Goal: Transaction & Acquisition: Purchase product/service

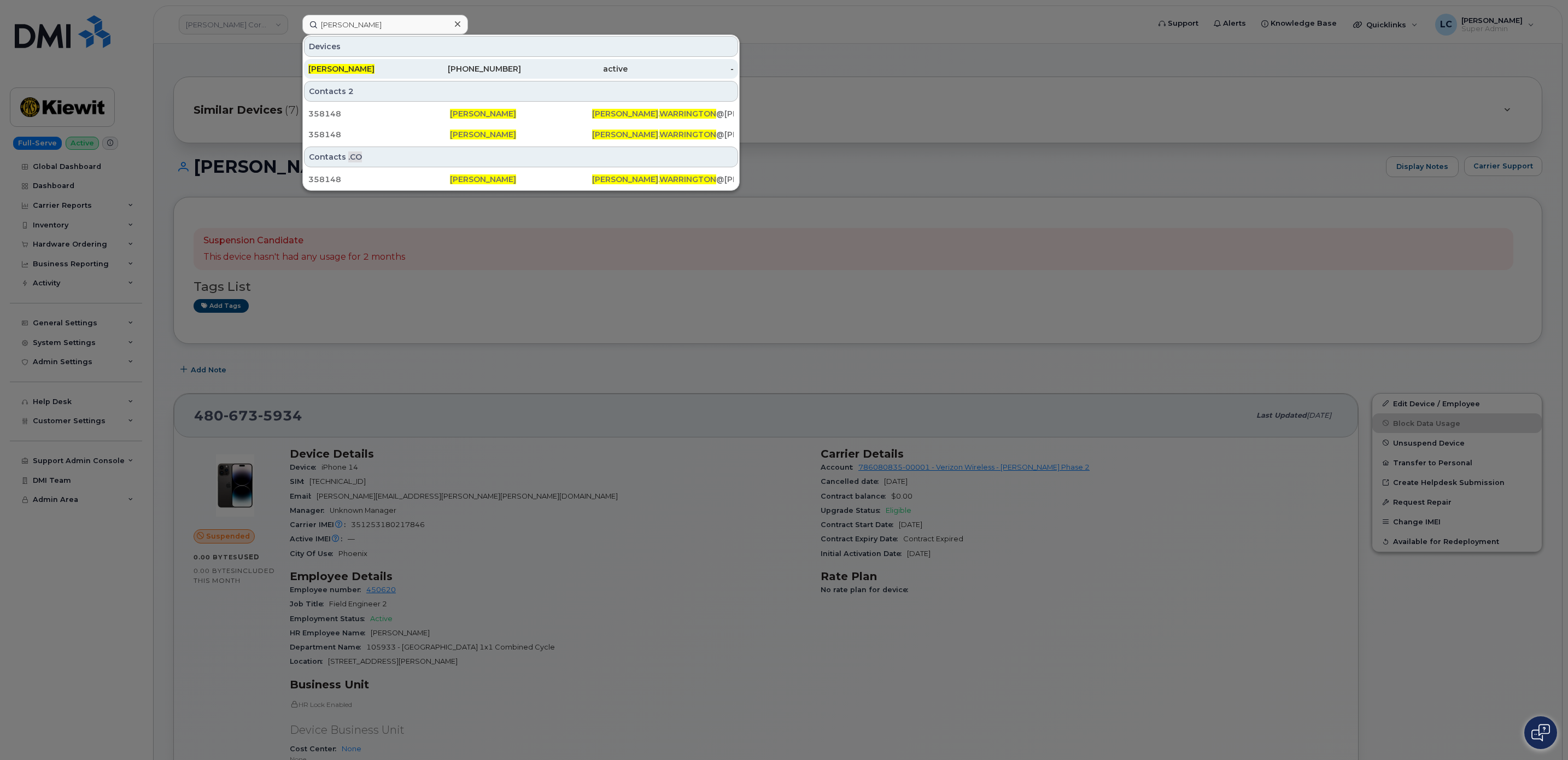
type input "Cody Warrington"
click at [503, 69] on div "562-320-1038" at bounding box center [469, 68] width 107 height 11
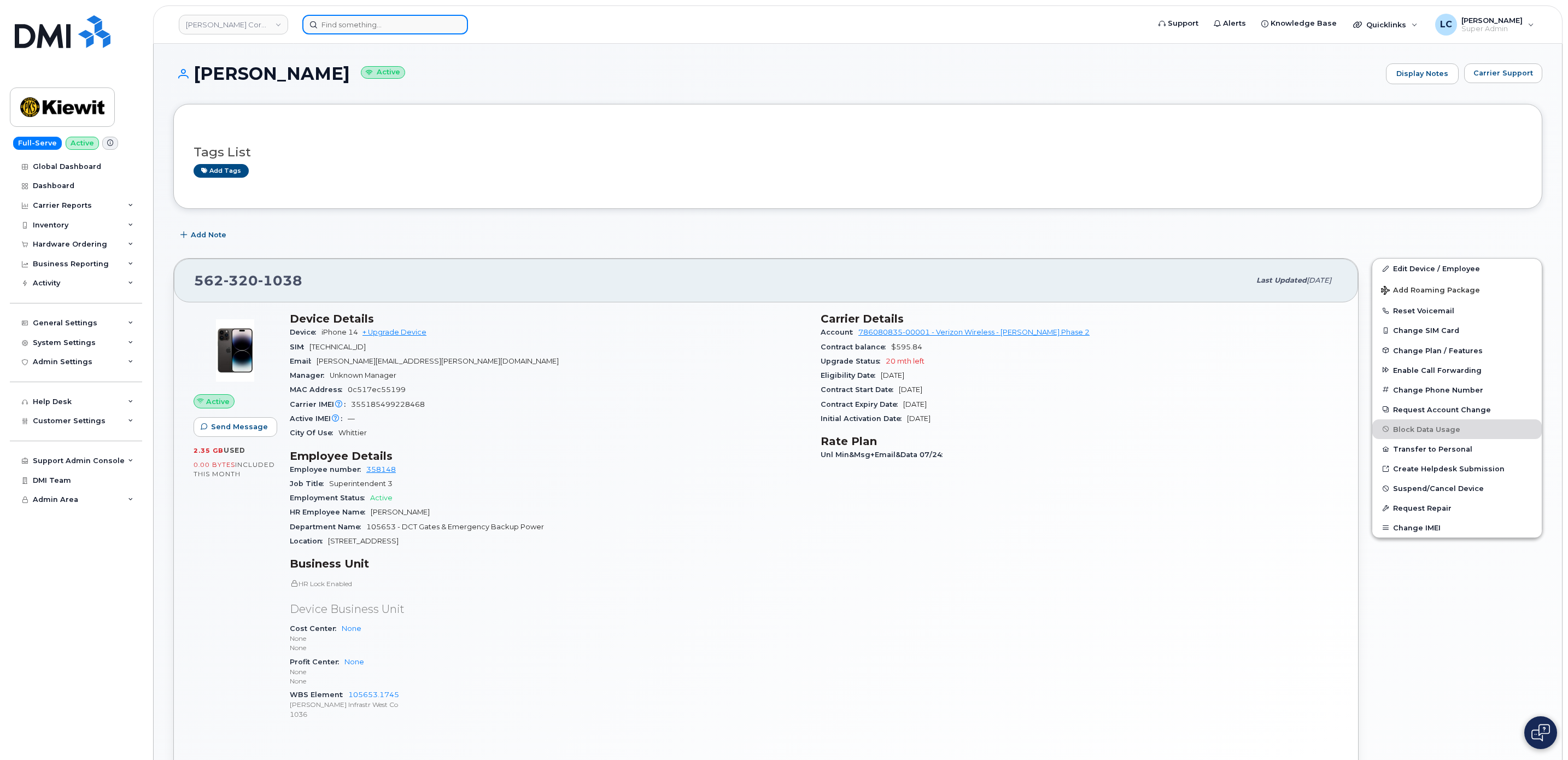
click at [415, 30] on input at bounding box center [385, 25] width 166 height 19
paste input "Alex Stengrevics"
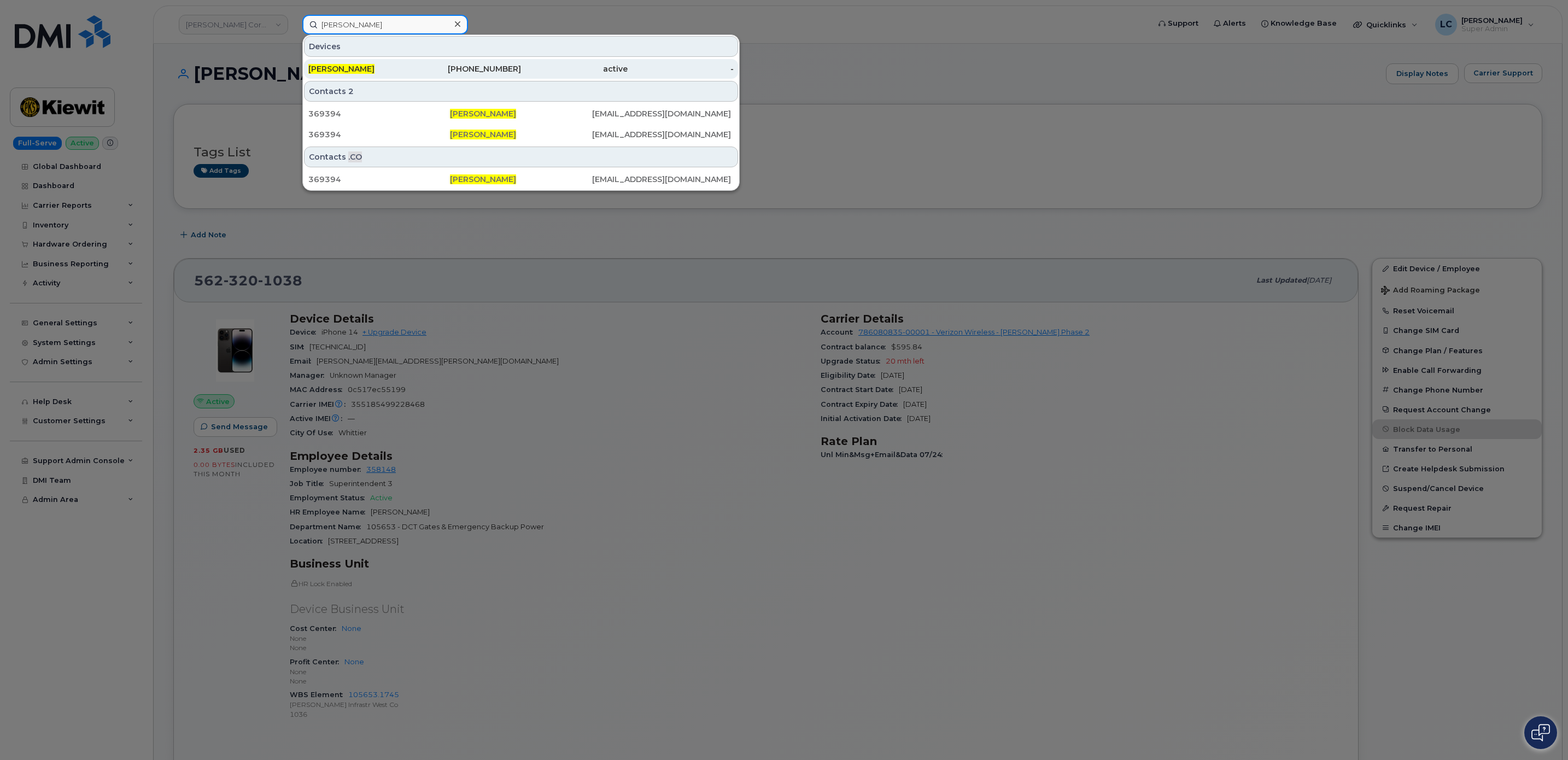
type input "Alex Stengrevics"
click at [470, 74] on div "410-474-3765" at bounding box center [469, 68] width 107 height 11
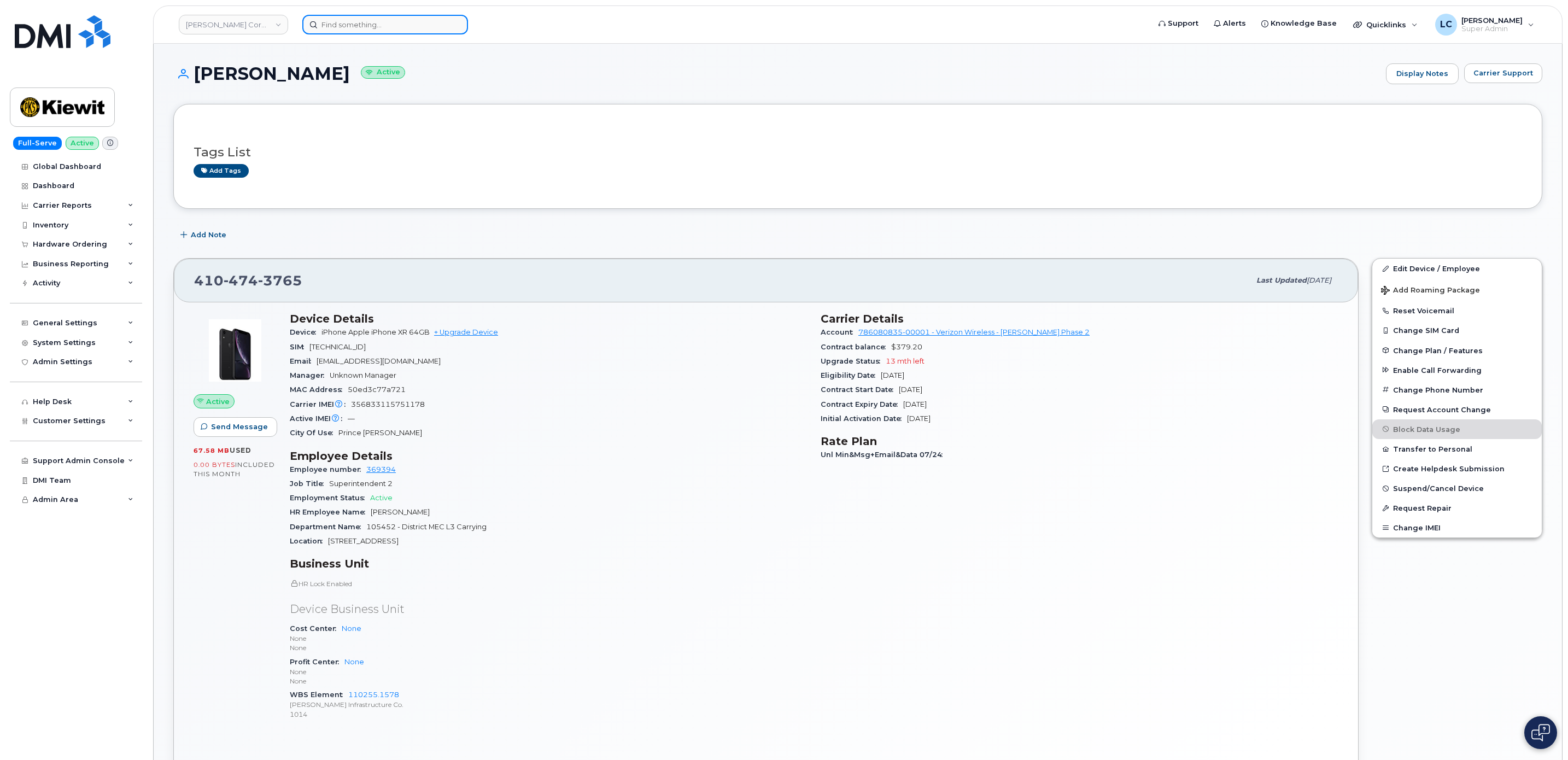
click at [345, 21] on input at bounding box center [385, 25] width 166 height 19
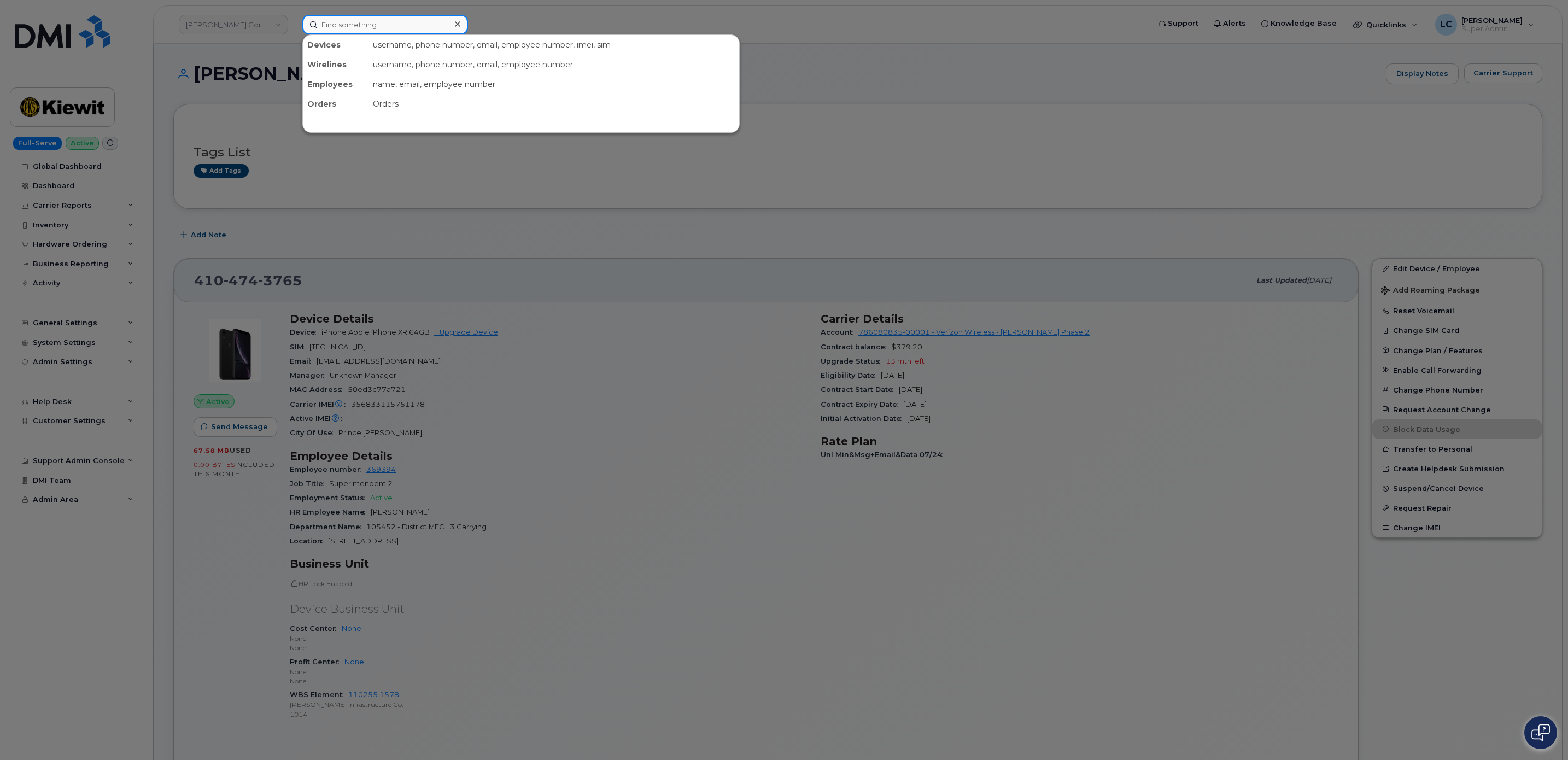
paste input "Alex Stengrevics"
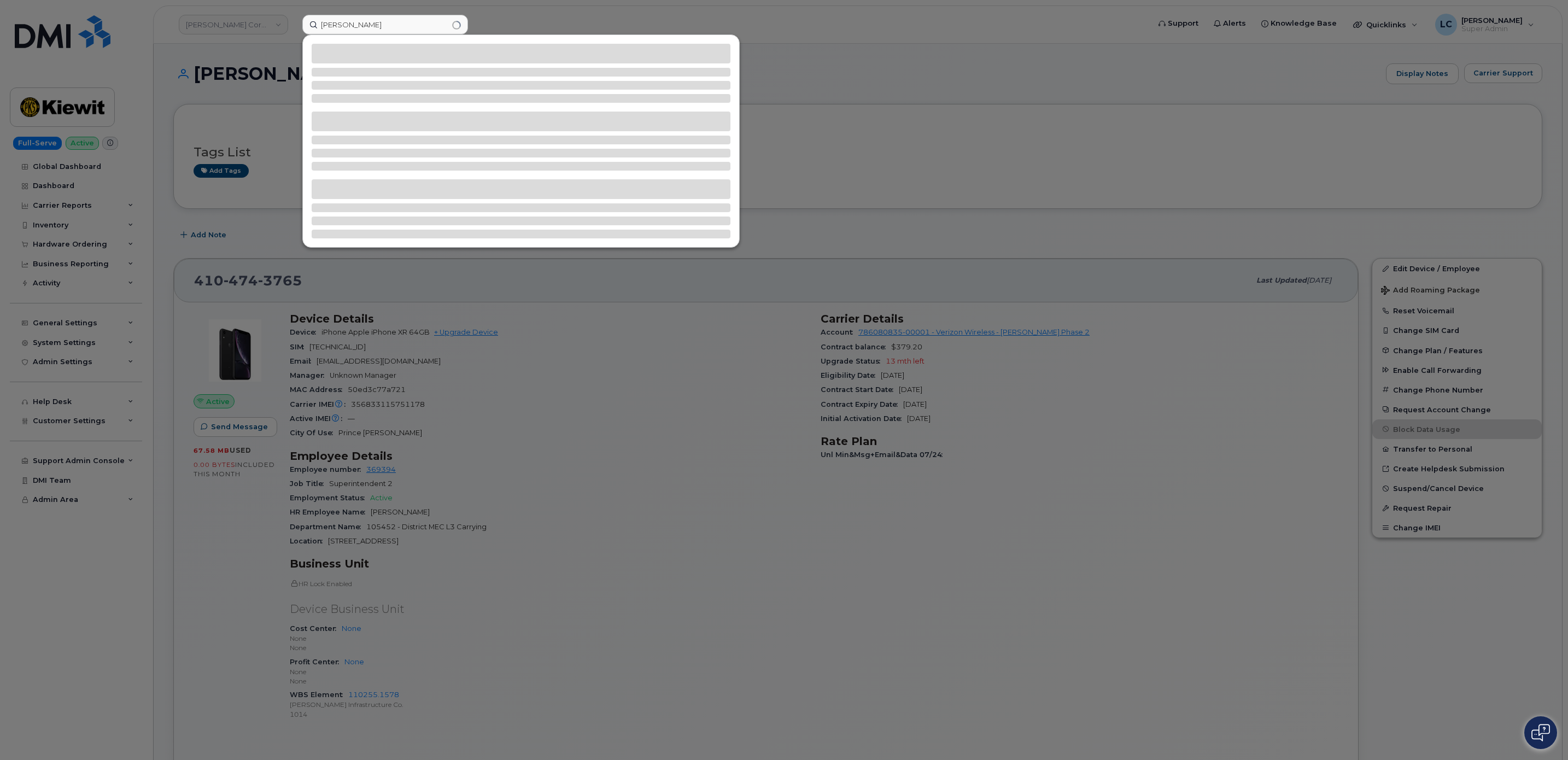
click at [579, 15] on div at bounding box center [784, 380] width 1568 height 760
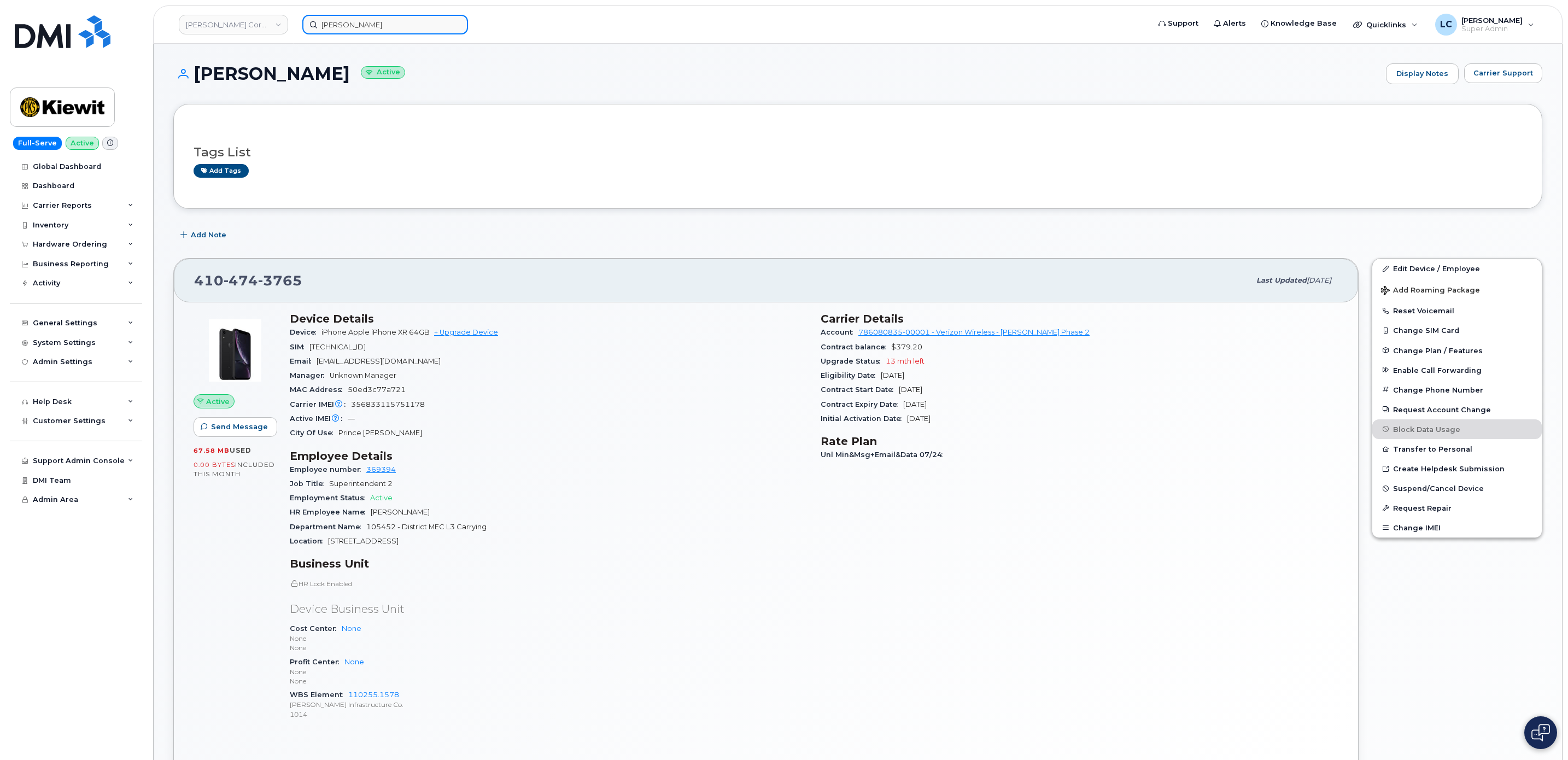
click at [387, 19] on input "Alex Stengrevics" at bounding box center [385, 25] width 166 height 19
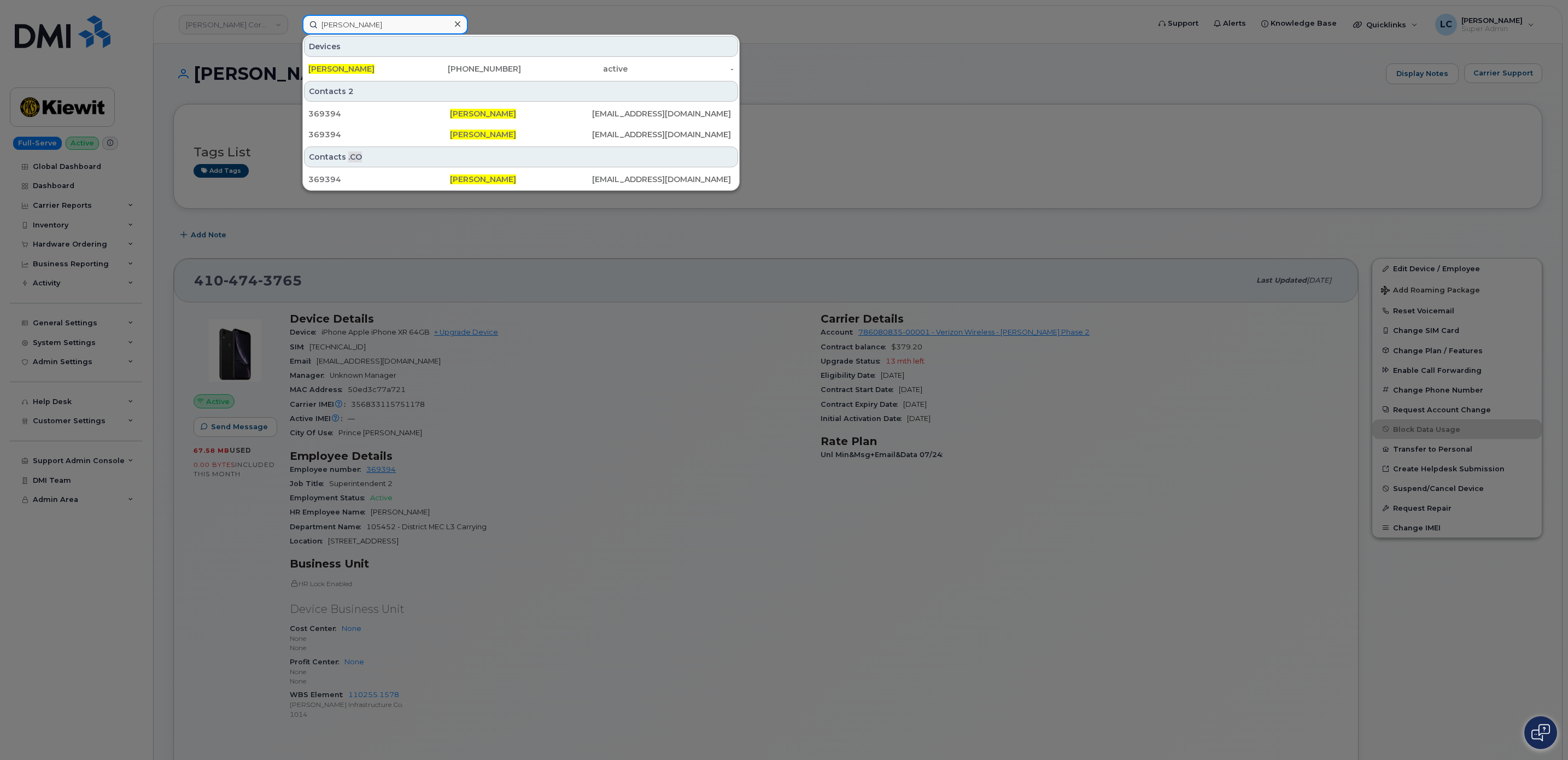
paste input "Joseph Abrent"
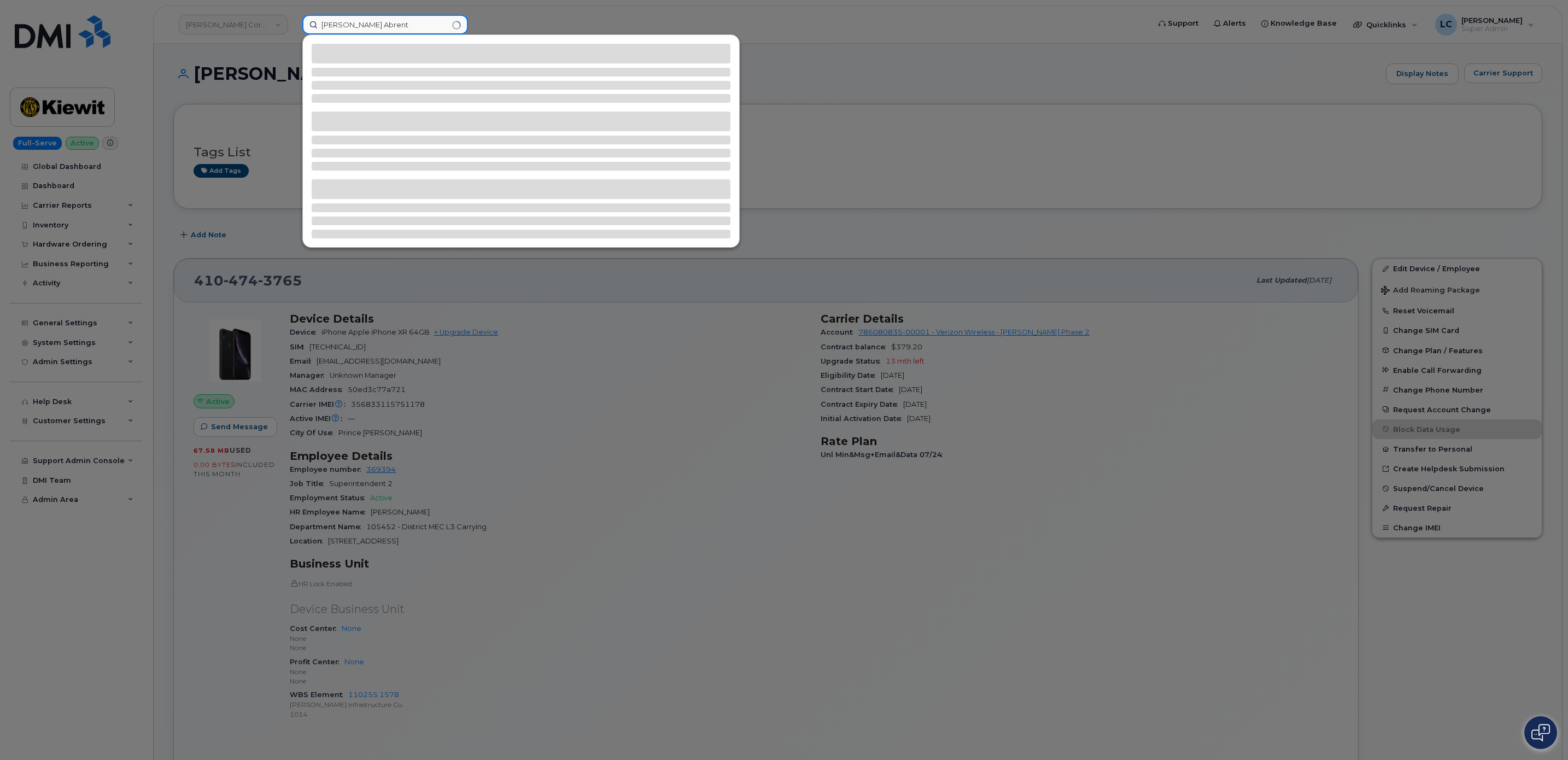
drag, startPoint x: 441, startPoint y: 24, endPoint x: 293, endPoint y: 21, distance: 148.0
click at [293, 21] on div "Alex StengrevicsJoseph Abrent" at bounding box center [722, 25] width 858 height 19
paste input
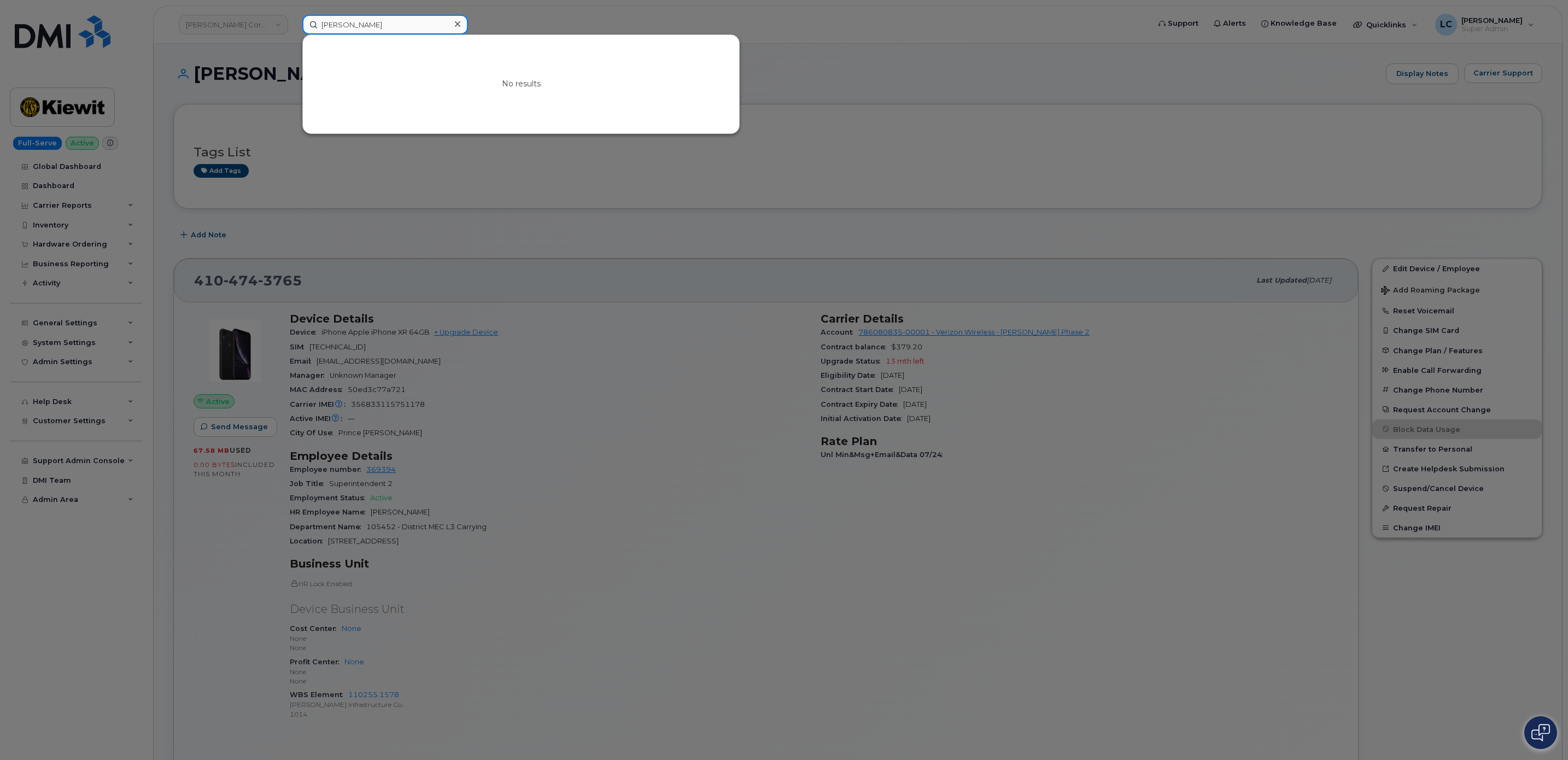
type input "Joseph Abrent"
click at [412, 34] on div "No results" at bounding box center [520, 84] width 437 height 100
click at [457, 24] on icon at bounding box center [457, 24] width 5 height 5
click at [436, 23] on input at bounding box center [385, 25] width 166 height 19
paste input "Jade Greenberg"
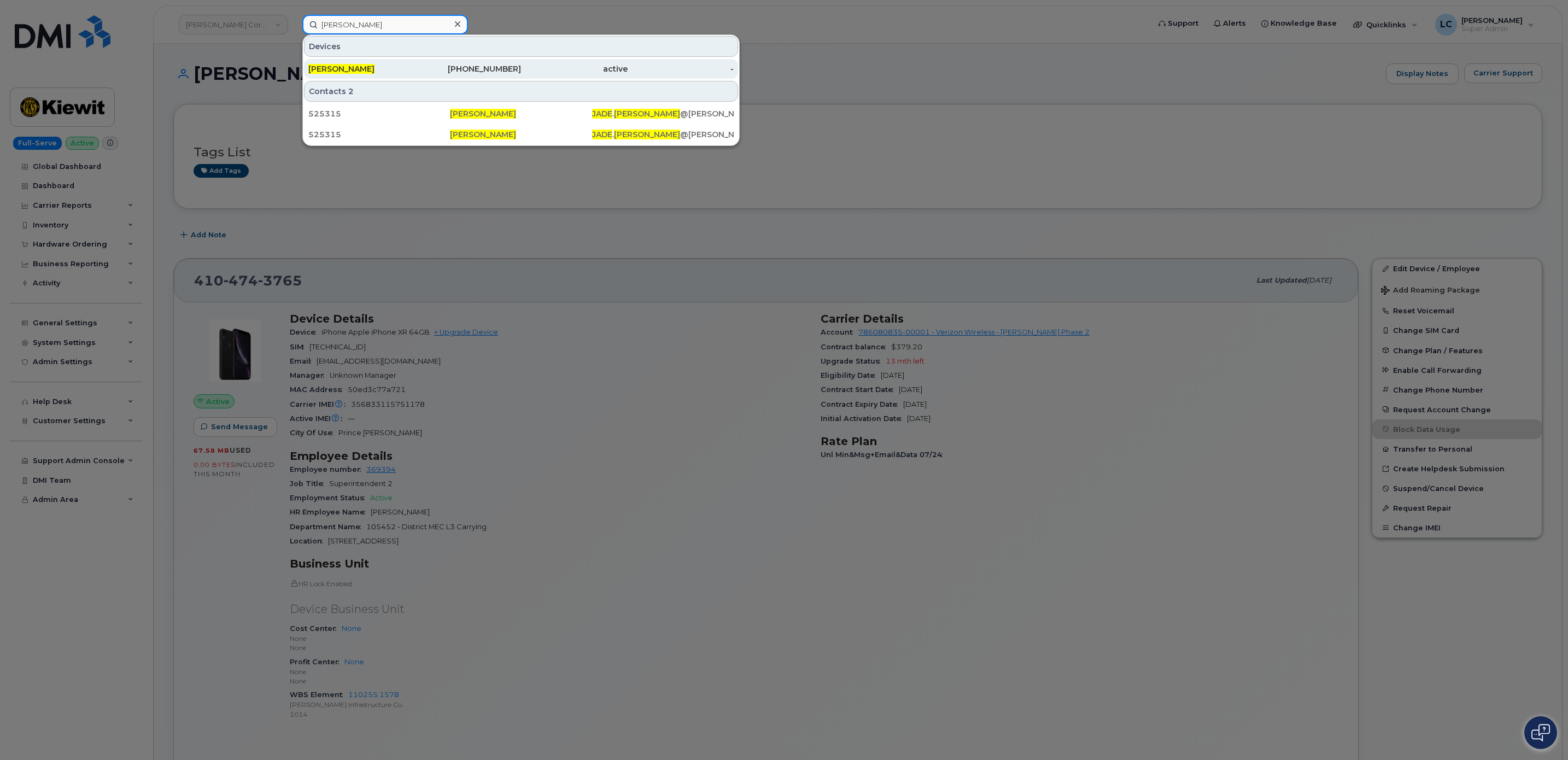
type input "Jade Greenberg"
click at [509, 66] on div "929-720-1859" at bounding box center [469, 68] width 107 height 11
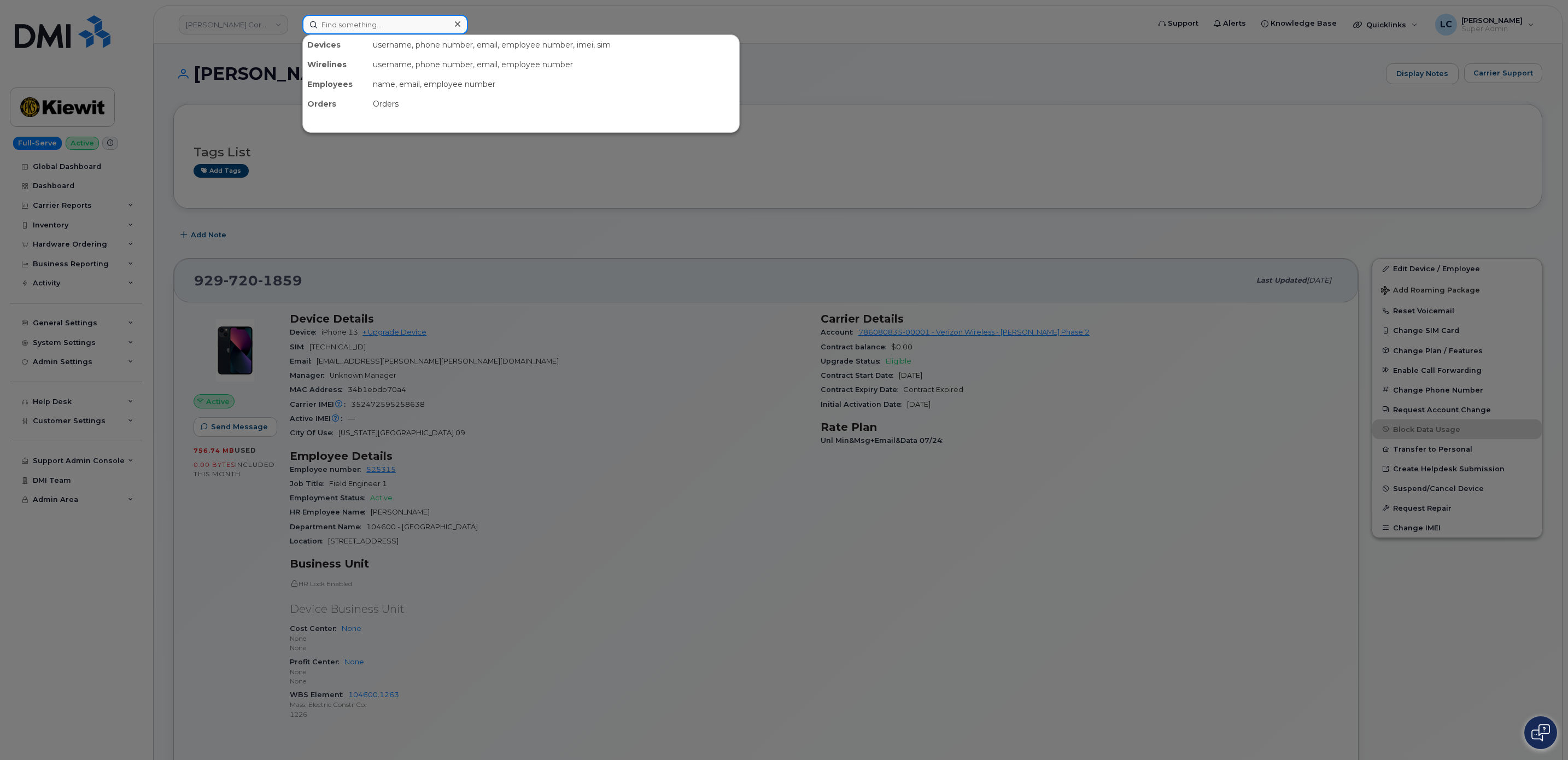
click at [387, 33] on div "Devices username, phone number, email, employee number, imei, sim Wirelines use…" at bounding box center [722, 25] width 840 height 19
paste input "7028301302"
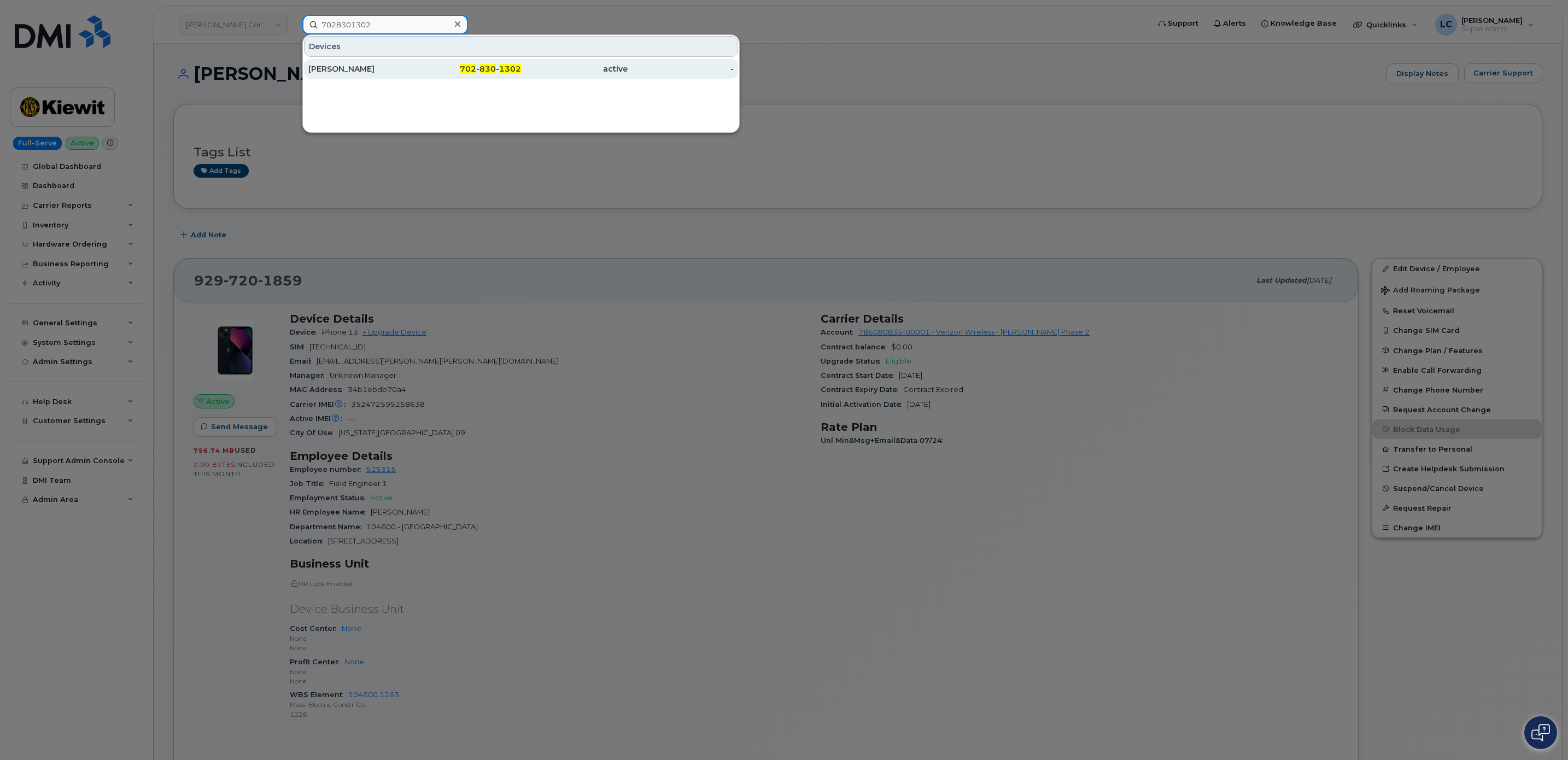
type input "7028301302"
click at [430, 67] on div "702 - 830 - 1302" at bounding box center [469, 68] width 107 height 11
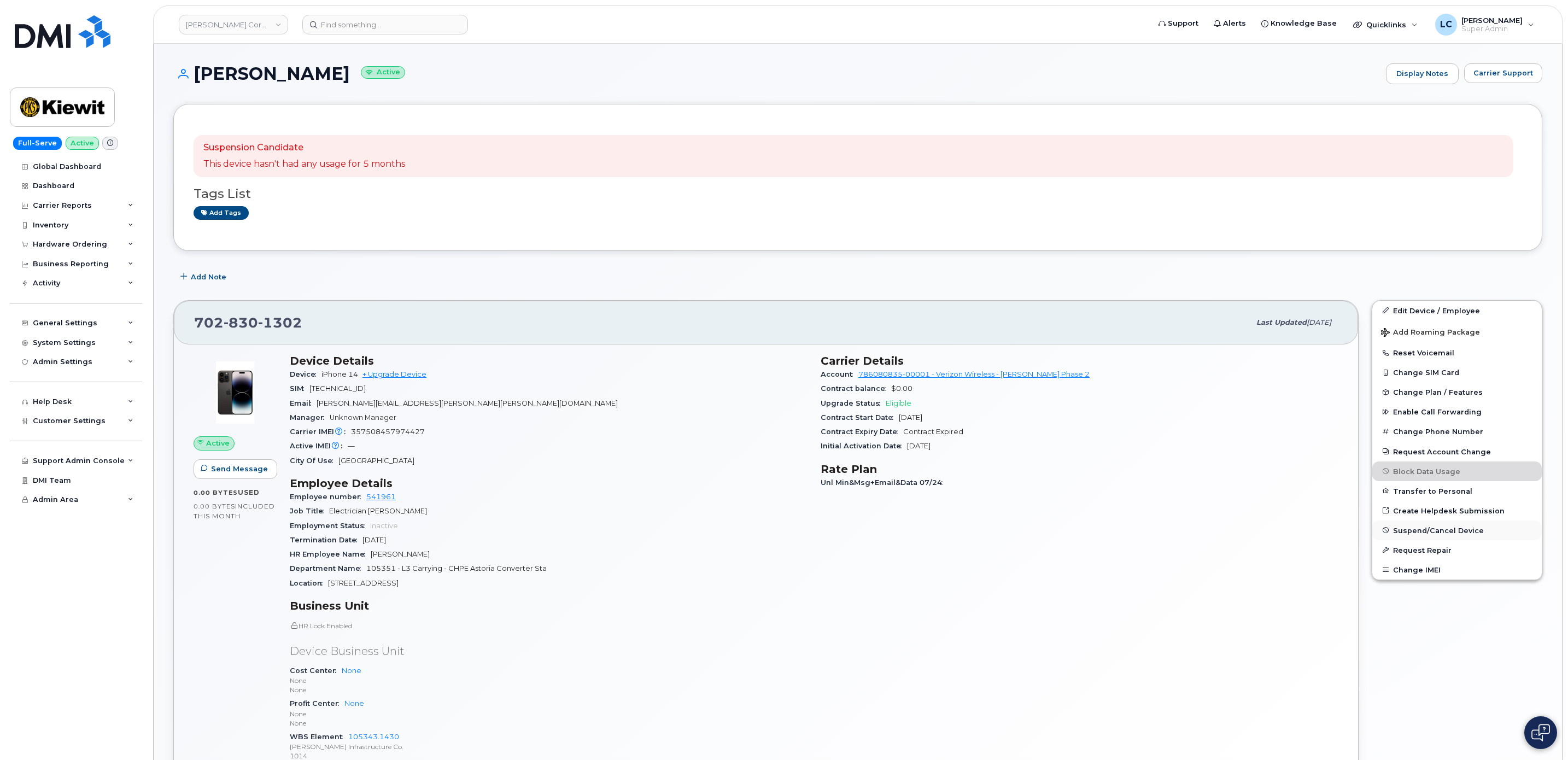
click at [1467, 534] on span "Suspend/Cancel Device" at bounding box center [1438, 529] width 91 height 8
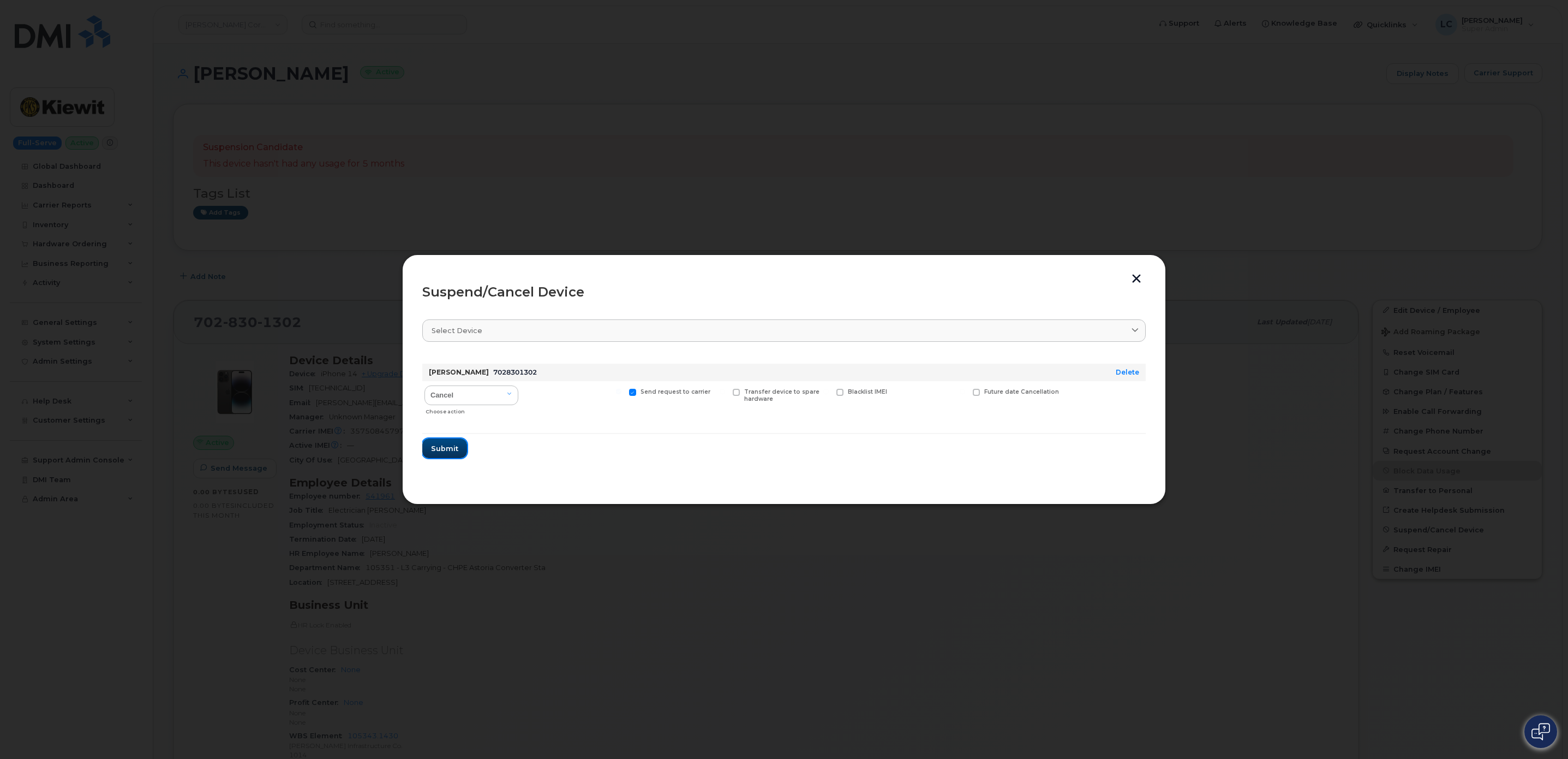
click at [452, 454] on button "Submit" at bounding box center [444, 448] width 45 height 19
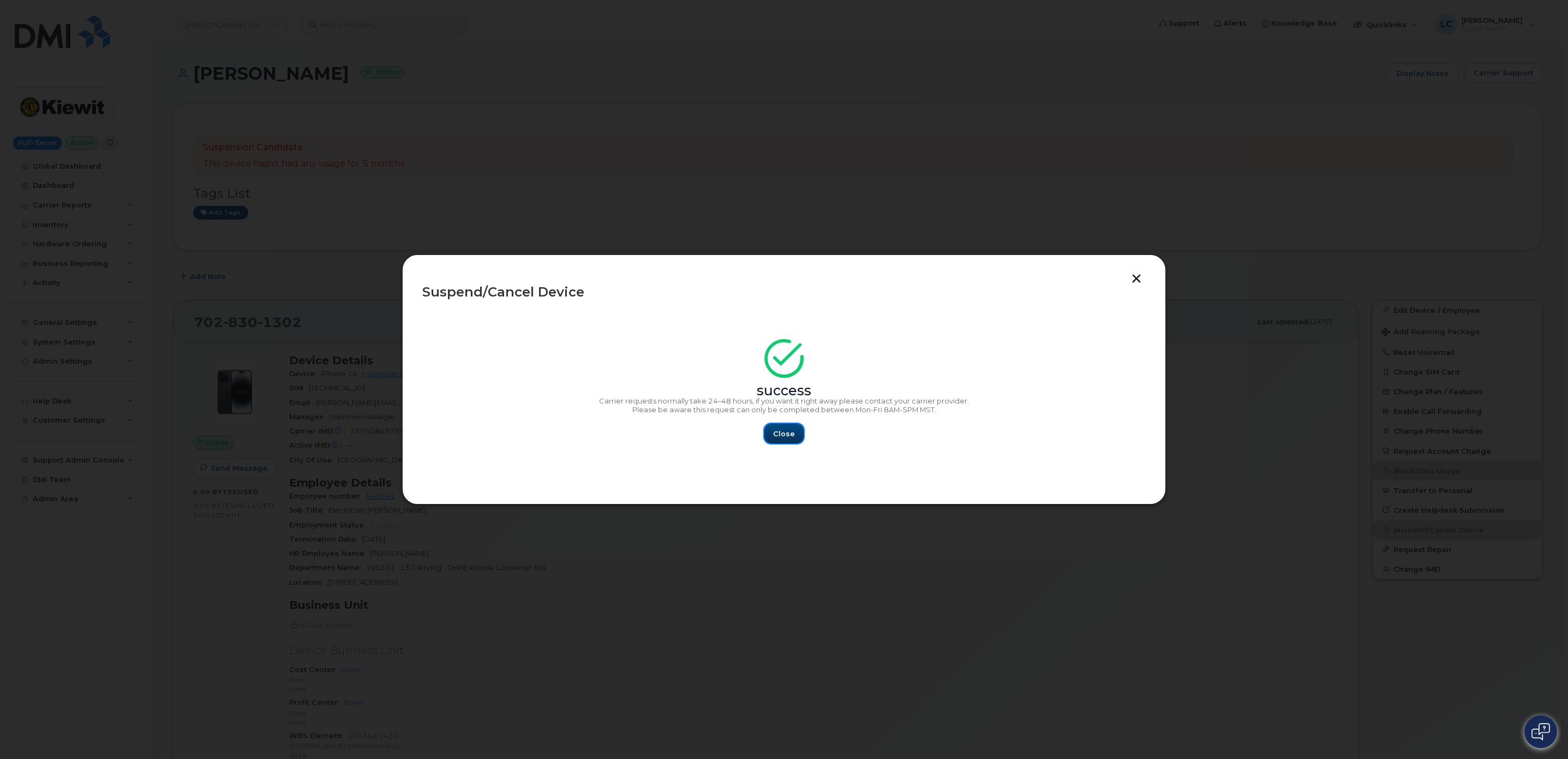
click at [801, 429] on button "Close" at bounding box center [784, 433] width 39 height 19
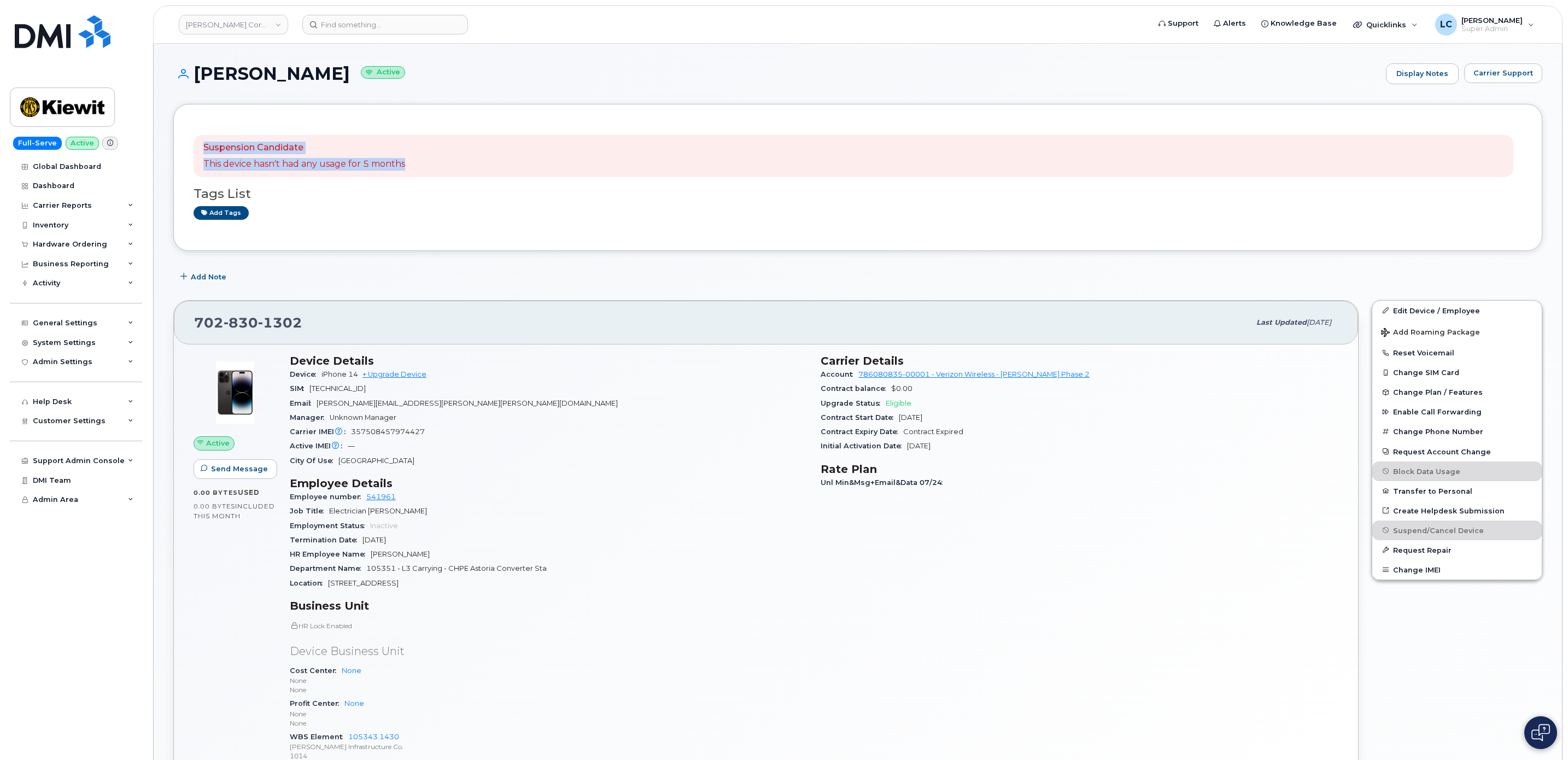
drag, startPoint x: 414, startPoint y: 167, endPoint x: 201, endPoint y: 141, distance: 214.6
click at [201, 141] on div "Suspension Candidate This device hasn't had any usage for 5 months" at bounding box center [853, 156] width 1320 height 43
click at [393, 143] on p "Suspension Candidate" at bounding box center [304, 148] width 201 height 12
click at [443, 168] on div "Suspension Candidate This device hasn't had any usage for 5 months" at bounding box center [853, 156] width 1320 height 43
drag, startPoint x: 427, startPoint y: 169, endPoint x: 227, endPoint y: 148, distance: 201.1
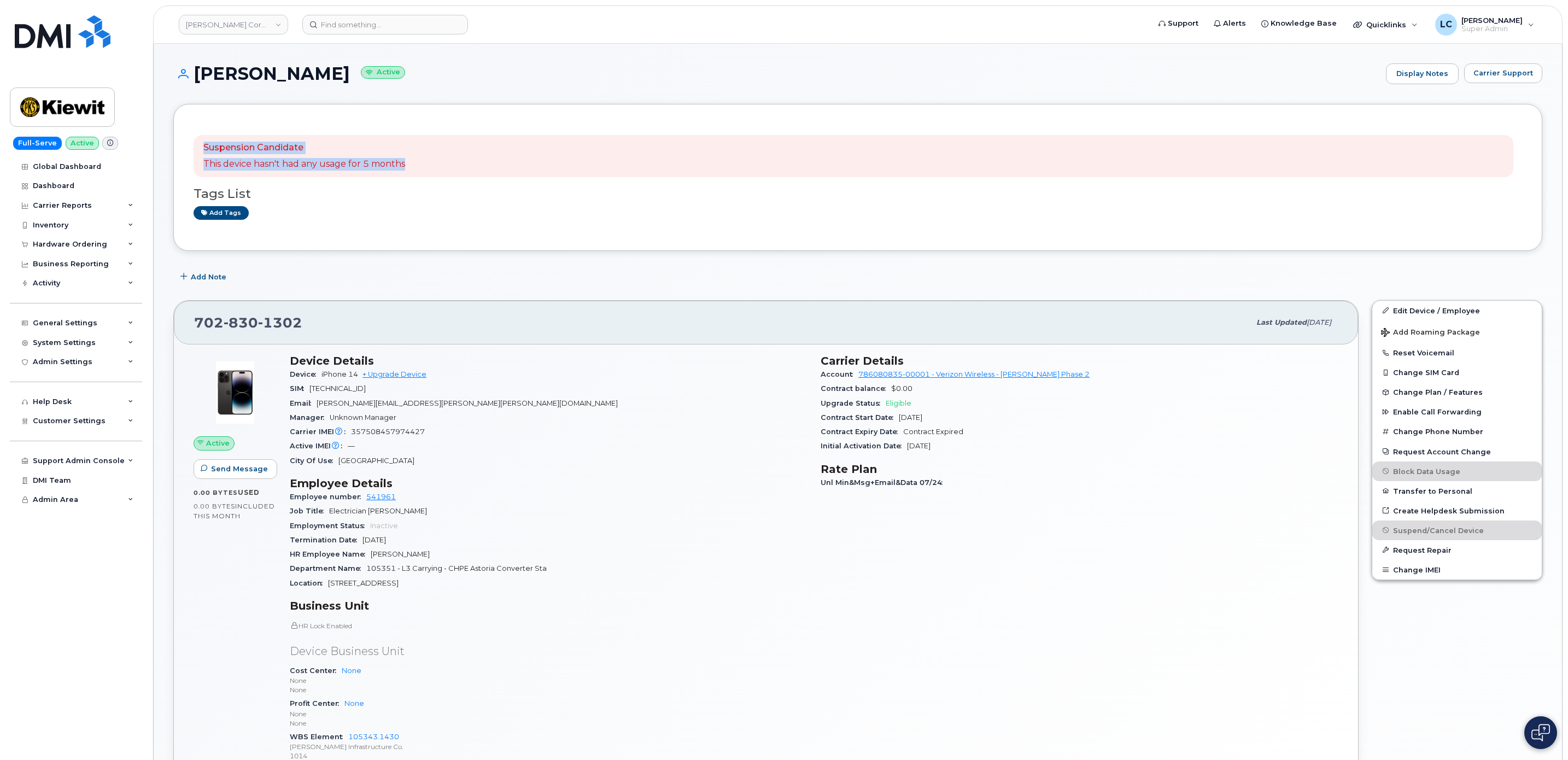
click at [207, 148] on div "Suspension Candidate This device hasn't had any usage for 5 months" at bounding box center [853, 156] width 1320 height 43
click at [392, 148] on p "Suspension Candidate" at bounding box center [304, 148] width 201 height 12
click at [351, 24] on input at bounding box center [385, 25] width 166 height 19
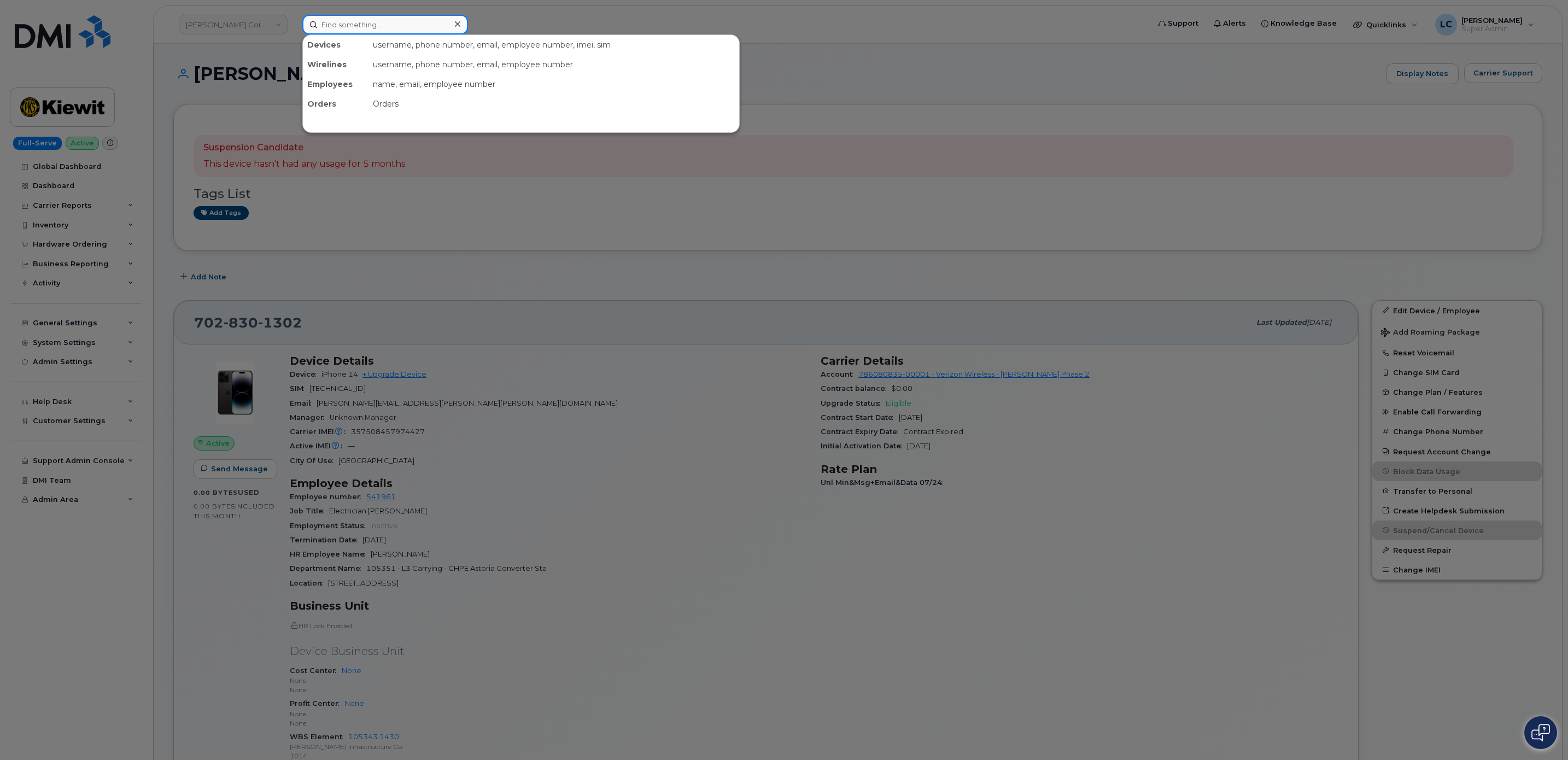
paste input "9089133641"
drag, startPoint x: 440, startPoint y: 23, endPoint x: 174, endPoint y: 19, distance: 266.0
click at [293, 19] on div "9089133641 Devices 3303 BOOSTER DOME A 908 - 913 - 3641 active -" at bounding box center [722, 25] width 858 height 19
paste input "85.629.6522"
type input "985.629.6522"
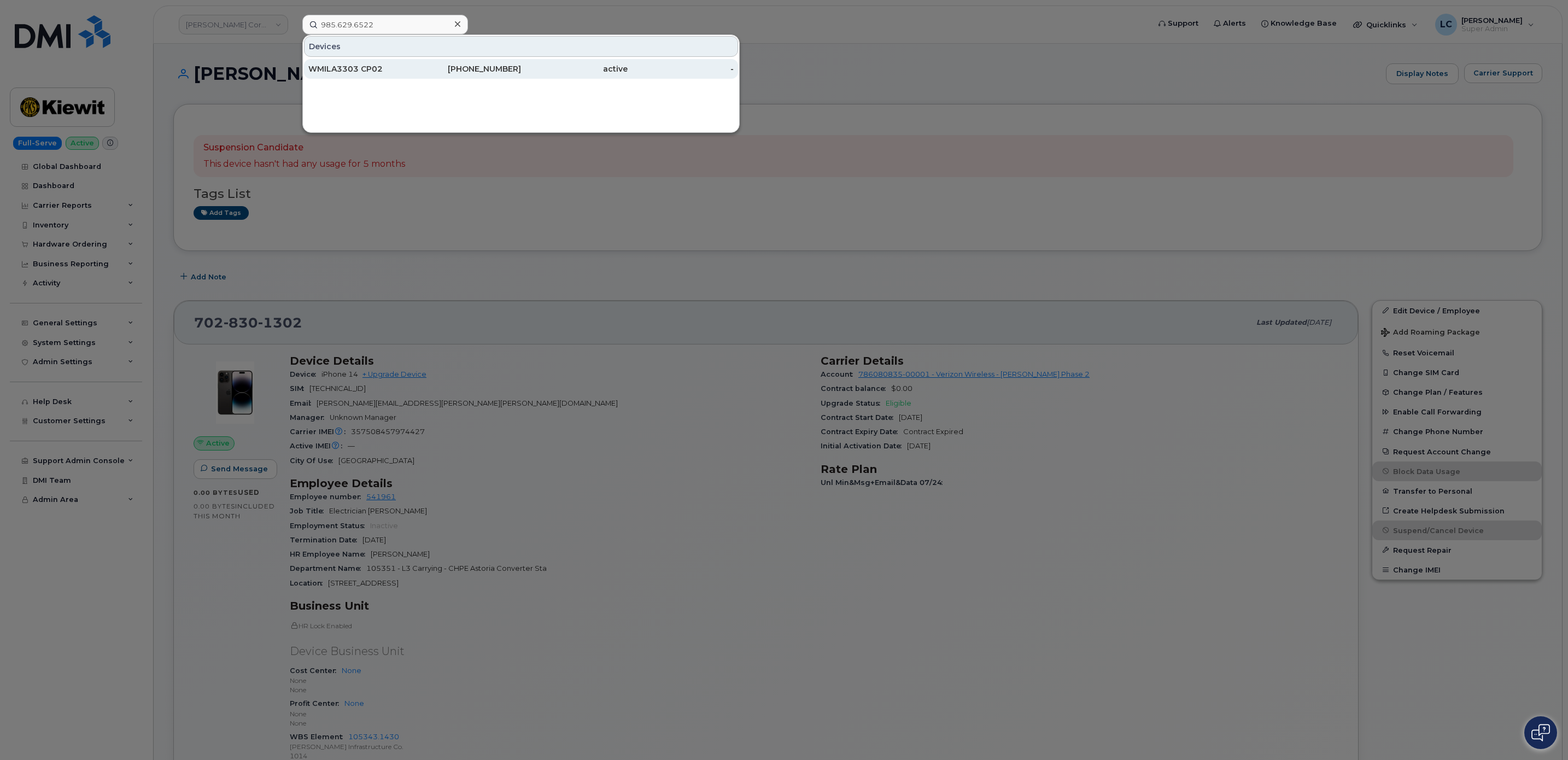
click at [414, 67] on div "WMILA3303 CP02" at bounding box center [362, 68] width 107 height 11
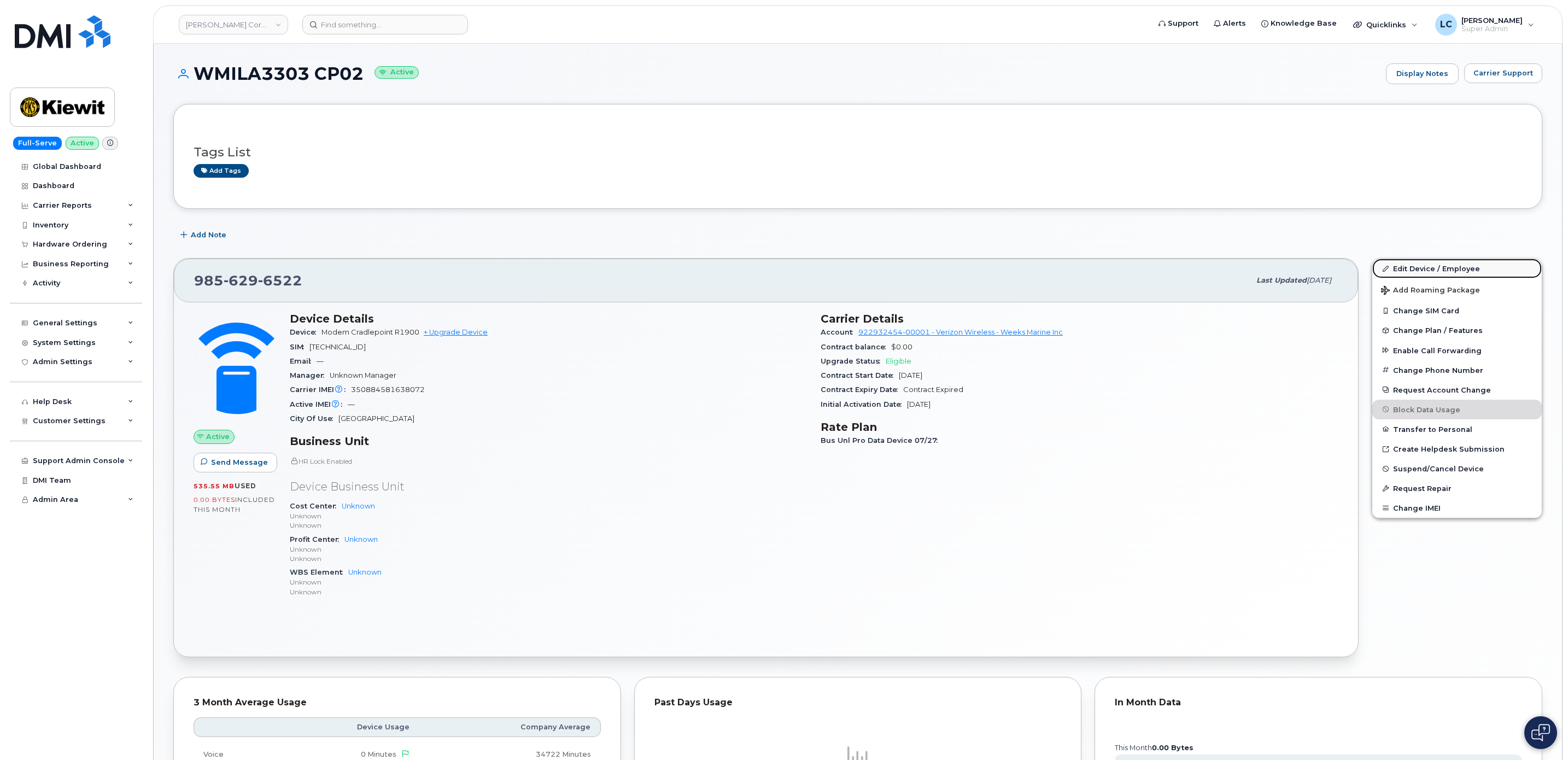
click at [1430, 266] on link "Edit Device / Employee" at bounding box center [1458, 268] width 170 height 19
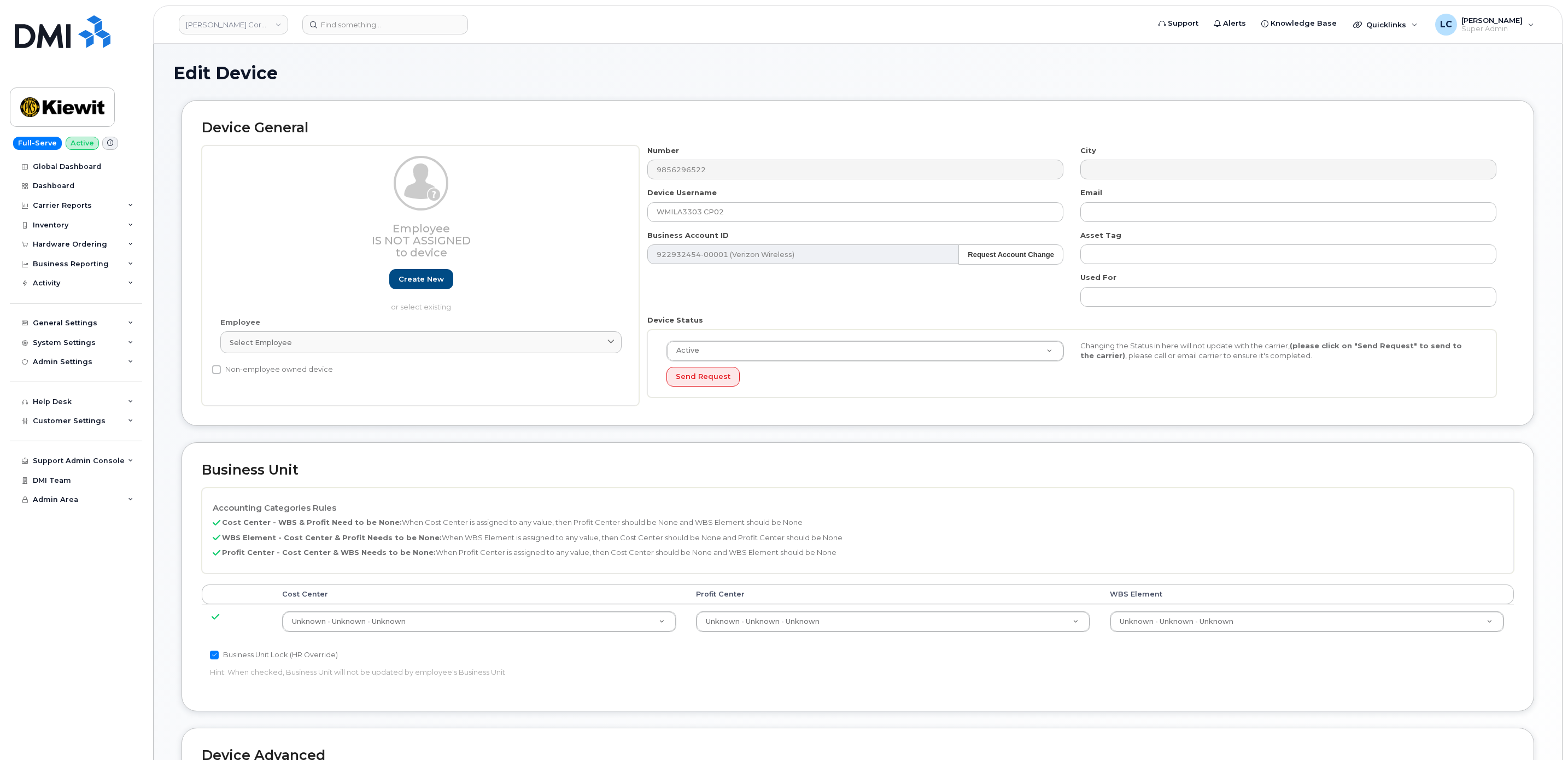
select select "29584743"
drag, startPoint x: 753, startPoint y: 220, endPoint x: 584, endPoint y: 210, distance: 169.3
click at [584, 210] on div "Employee Is not assigned to device Create new or select existing Employee Selec…" at bounding box center [858, 276] width 1312 height 261
paste input "3303 Booster Crew Dome"
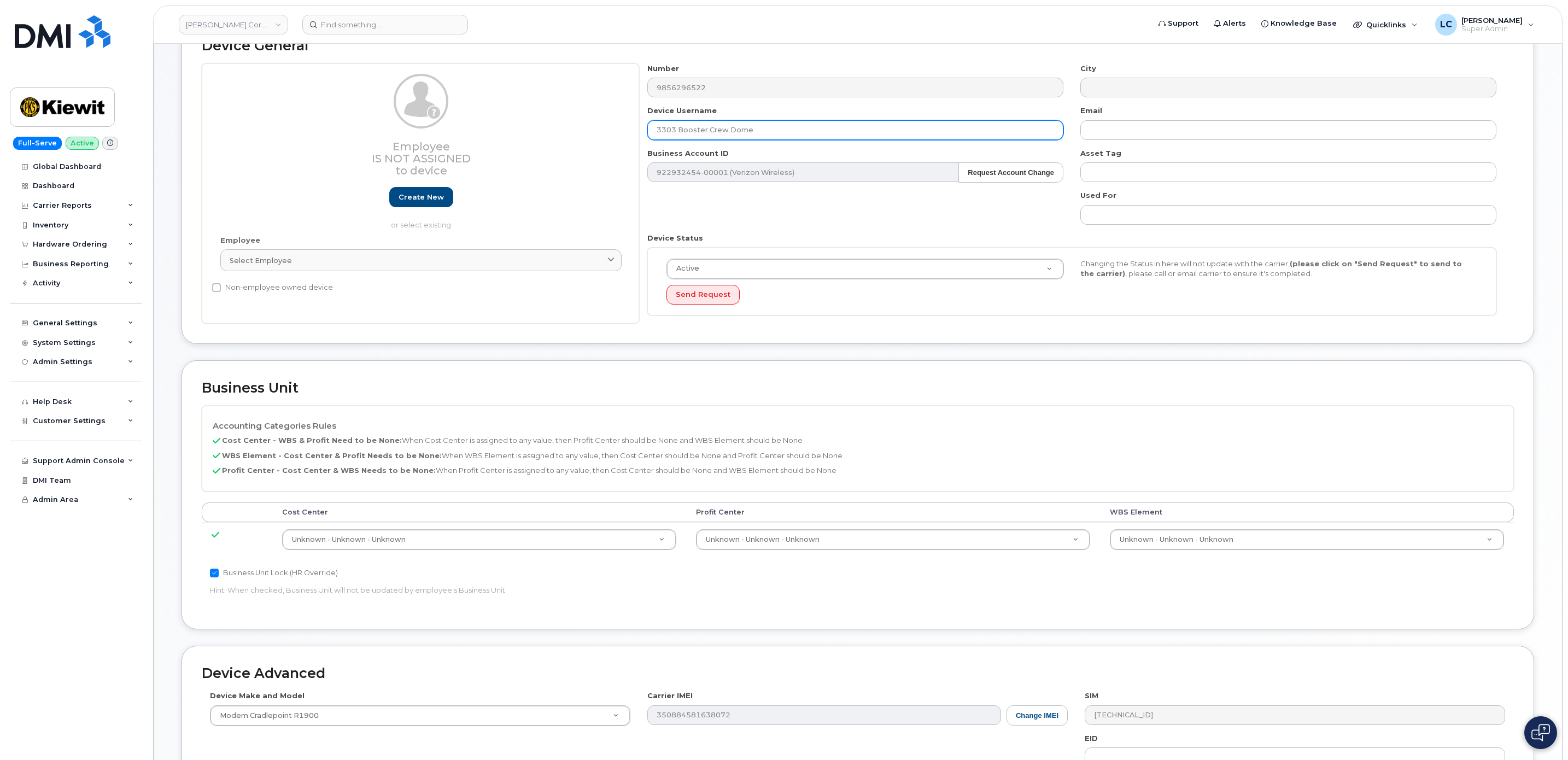
scroll to position [299, 0]
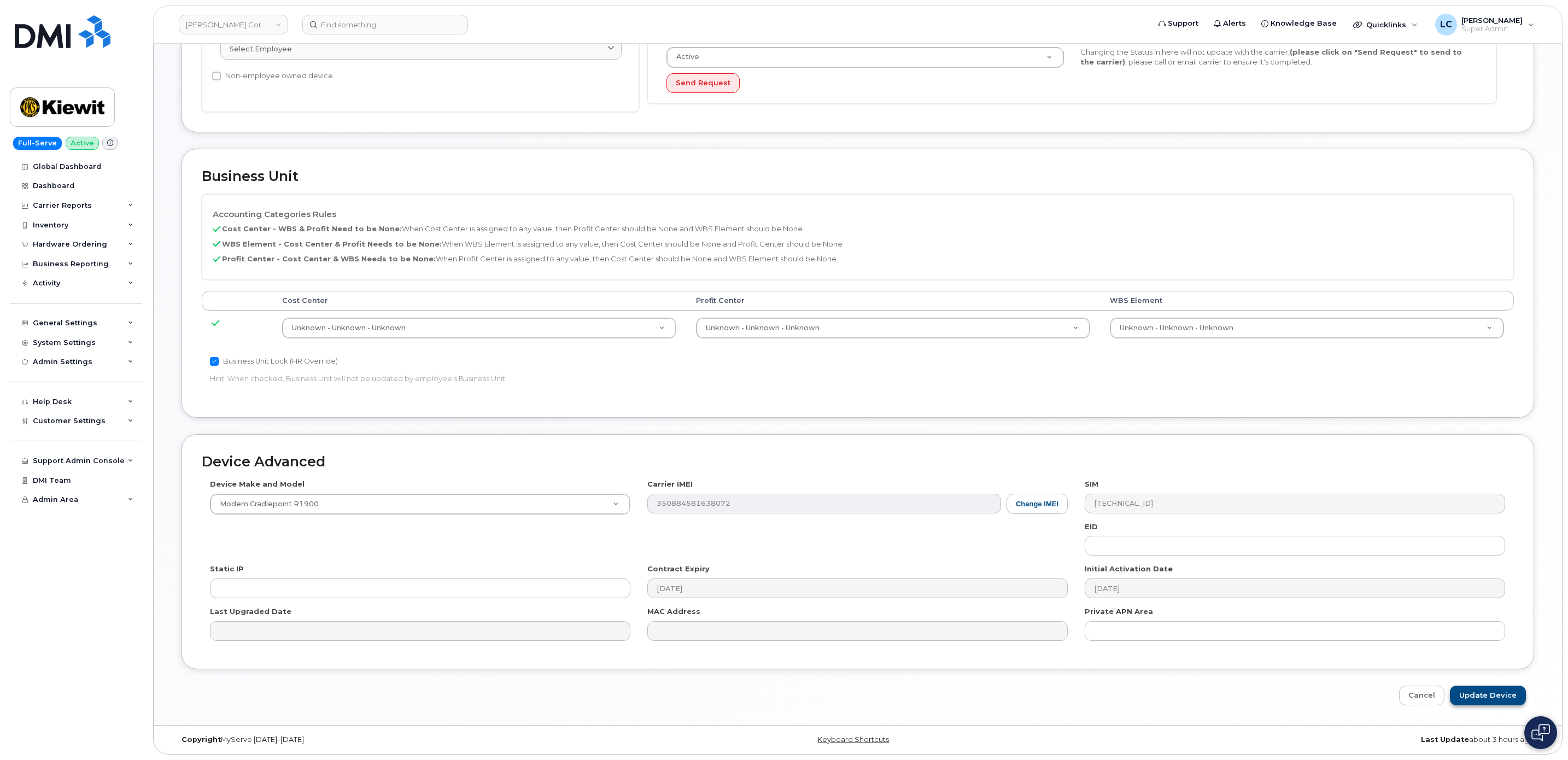
type input "3303 Booster Crew Dome"
click at [1504, 700] on input "Update Device" at bounding box center [1487, 695] width 76 height 20
type input "Saving..."
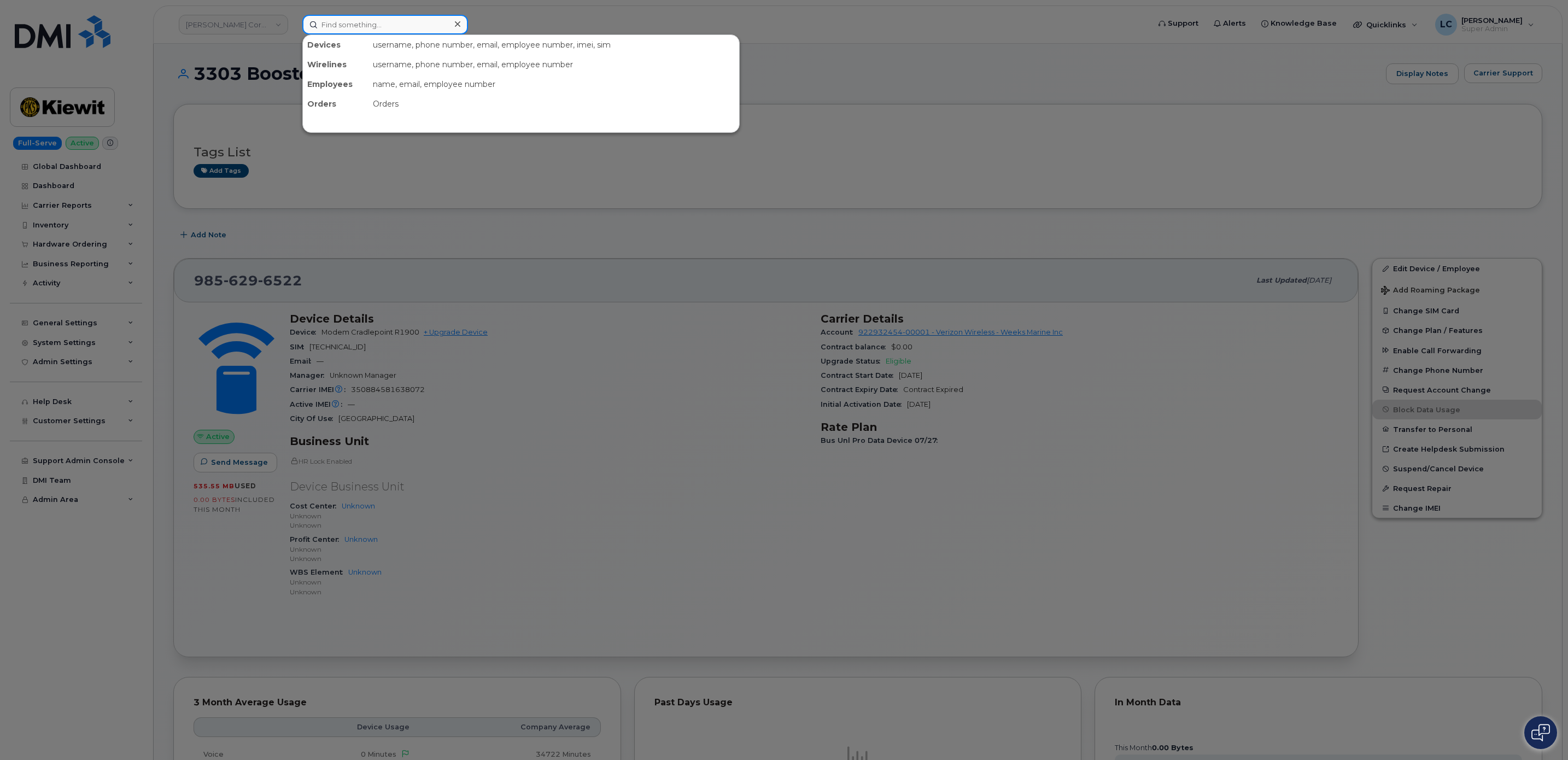
click at [348, 28] on input at bounding box center [385, 25] width 166 height 19
paste input "9739860772"
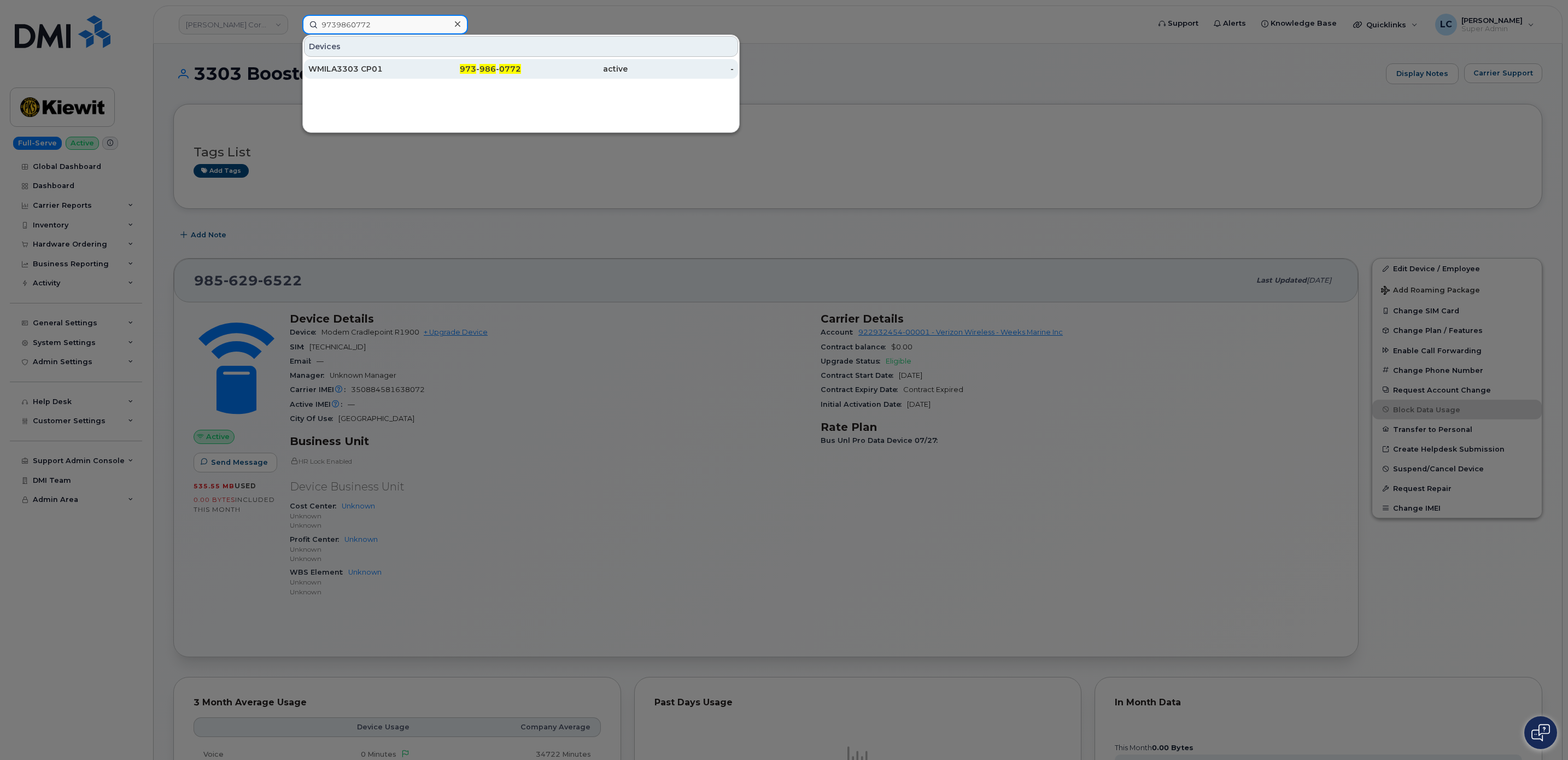
type input "9739860772"
click at [521, 64] on div "973 - 986 - 0772" at bounding box center [575, 68] width 107 height 19
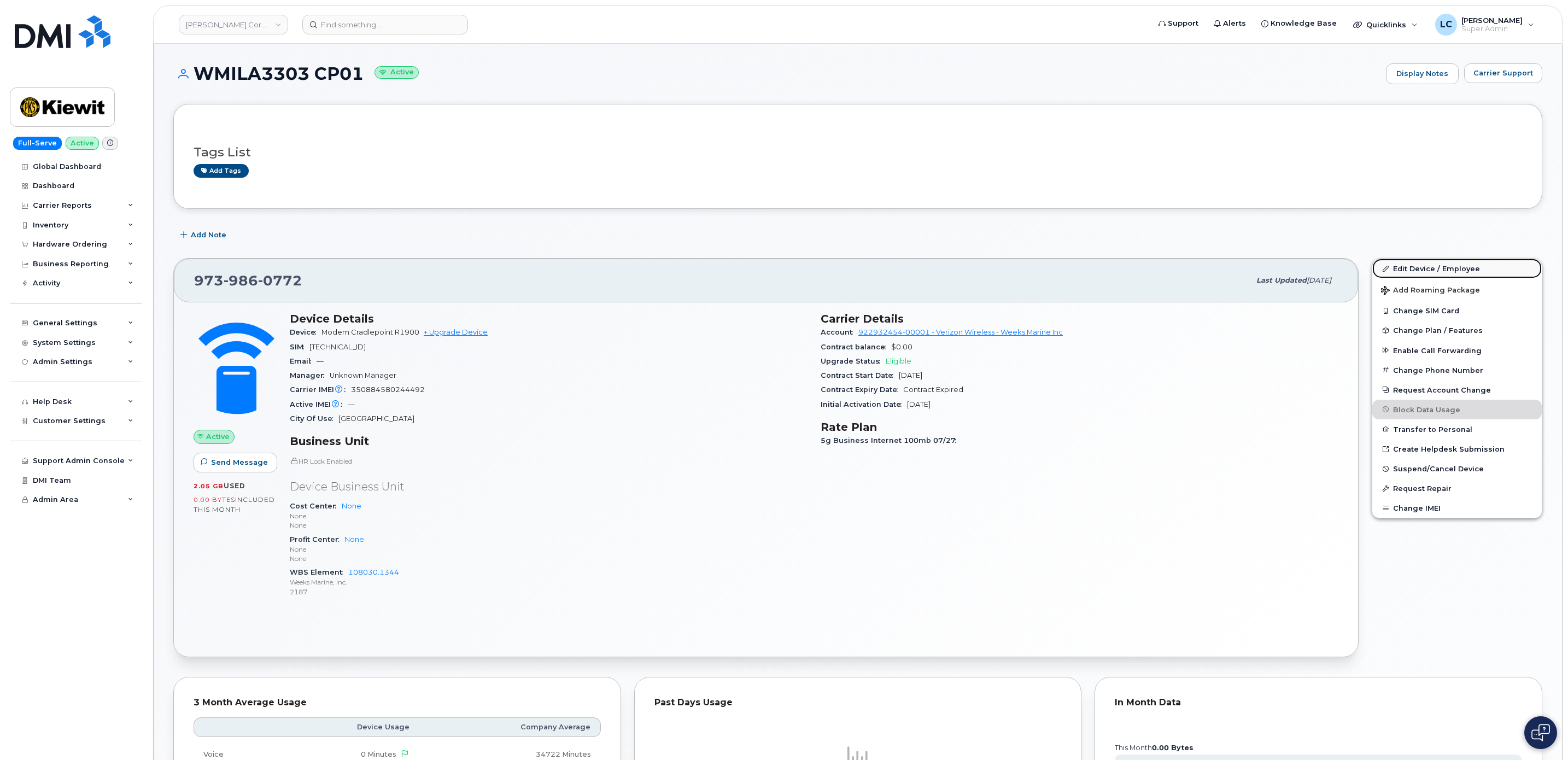
click at [1463, 272] on link "Edit Device / Employee" at bounding box center [1458, 268] width 170 height 19
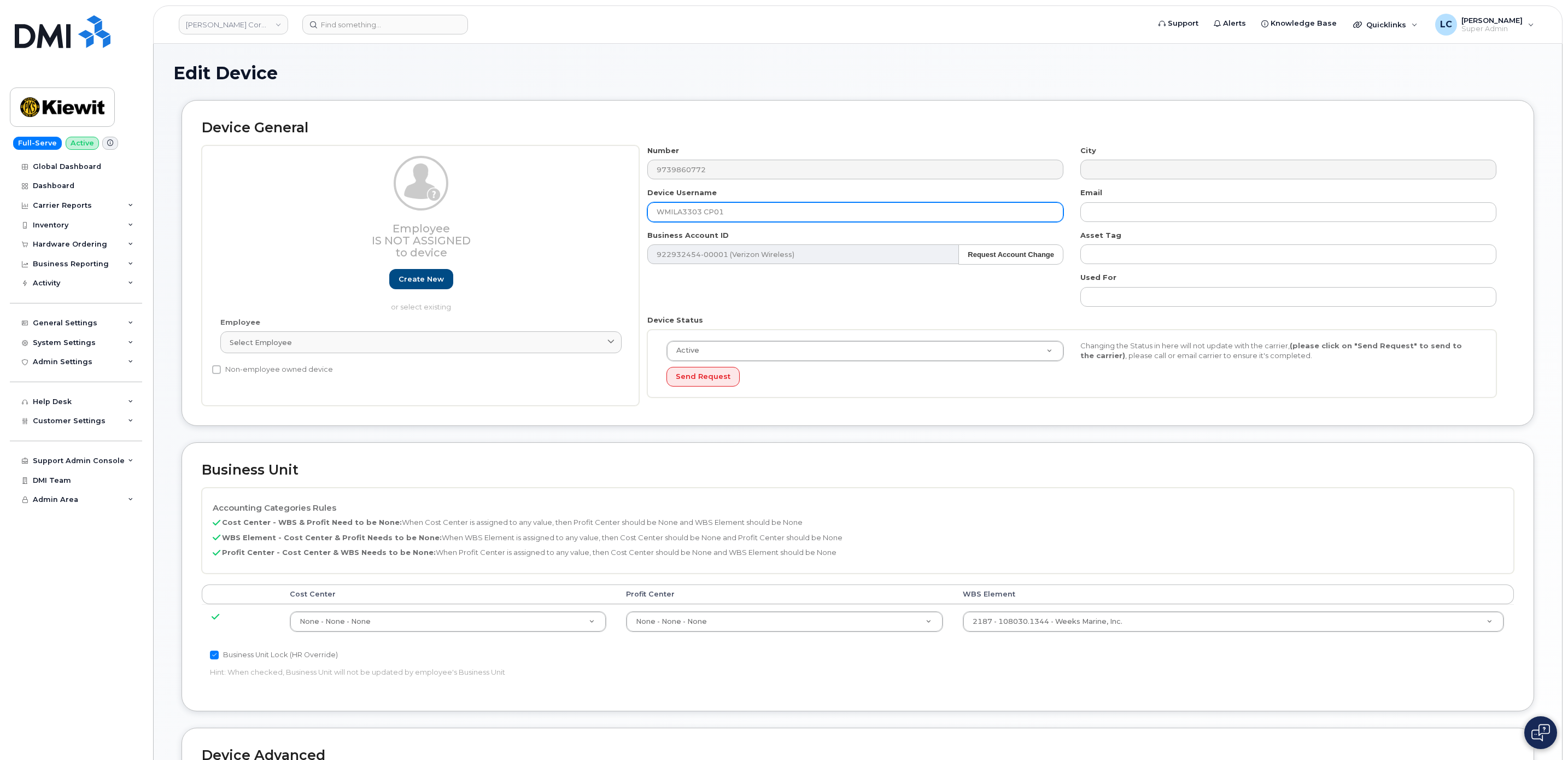
drag, startPoint x: 773, startPoint y: 221, endPoint x: 576, endPoint y: 221, distance: 197.0
click at [576, 221] on div "Employee Is not assigned to device Create new or select existing Employee Selec…" at bounding box center [858, 276] width 1312 height 261
paste input "3303 Booster Velo Cloud Dome A"
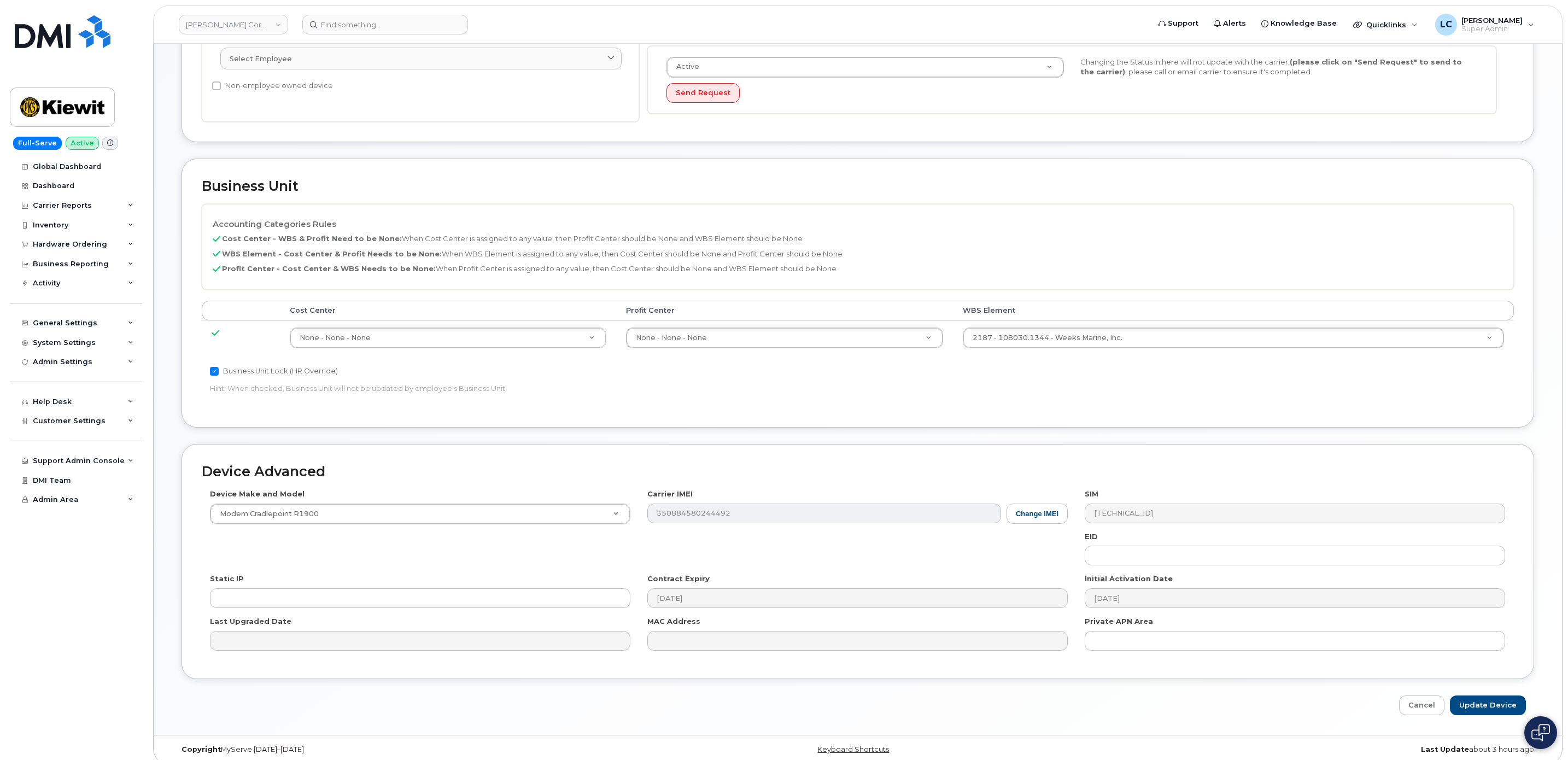
scroll to position [299, 0]
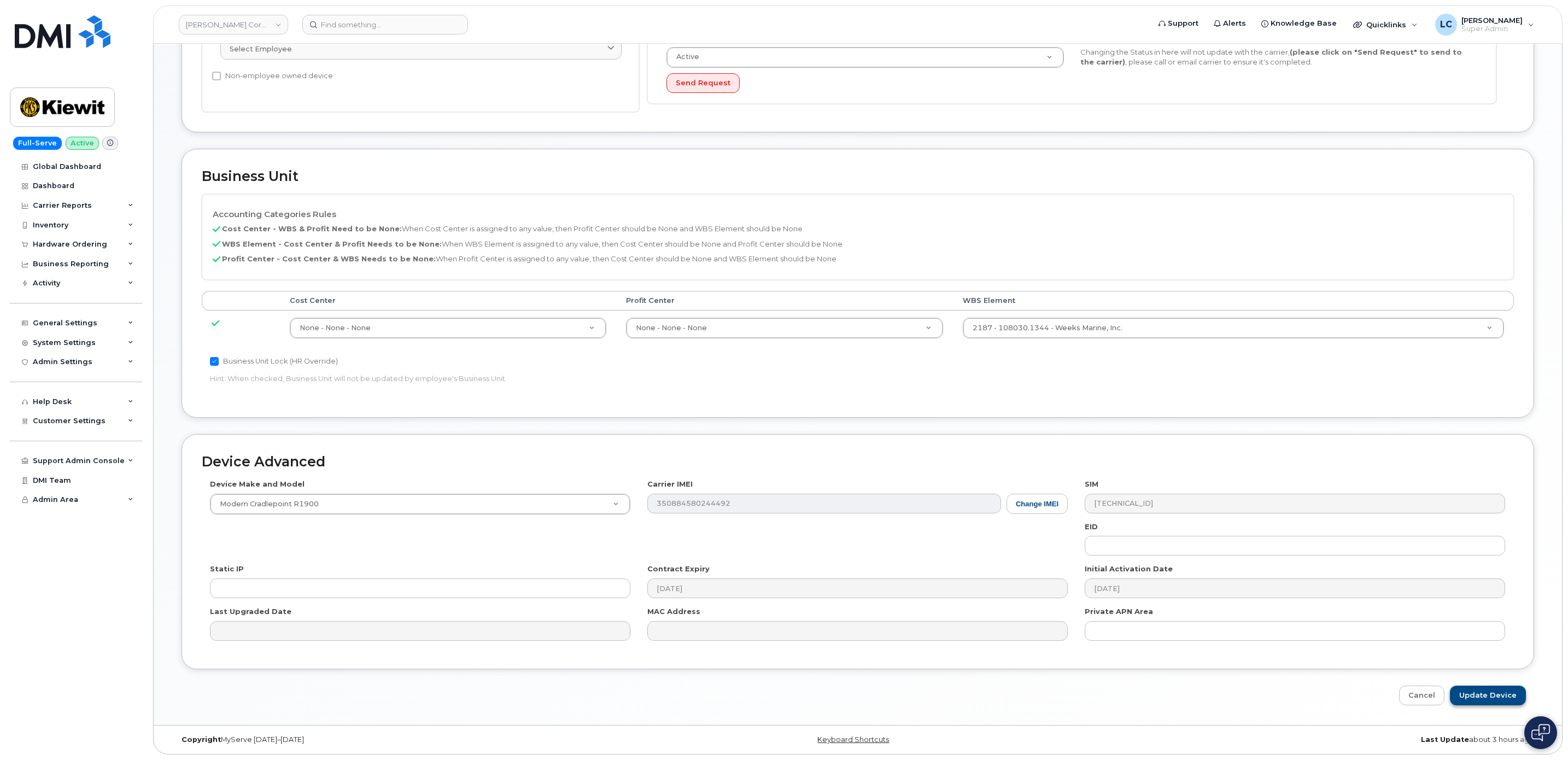
type input "3303 Booster Velo Cloud Dome A"
click at [1491, 694] on input "Update Device" at bounding box center [1487, 695] width 76 height 20
type input "Saving..."
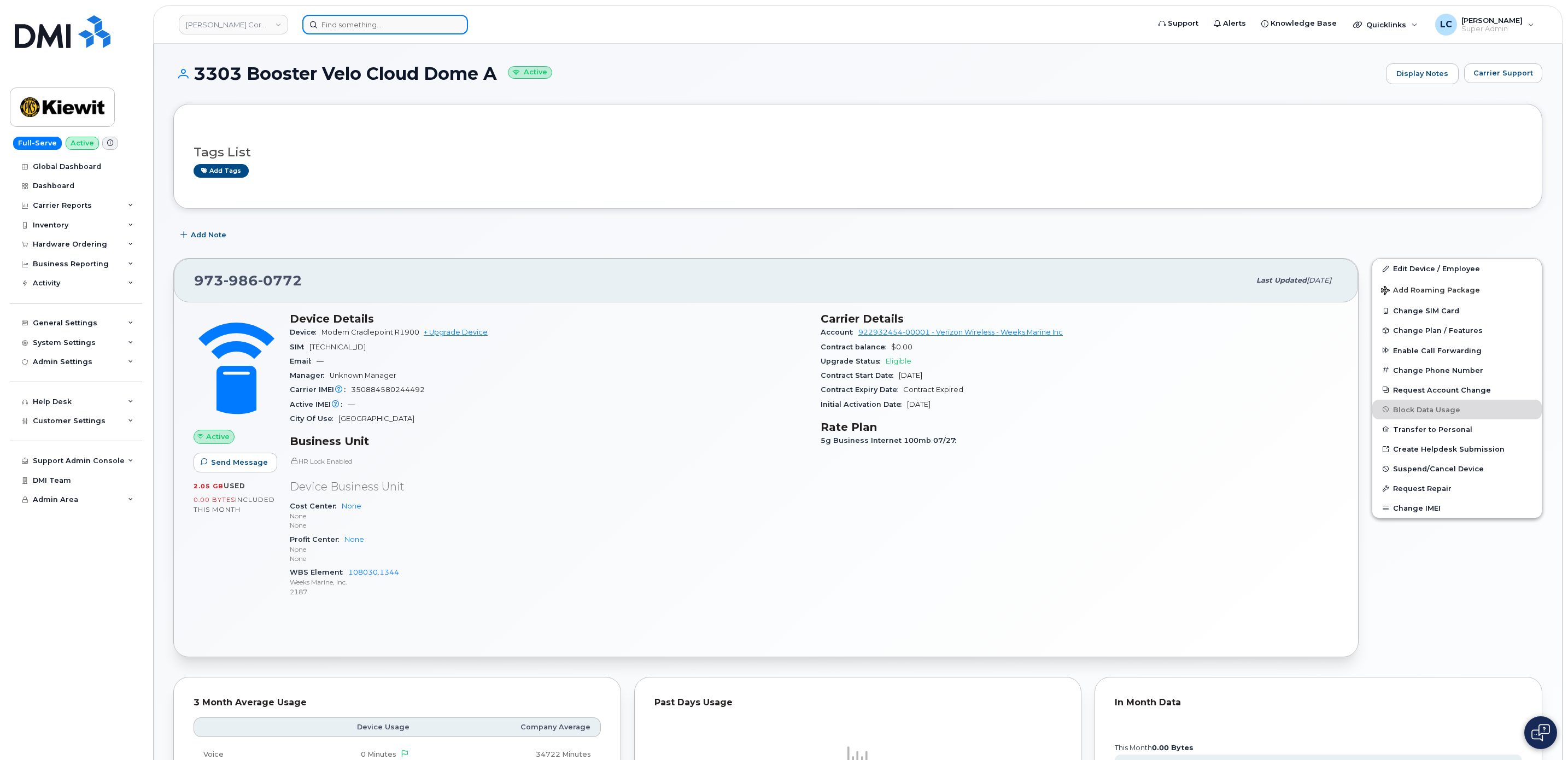
click at [371, 25] on input at bounding box center [385, 25] width 166 height 19
paste input "908-588-1380"
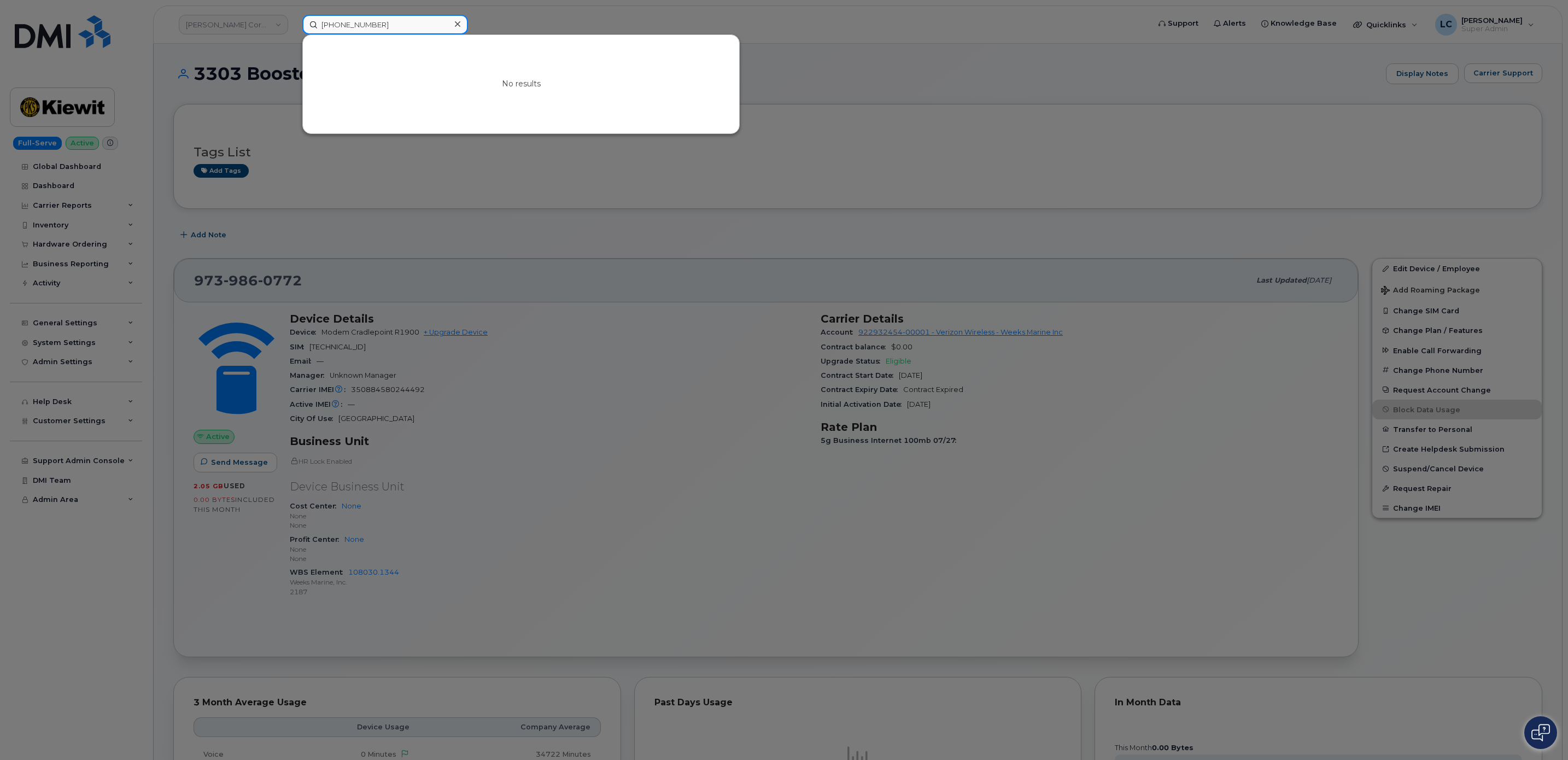
click at [357, 25] on input "908-588-1380" at bounding box center [385, 25] width 166 height 19
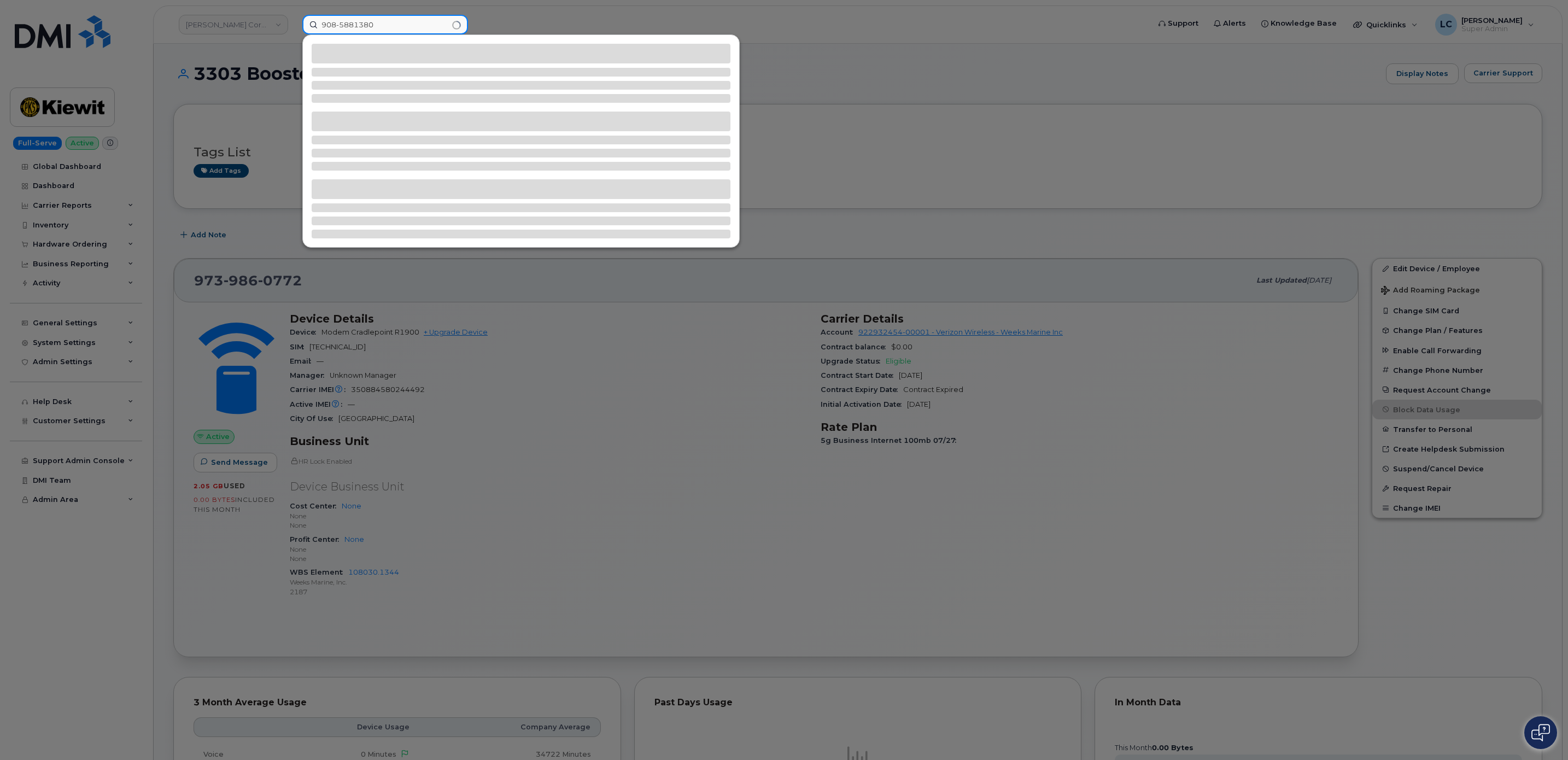
click at [340, 25] on input "908-5881380" at bounding box center [385, 25] width 166 height 19
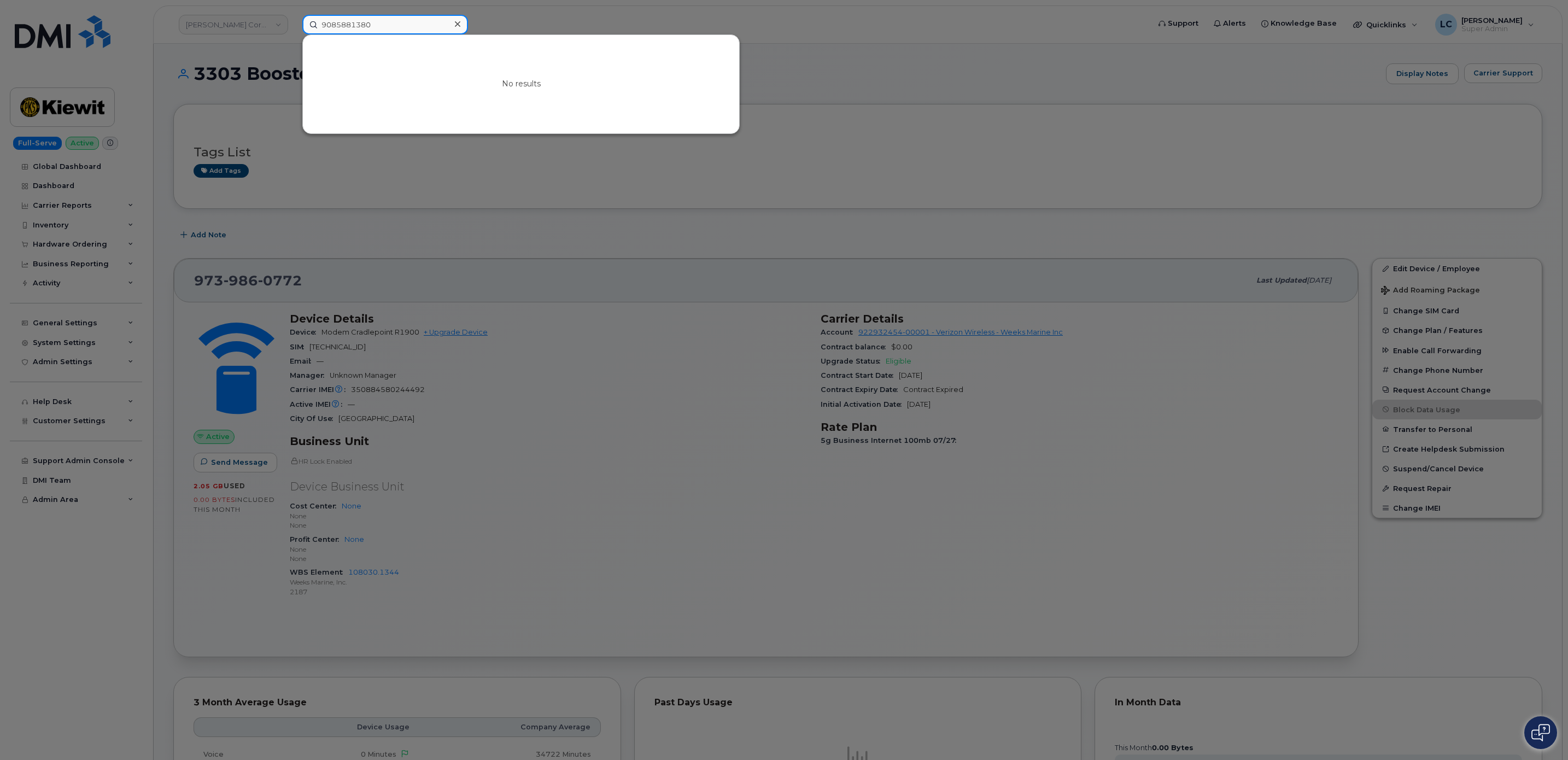
drag, startPoint x: 345, startPoint y: 23, endPoint x: 278, endPoint y: 18, distance: 67.2
click at [293, 18] on div "9085881380 No results" at bounding box center [722, 25] width 858 height 19
paste input "350884582162817"
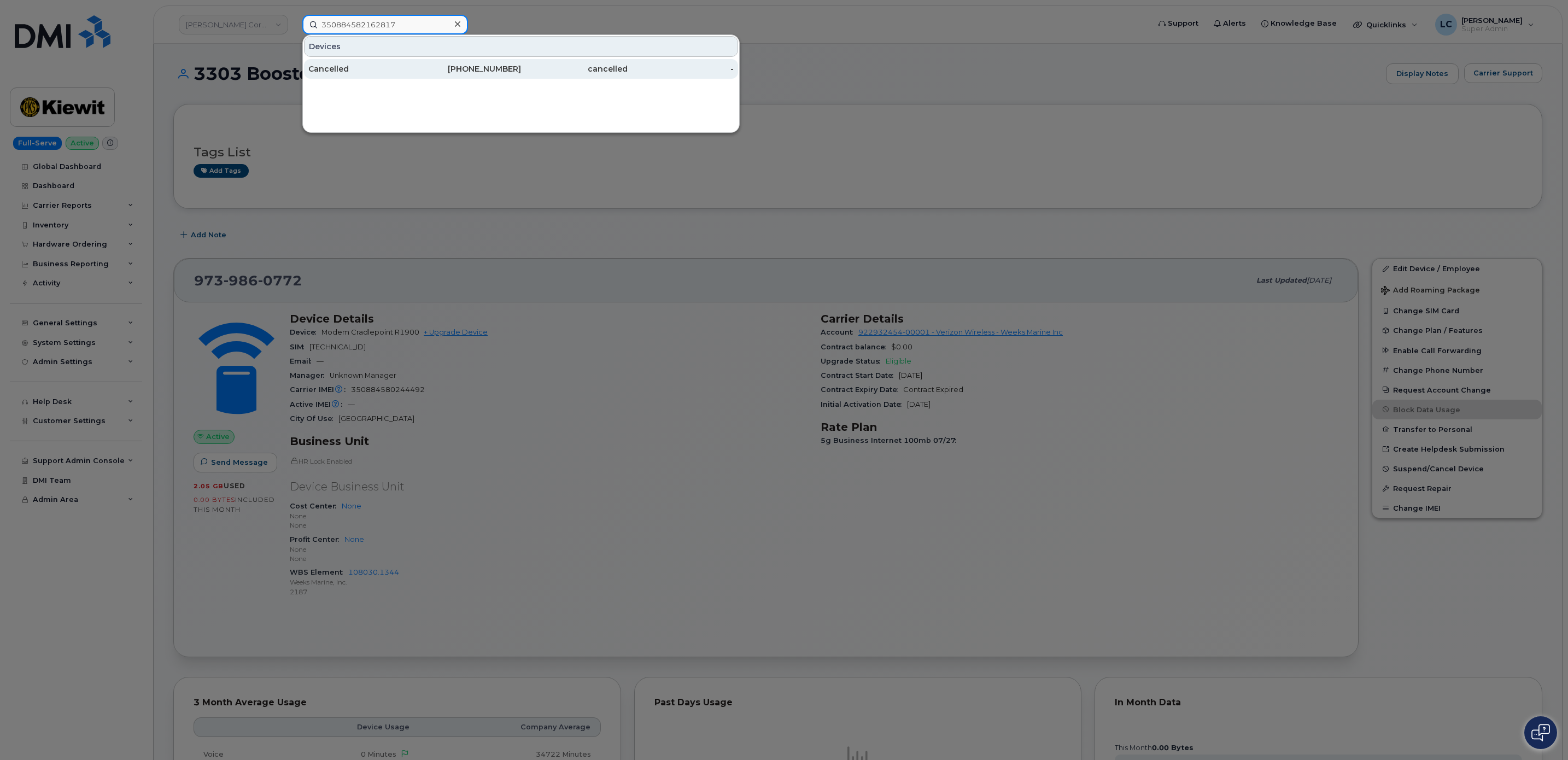
type input "350884582162817"
click at [545, 73] on div "cancelled" at bounding box center [575, 68] width 107 height 11
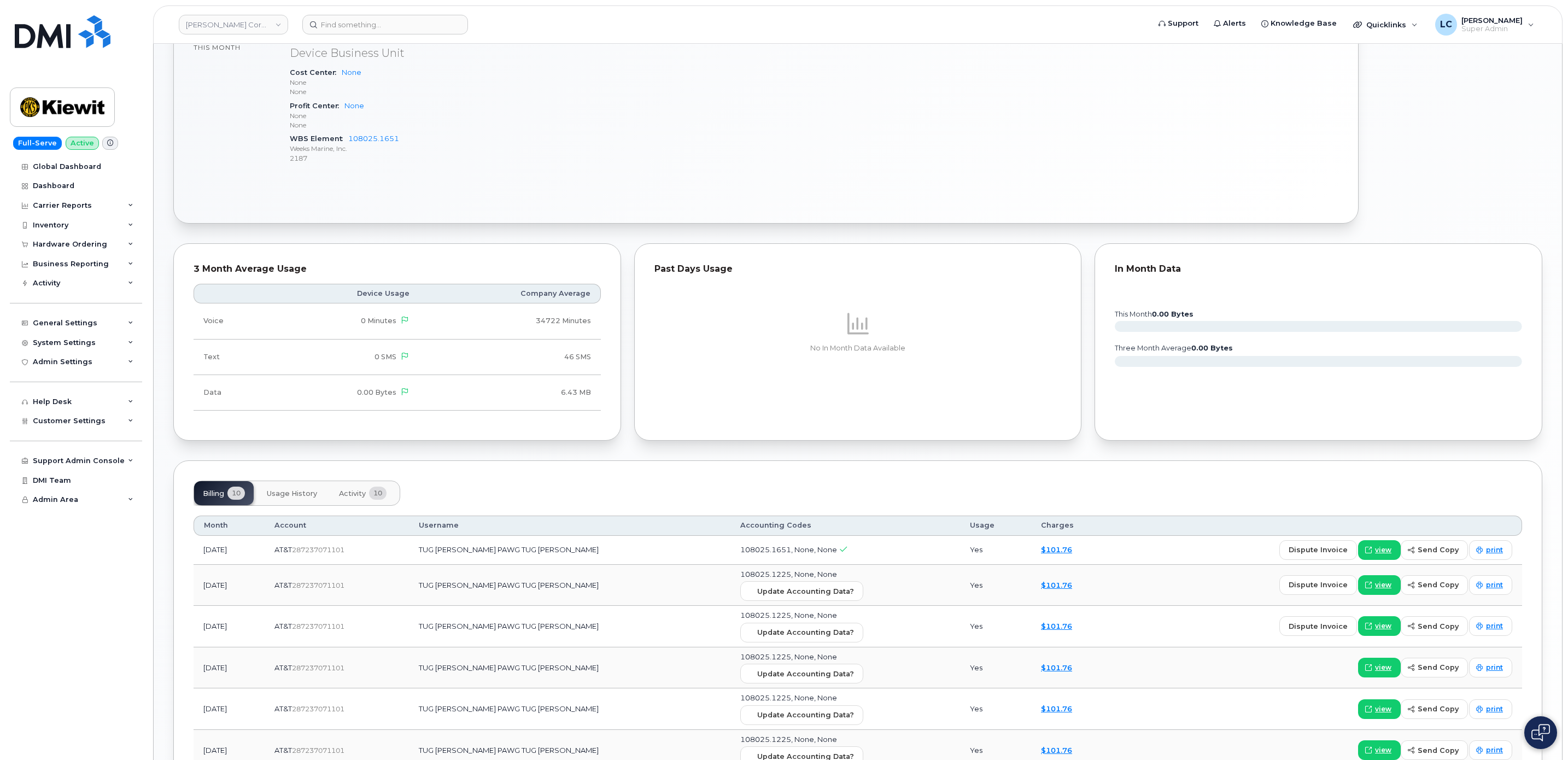
scroll to position [376, 0]
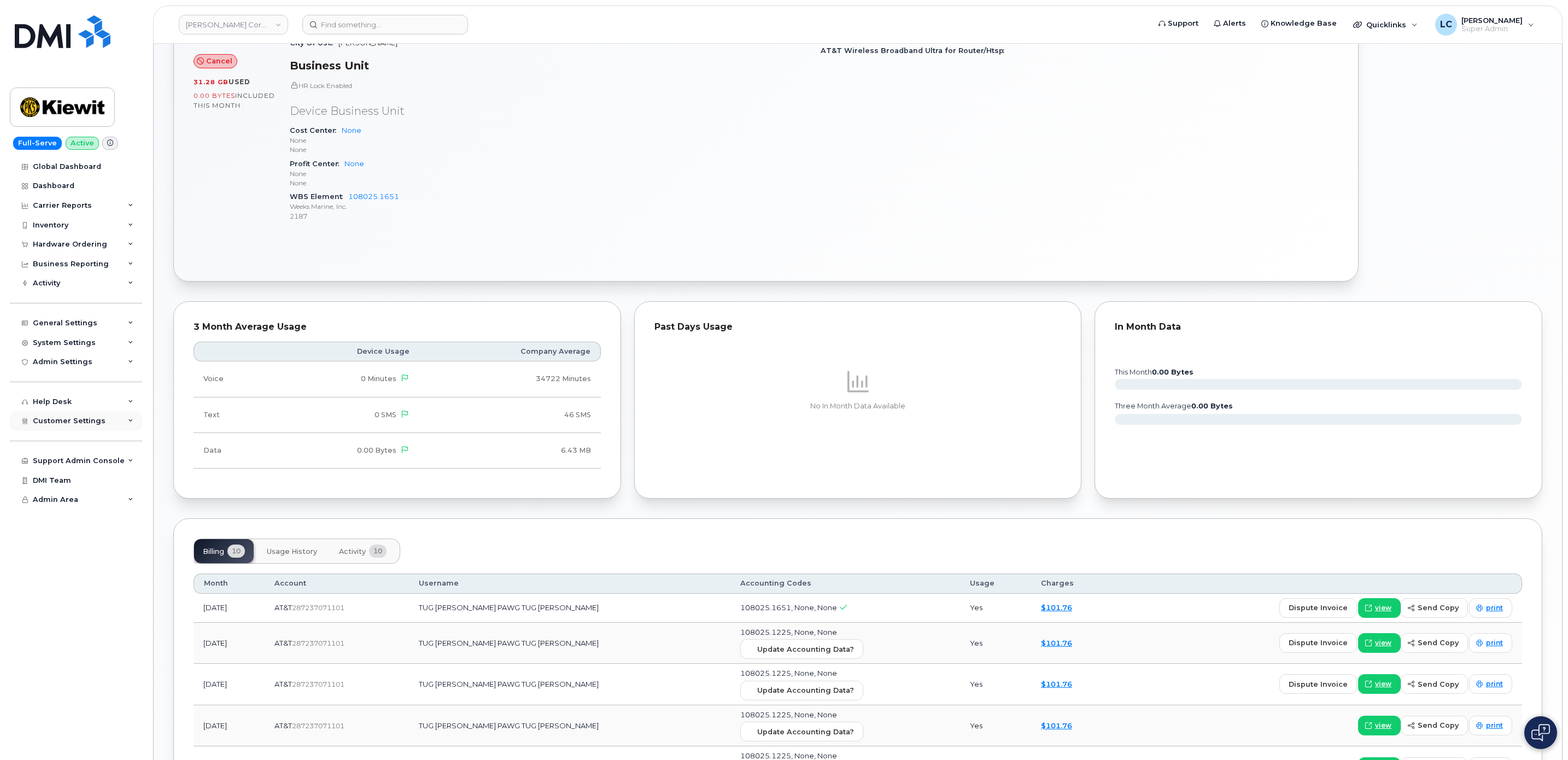
click at [81, 422] on span "Customer Settings" at bounding box center [68, 420] width 73 height 8
click at [90, 669] on div "Business Accounts" at bounding box center [74, 671] width 74 height 10
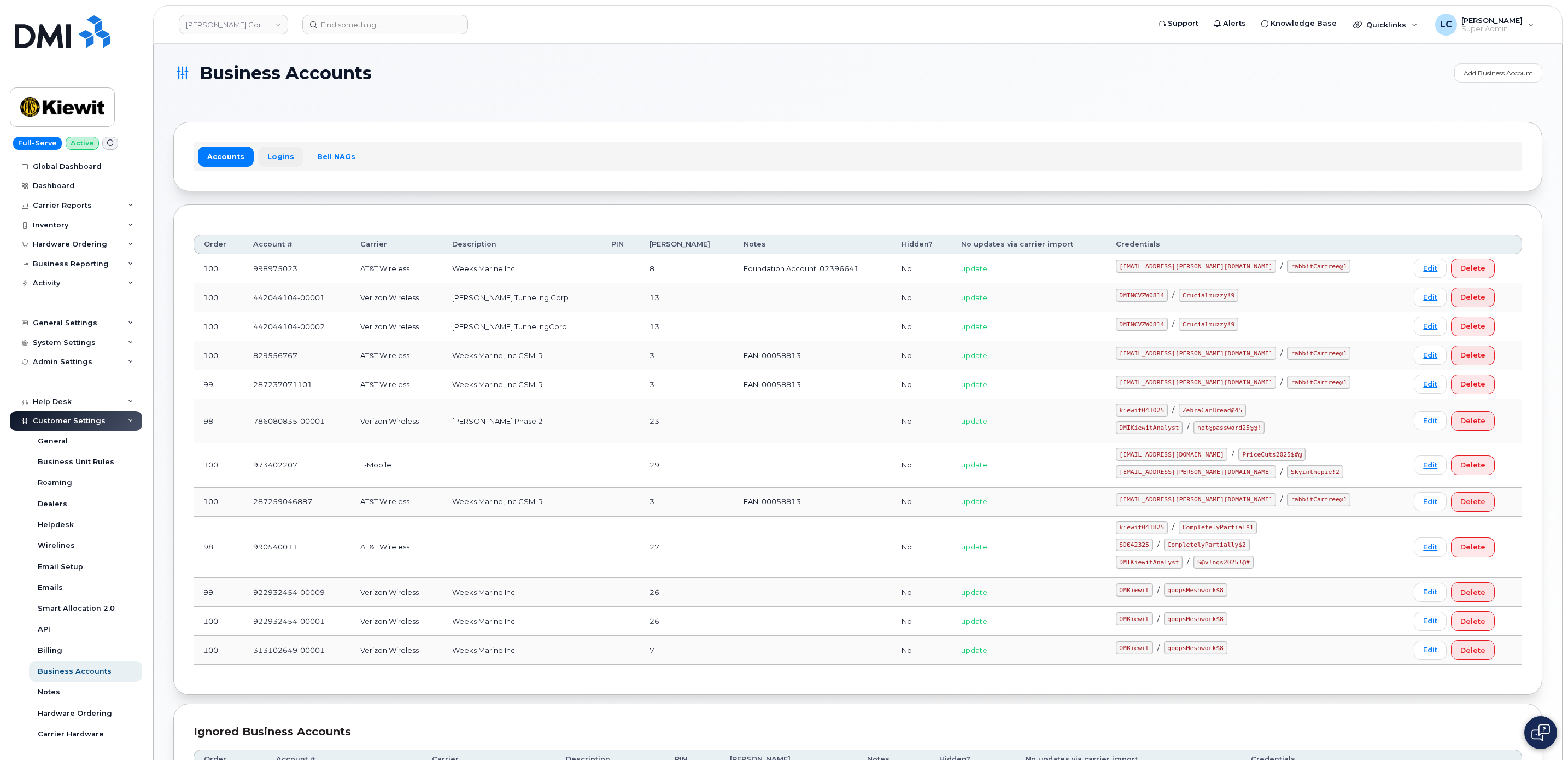
click at [277, 156] on link "Logins" at bounding box center [281, 156] width 46 height 19
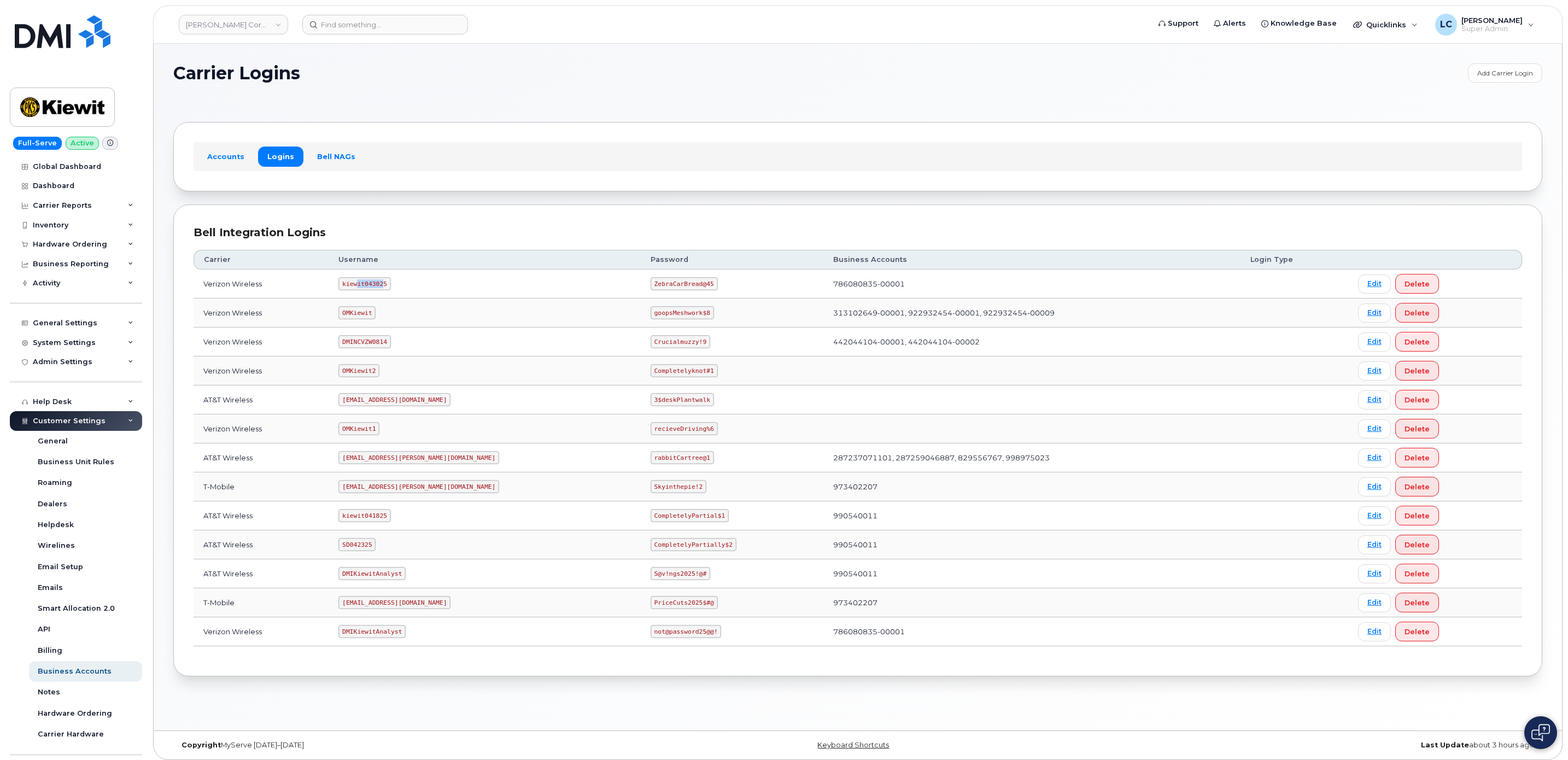
drag, startPoint x: 392, startPoint y: 285, endPoint x: 366, endPoint y: 285, distance: 26.0
click at [366, 285] on code "kiewit043025" at bounding box center [364, 283] width 52 height 13
click at [408, 284] on td "kiewit043025" at bounding box center [484, 284] width 312 height 29
drag, startPoint x: 393, startPoint y: 285, endPoint x: 353, endPoint y: 287, distance: 40.0
click at [353, 287] on code "kiewit043025" at bounding box center [364, 283] width 52 height 13
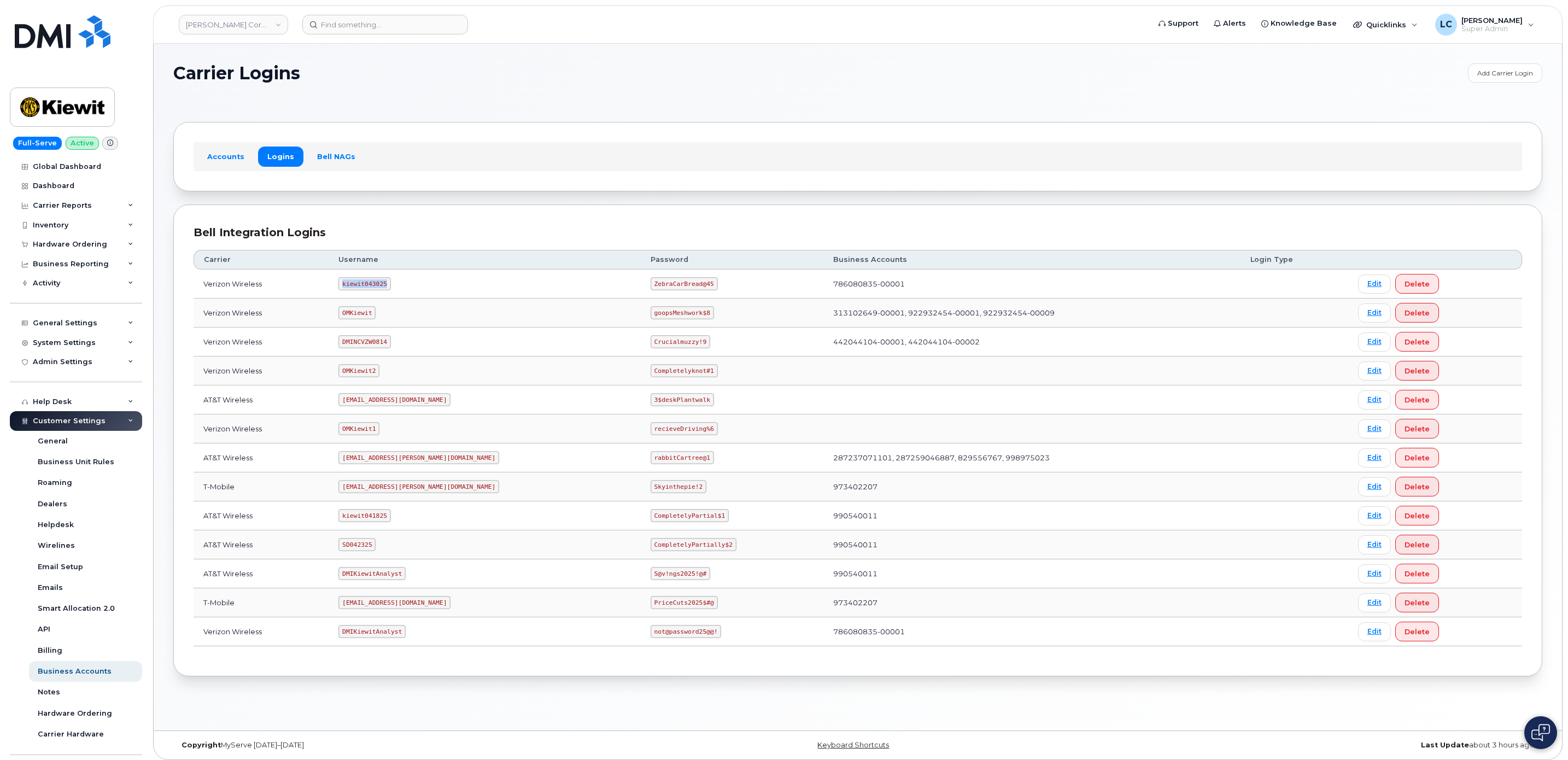
copy code "kiewit043025"
drag, startPoint x: 597, startPoint y: 284, endPoint x: 659, endPoint y: 289, distance: 62.2
click at [659, 289] on td "ZebraCarBread@45" at bounding box center [732, 284] width 182 height 29
copy code "ZebraCarBread@45"
drag, startPoint x: 392, startPoint y: 517, endPoint x: 349, endPoint y: 521, distance: 43.2
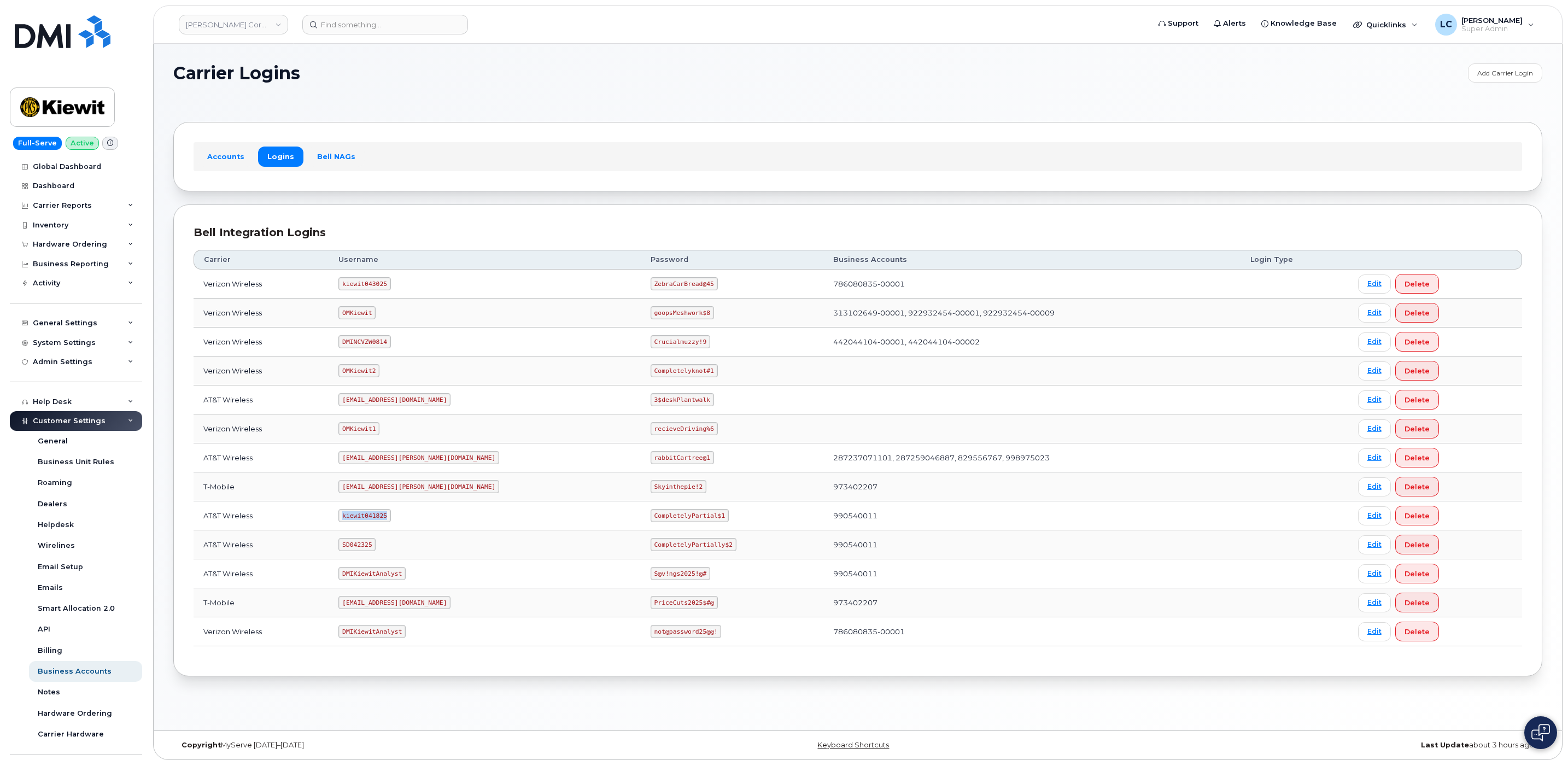
click at [349, 521] on td "kiewit041825" at bounding box center [484, 515] width 312 height 29
copy code "kiewit041825"
drag, startPoint x: 596, startPoint y: 520, endPoint x: 734, endPoint y: 518, distance: 138.0
click at [734, 518] on td "CompletelyPartial$1" at bounding box center [732, 515] width 182 height 29
copy code "CompletelyPartial$1"
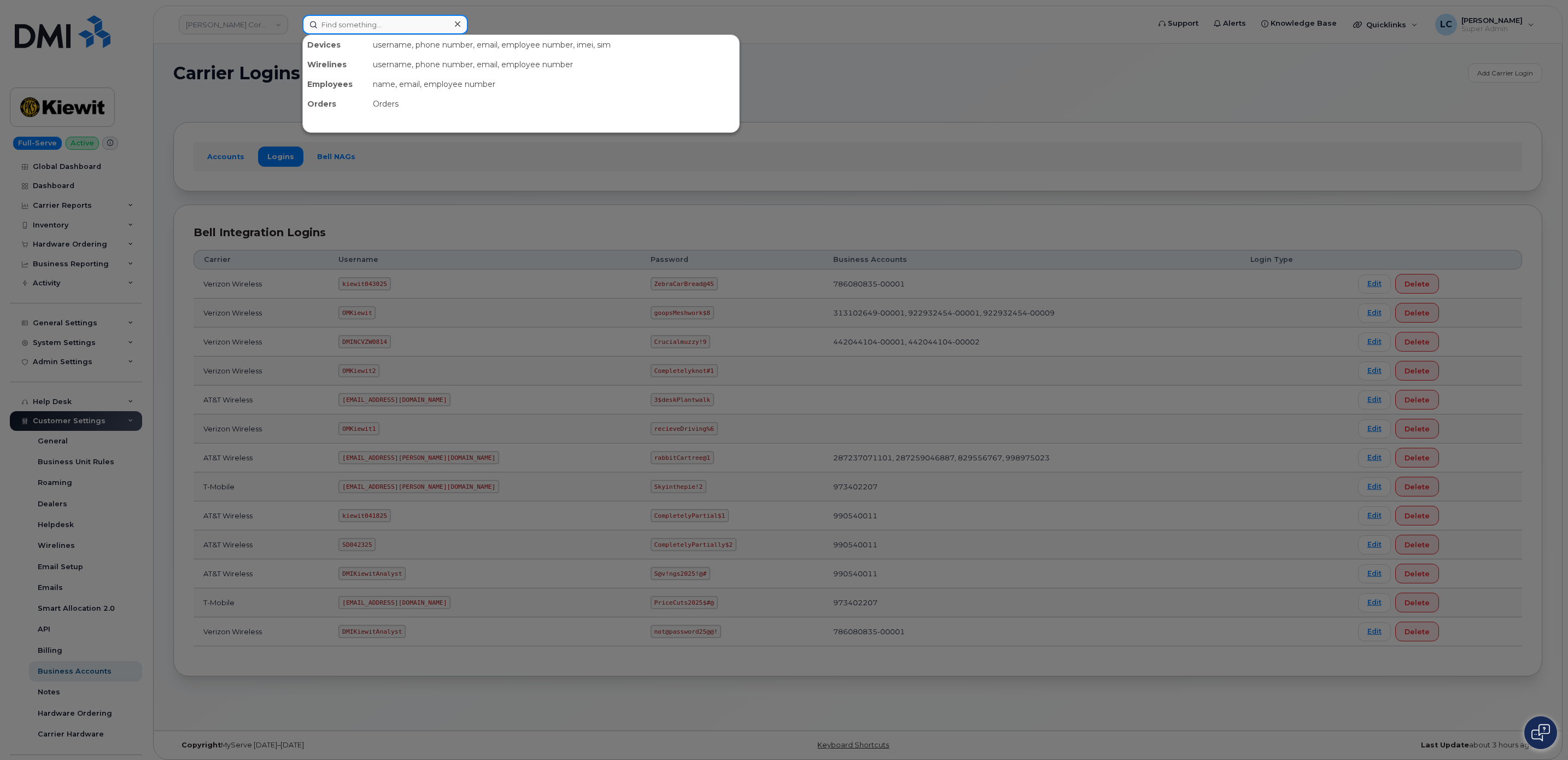
click at [335, 32] on input at bounding box center [385, 25] width 166 height 19
paste input "4026193763"
type input "4026193763"
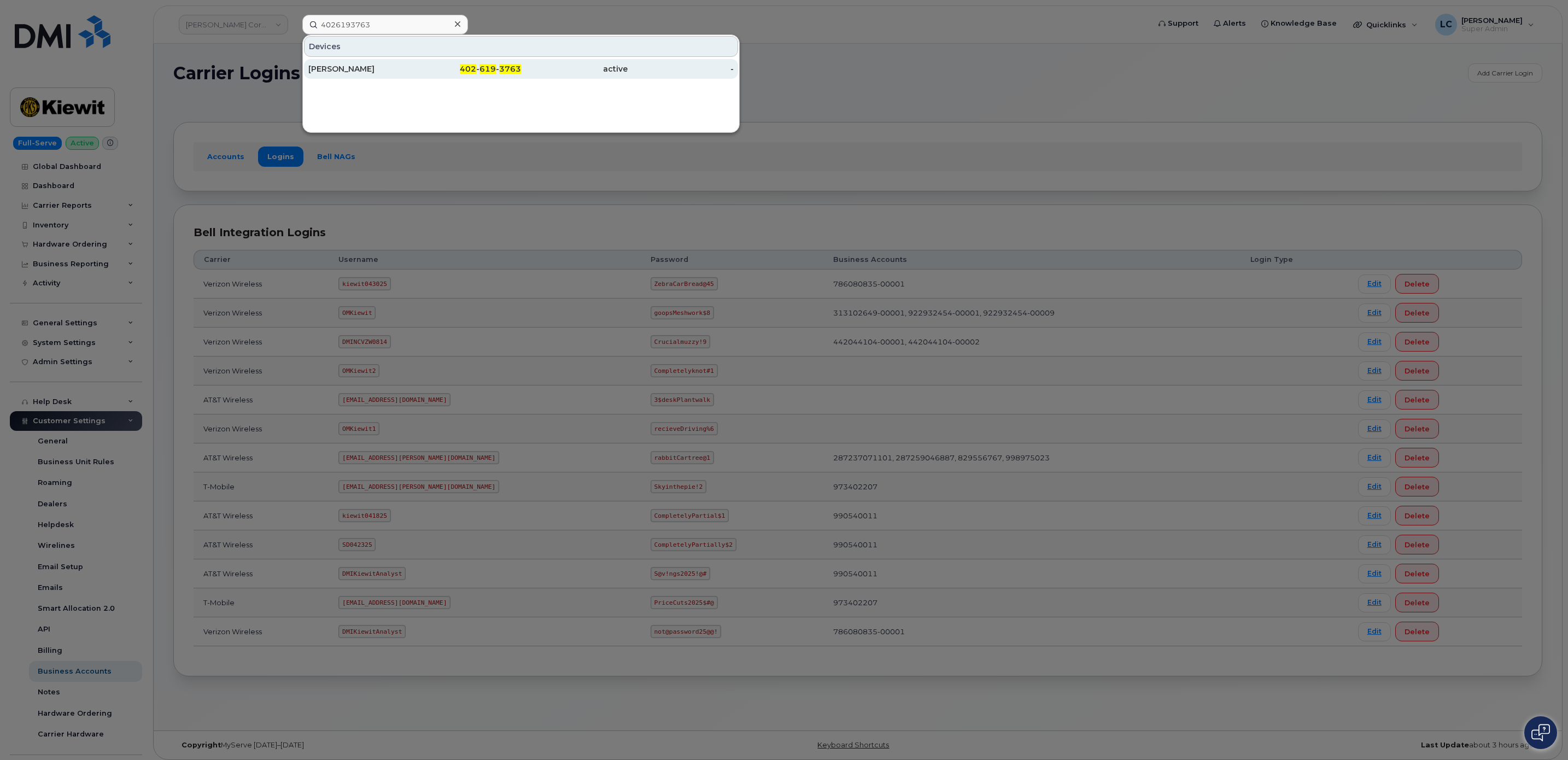
drag, startPoint x: 545, startPoint y: 88, endPoint x: 477, endPoint y: 66, distance: 71.5
click at [474, 67] on span "402" at bounding box center [468, 68] width 17 height 10
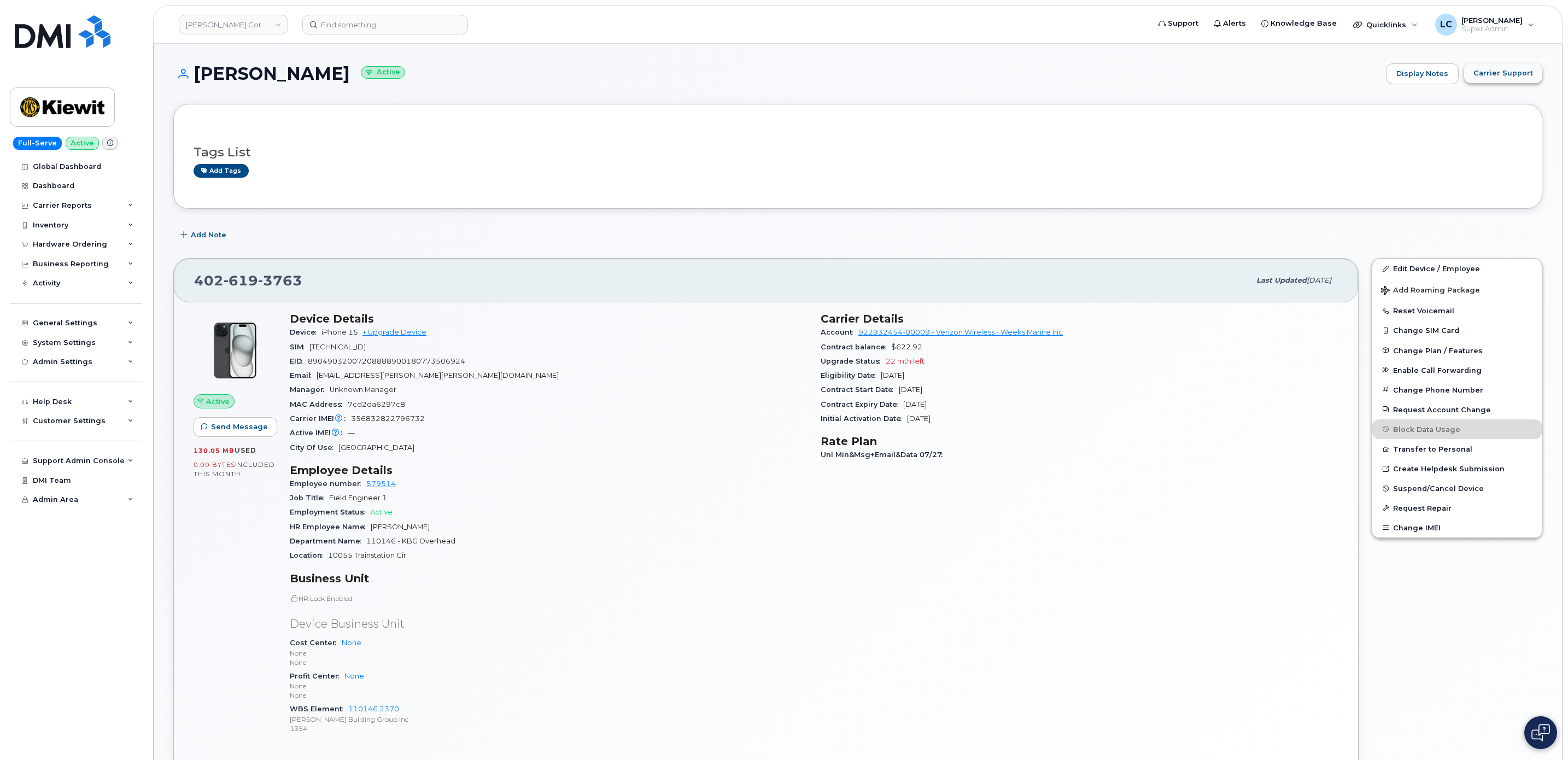
click at [1494, 75] on span "Carrier Support" at bounding box center [1503, 73] width 60 height 11
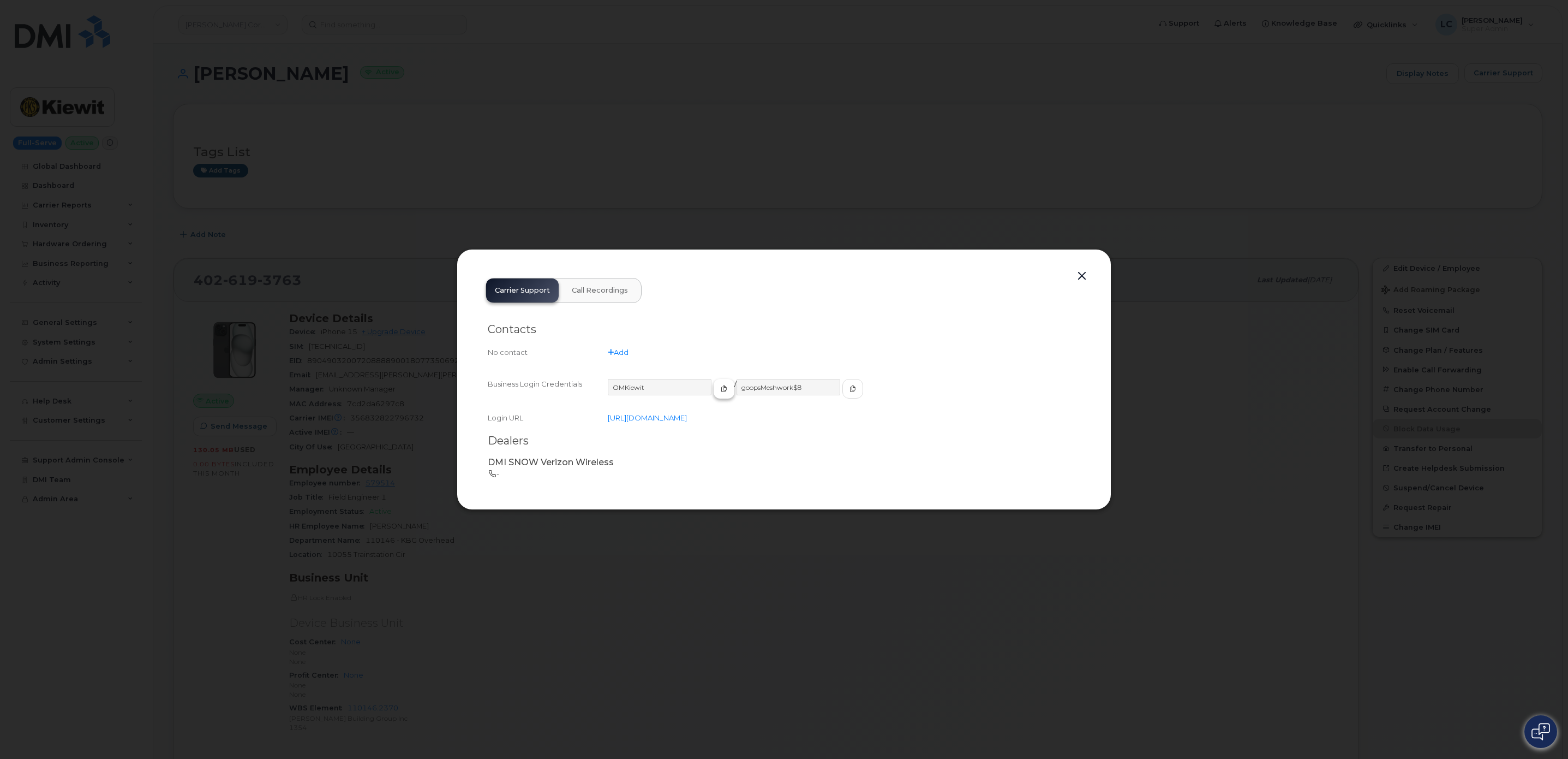
click at [721, 387] on icon "button" at bounding box center [724, 388] width 6 height 6
click at [719, 386] on span "button" at bounding box center [724, 388] width 10 height 10
click at [842, 380] on div "OMKiewit / goopsMeshwork$8" at bounding box center [843, 393] width 473 height 30
click at [843, 386] on button "button" at bounding box center [853, 388] width 21 height 19
click at [1081, 272] on button "button" at bounding box center [1081, 275] width 17 height 15
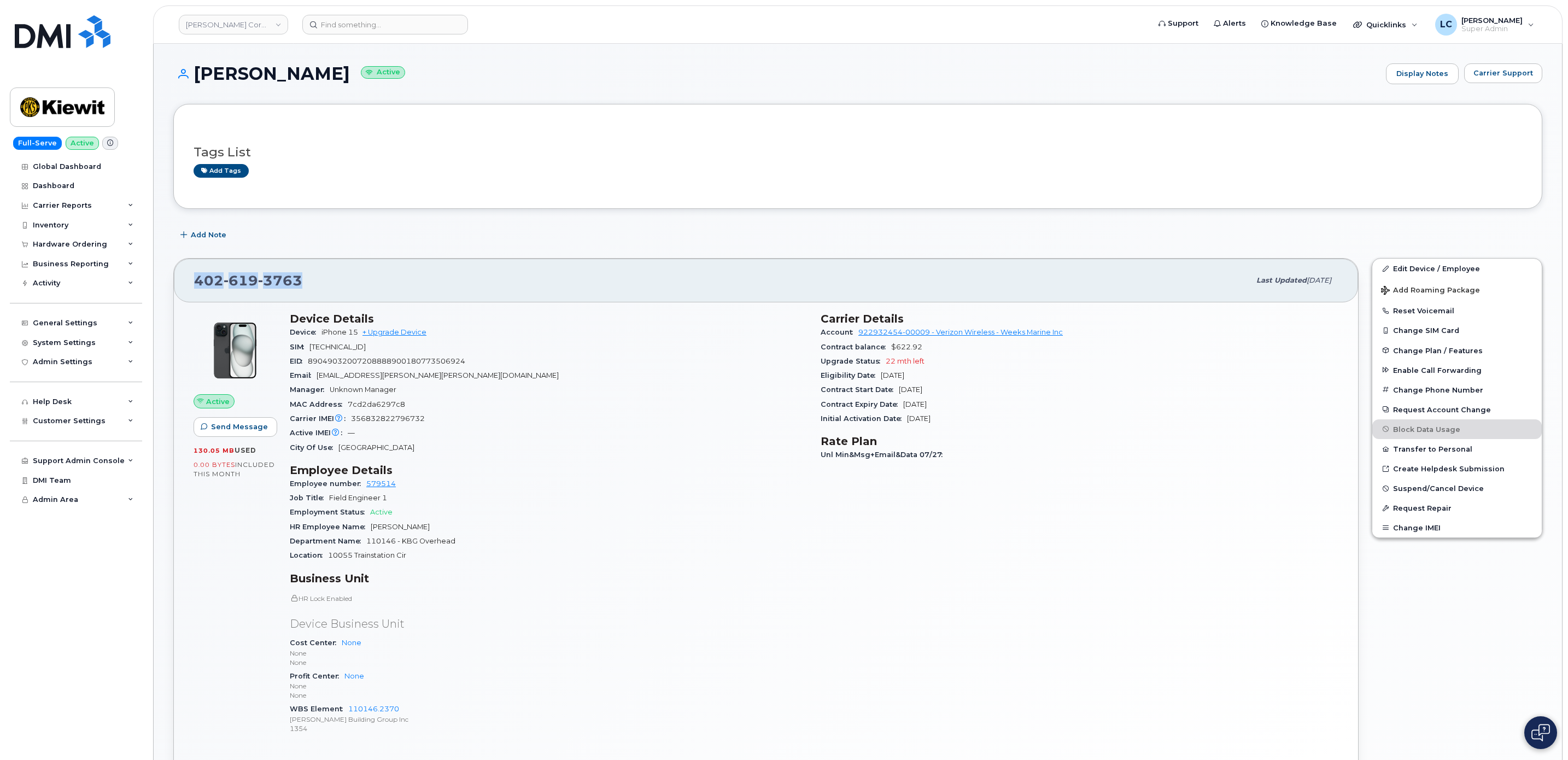
drag, startPoint x: 299, startPoint y: 281, endPoint x: 184, endPoint y: 282, distance: 115.0
click at [181, 282] on div "[PHONE_NUMBER] Last updated [DATE]" at bounding box center [766, 280] width 1184 height 44
copy span "[PHONE_NUMBER]"
copy span "402 619 3763"
drag, startPoint x: 858, startPoint y: 334, endPoint x: 929, endPoint y: 336, distance: 71.0
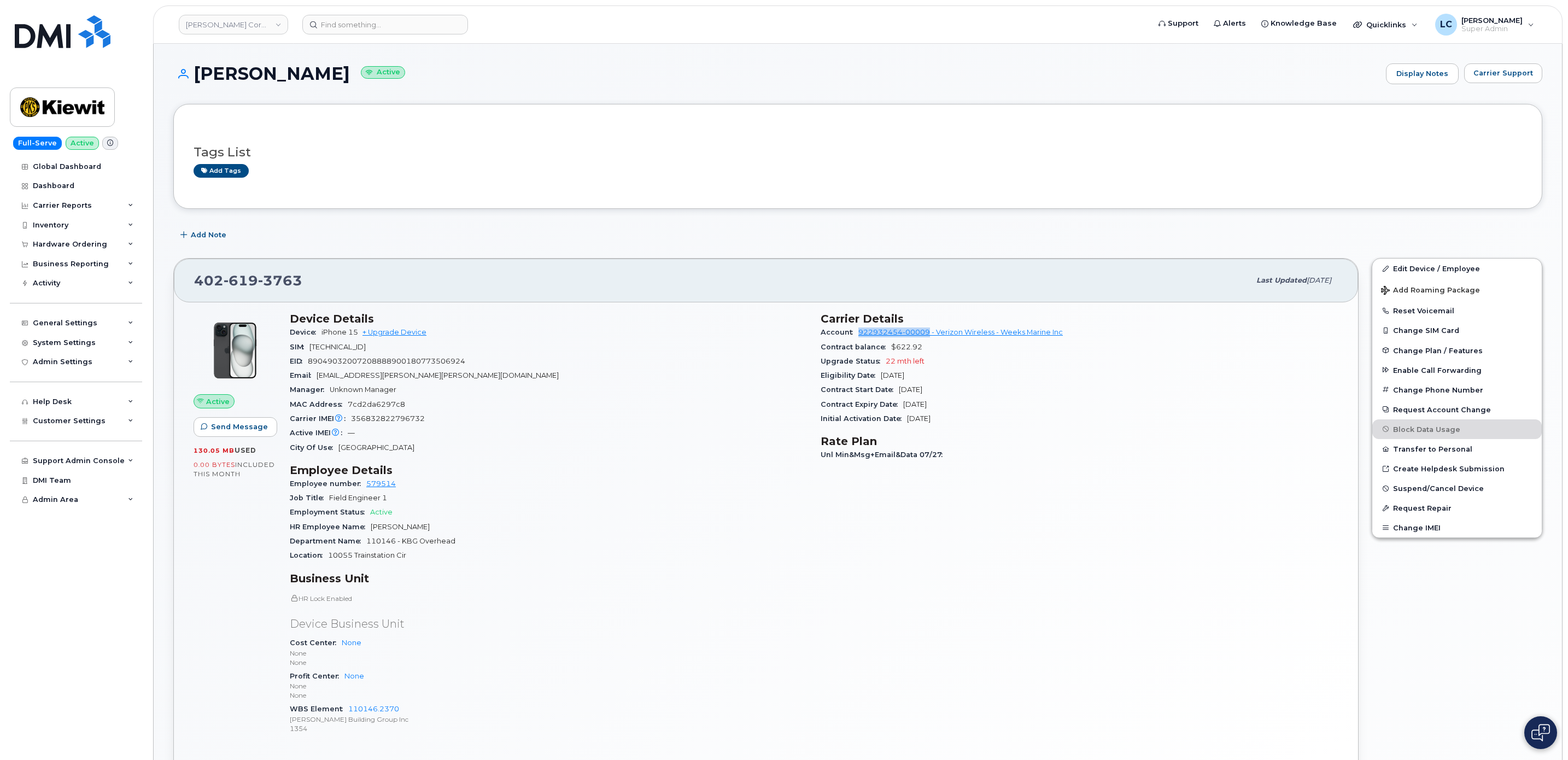
click at [929, 336] on div "Account 922932454-00009 - Verizon Wireless - Weeks Marine Inc" at bounding box center [1079, 332] width 518 height 14
copy link "922932454-00009"
click at [391, 11] on header "Kiewit Corporation Support Alerts Knowledge Base Quicklinks Suspend / Cancel De…" at bounding box center [858, 25] width 1409 height 39
click at [385, 22] on input at bounding box center [385, 25] width 166 height 19
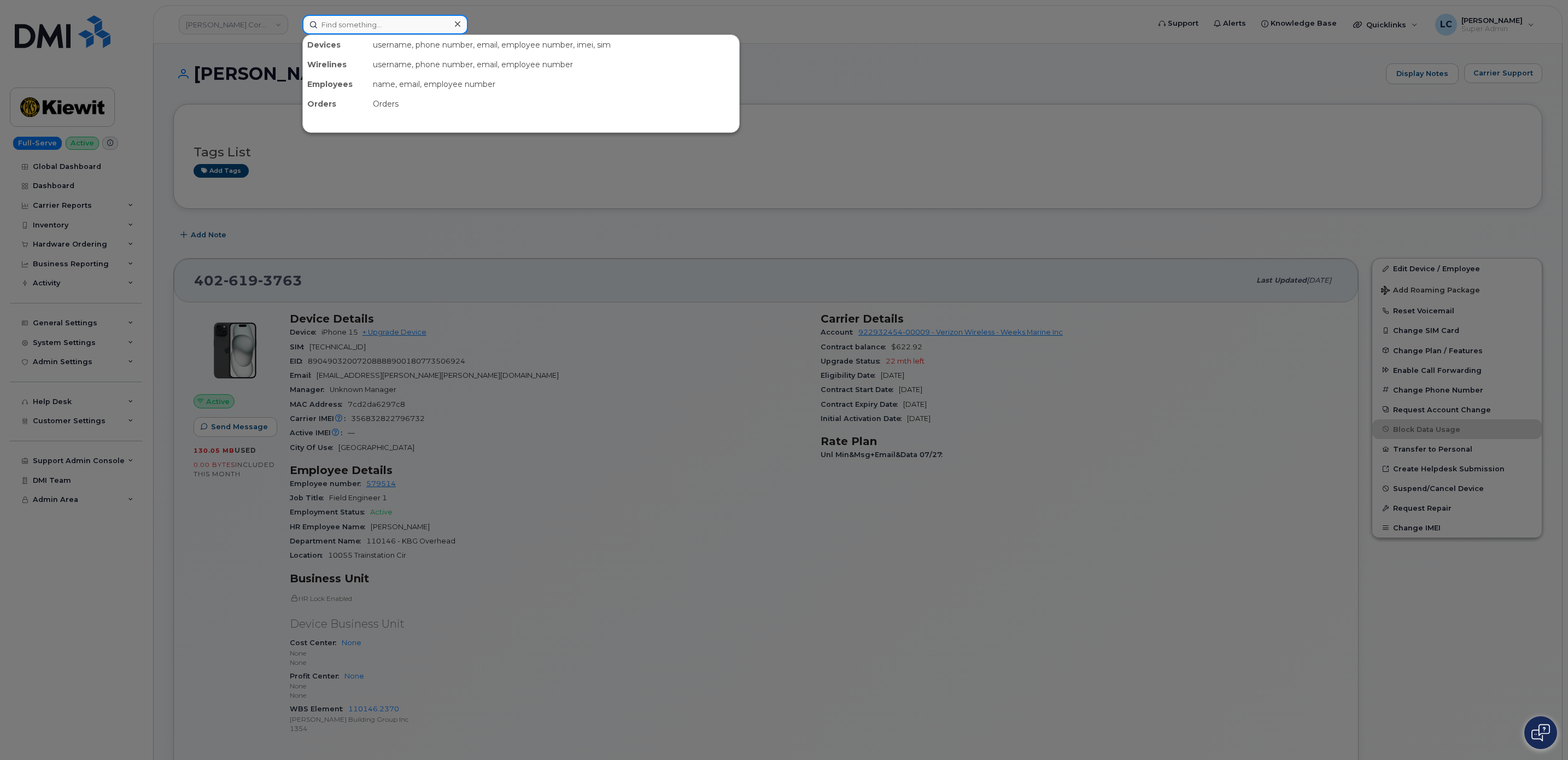
paste input "402-203-3647"
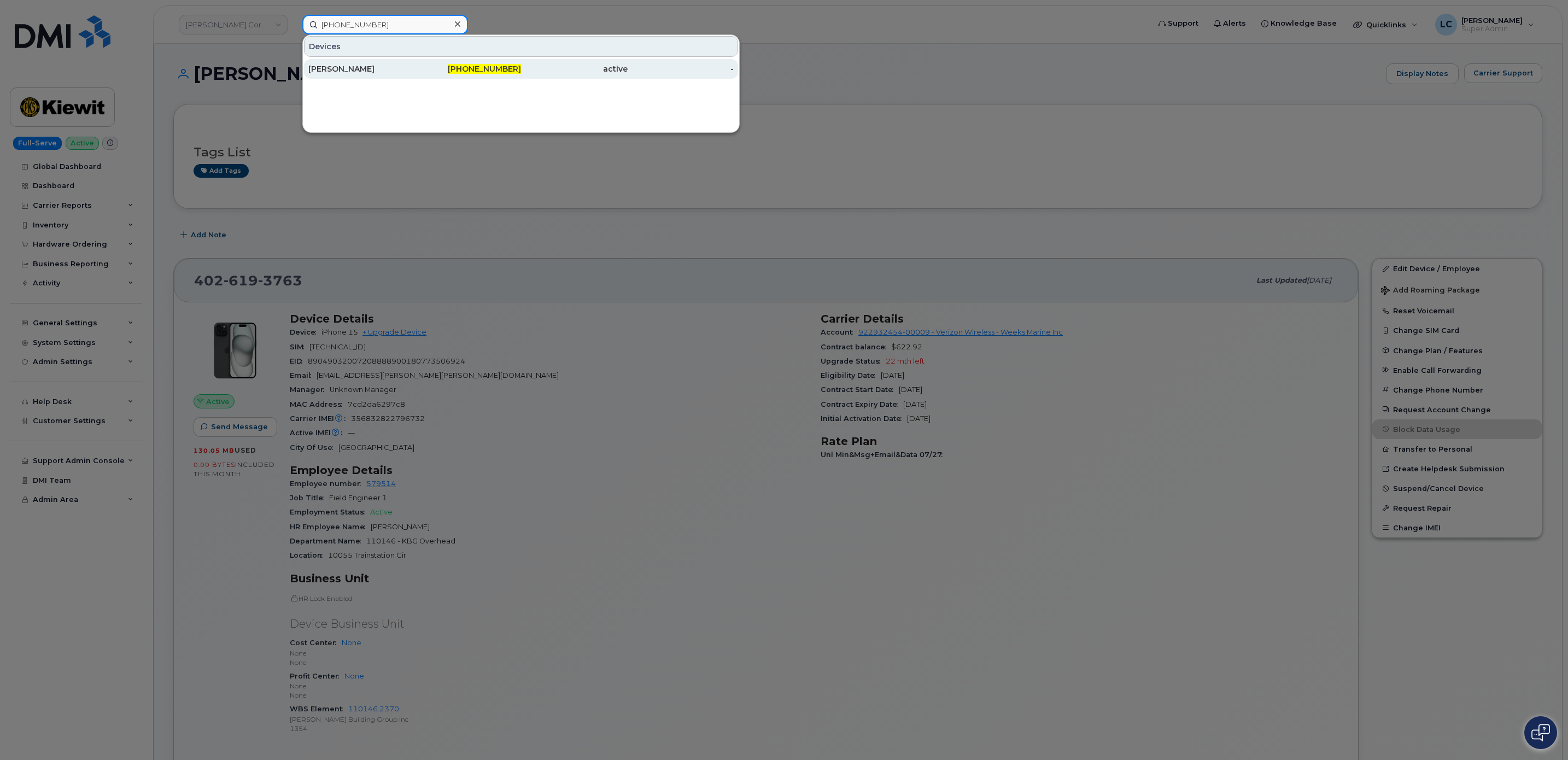
type input "402-203-3647"
click at [461, 69] on div "402-203-3647" at bounding box center [469, 68] width 107 height 11
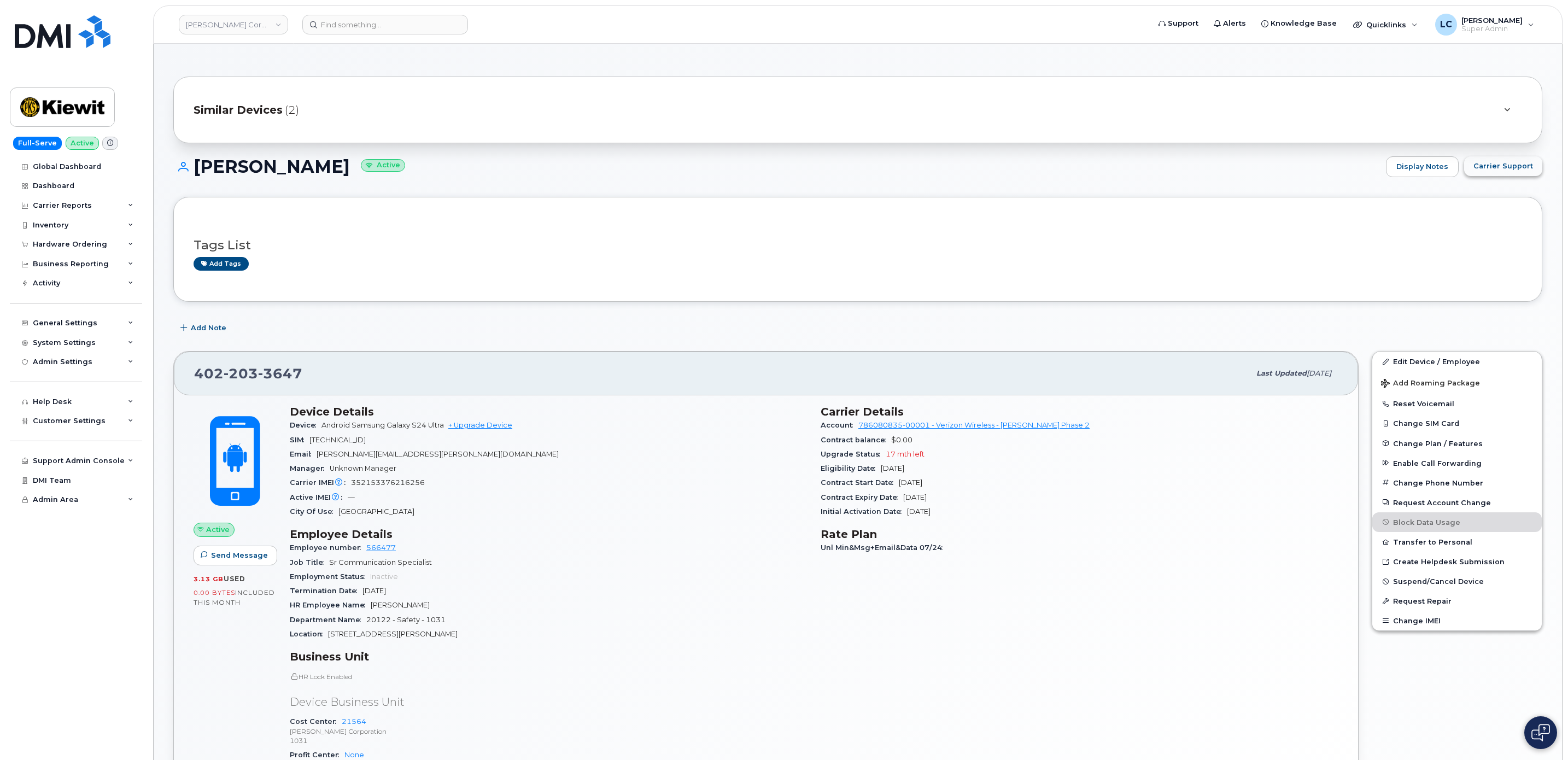
click at [1517, 168] on span "Carrier Support" at bounding box center [1503, 166] width 60 height 11
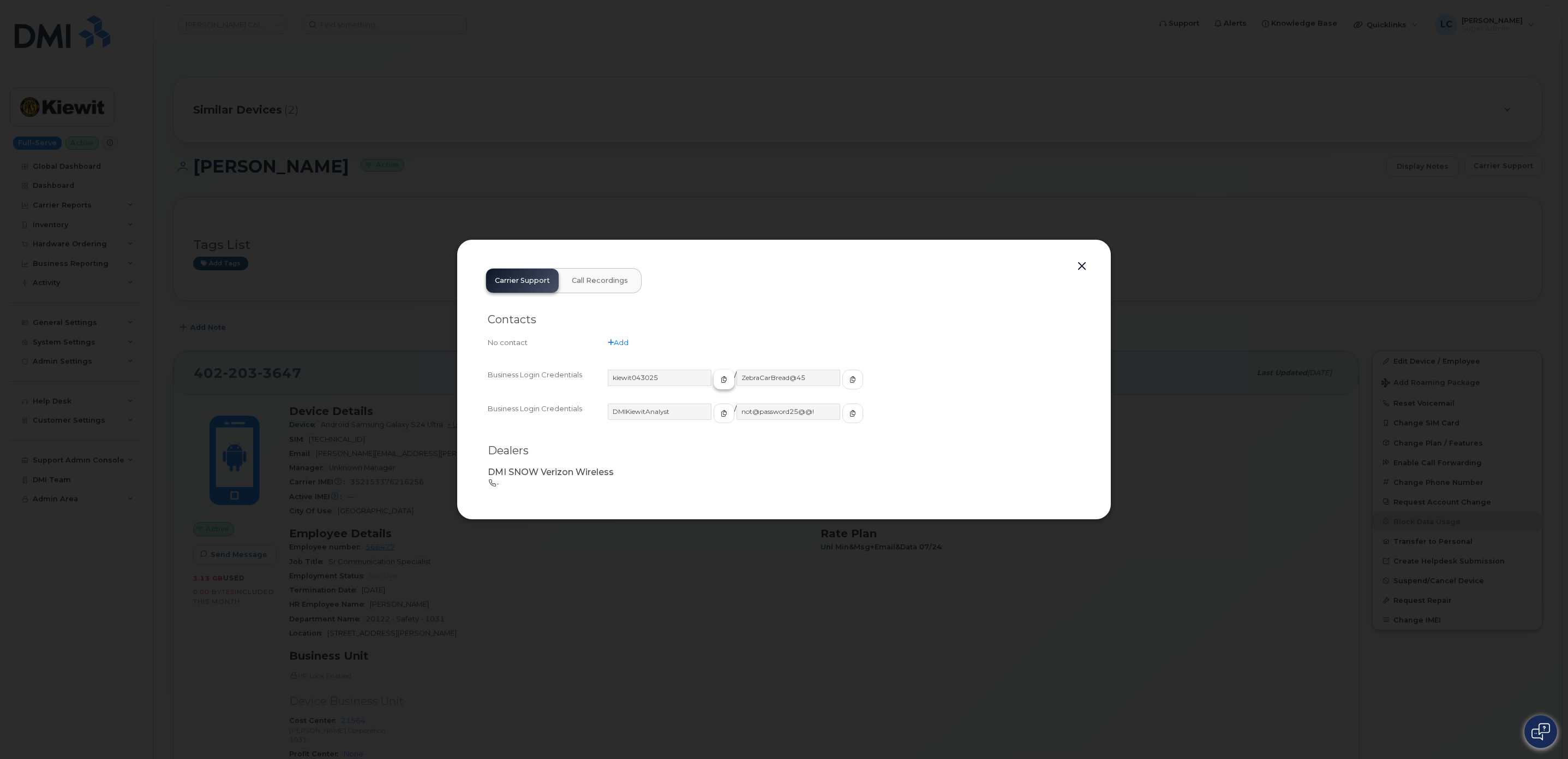
click at [721, 380] on icon "button" at bounding box center [724, 379] width 6 height 6
click at [850, 380] on icon "button" at bounding box center [852, 379] width 6 height 6
click at [1087, 264] on button "button" at bounding box center [1081, 266] width 17 height 15
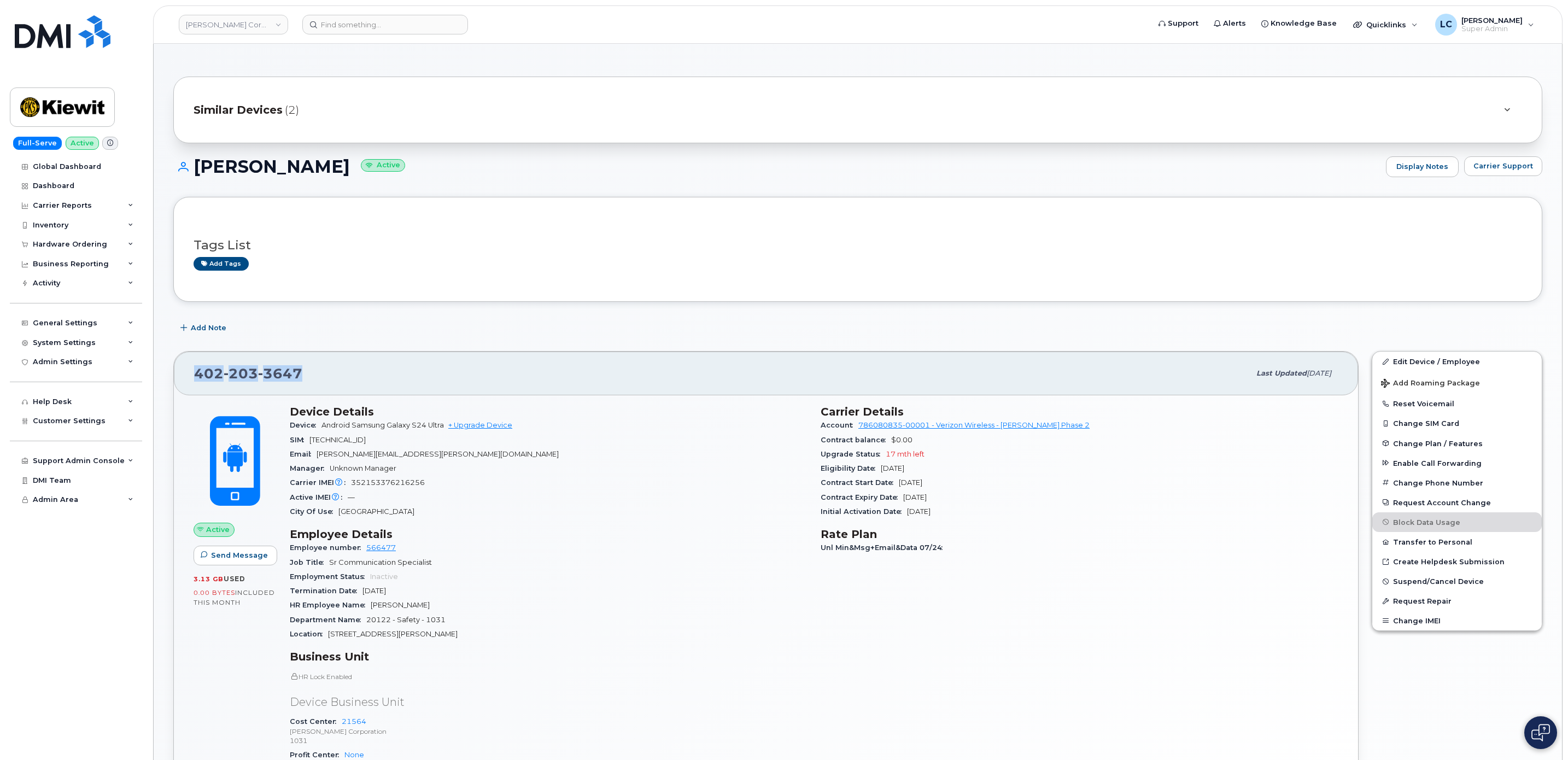
drag, startPoint x: 309, startPoint y: 381, endPoint x: 169, endPoint y: 372, distance: 140.3
click at [169, 372] on div "[PHONE_NUMBER] Last updated [DATE] Active Send Message 3.13 GB  used 0.00 Bytes…" at bounding box center [766, 611] width 1198 height 534
copy span "[PHONE_NUMBER]"
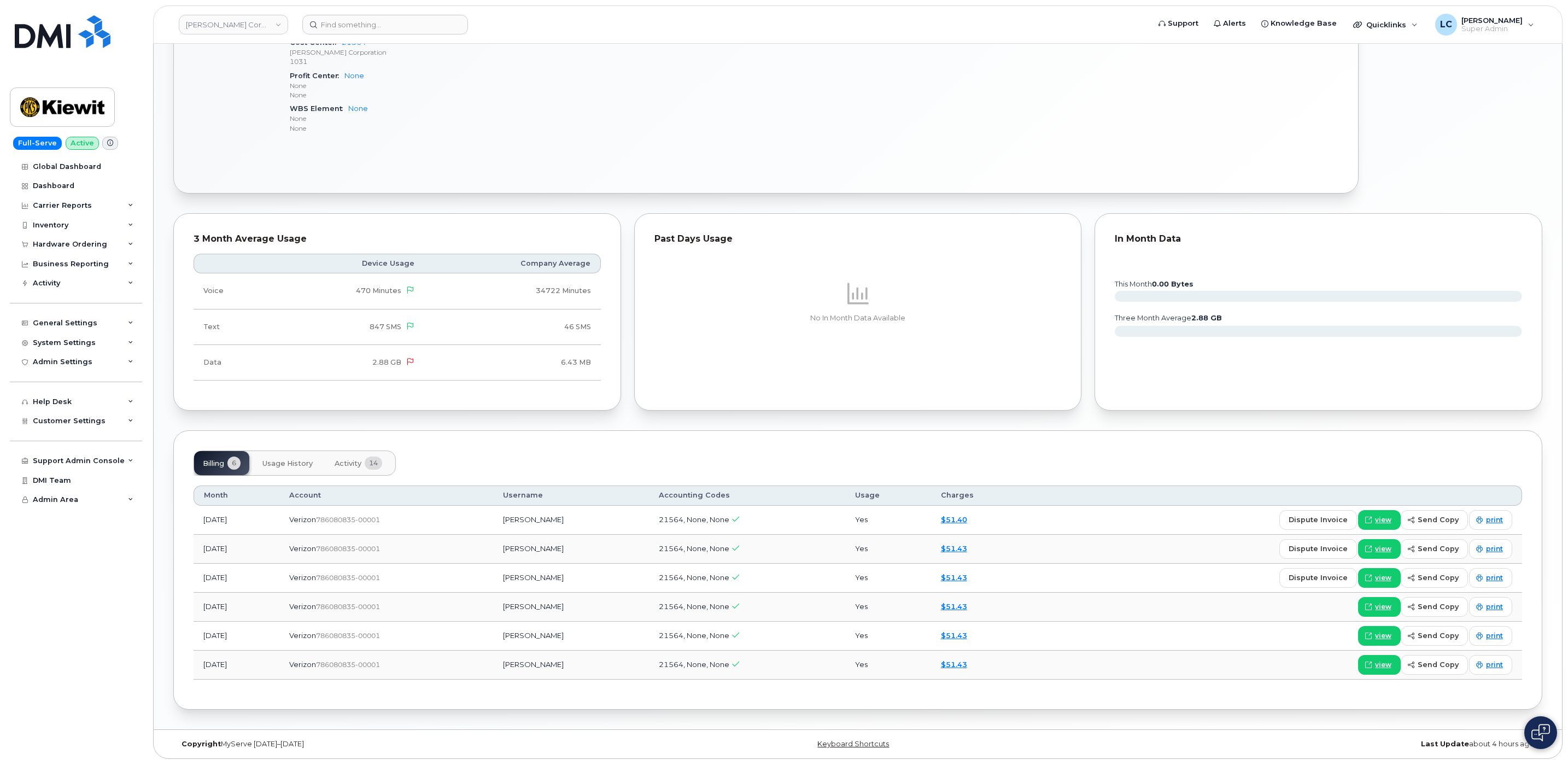
scroll to position [692, 0]
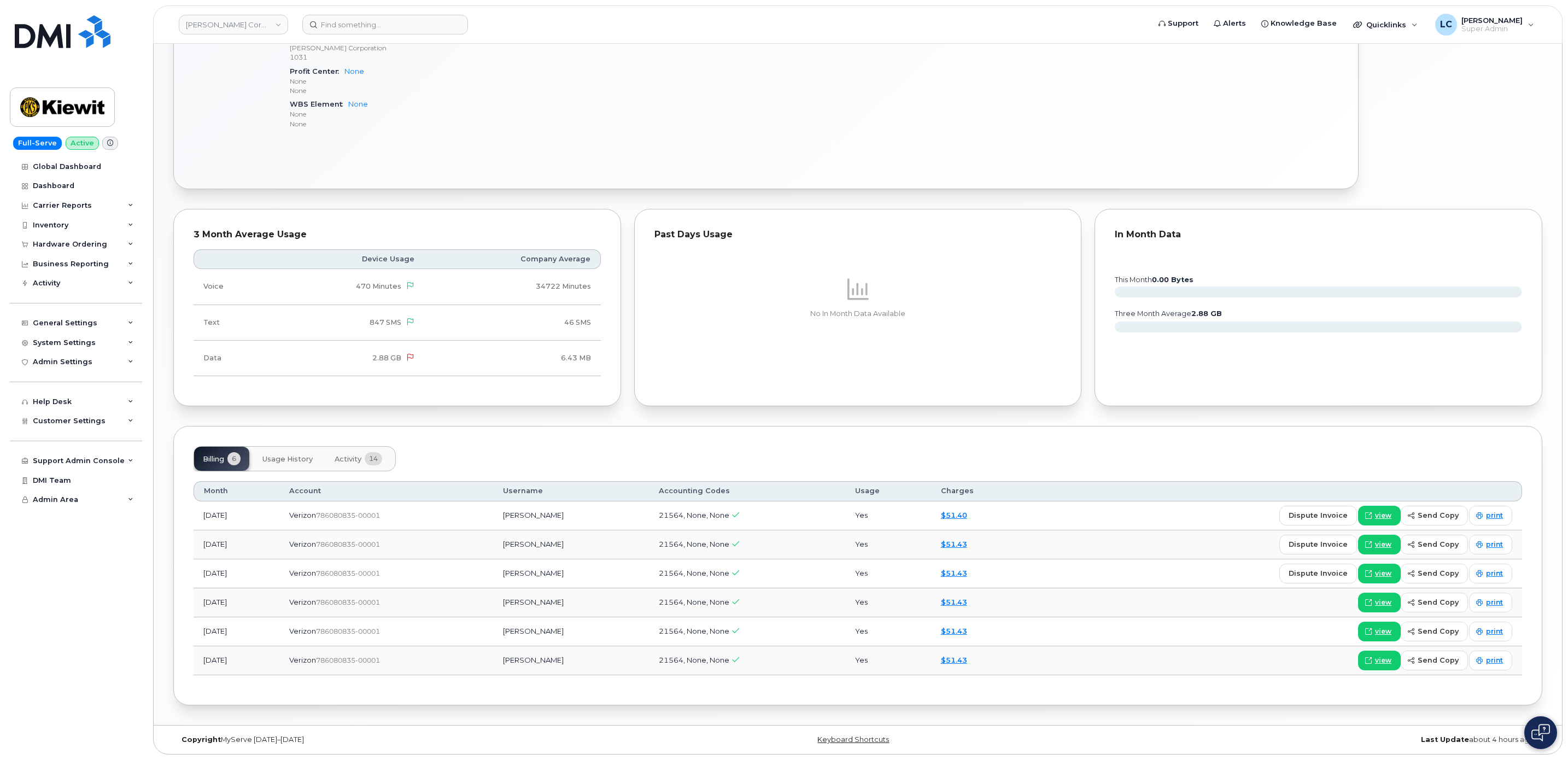
click at [362, 454] on span "Activity" at bounding box center [348, 459] width 27 height 9
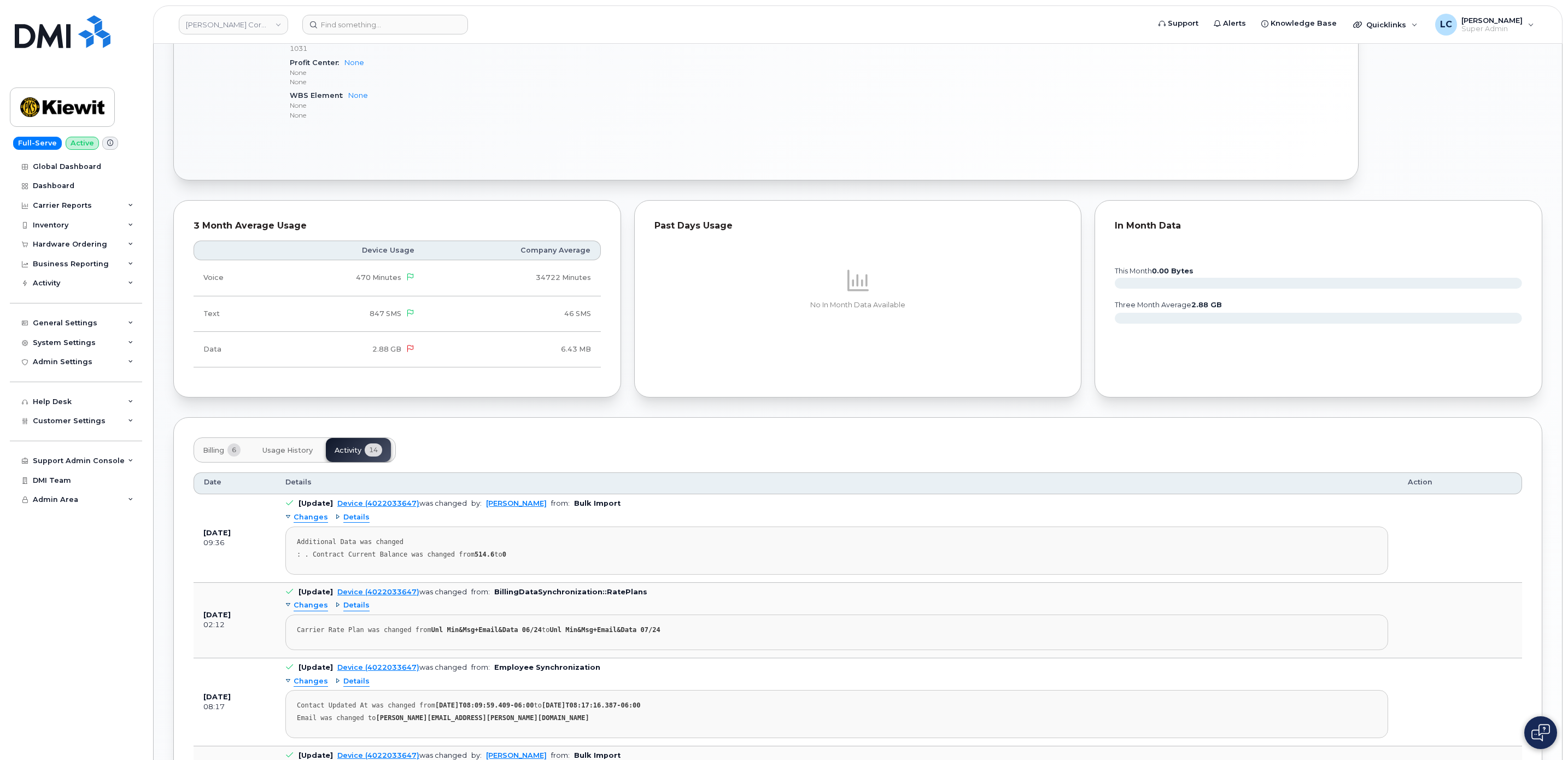
click at [218, 454] on span "Billing" at bounding box center [214, 450] width 21 height 9
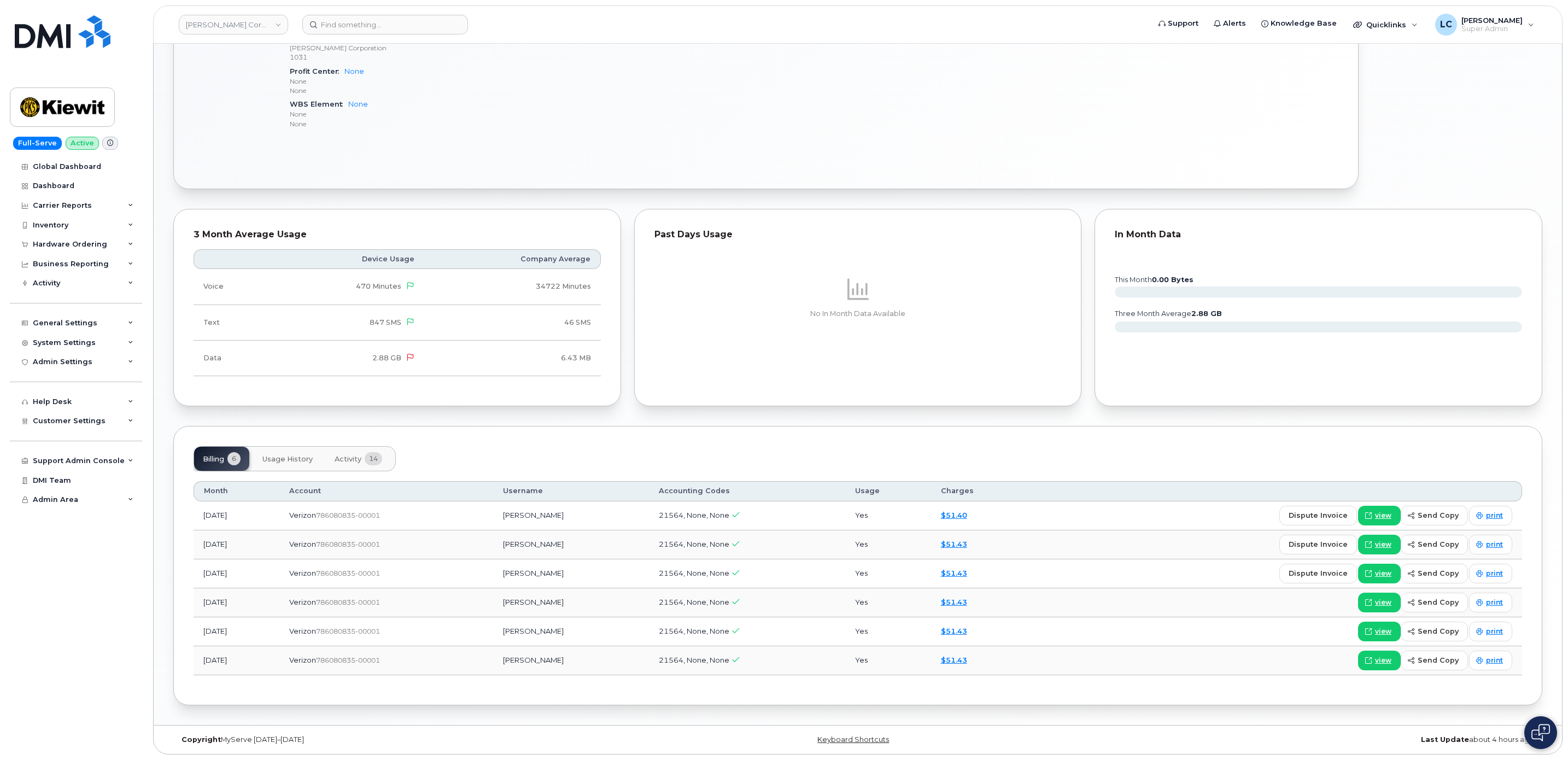
click at [272, 454] on span "Usage History" at bounding box center [287, 459] width 50 height 9
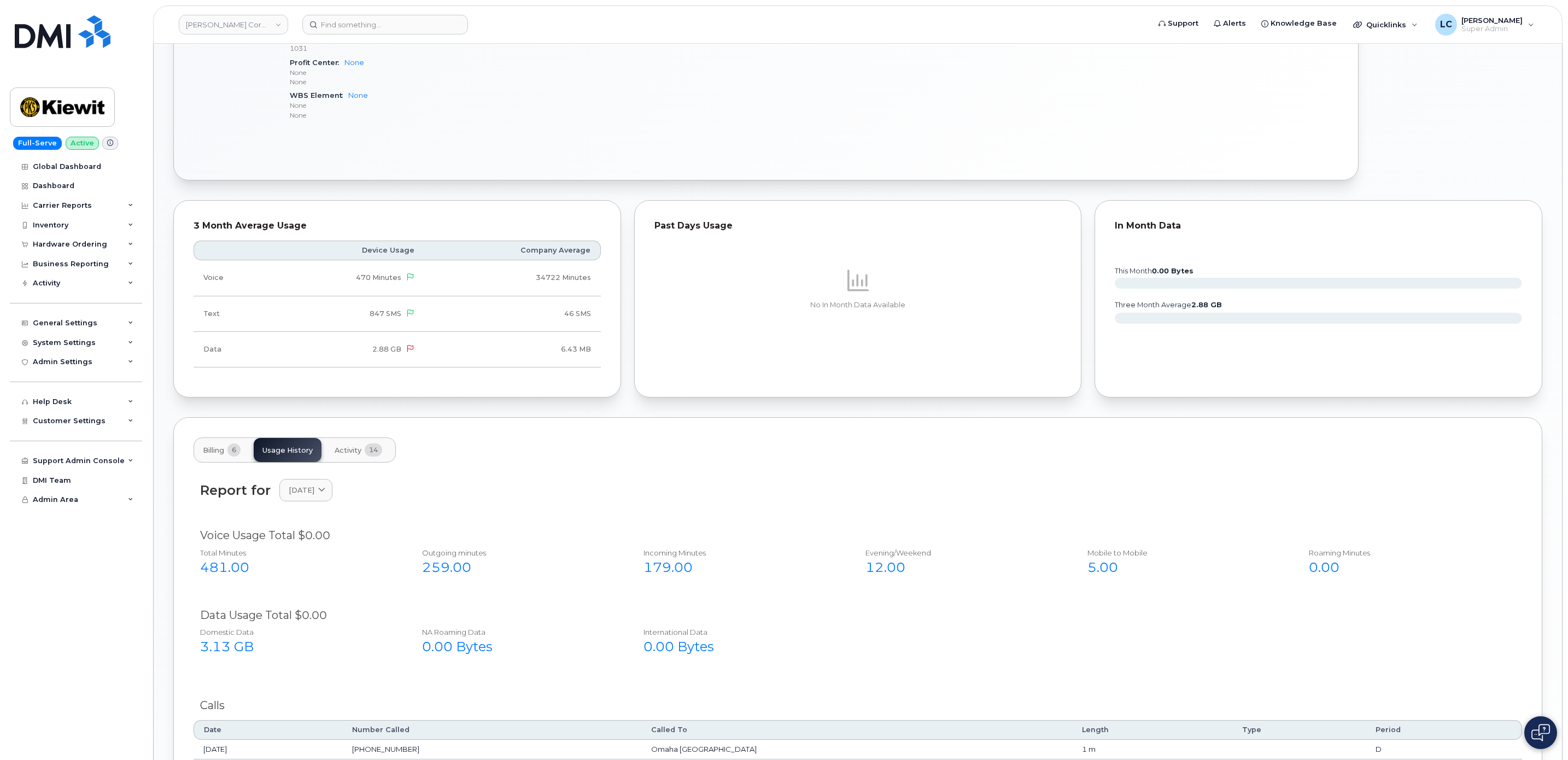
click at [224, 454] on span "Billing" at bounding box center [214, 450] width 21 height 9
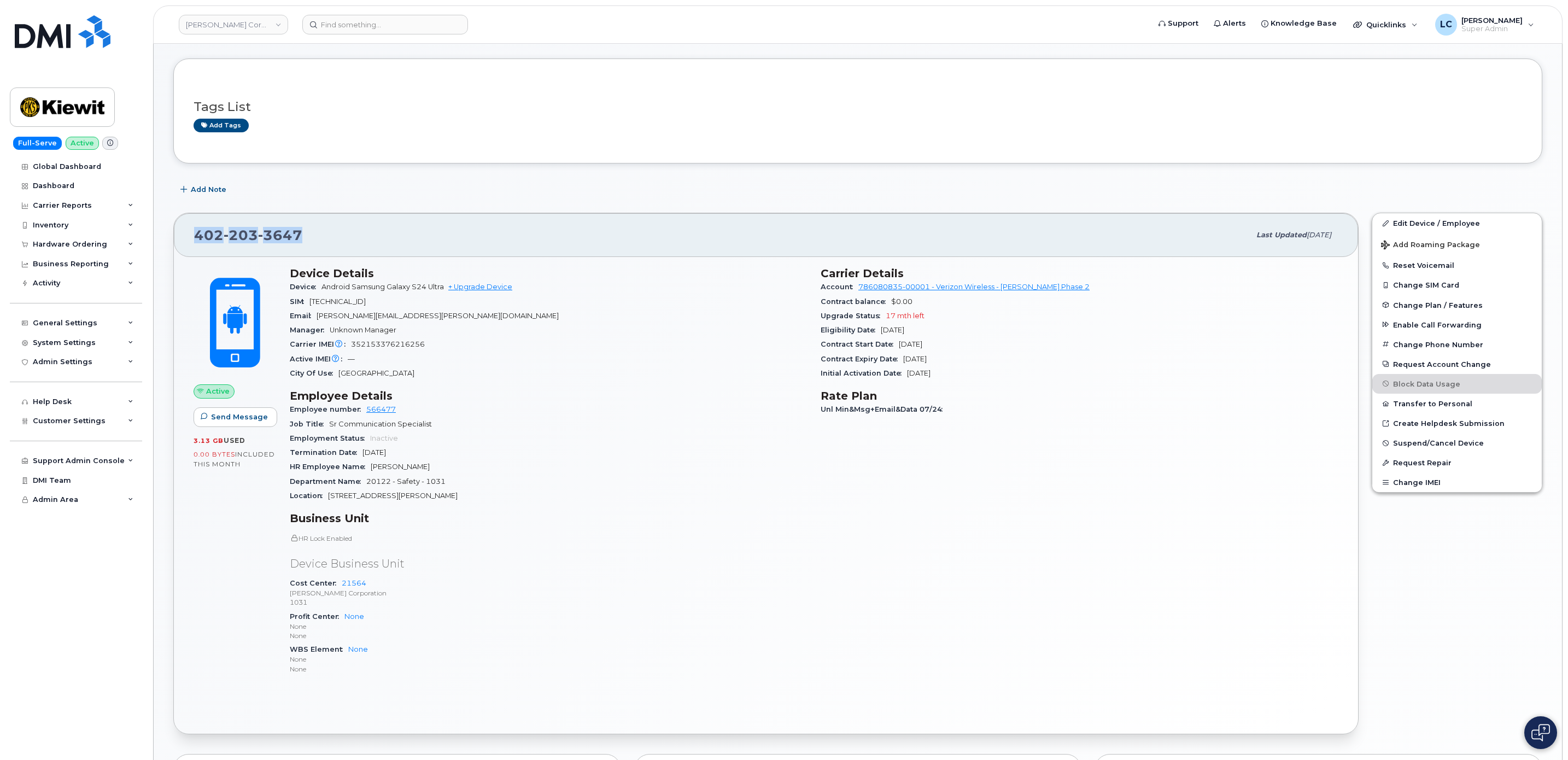
scroll to position [0, 0]
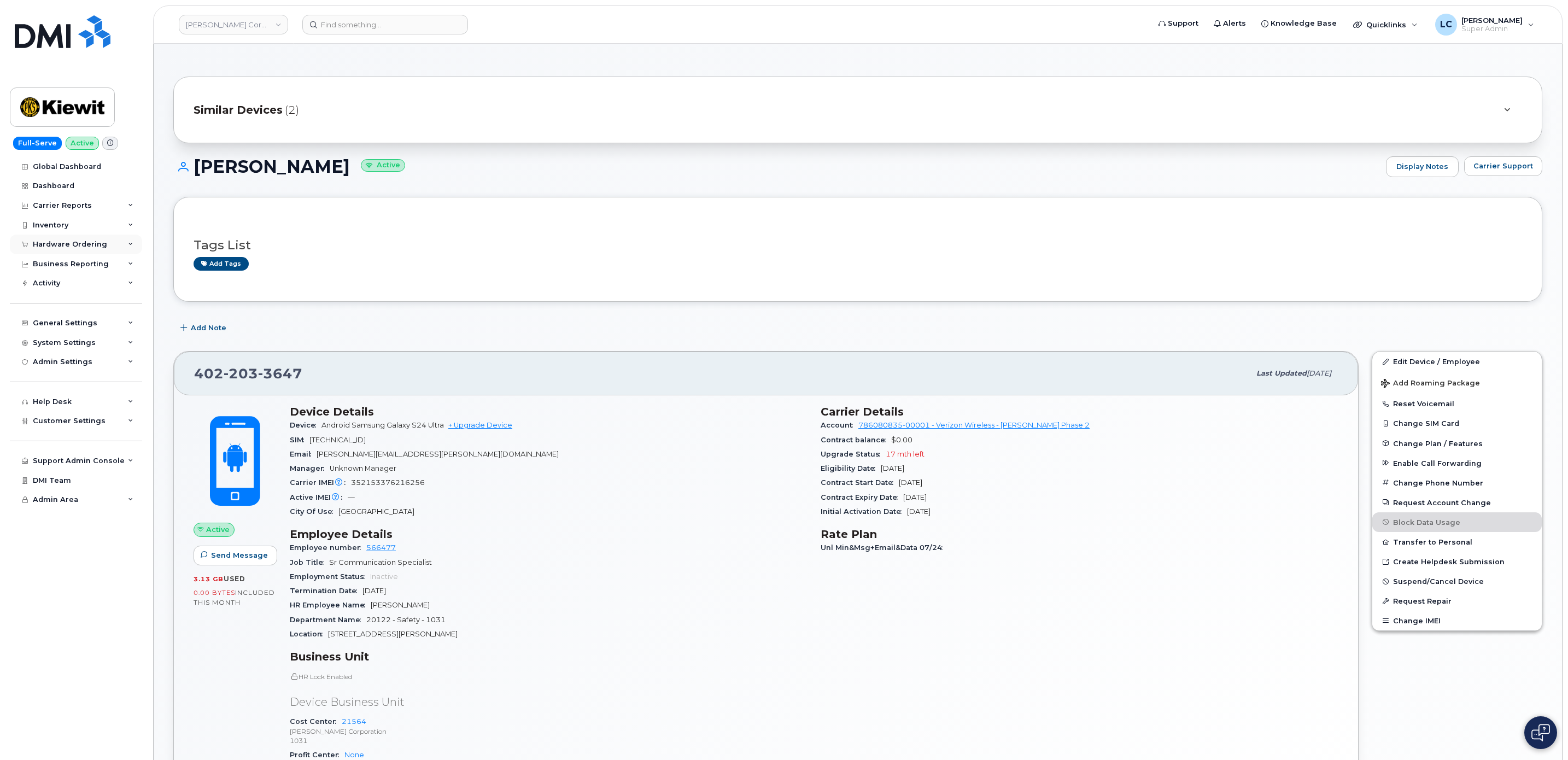
click at [94, 242] on div "Hardware Ordering" at bounding box center [69, 244] width 74 height 9
click at [81, 282] on link "Orders" at bounding box center [85, 285] width 113 height 21
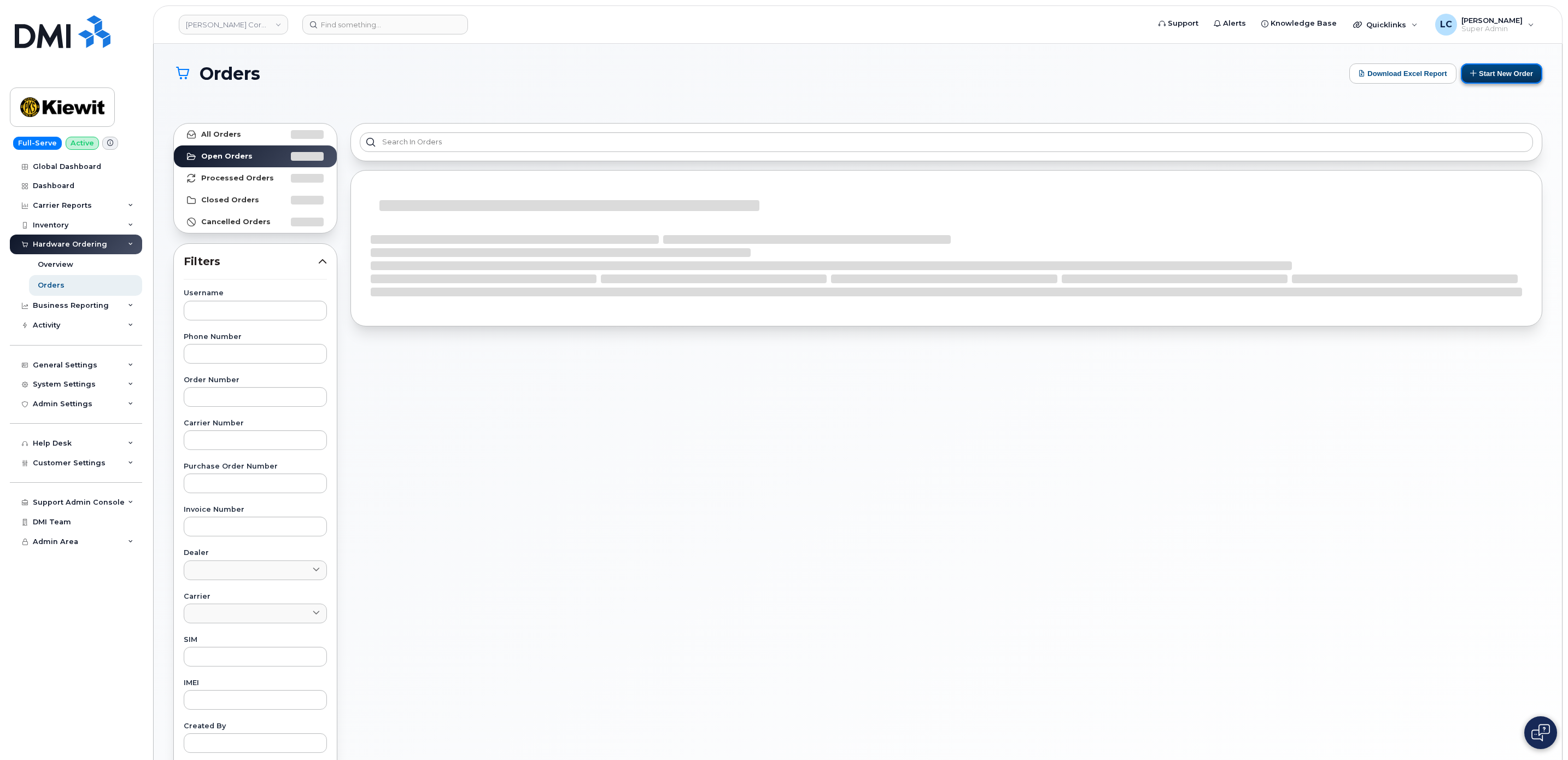
click at [1492, 71] on button "Start New Order" at bounding box center [1501, 73] width 81 height 20
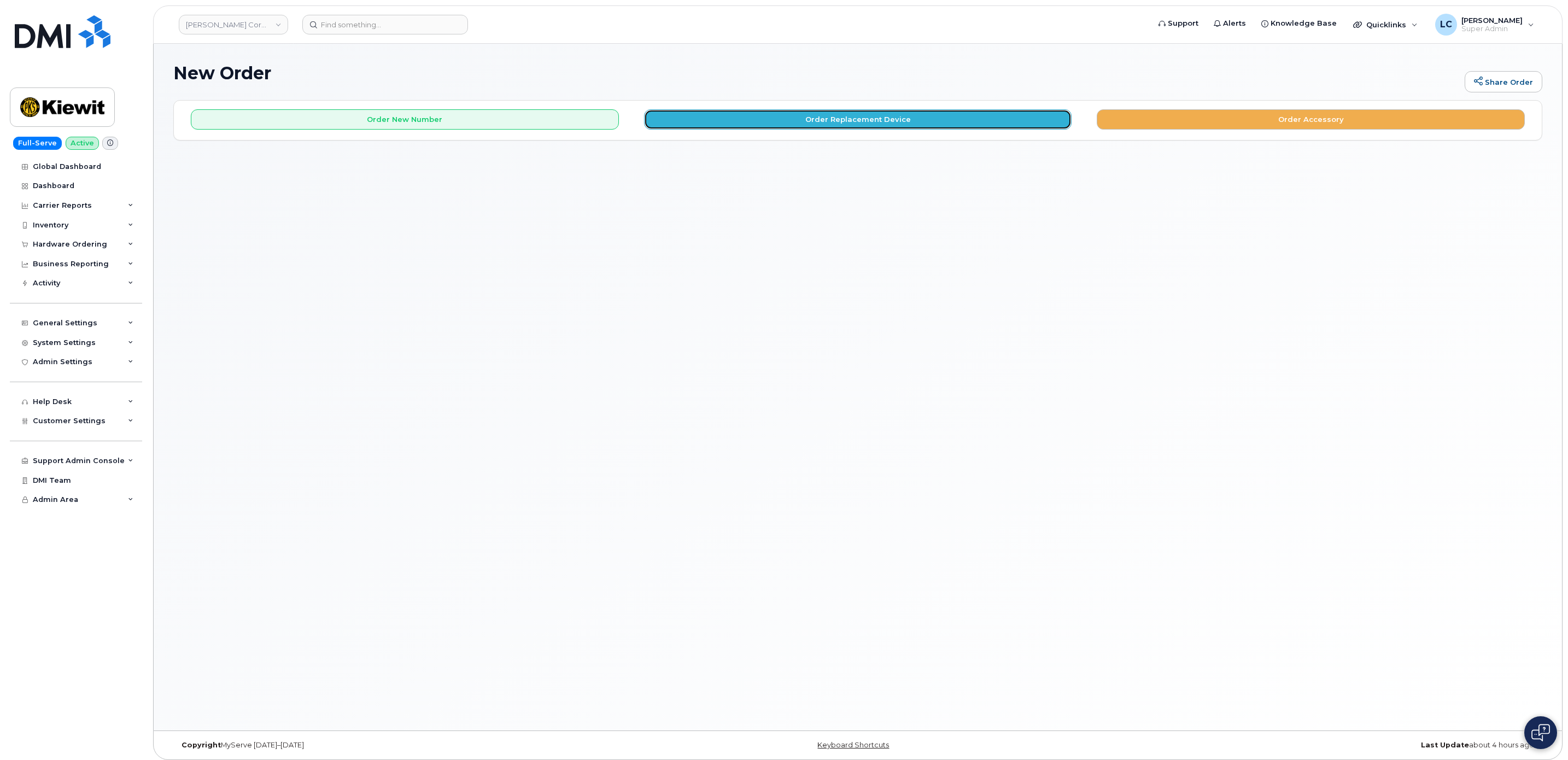
click at [851, 118] on button "Order Replacement Device" at bounding box center [858, 119] width 428 height 20
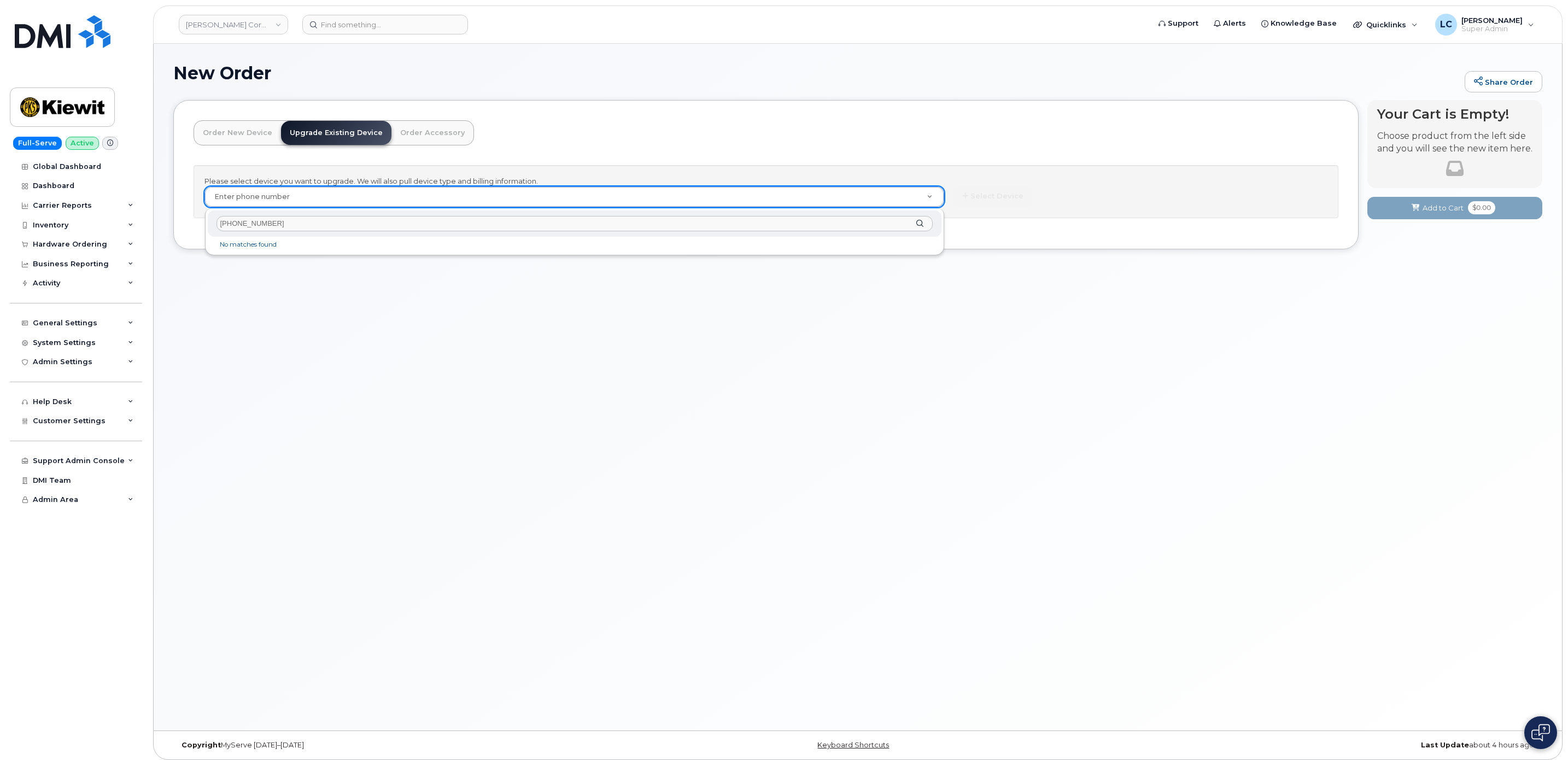
click at [250, 225] on input "604-353-9928" at bounding box center [574, 224] width 716 height 16
click at [235, 222] on input "604-3539928" at bounding box center [574, 224] width 716 height 16
type input "6043539928"
click at [374, 225] on input "6043539928" at bounding box center [574, 224] width 716 height 16
click at [372, 225] on input "6043539928" at bounding box center [574, 224] width 716 height 16
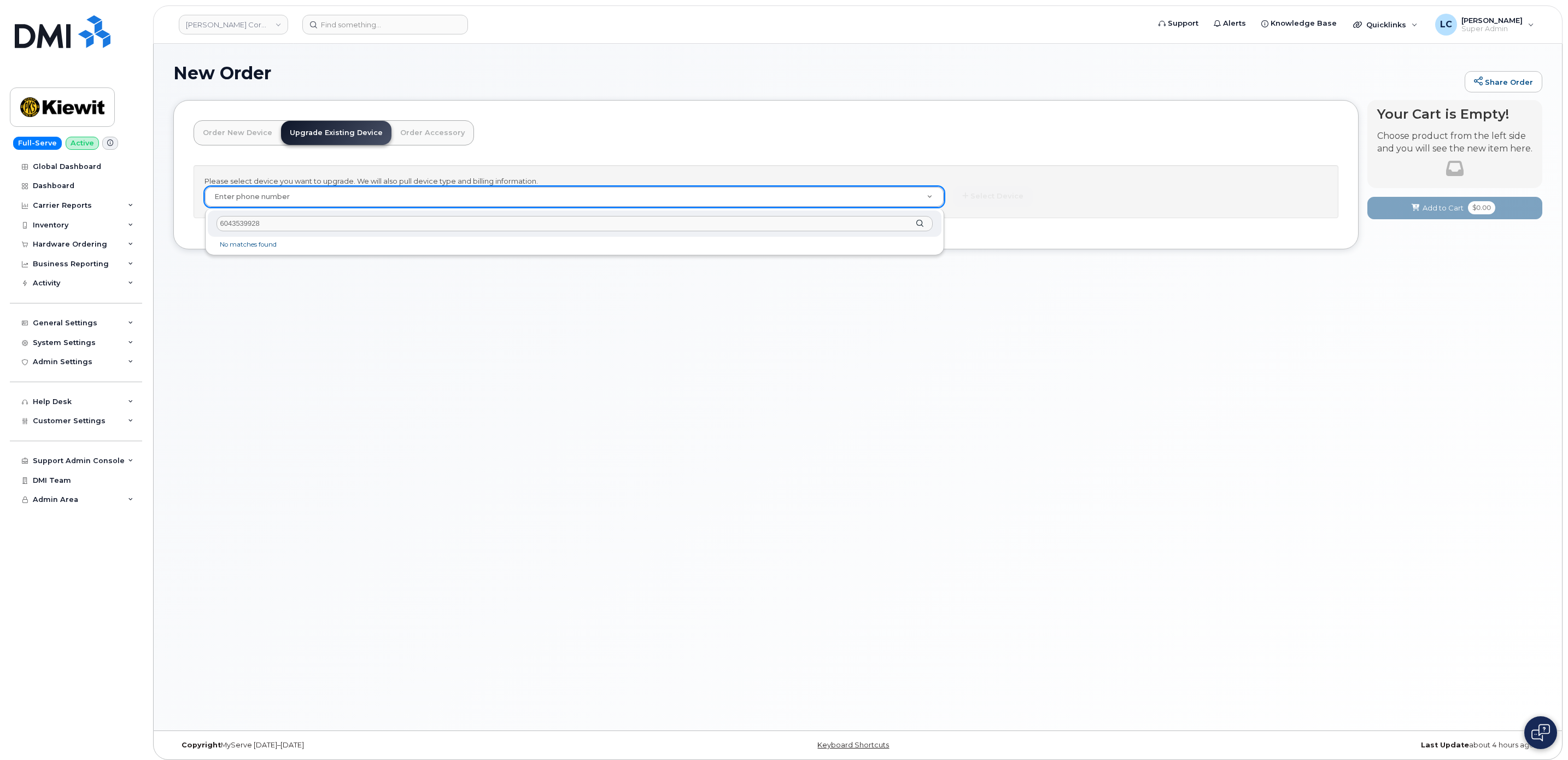
click at [372, 225] on input "6043539928" at bounding box center [574, 224] width 716 height 16
click at [247, 26] on link "Kiewit Corporation" at bounding box center [233, 25] width 109 height 19
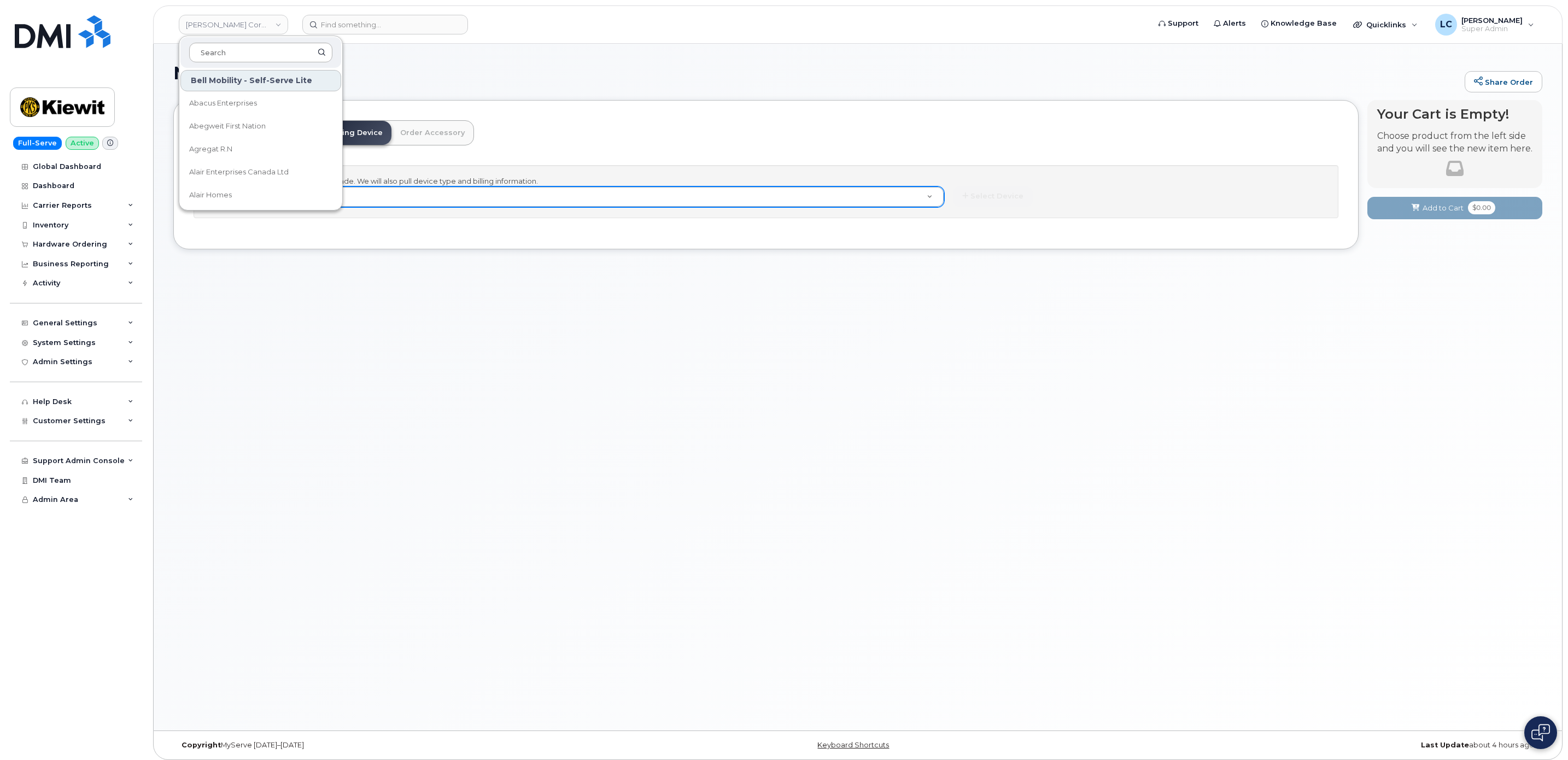
click at [252, 60] on input at bounding box center [261, 53] width 144 height 19
click at [254, 60] on input at bounding box center [261, 53] width 144 height 19
type input "Kiewit"
click at [220, 123] on span "[PERSON_NAME] Canada Inc" at bounding box center [240, 126] width 102 height 11
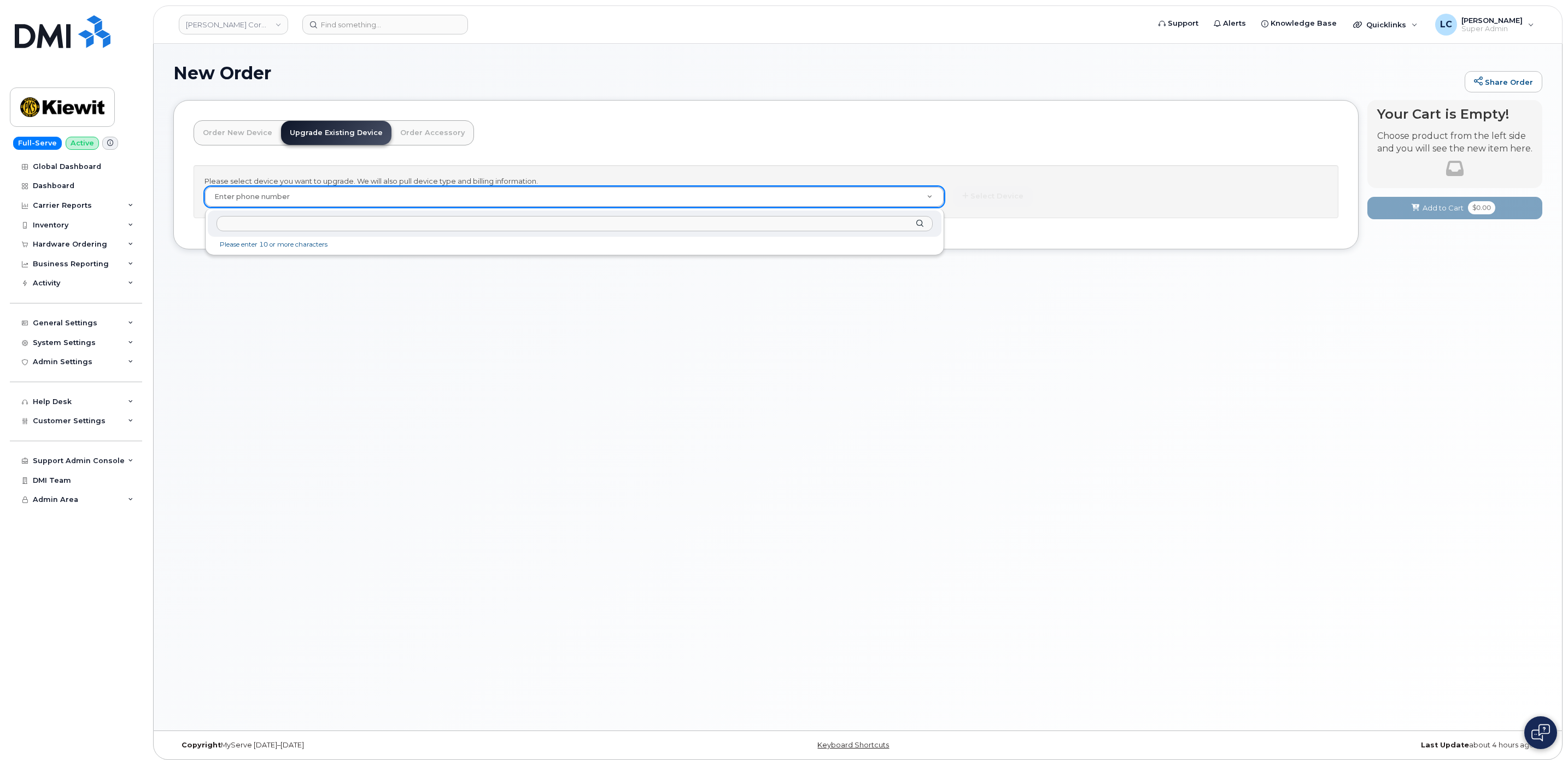
paste input "6043539928"
type input "6043539928"
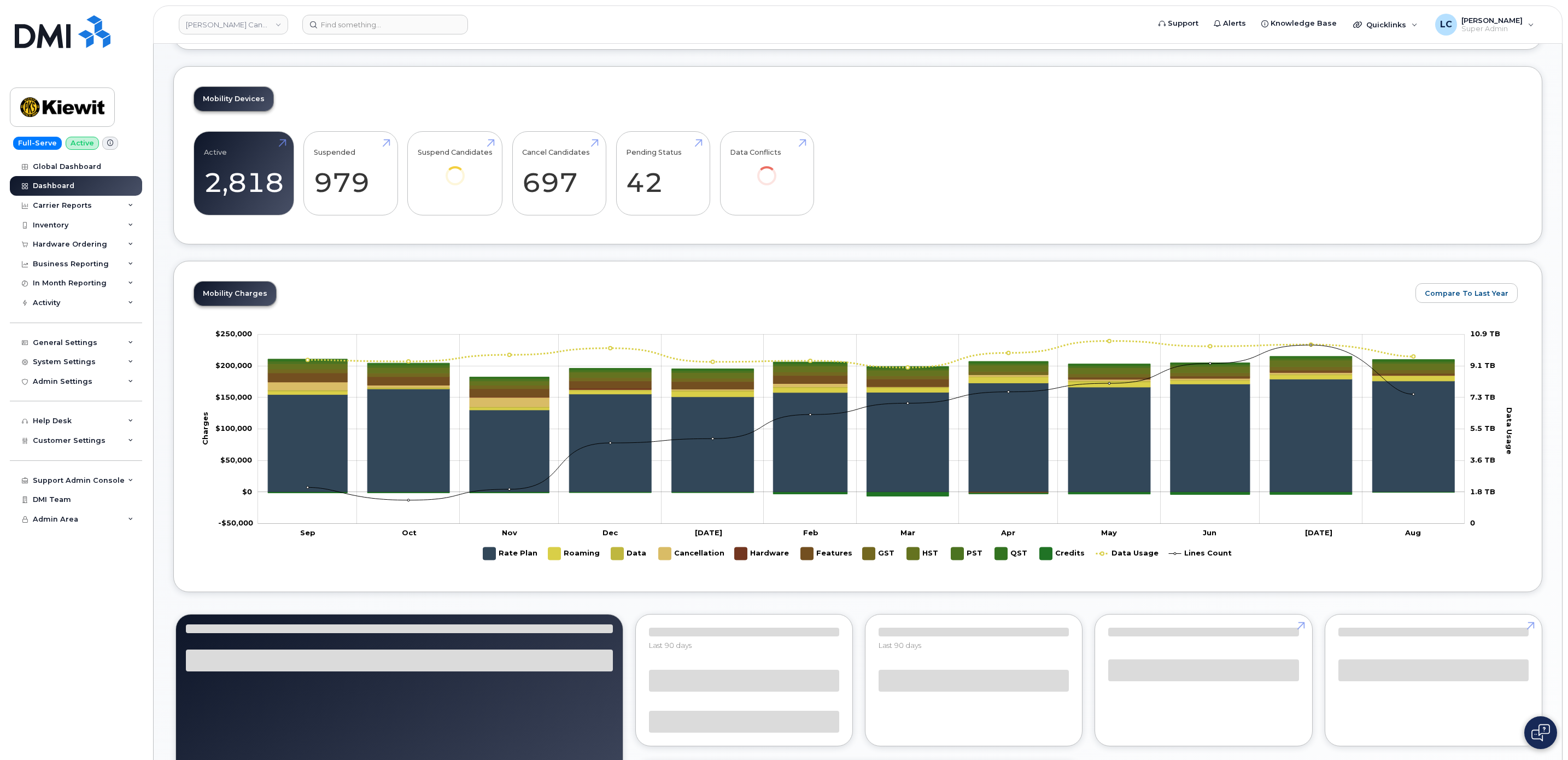
scroll to position [246, 0]
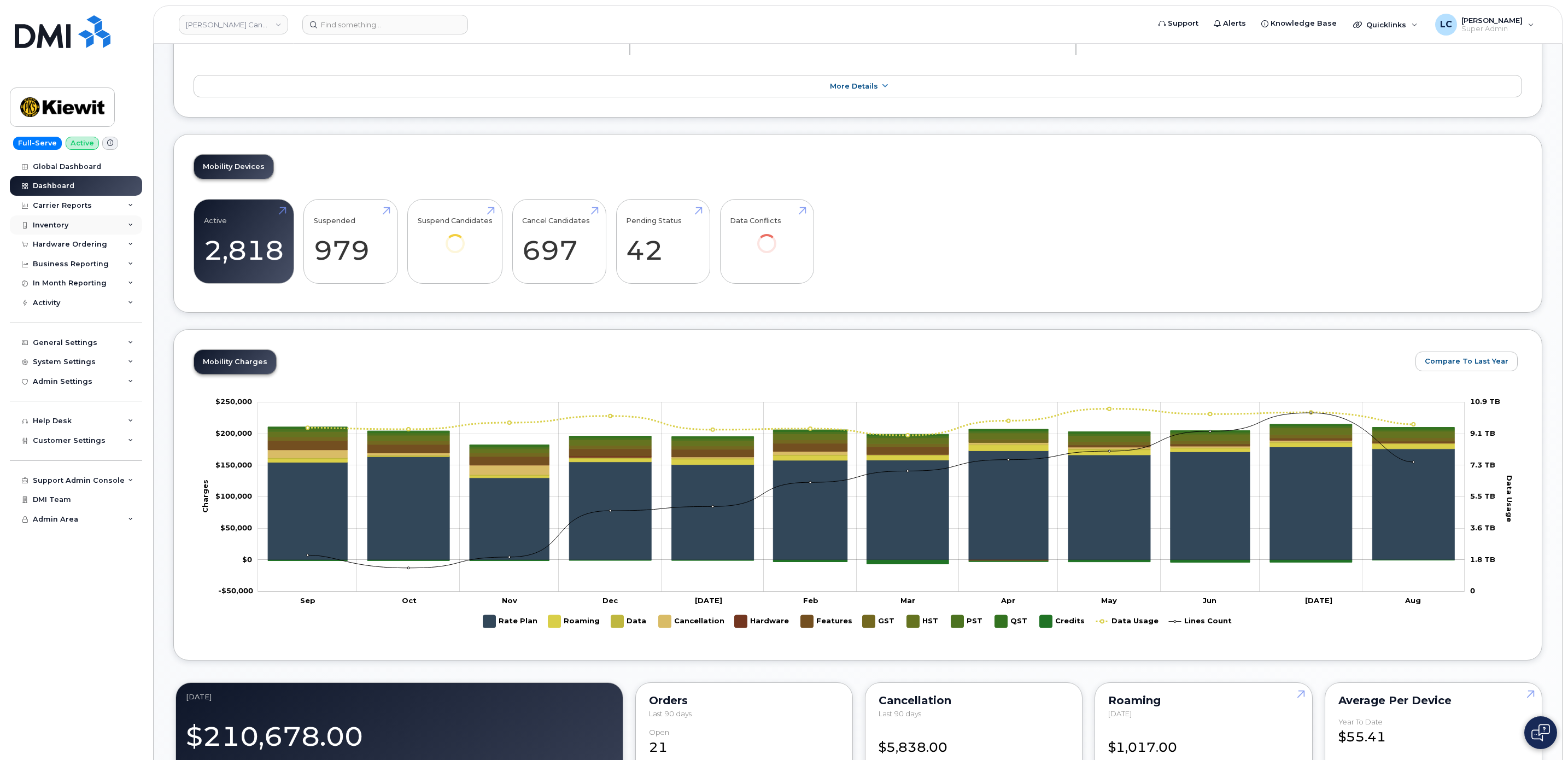
click at [62, 234] on div "Inventory" at bounding box center [75, 225] width 132 height 19
click at [80, 227] on div "Inventory" at bounding box center [75, 225] width 132 height 19
click at [88, 245] on div "Hardware Ordering" at bounding box center [69, 244] width 74 height 9
drag, startPoint x: 67, startPoint y: 285, endPoint x: 75, endPoint y: 280, distance: 9.4
click at [67, 285] on link "Orders" at bounding box center [85, 285] width 113 height 21
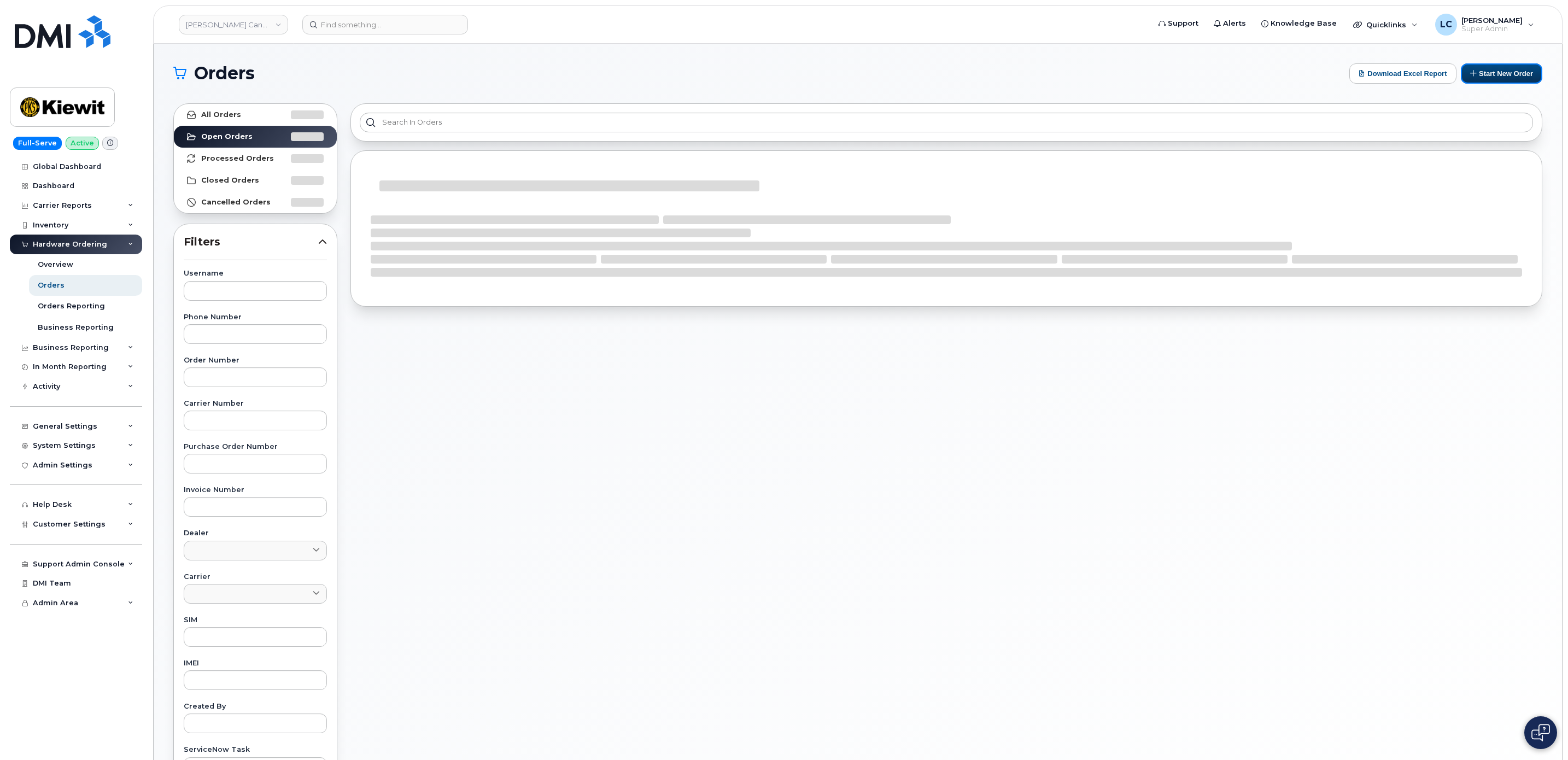
drag, startPoint x: 1522, startPoint y: 78, endPoint x: 1310, endPoint y: 139, distance: 220.6
click at [1521, 78] on button "Start New Order" at bounding box center [1501, 73] width 81 height 20
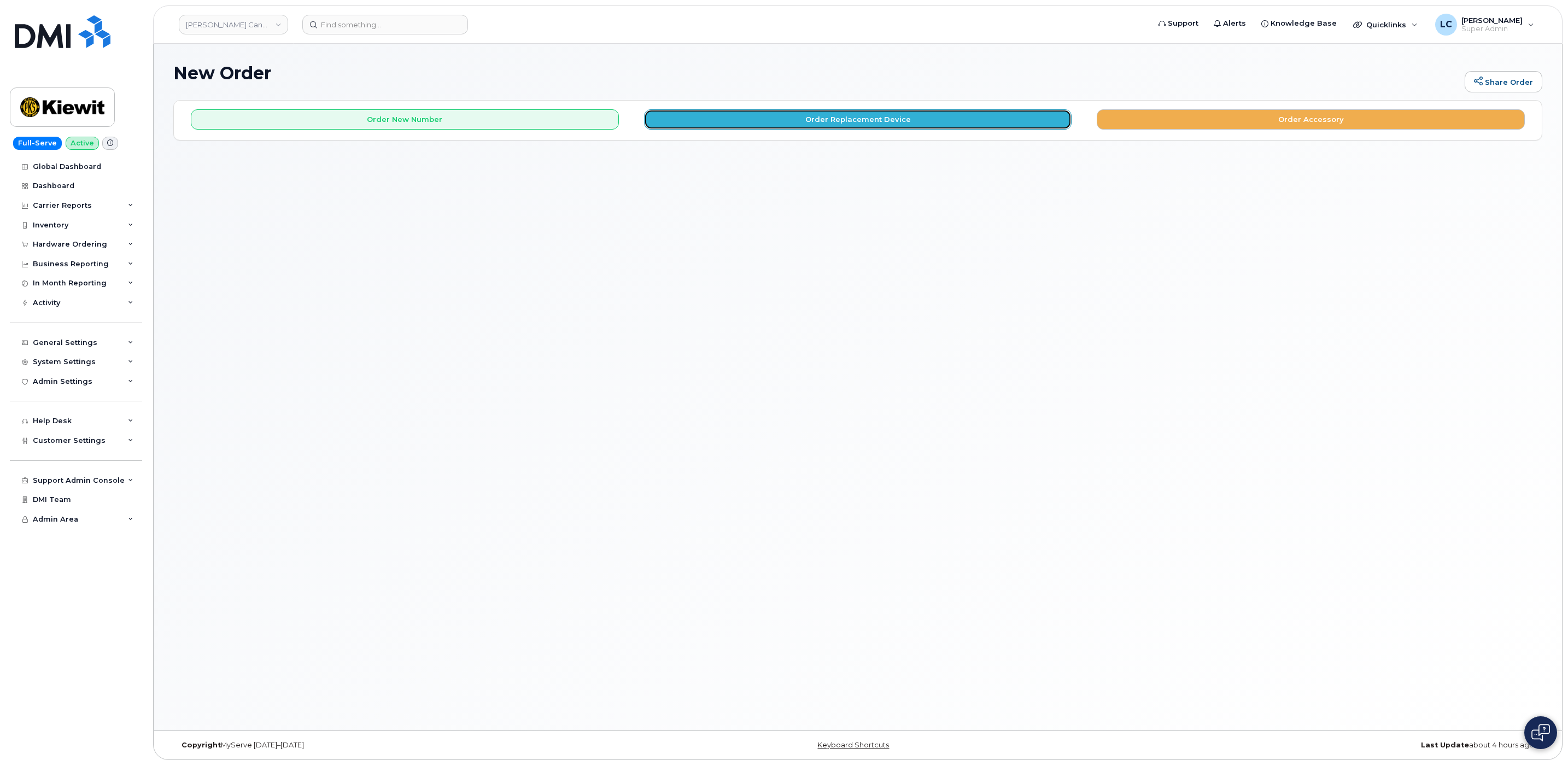
click at [707, 115] on button "Order Replacement Device" at bounding box center [858, 119] width 428 height 20
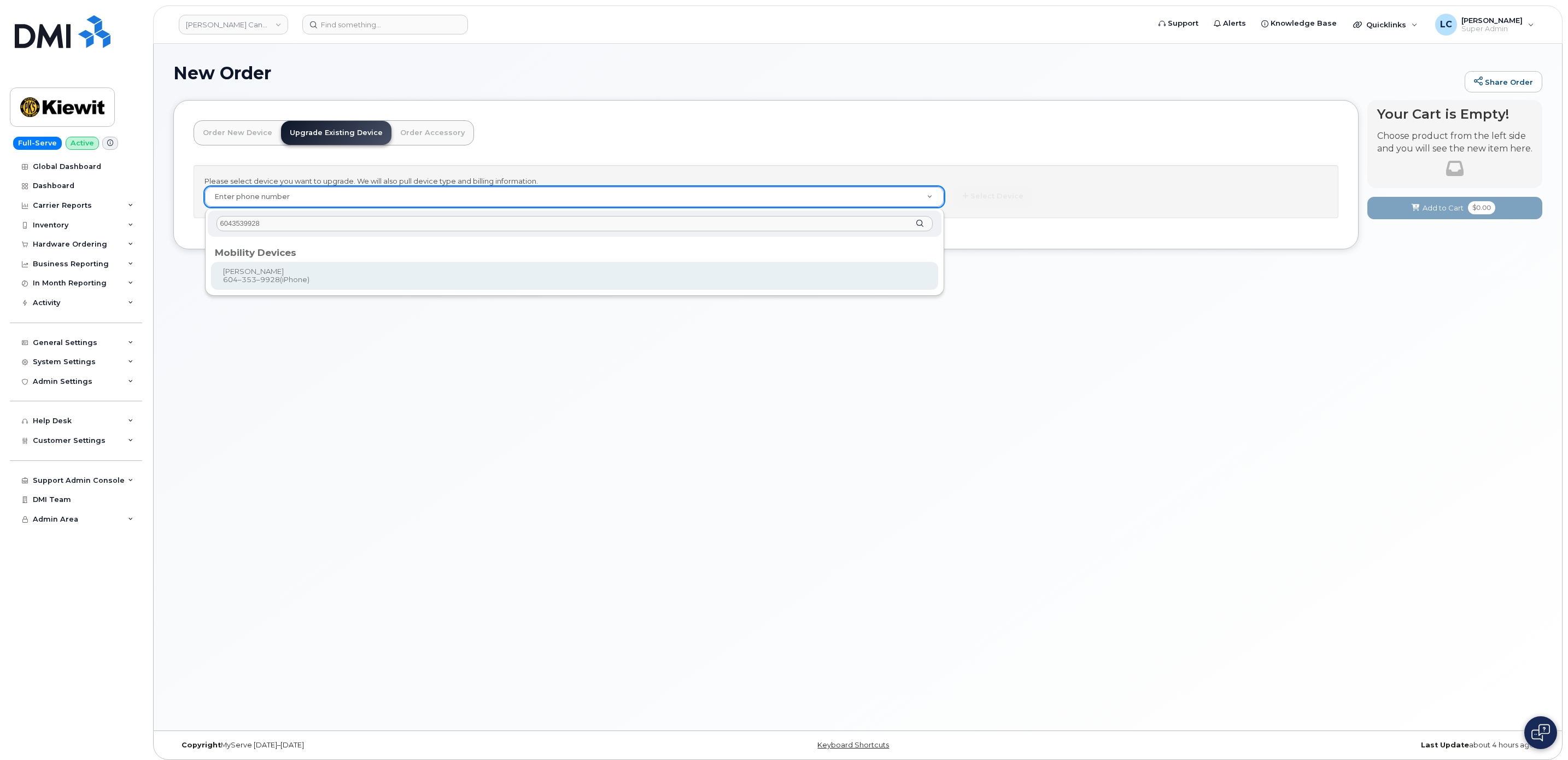
type input "6043539928"
type input "593633"
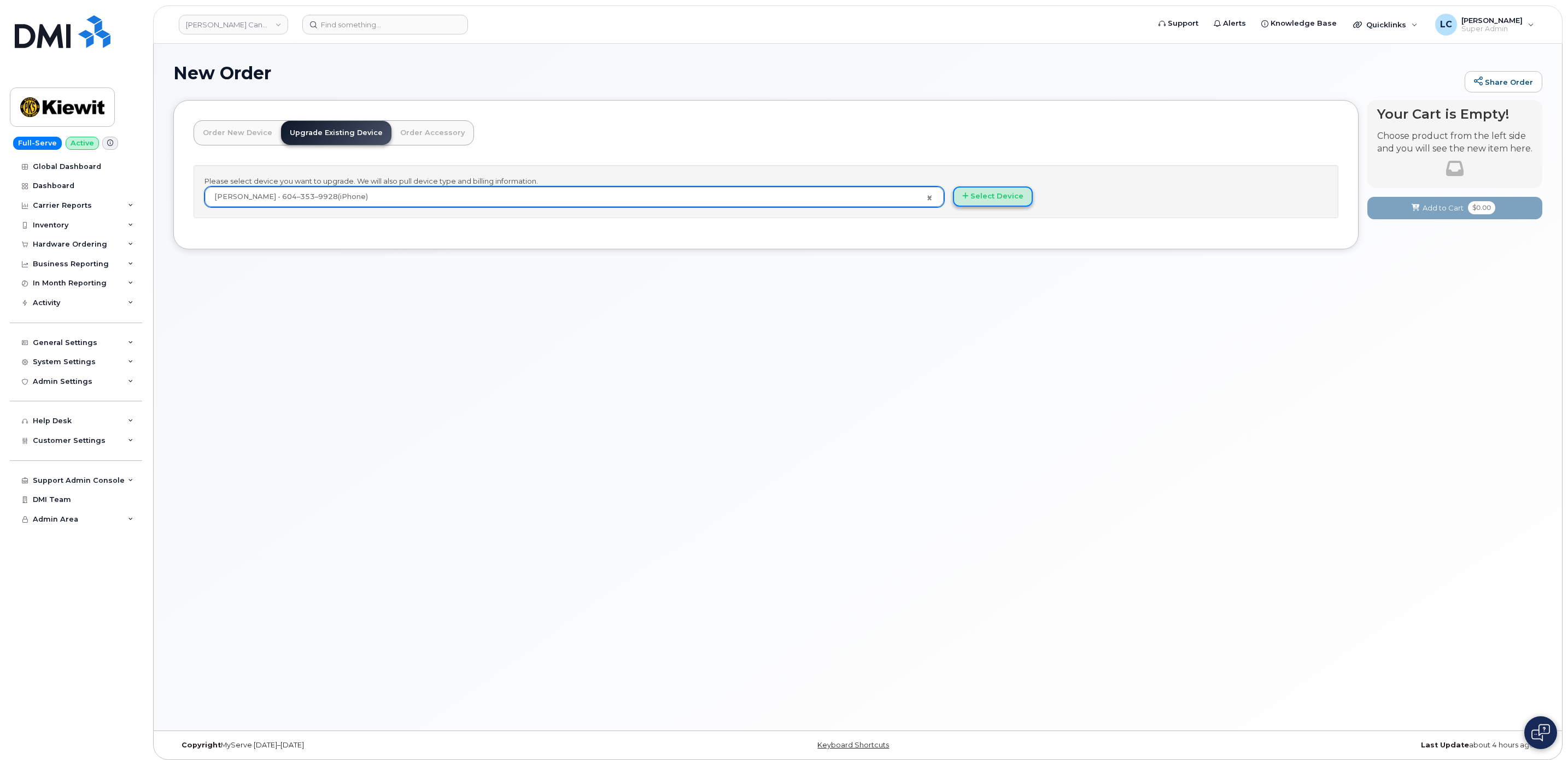
click at [1009, 195] on button "Select Device" at bounding box center [992, 196] width 80 height 20
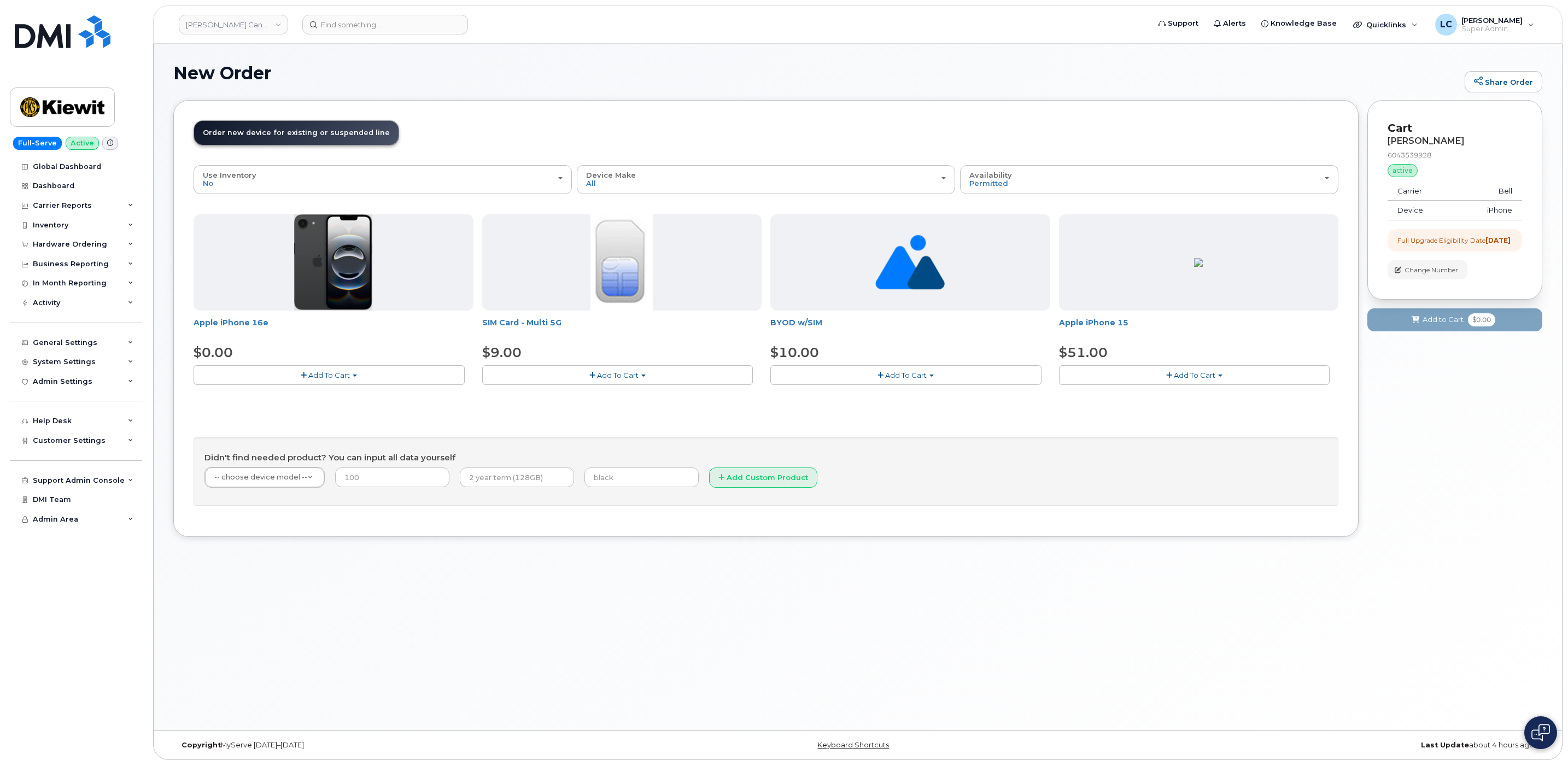
click at [319, 370] on button "Add To Cart" at bounding box center [329, 375] width 272 height 19
click at [307, 399] on link "$0.00 - 3 year upgrade (128GB)" at bounding box center [264, 396] width 136 height 14
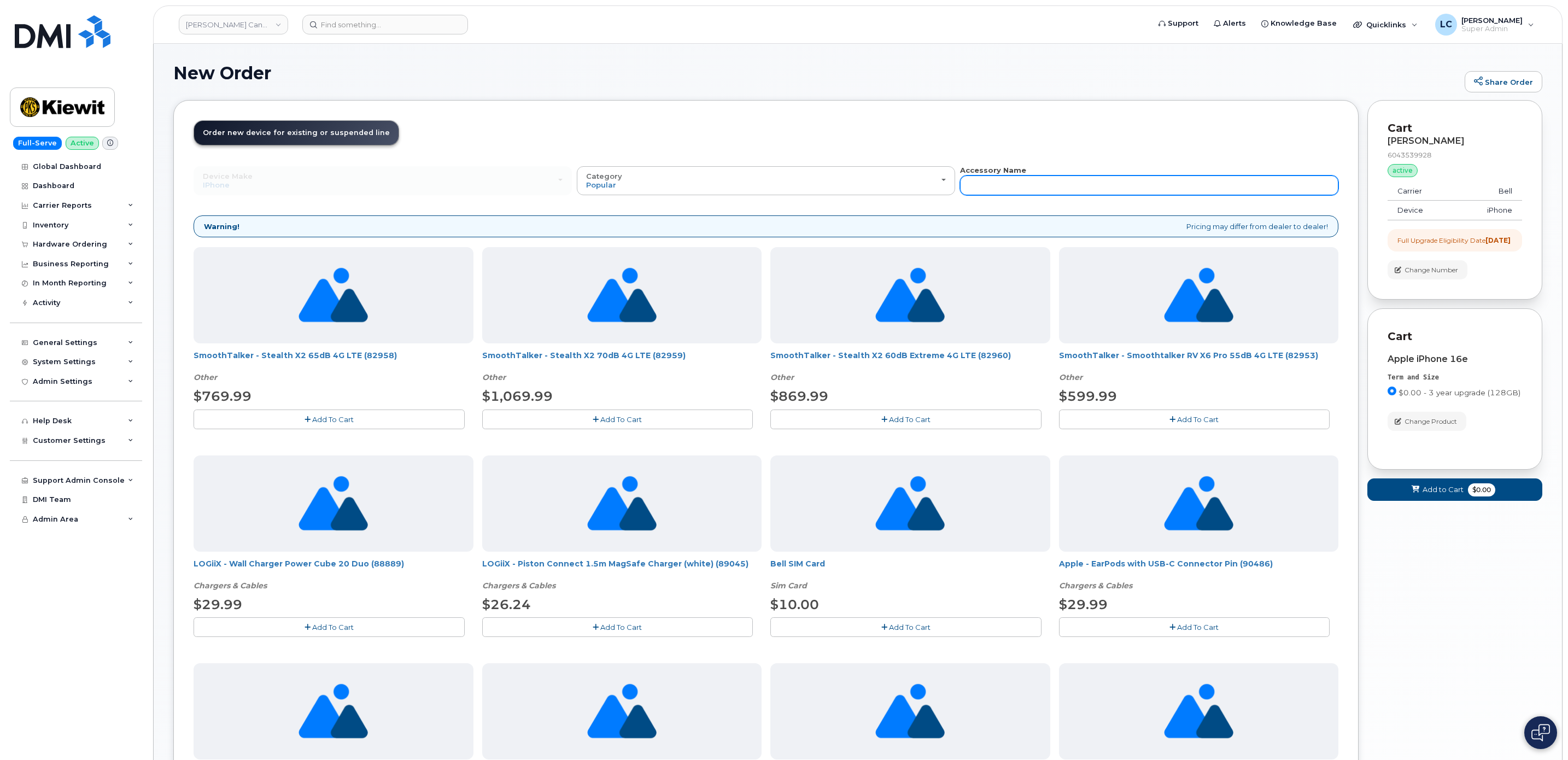
click at [1140, 181] on input "text" at bounding box center [1149, 185] width 378 height 19
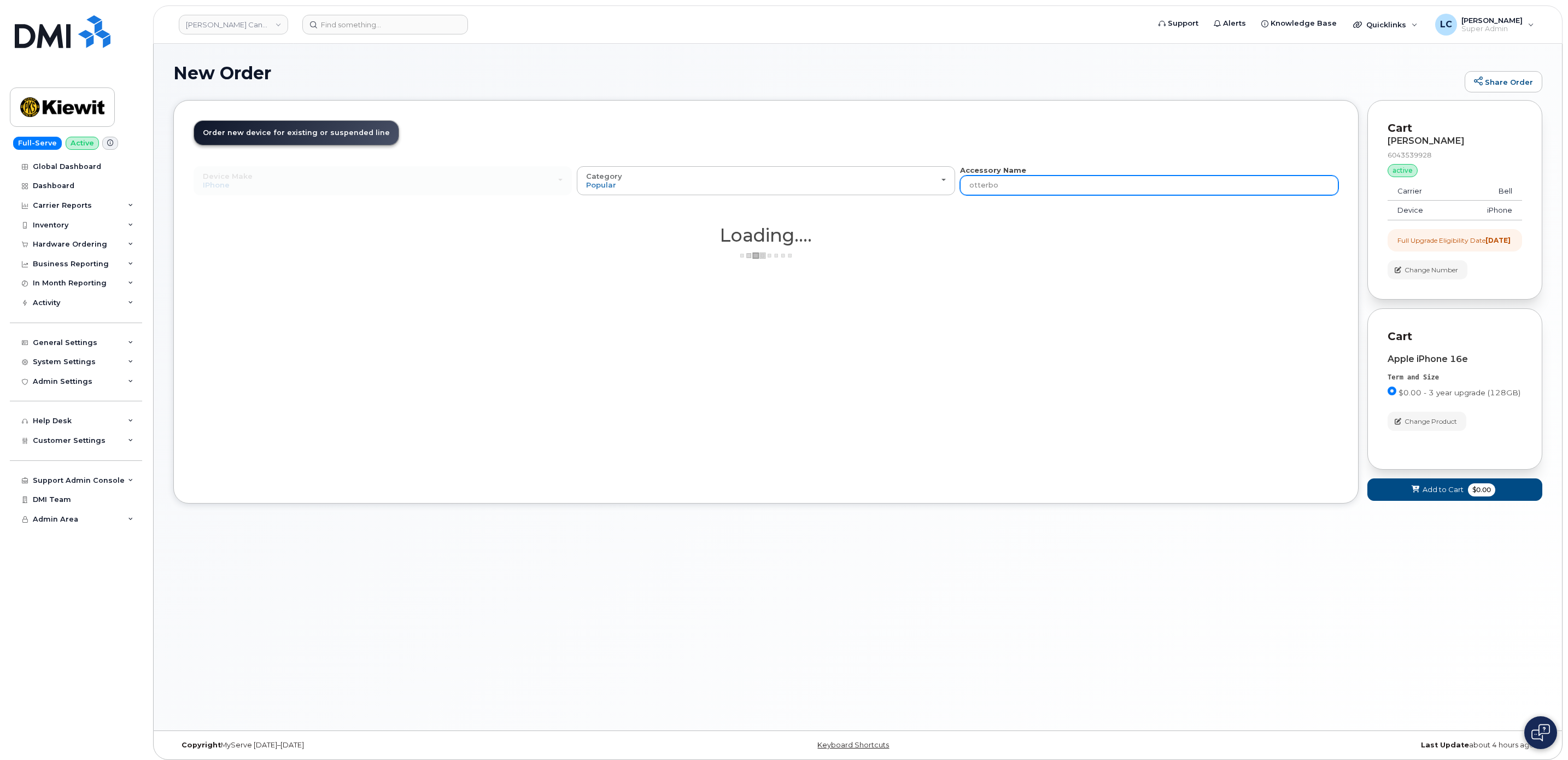
type input "otterbox"
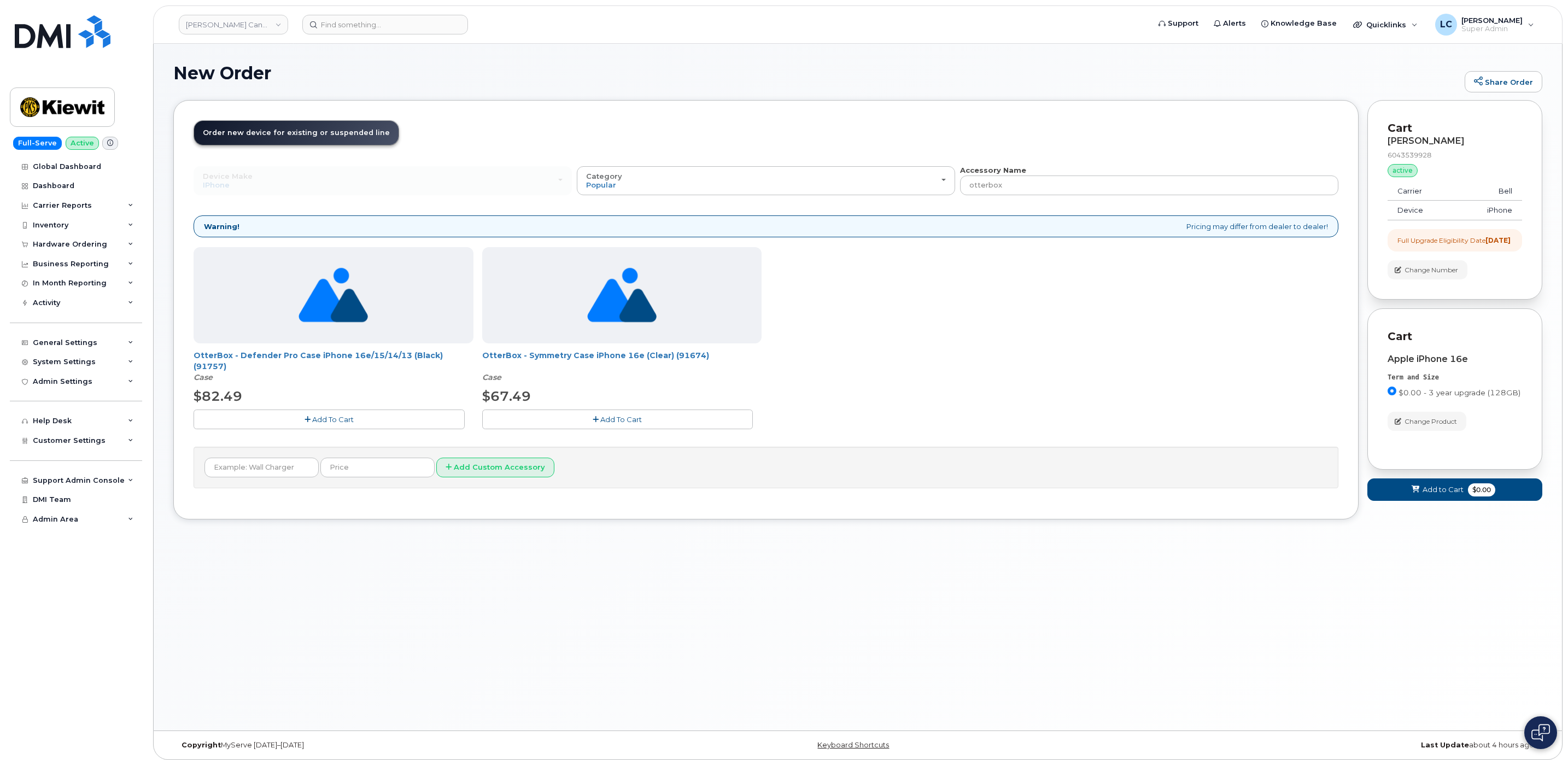
click at [410, 422] on button "Add To Cart" at bounding box center [329, 419] width 272 height 19
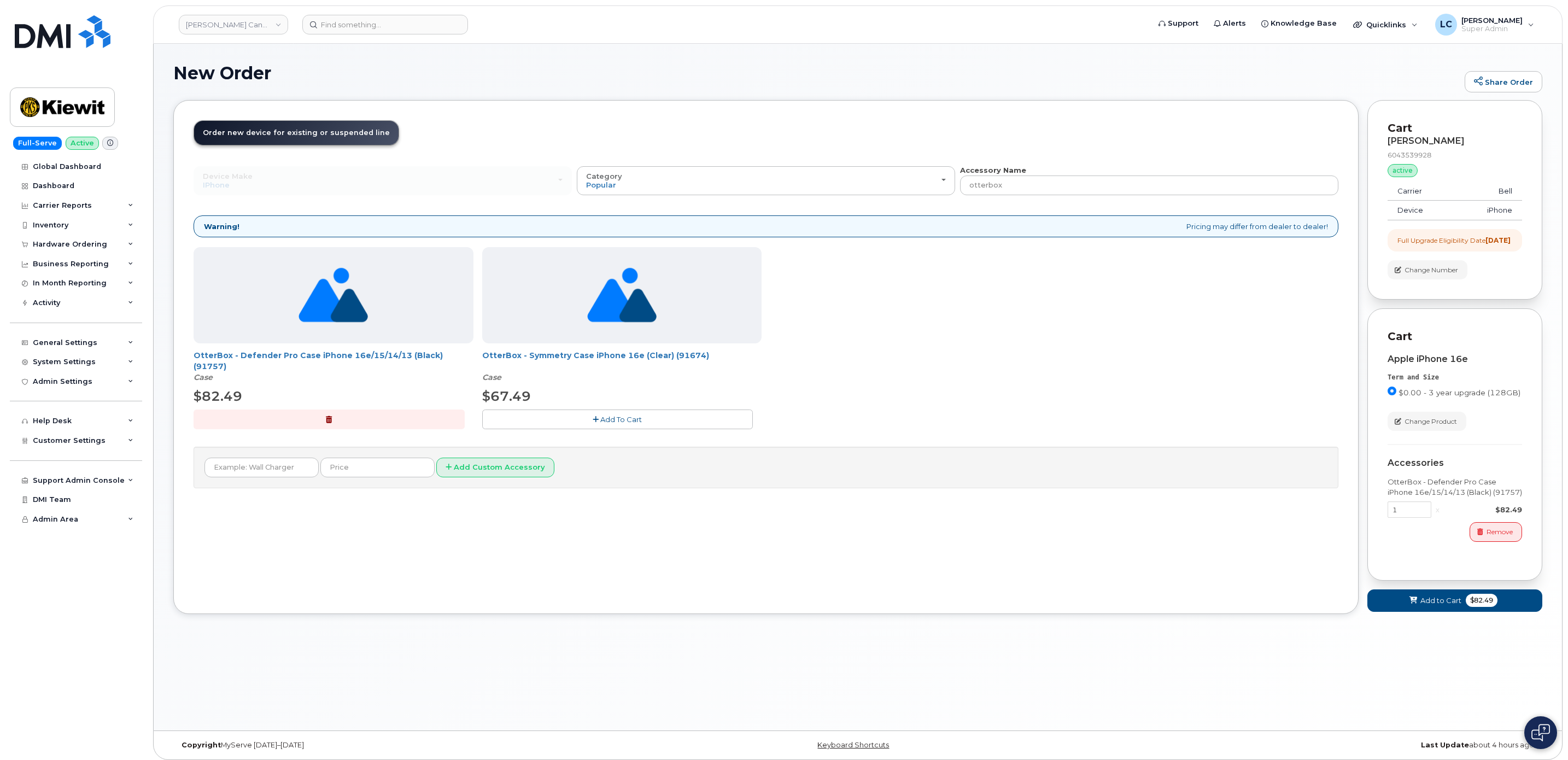
scroll to position [5, 0]
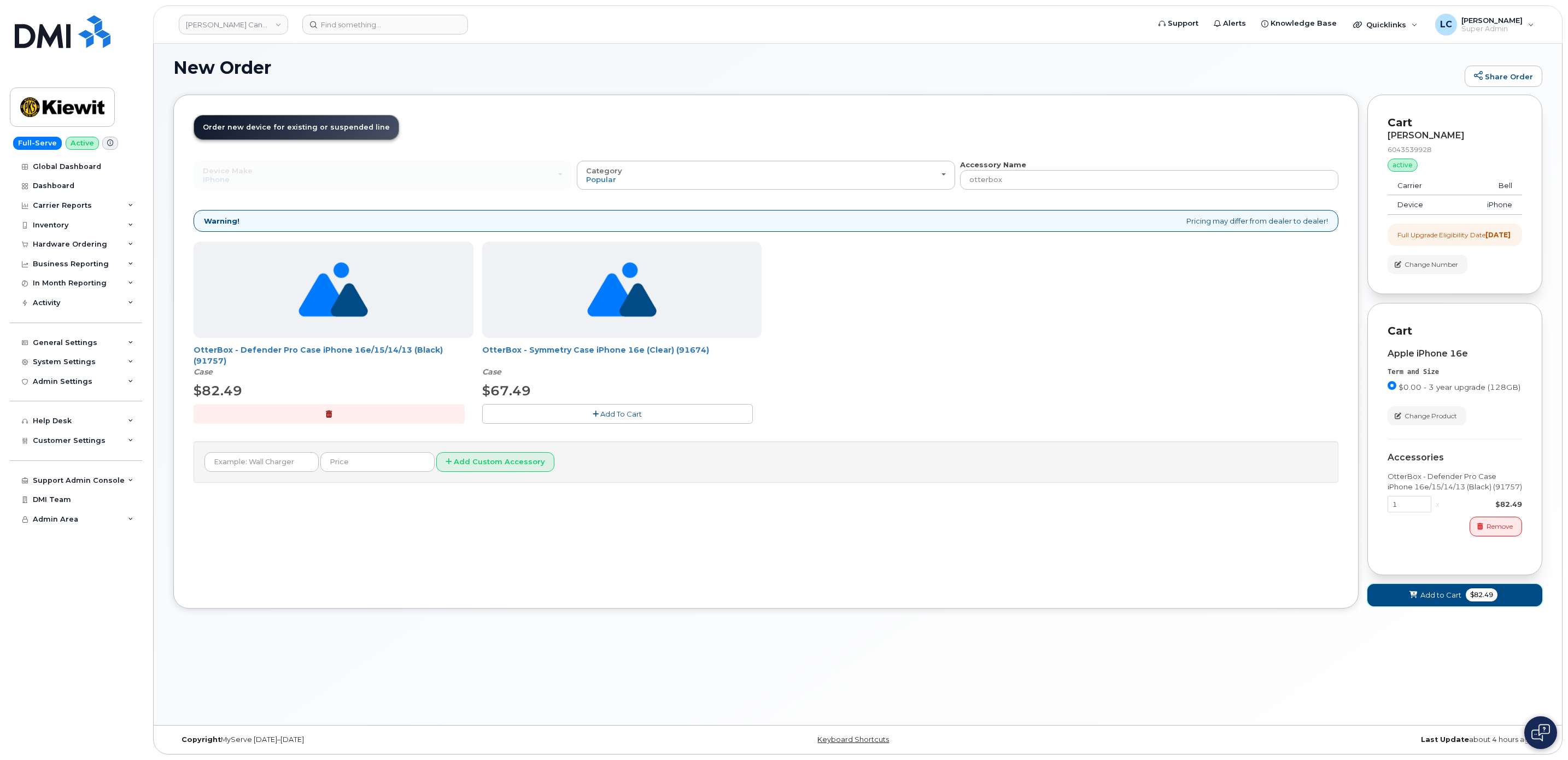
click at [1445, 600] on span "Add to Cart" at bounding box center [1441, 595] width 41 height 11
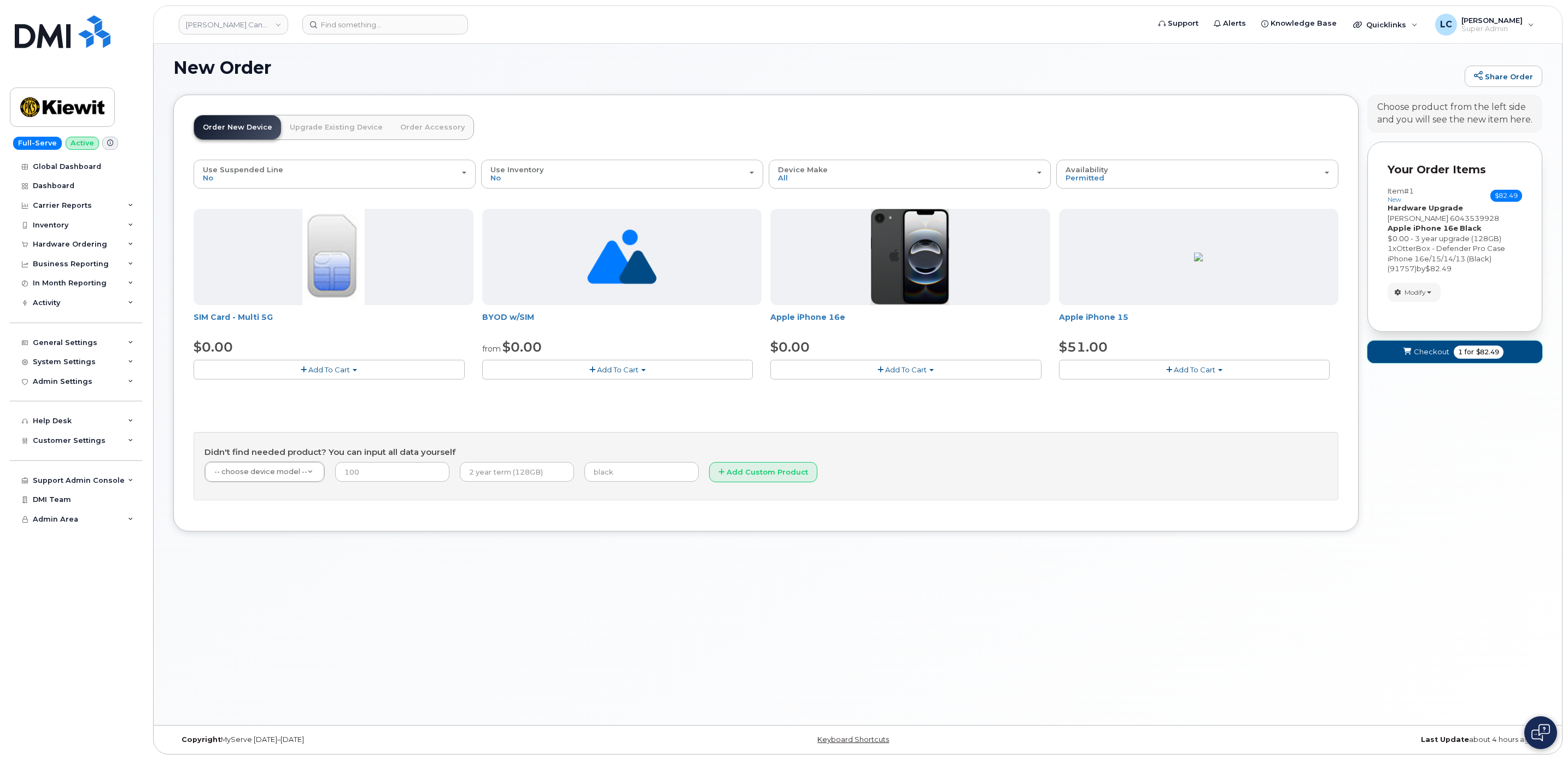
click at [1459, 355] on span "1" at bounding box center [1460, 351] width 4 height 10
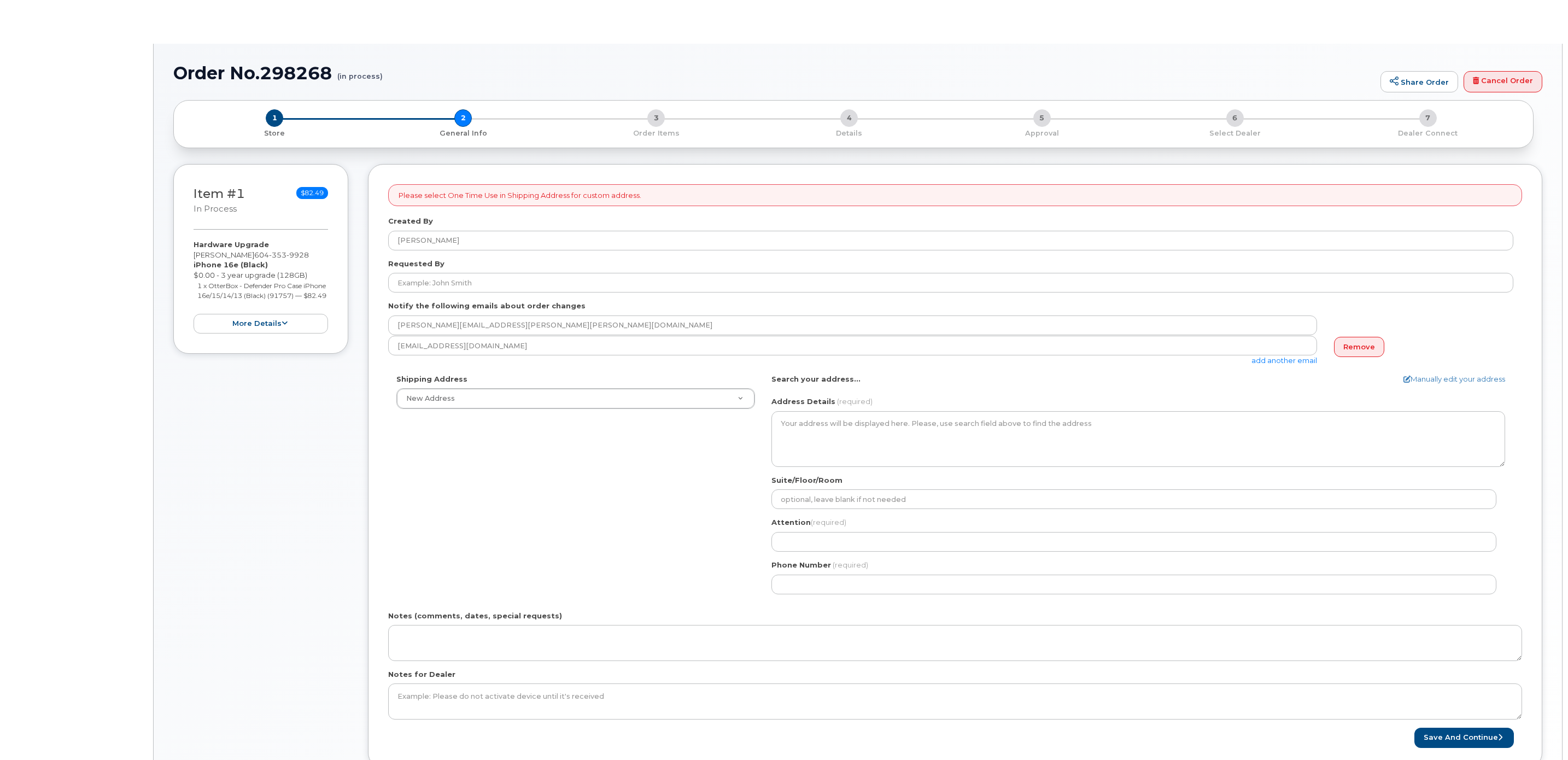
select select
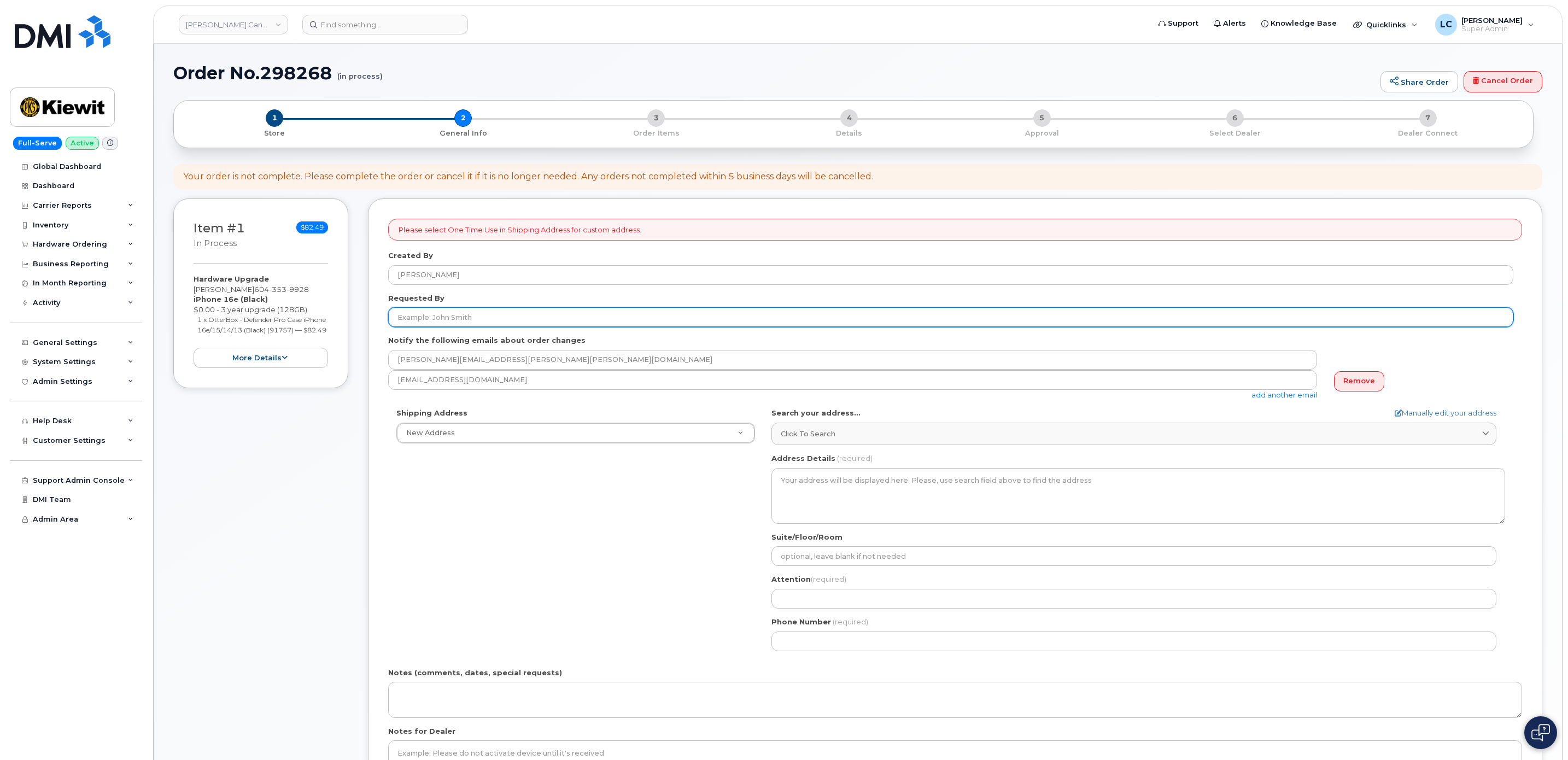
click at [479, 315] on input "Requested By" at bounding box center [950, 317] width 1126 height 19
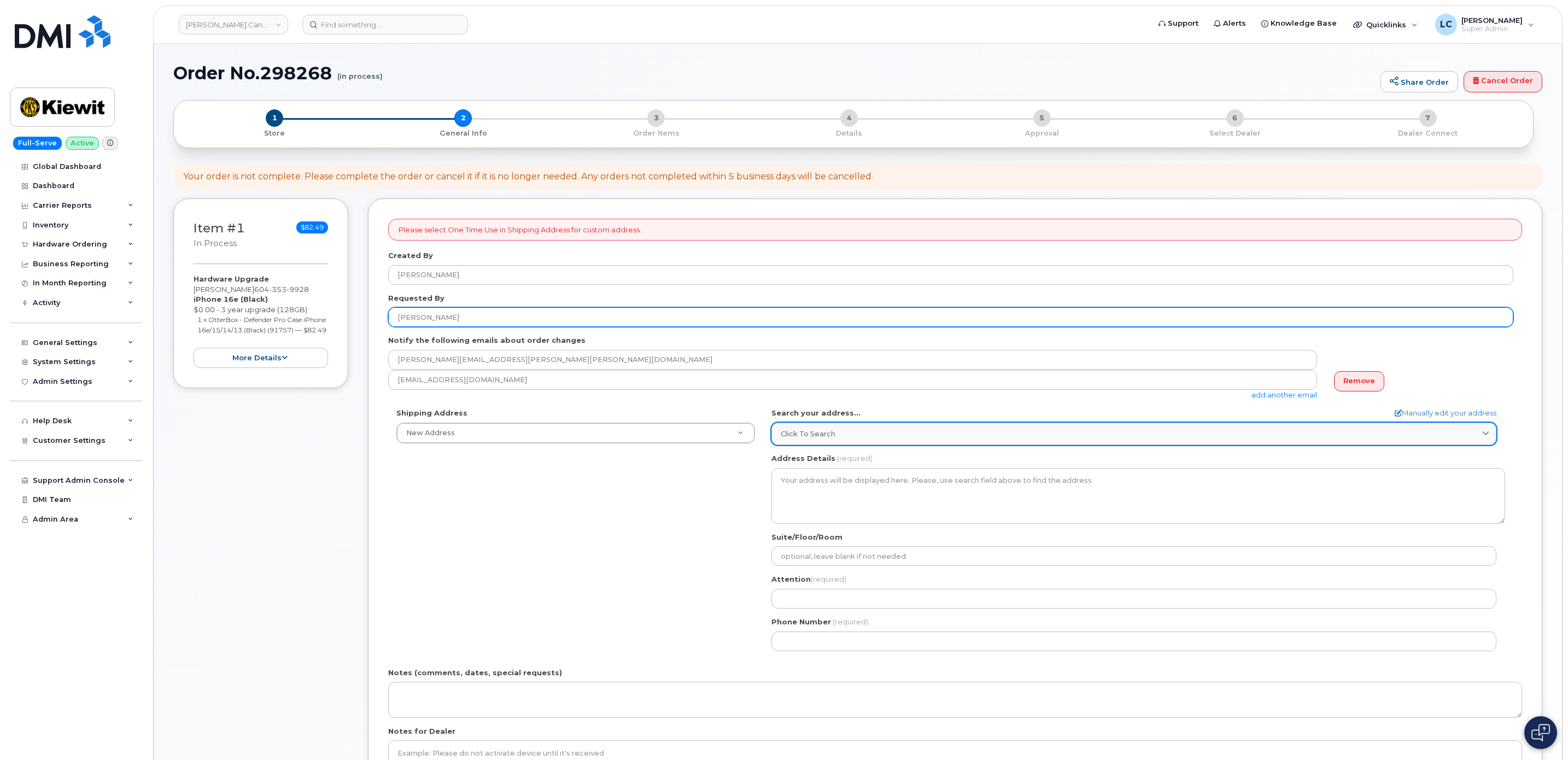
type input "[PERSON_NAME]"
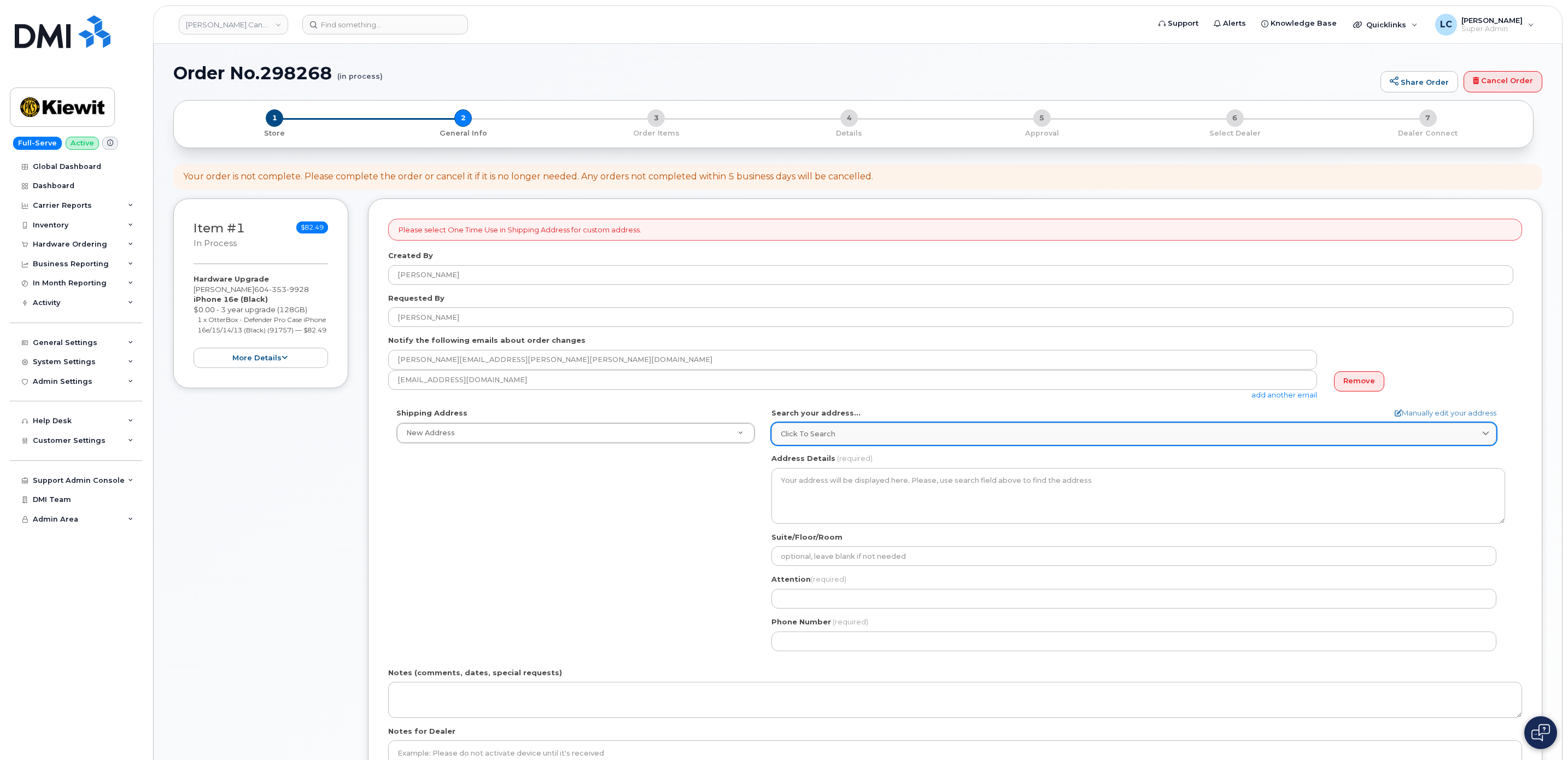
click at [853, 433] on div "Click to search" at bounding box center [1134, 433] width 706 height 11
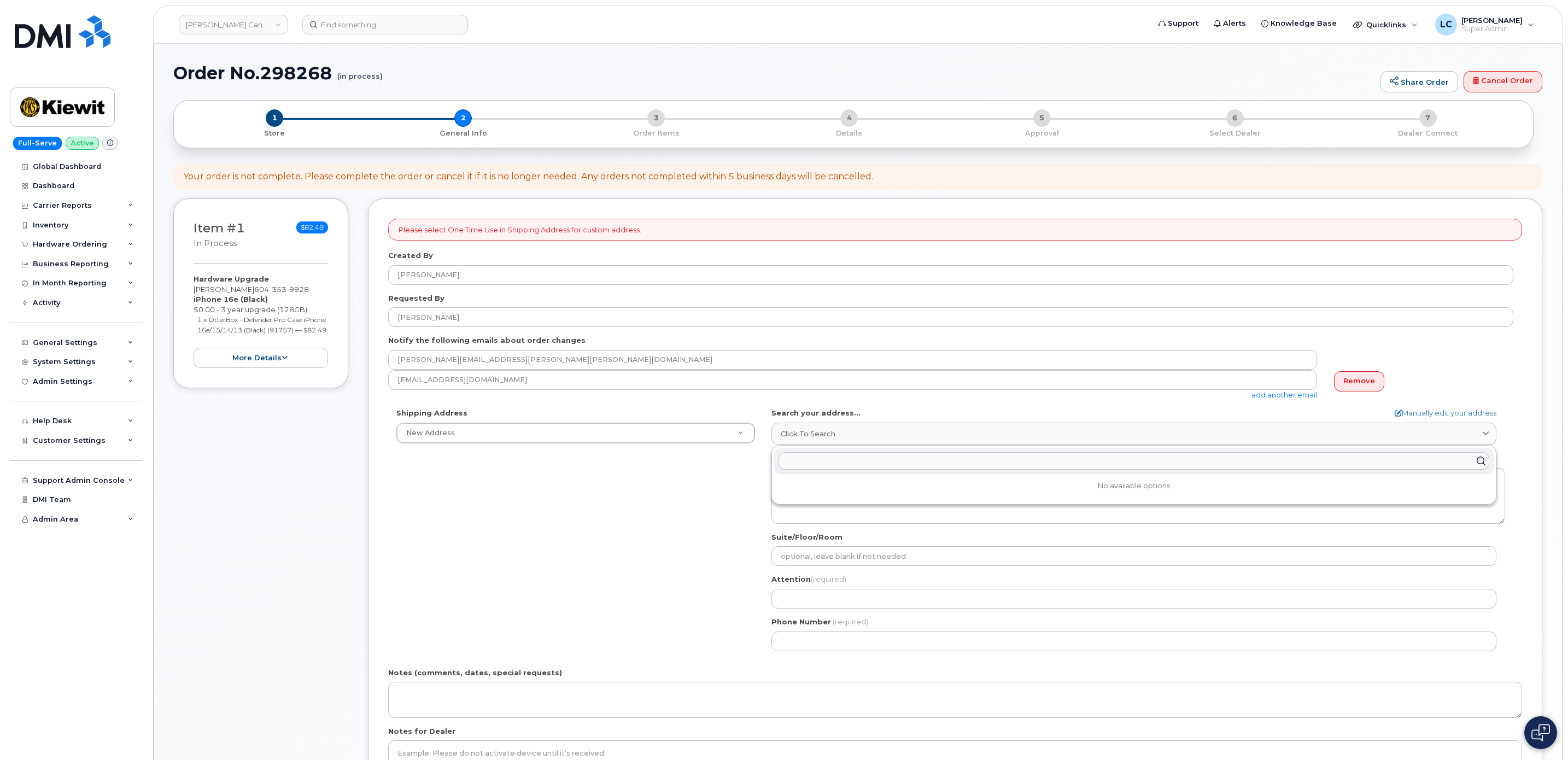
click at [845, 466] on input "text" at bounding box center [1134, 461] width 710 height 18
paste input "[STREET_ADDRESS][PERSON_NAME]"
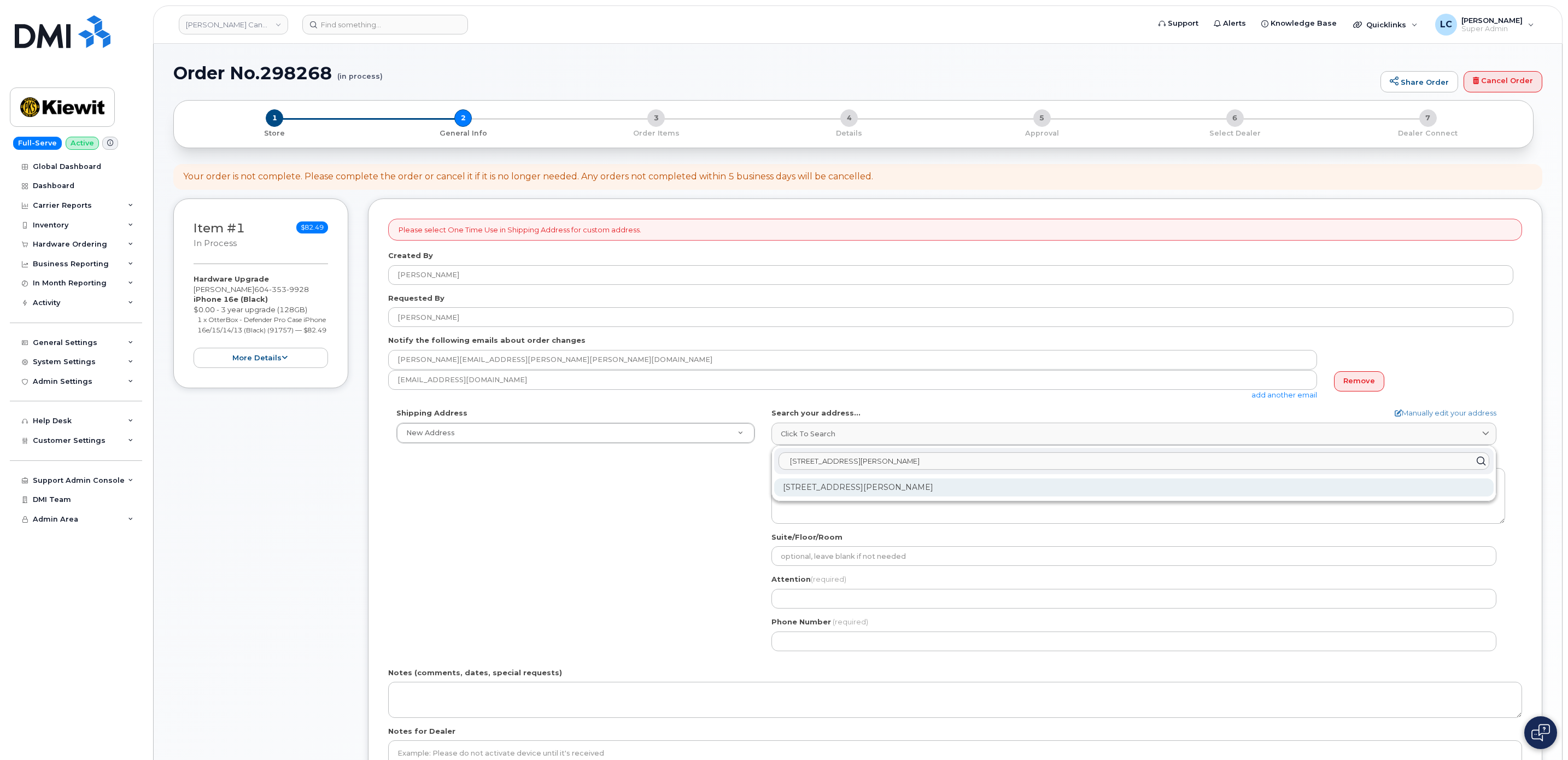
type input "[STREET_ADDRESS][PERSON_NAME]"
click at [983, 486] on div "[STREET_ADDRESS][PERSON_NAME]" at bounding box center [1134, 487] width 719 height 18
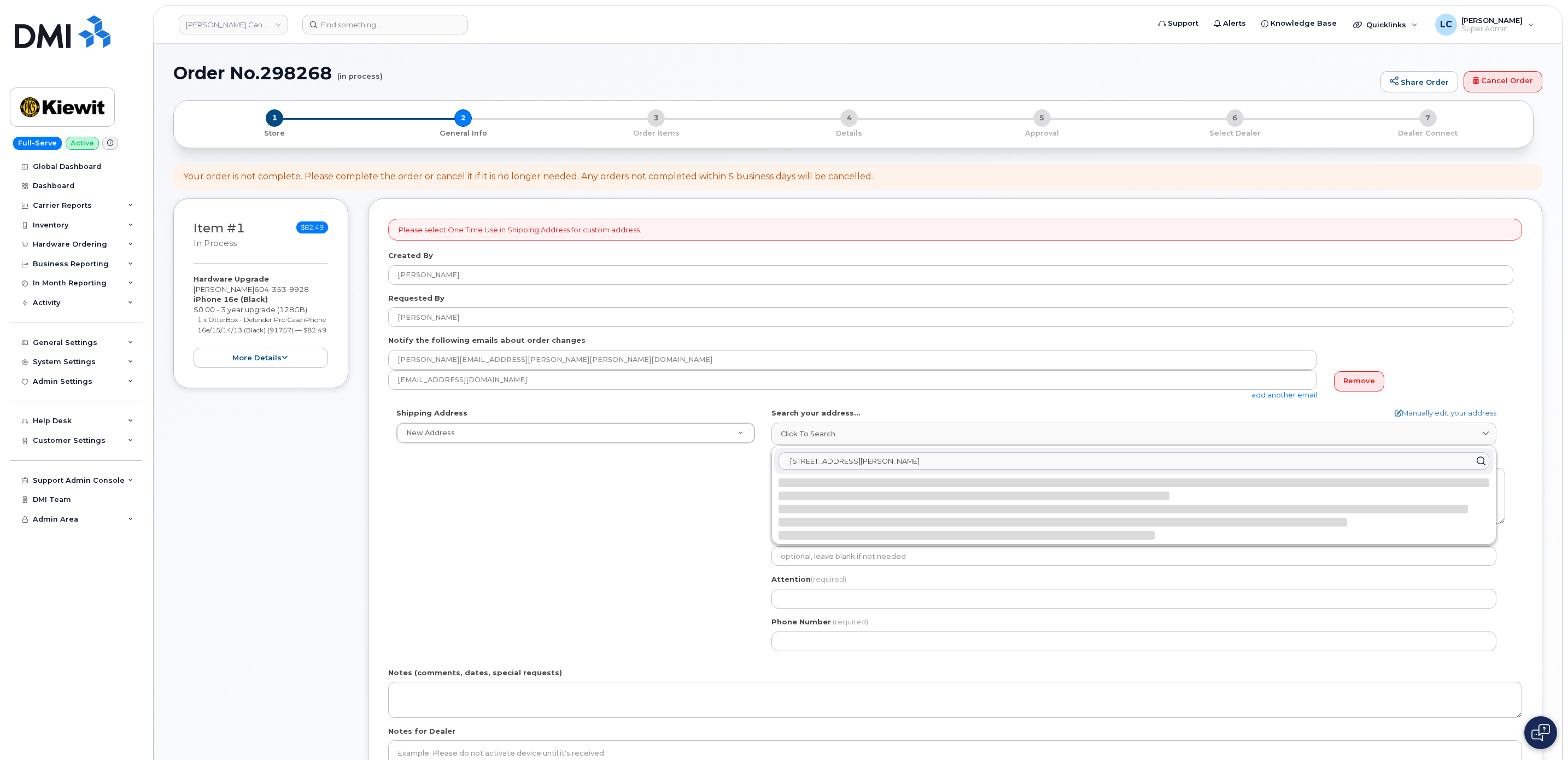
select select
type textarea "[STREET_ADDRESS]"
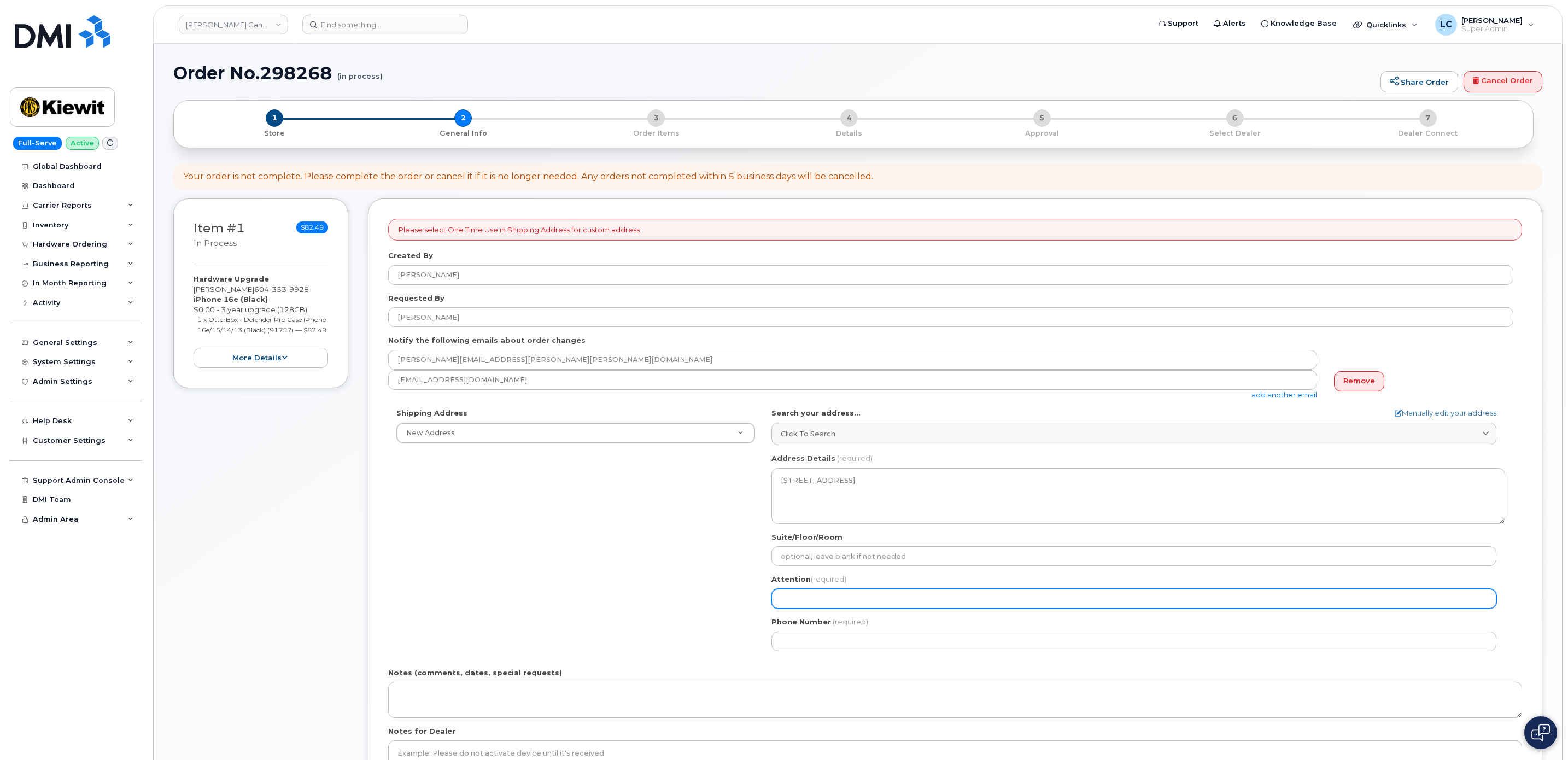
click at [896, 595] on input "Attention (required)" at bounding box center [1134, 598] width 725 height 19
select select
type input "K"
select select
type input "Ky"
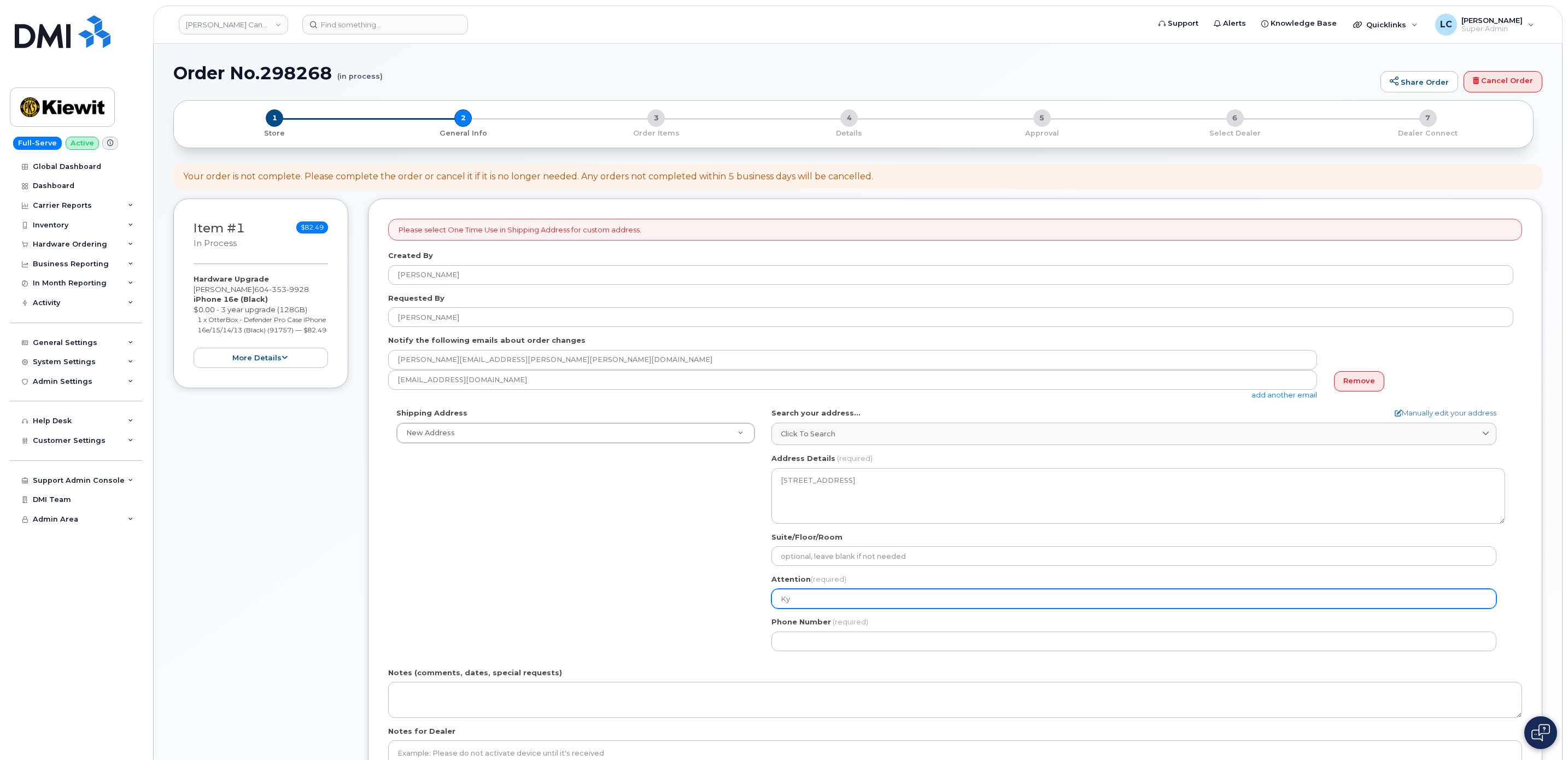
select select
type input "[PERSON_NAME]"
select select
type input "[PERSON_NAME]"
select select
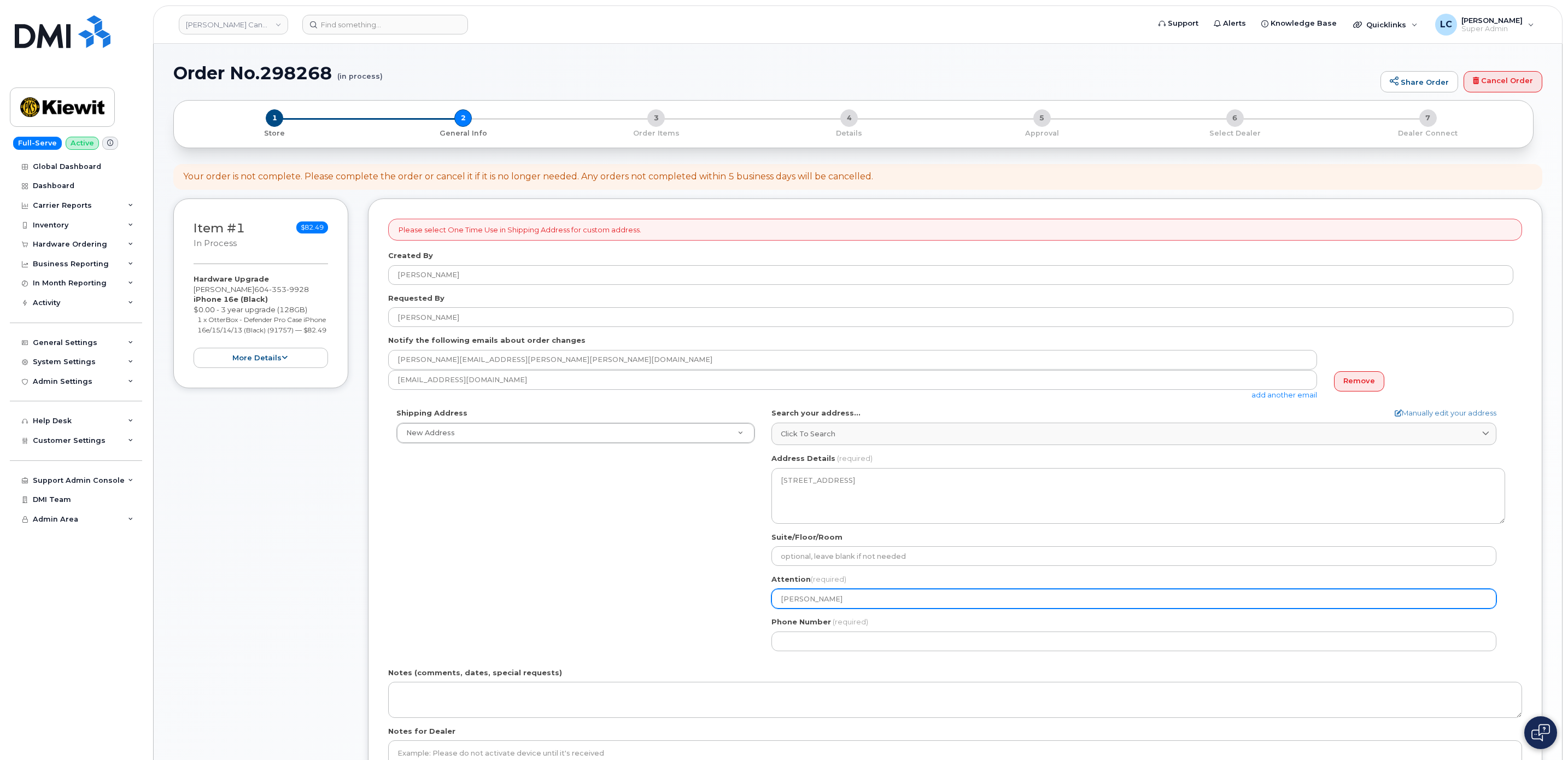
type input "[PERSON_NAME]"
select select
type input "[PERSON_NAME]"
select select
type input "[PERSON_NAME]"
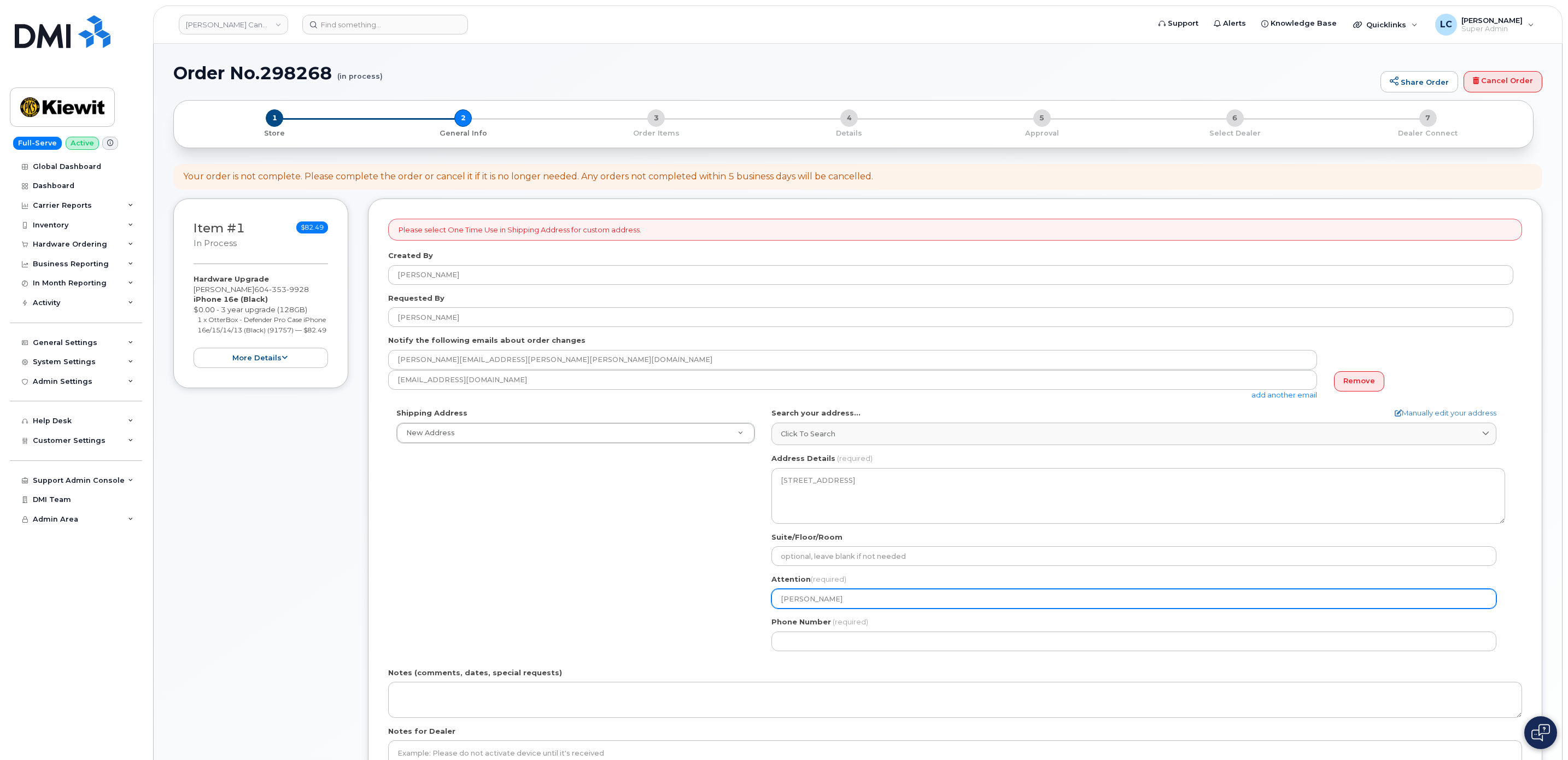
select select
type input "Kyle Thom"
select select
type input "Kyle Thoms"
select select
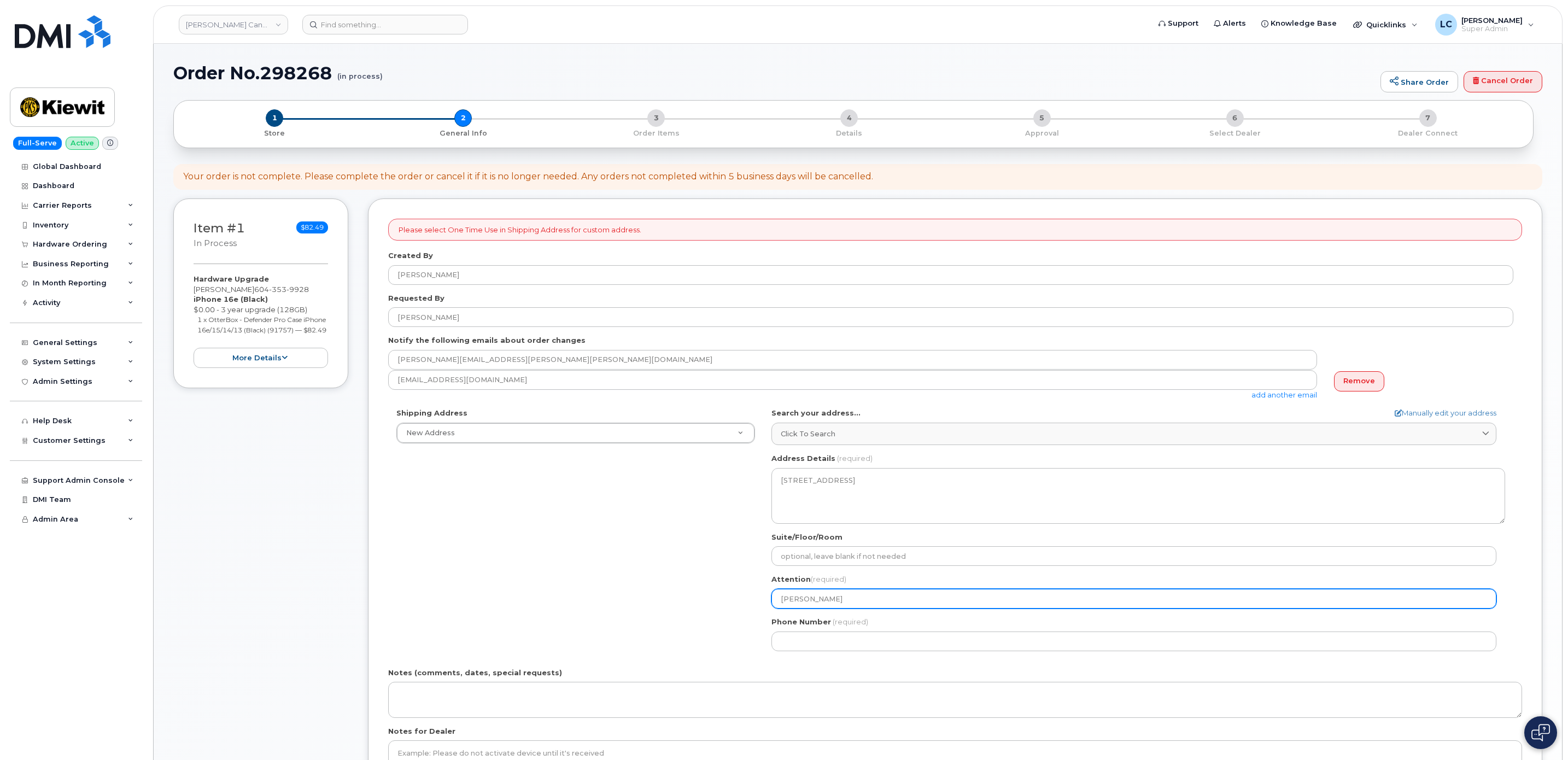
type input "Kyle Thomso"
select select
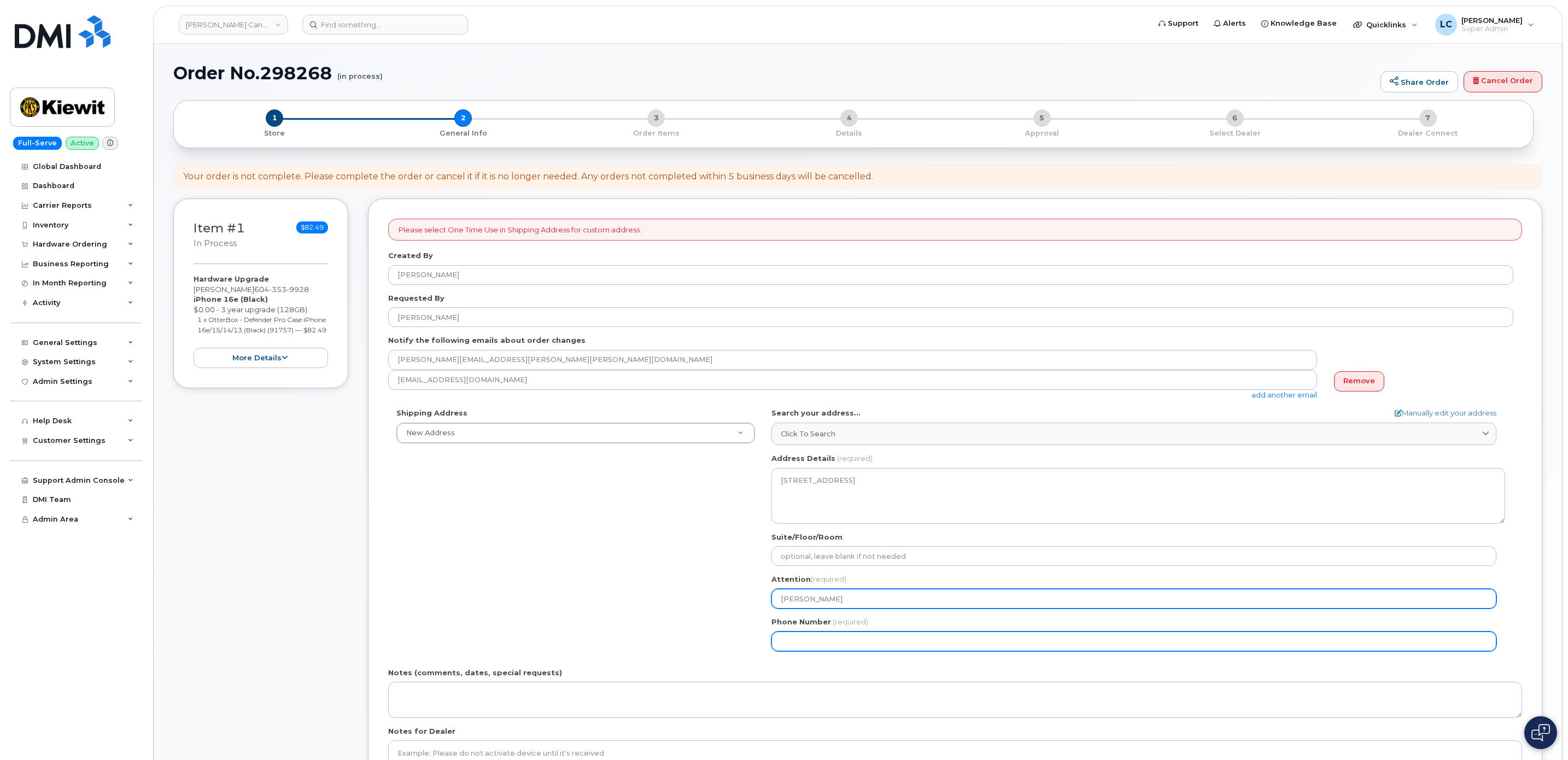
type input "[PERSON_NAME]"
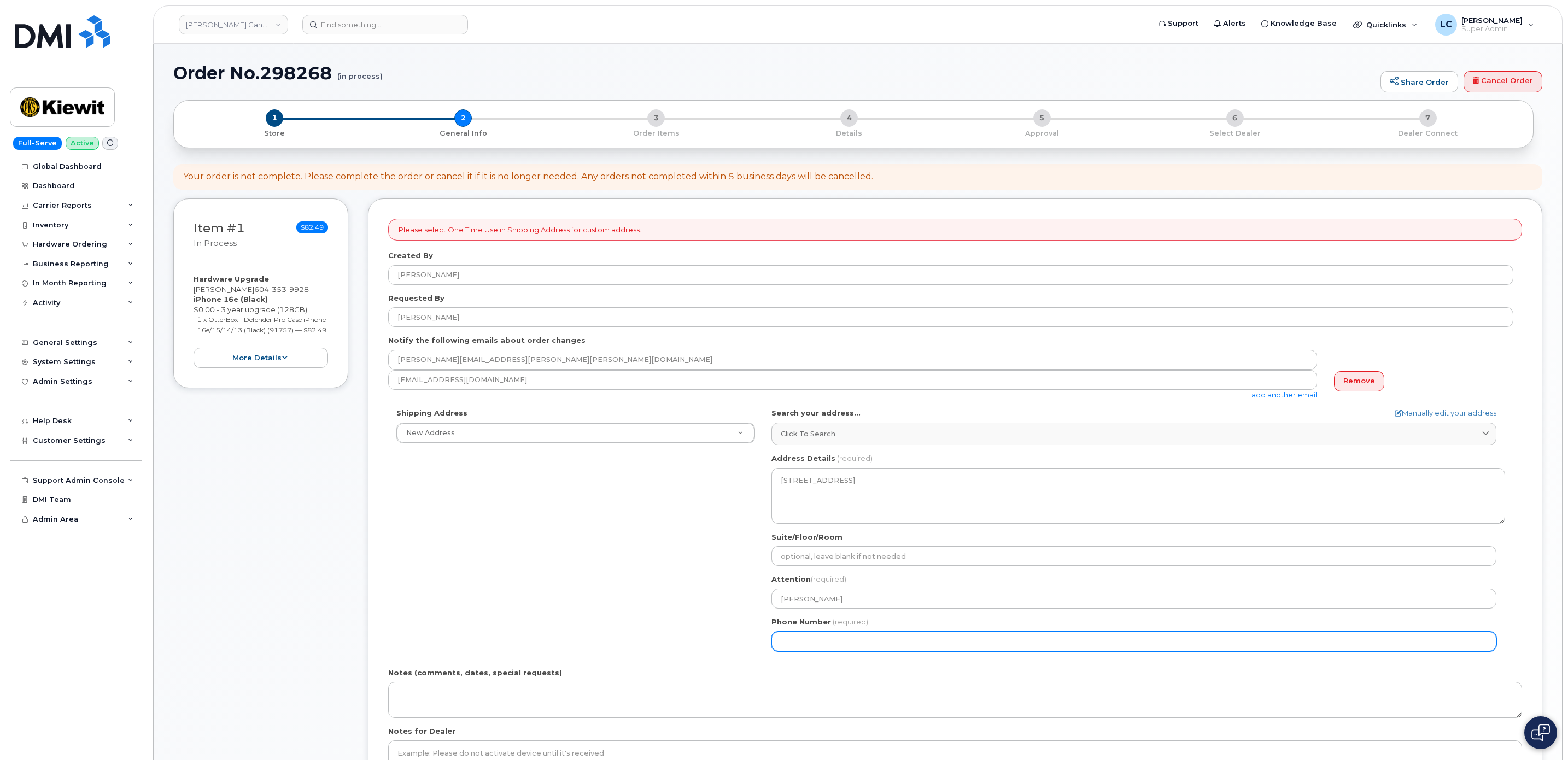
click at [921, 637] on input "Phone Number" at bounding box center [1134, 641] width 725 height 19
click at [865, 640] on input "Phone Number" at bounding box center [1134, 641] width 725 height 19
paste input "6043539928"
click at [814, 646] on input "Phone Number" at bounding box center [1134, 641] width 725 height 19
select select
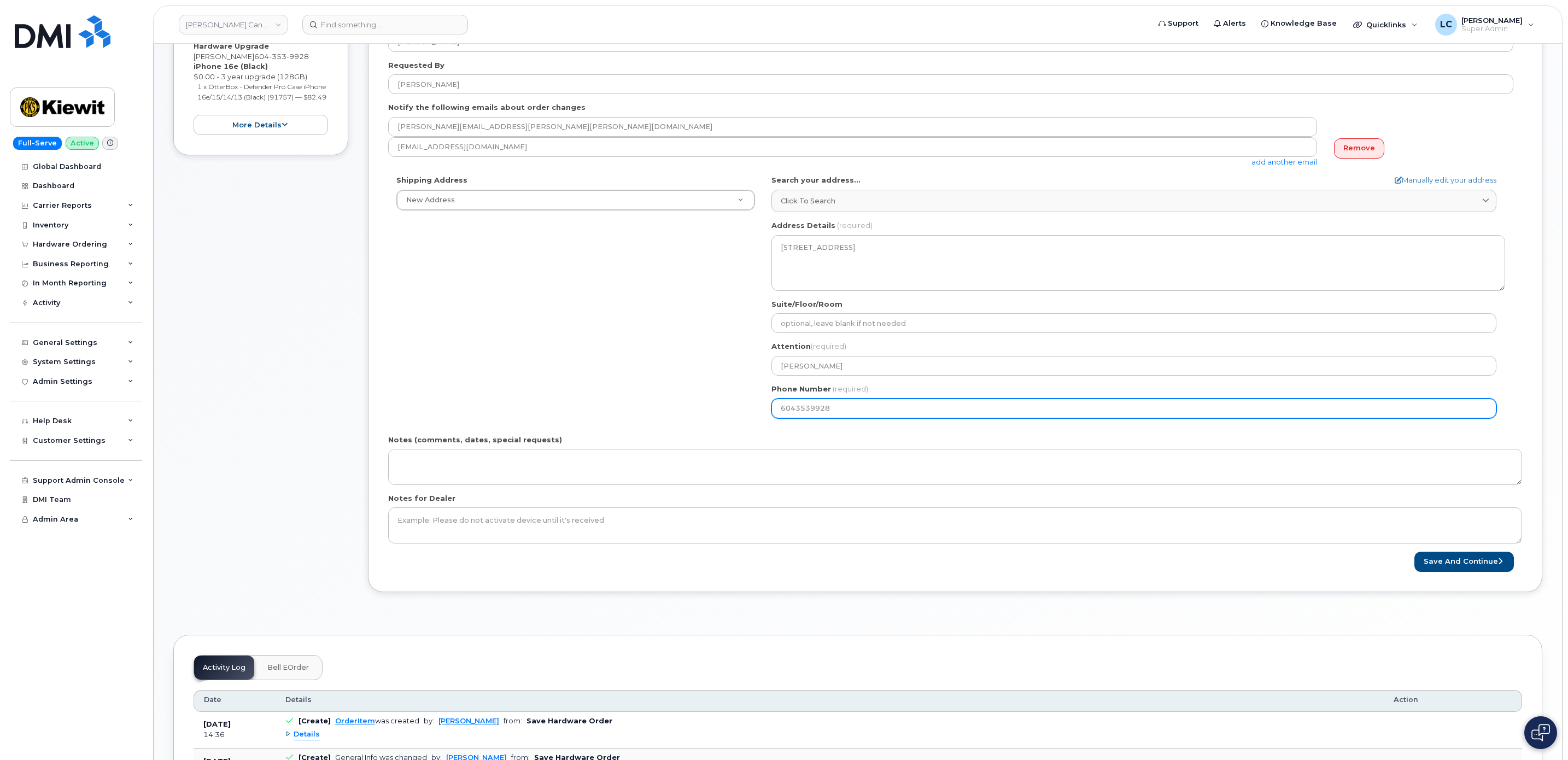
scroll to position [328, 0]
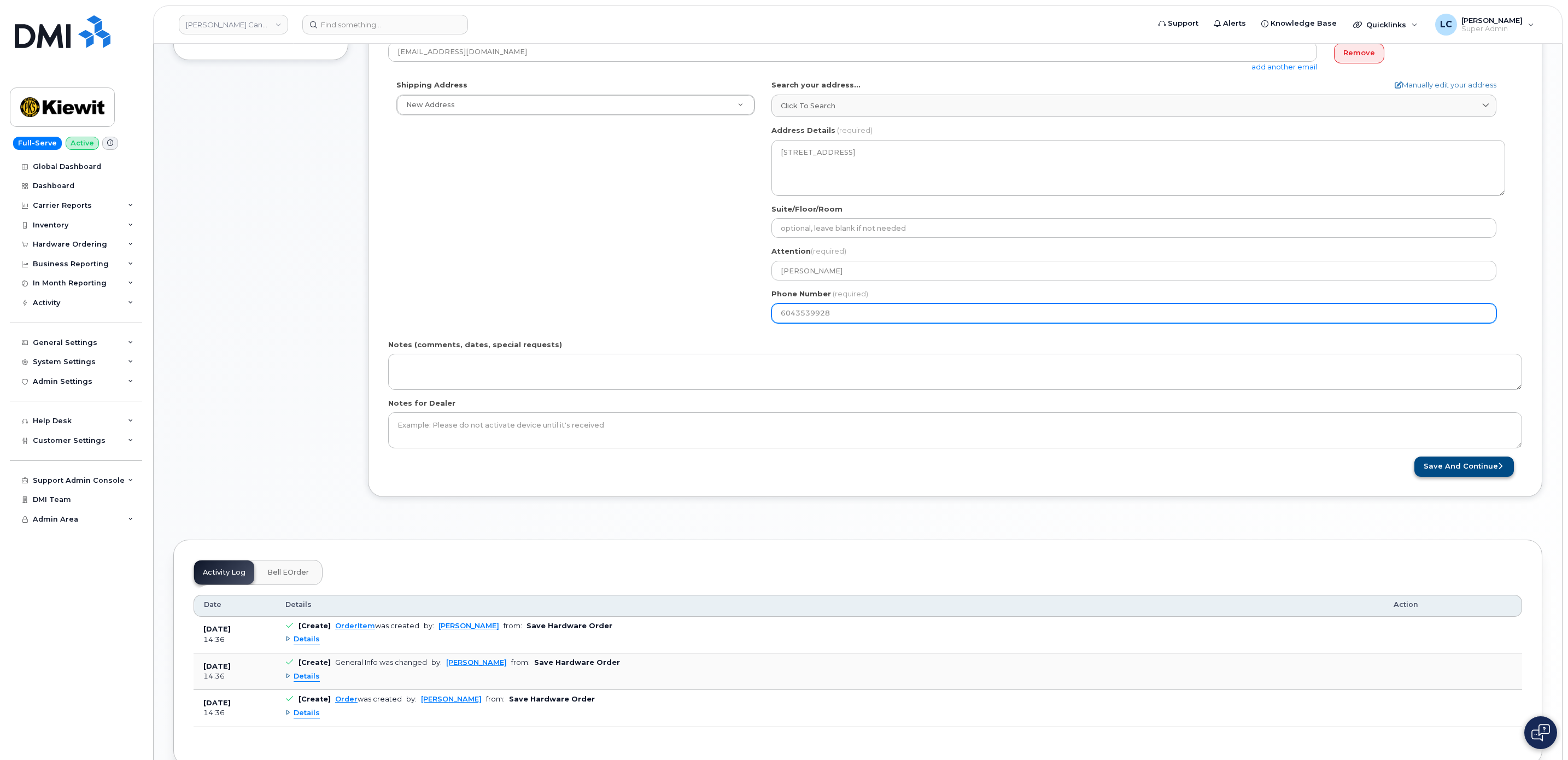
type input "6043539928"
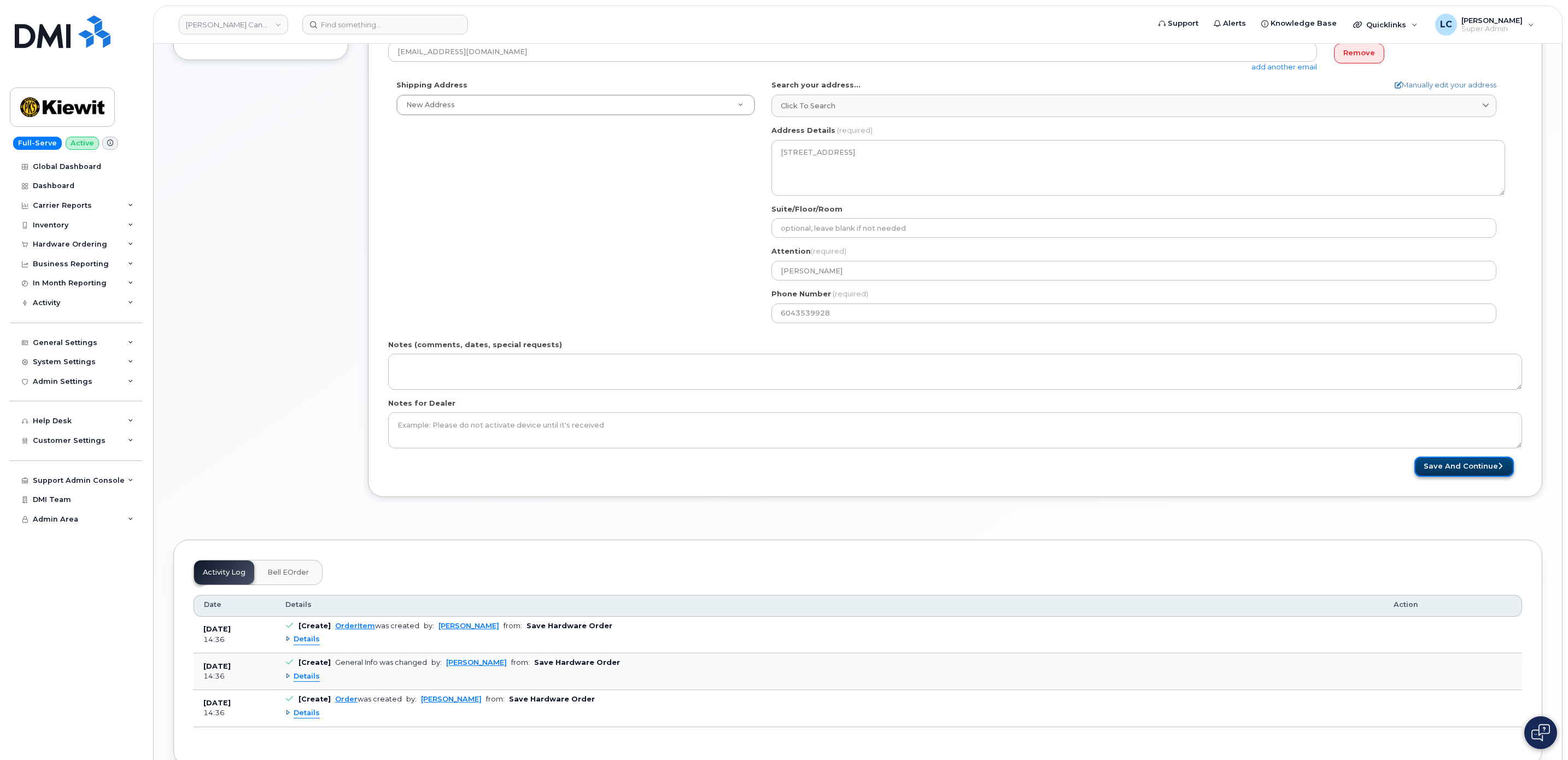
click at [1437, 475] on button "Save and Continue" at bounding box center [1465, 466] width 100 height 20
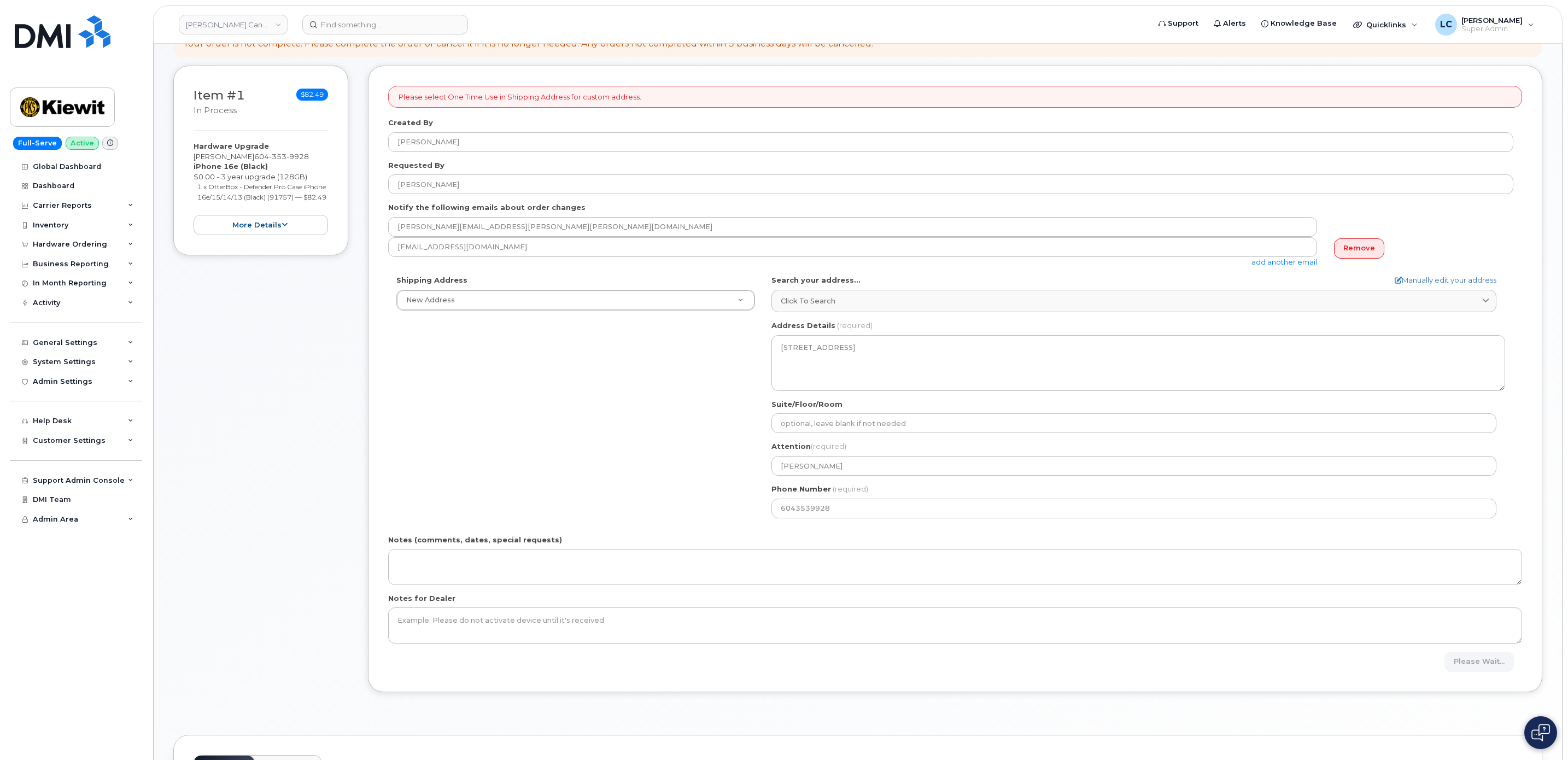
scroll to position [0, 0]
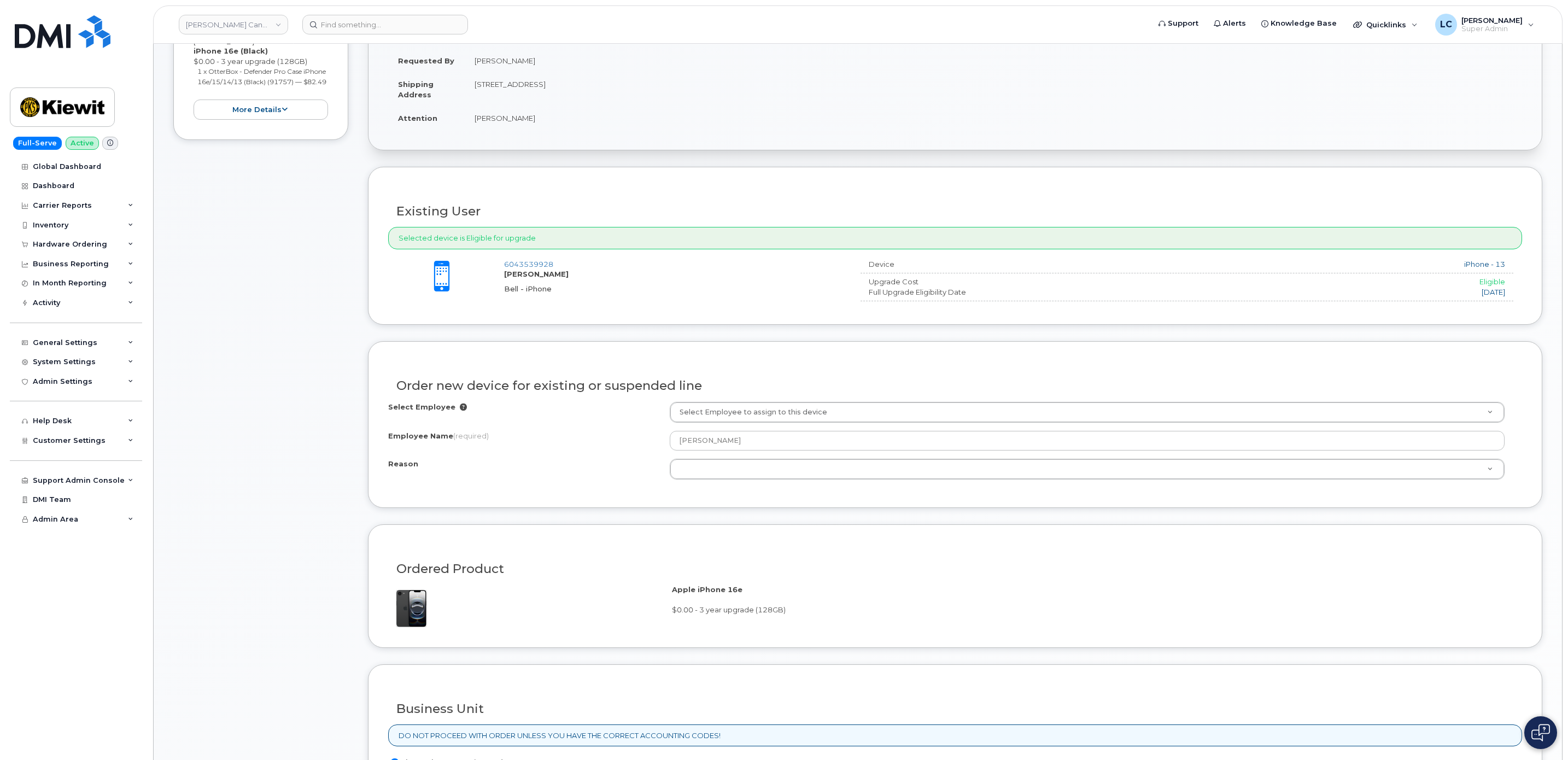
scroll to position [328, 0]
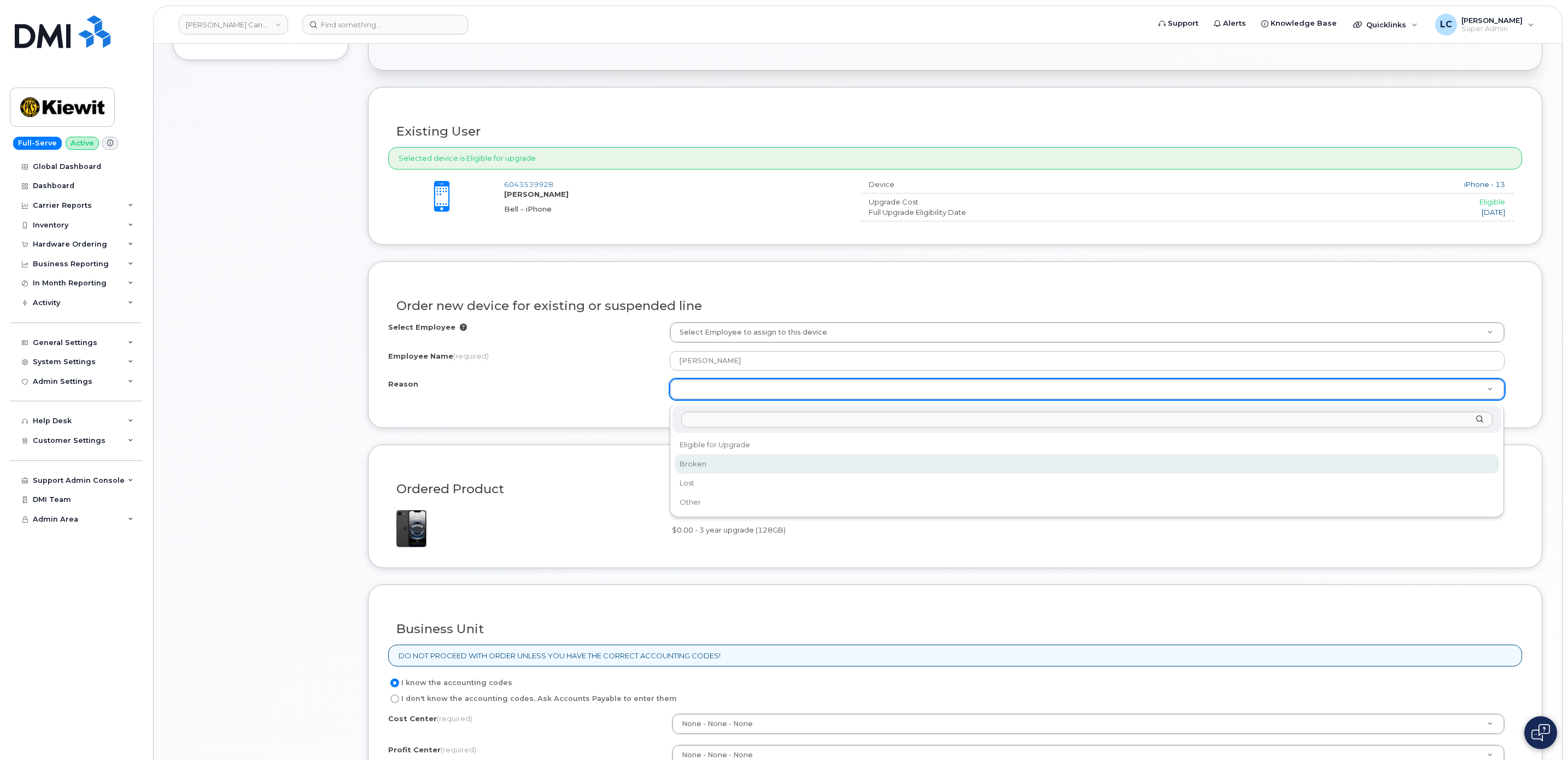
select select "broken"
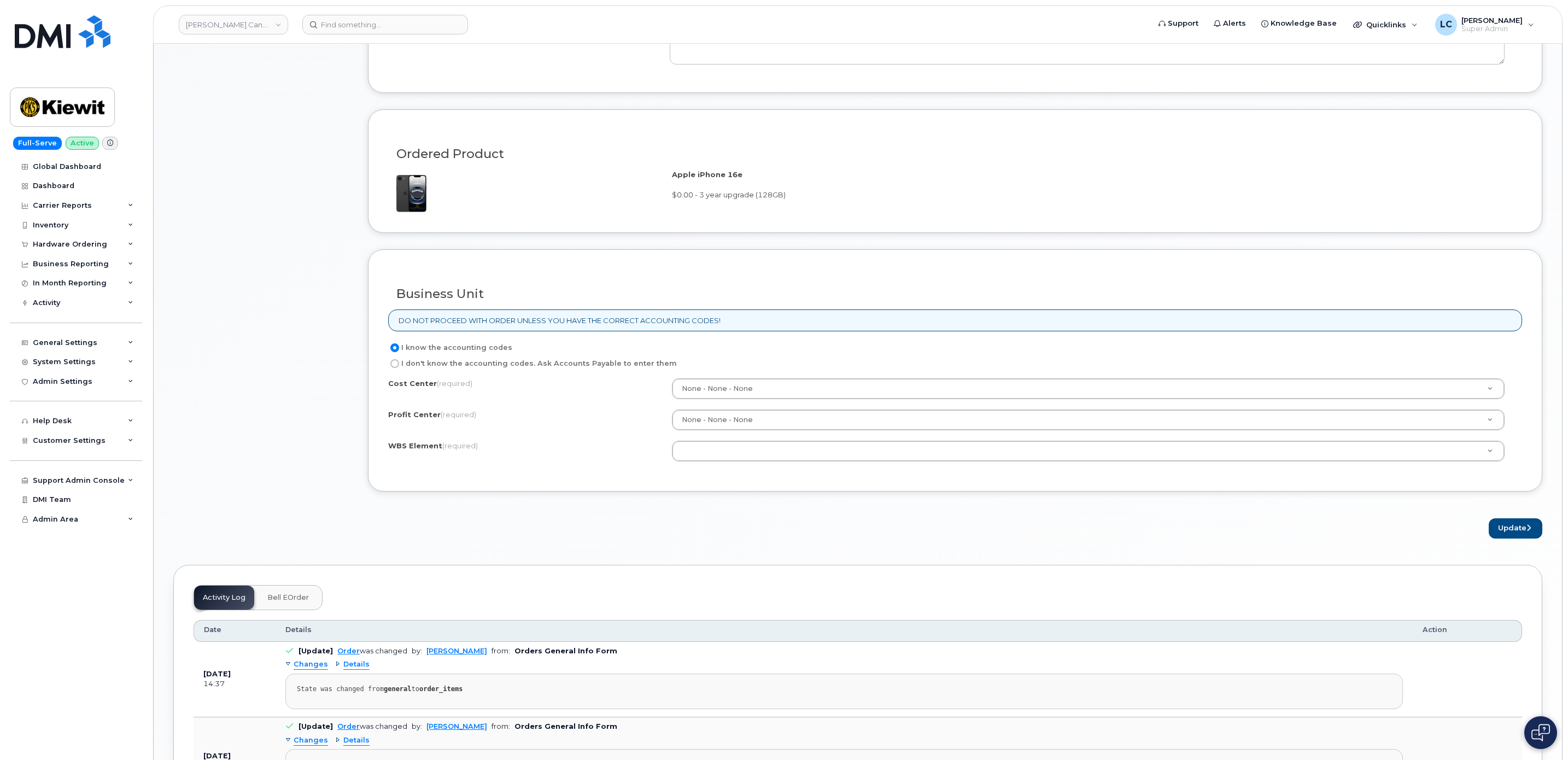
scroll to position [738, 0]
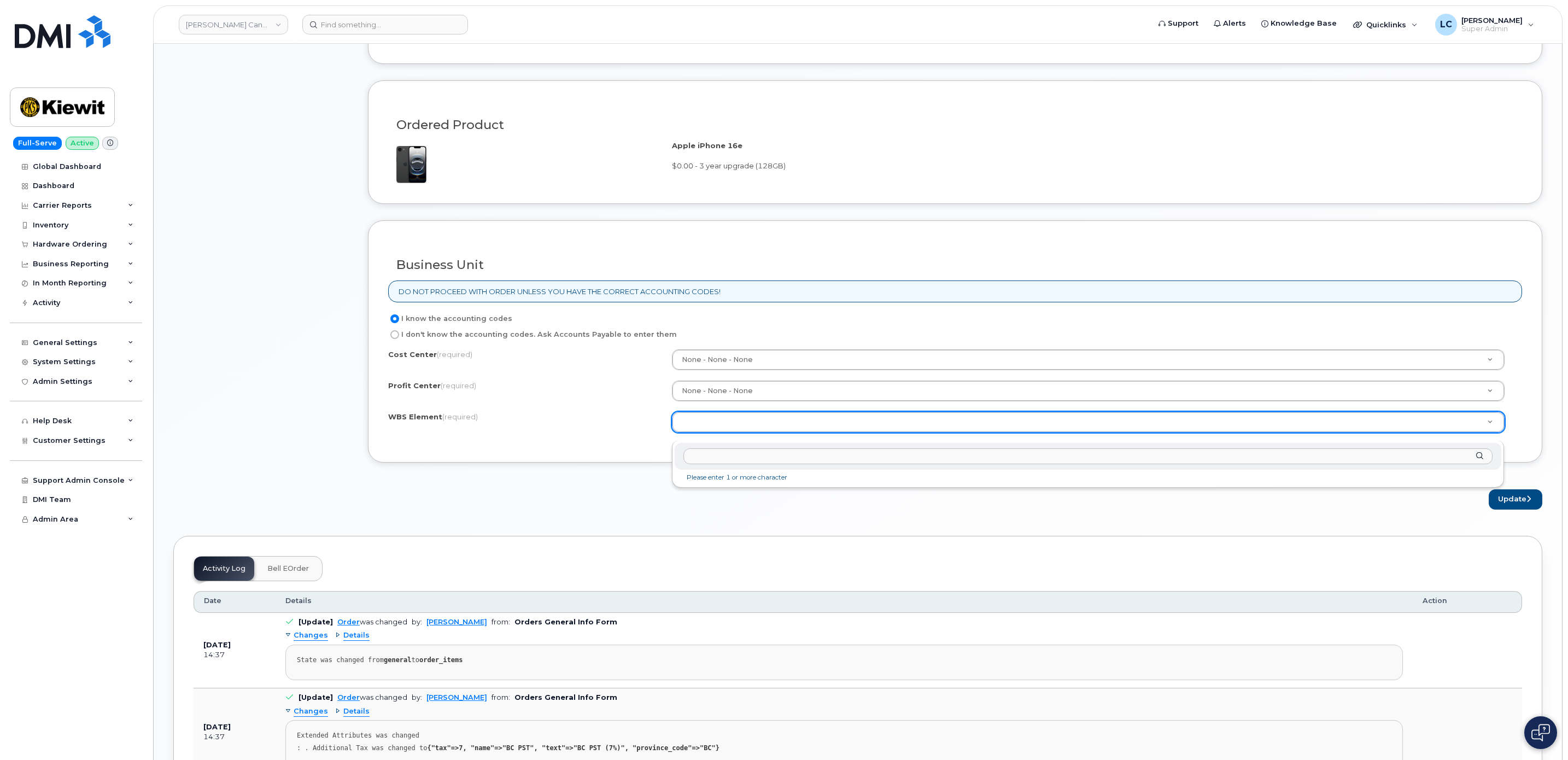
click at [745, 453] on input "text" at bounding box center [1088, 456] width 809 height 16
paste input "106299.2142"
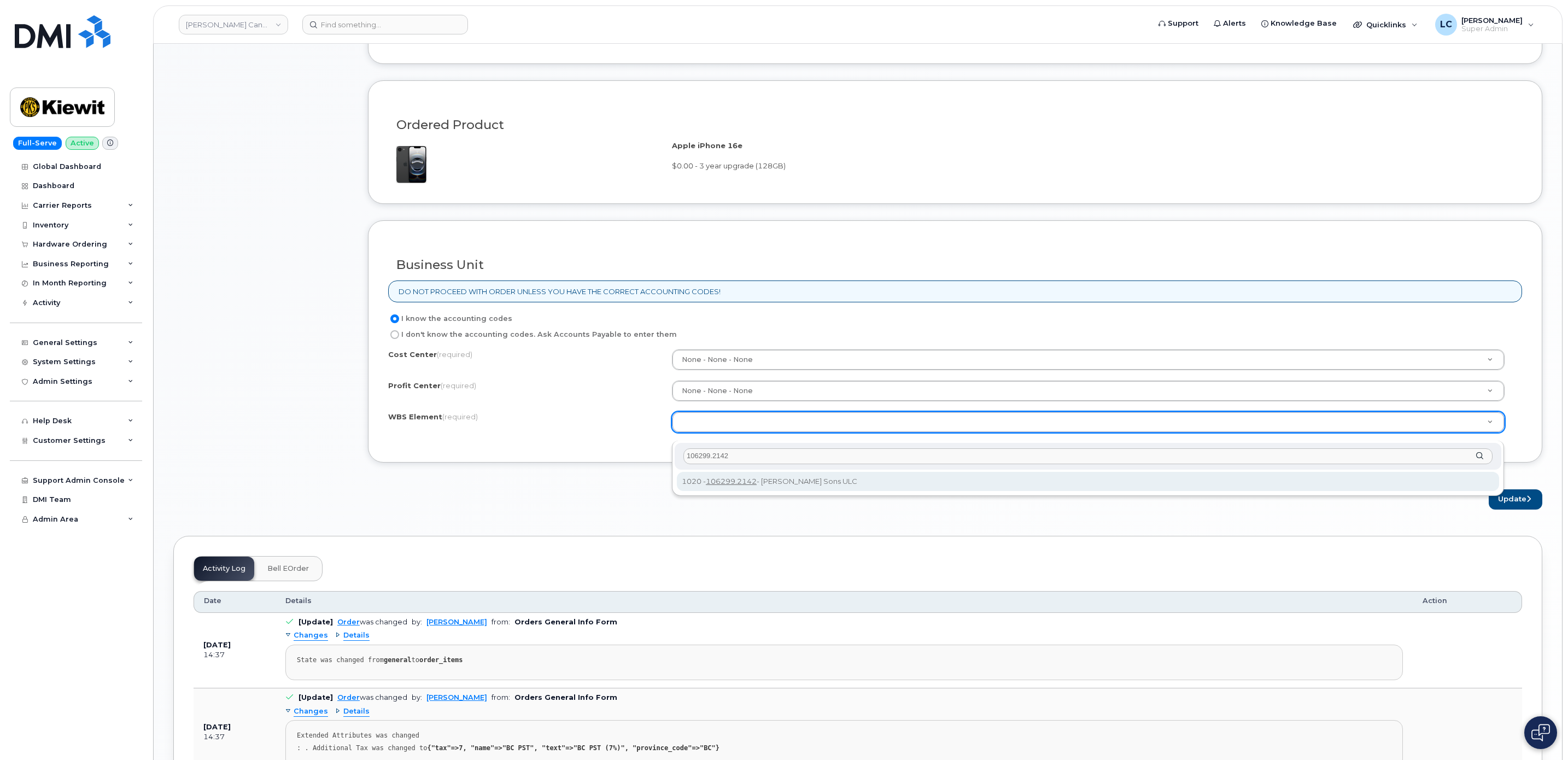
type input "106299.2142"
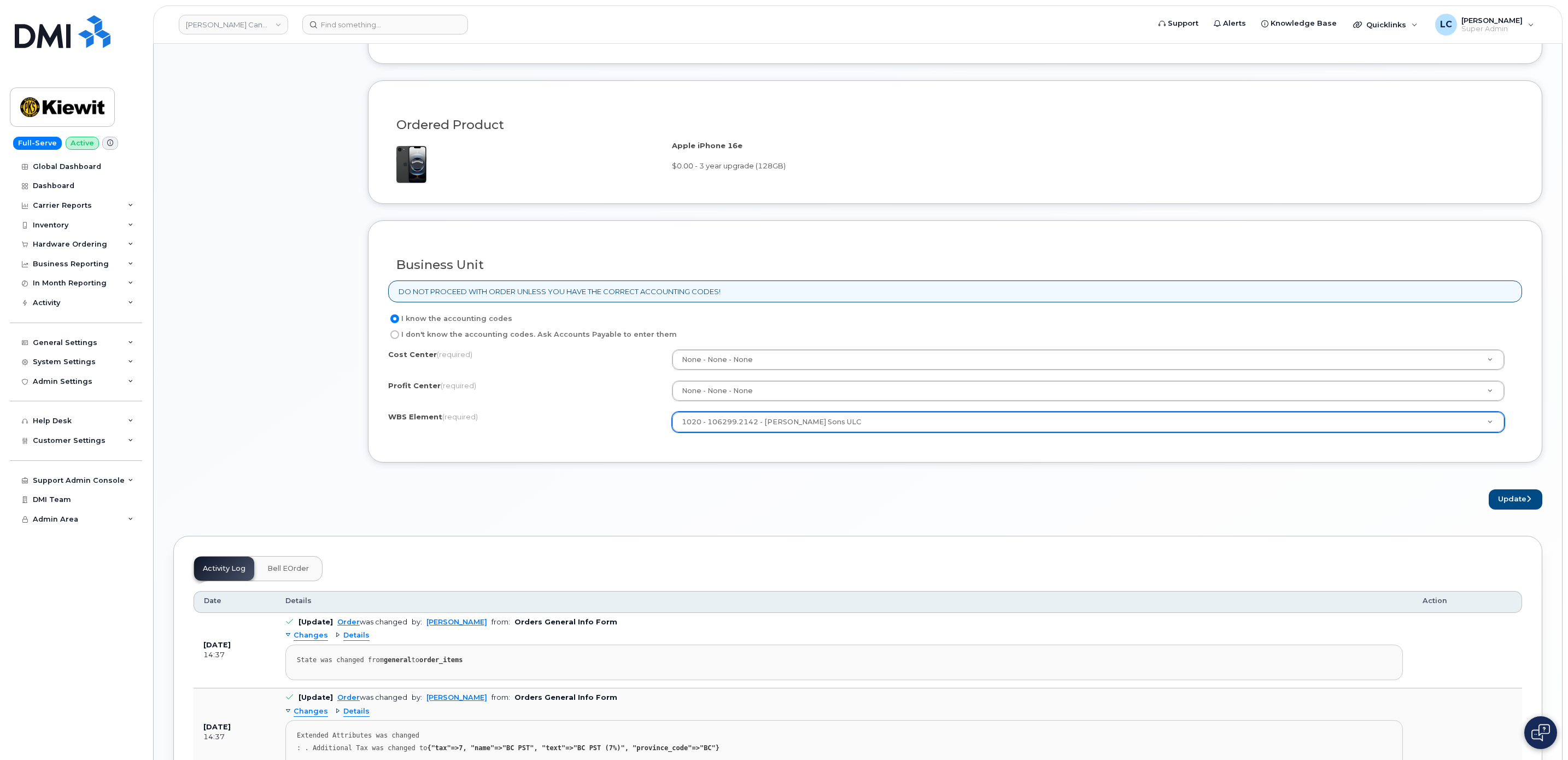
click at [1524, 520] on div "× Share This Order If you want to allow others to create or edit orders, share …" at bounding box center [858, 181] width 1369 height 1637
click at [1524, 510] on button "Update" at bounding box center [1515, 499] width 53 height 20
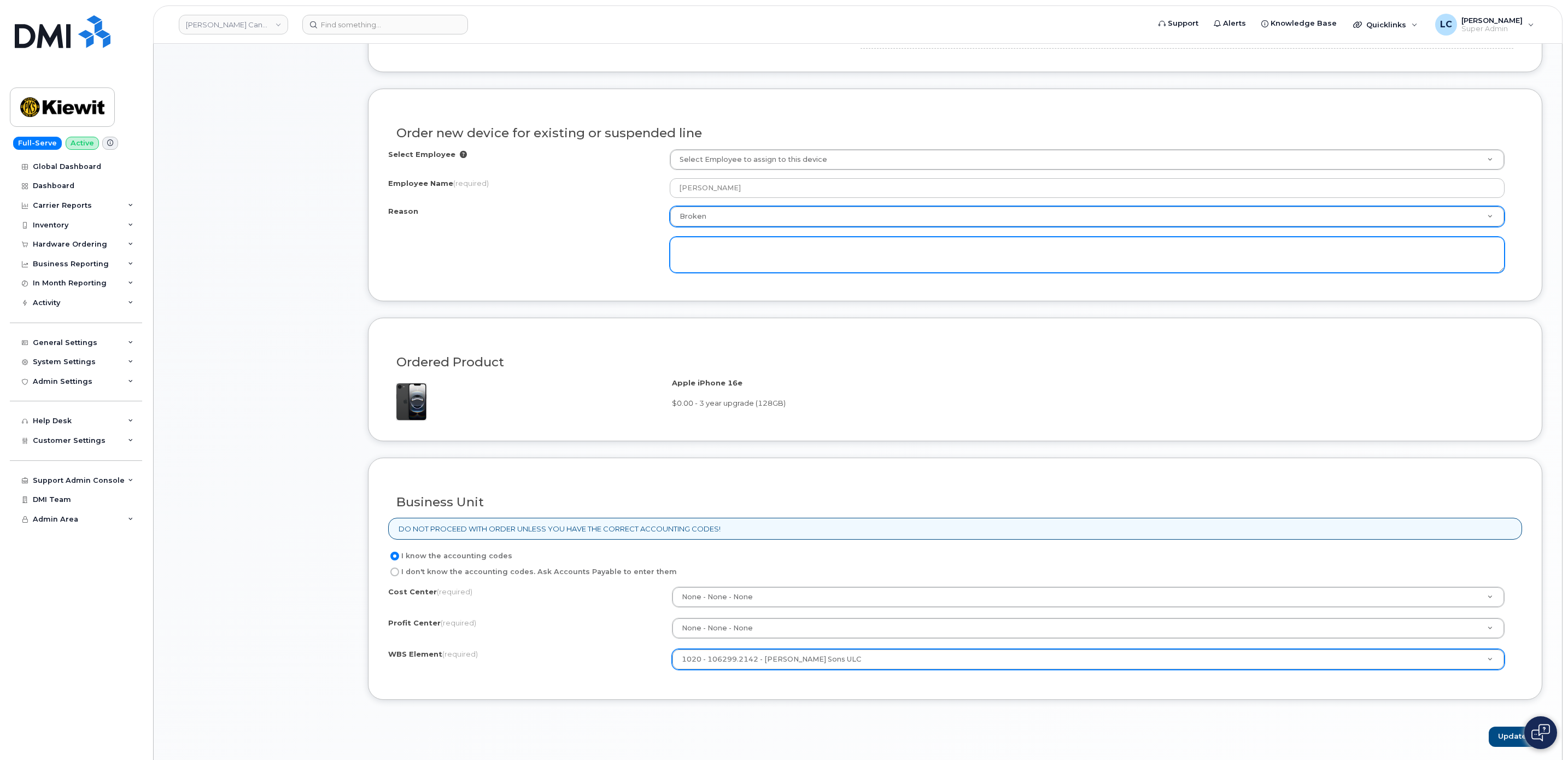
scroll to position [492, 0]
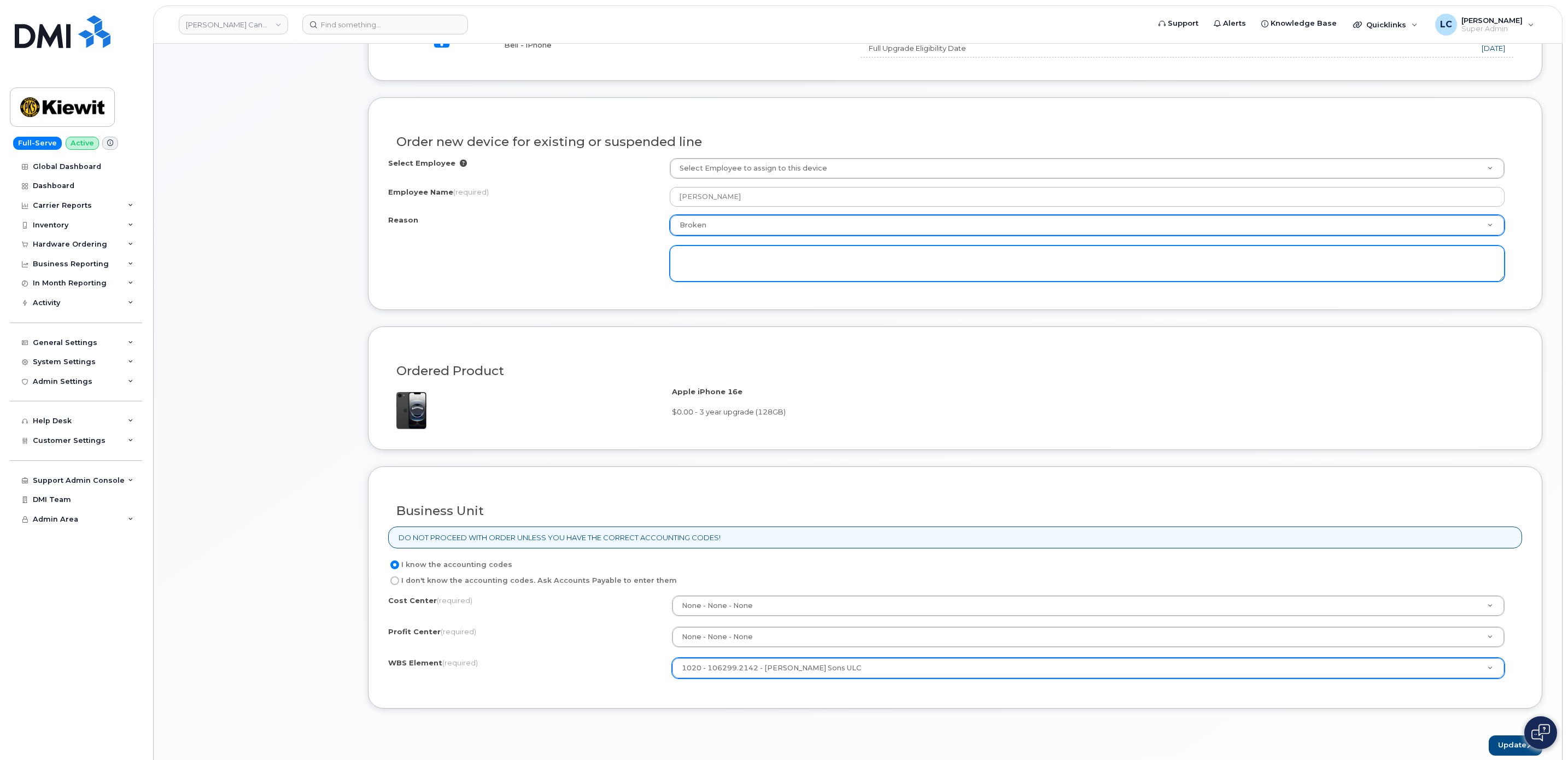
click at [785, 266] on textarea at bounding box center [1088, 263] width 836 height 36
click at [791, 271] on textarea at bounding box center [1088, 263] width 836 height 36
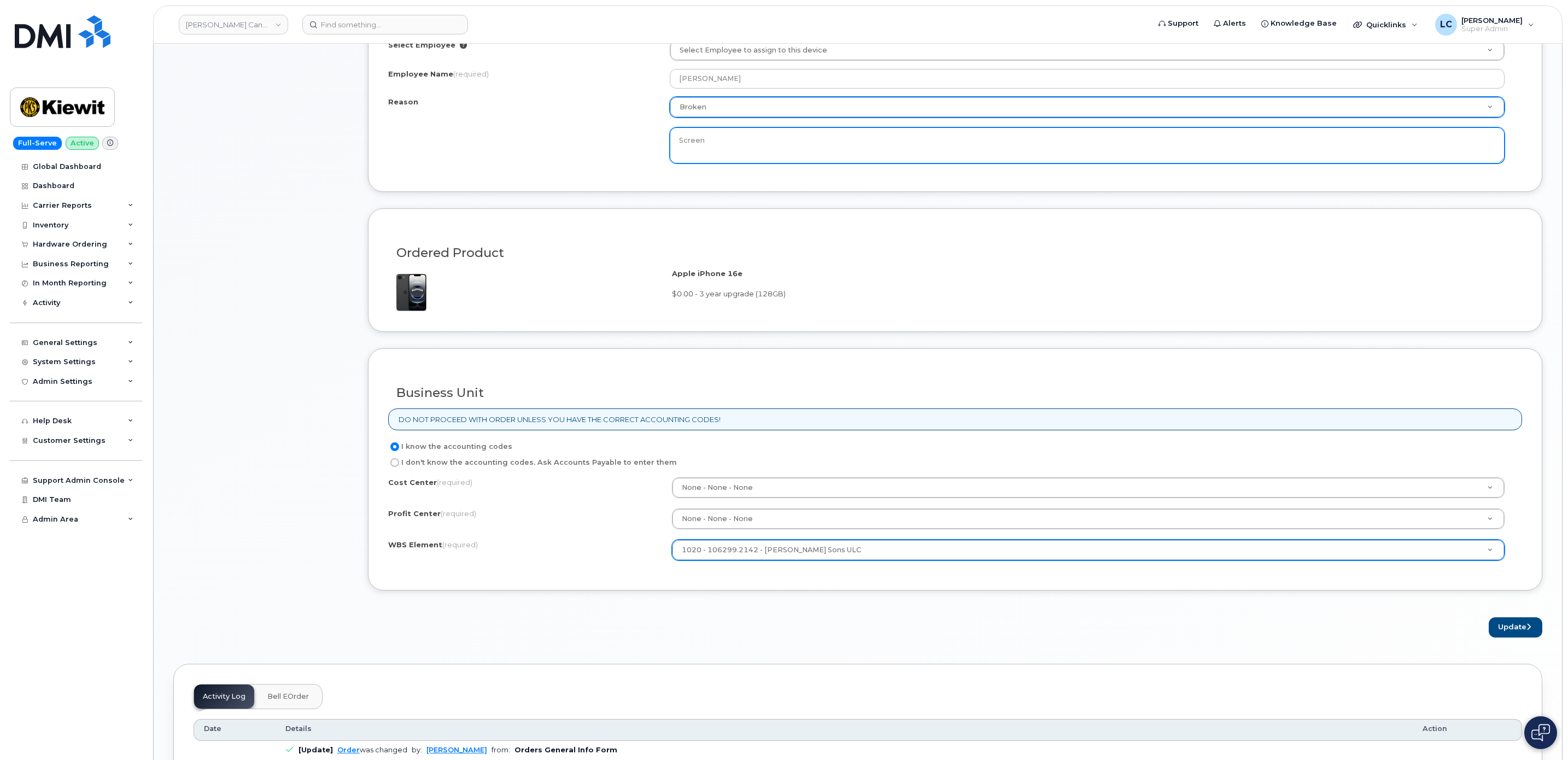
scroll to position [984, 0]
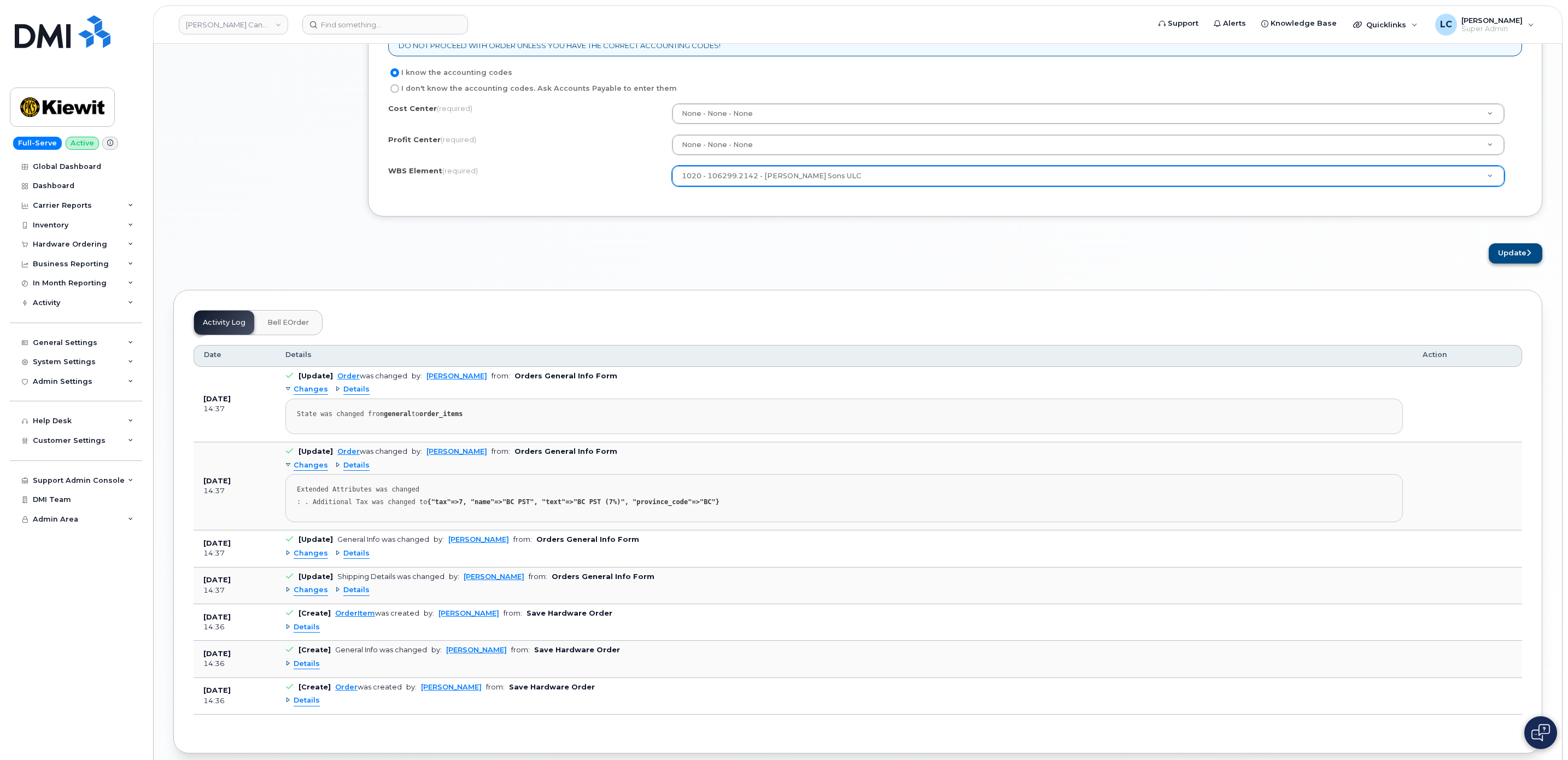
type textarea "Screen"
click at [1506, 264] on button "Update" at bounding box center [1515, 253] width 53 height 20
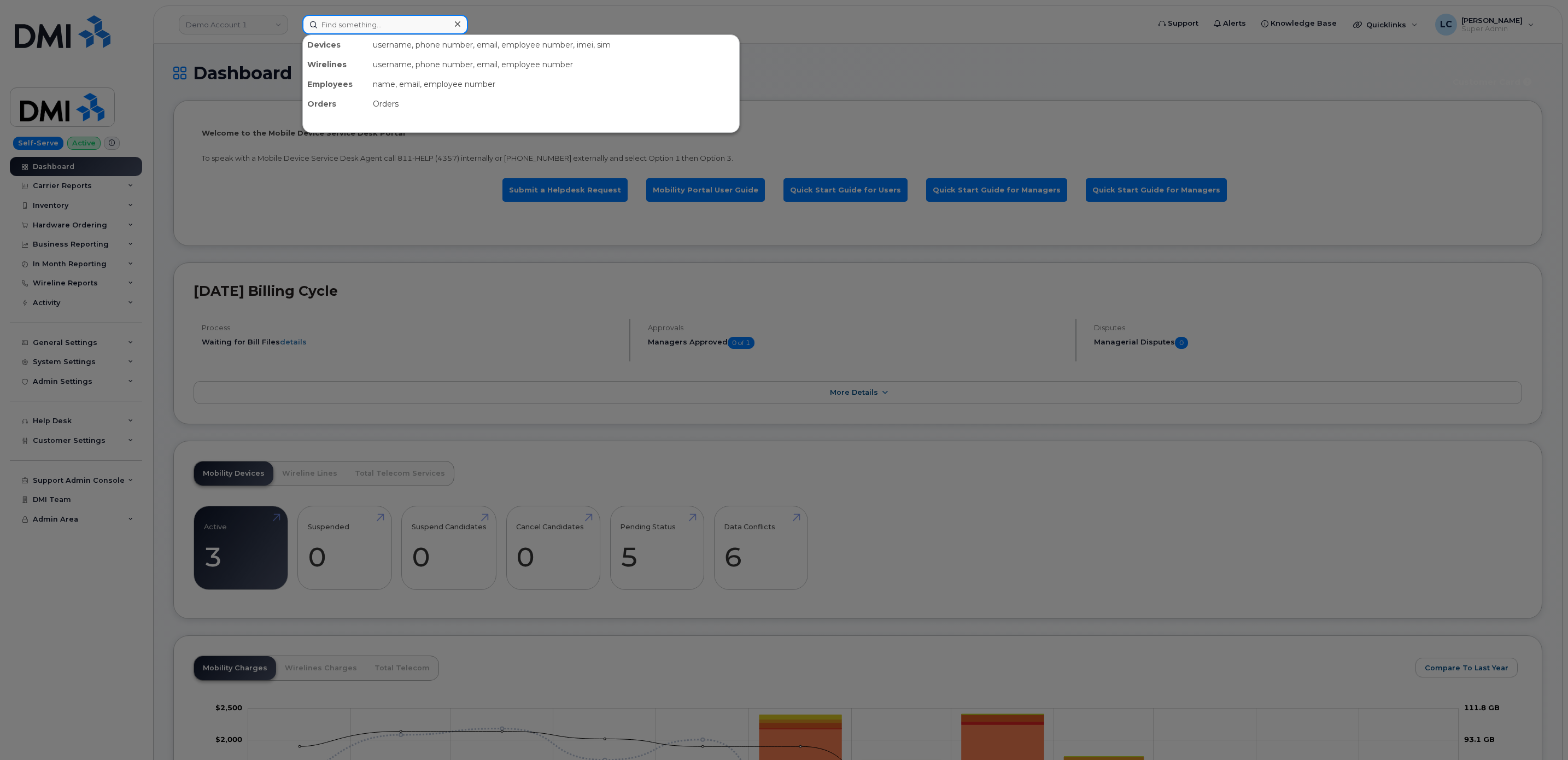
click at [435, 25] on input at bounding box center [385, 25] width 166 height 19
paste input "[PHONE_NUMBER]"
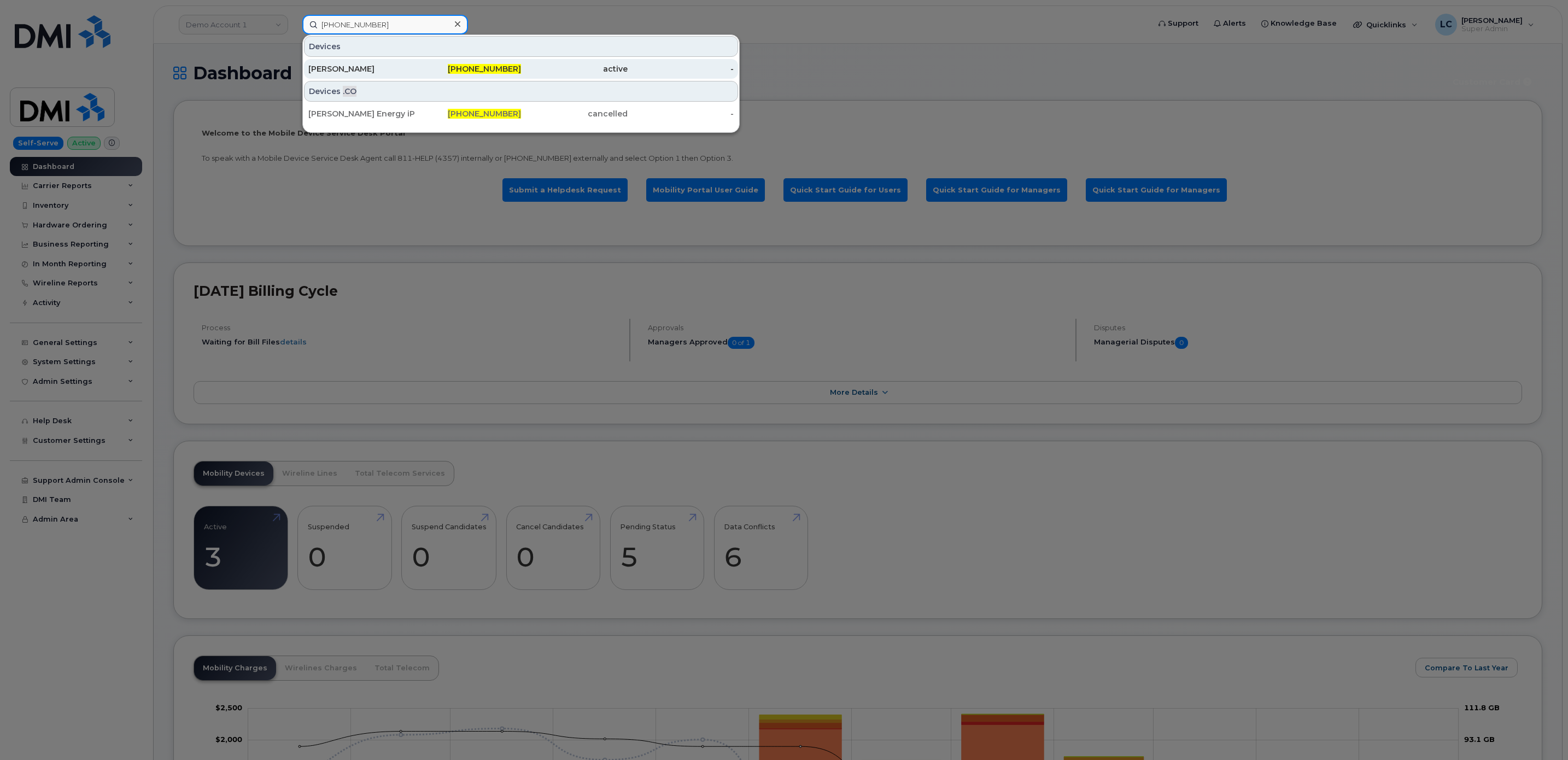
type input "[PHONE_NUMBER]"
click at [507, 73] on span "[PHONE_NUMBER]" at bounding box center [484, 68] width 74 height 10
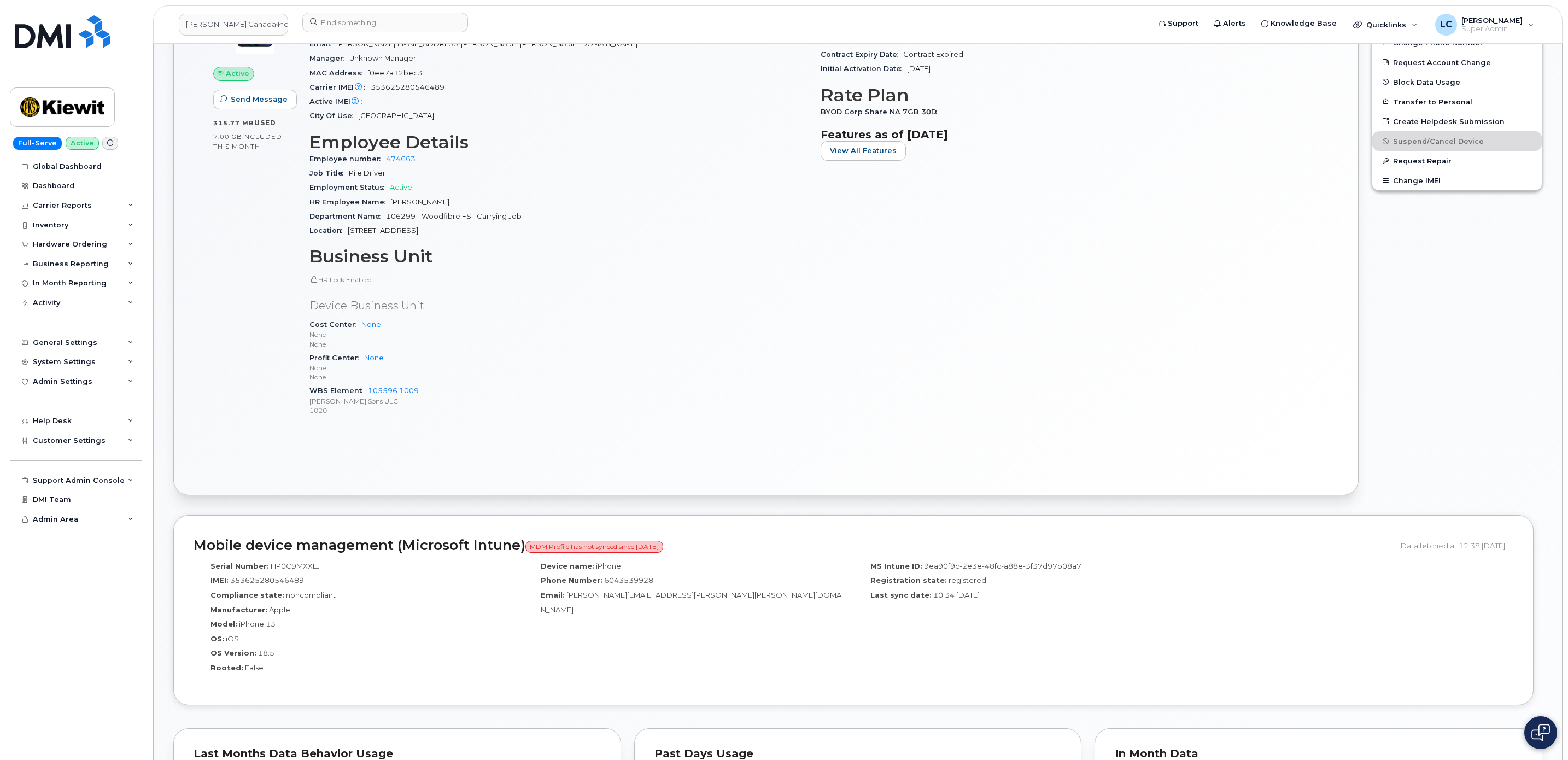
scroll to position [82, 0]
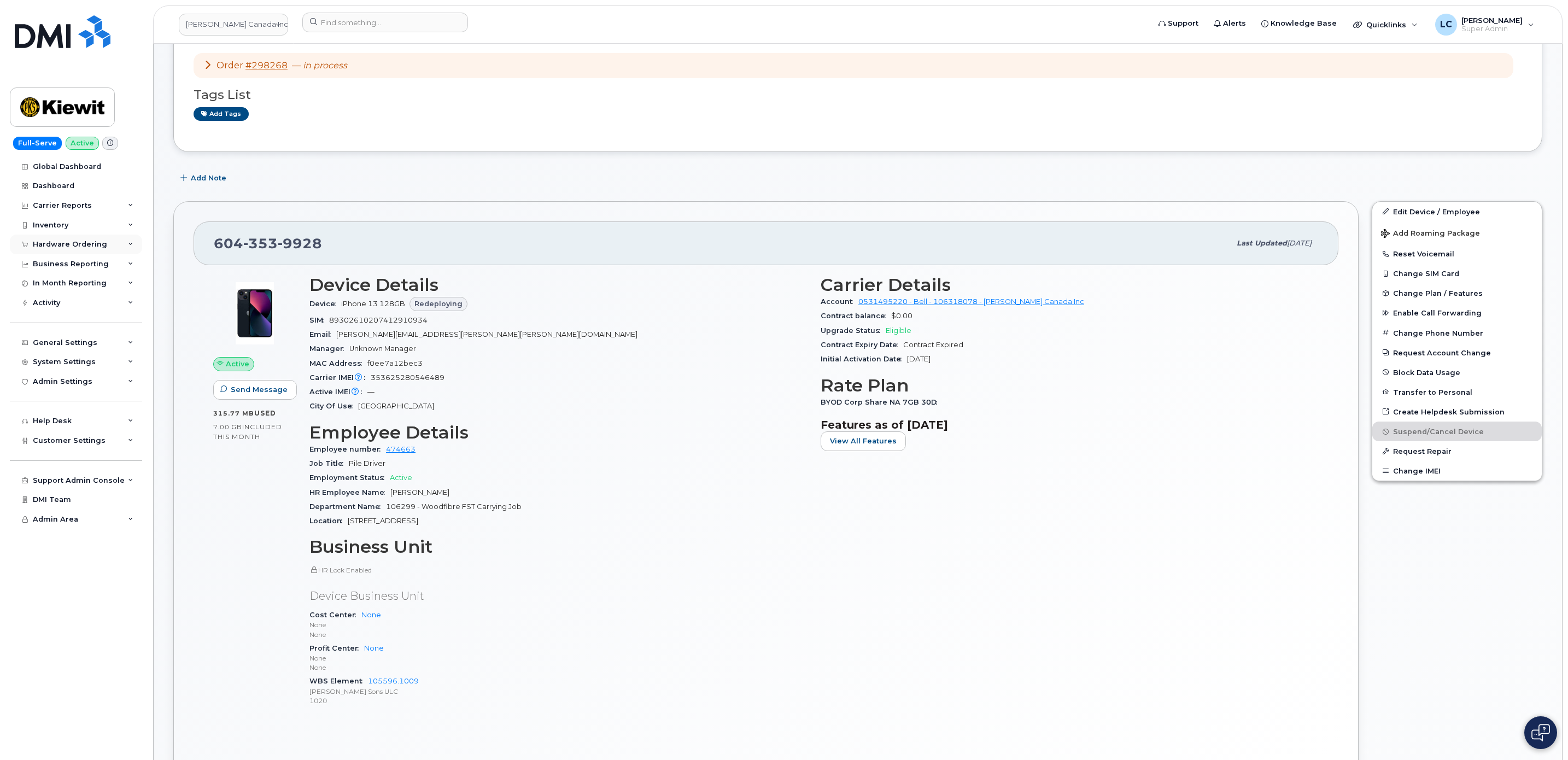
click at [115, 246] on div "Hardware Ordering" at bounding box center [75, 244] width 132 height 19
click at [76, 520] on span "Customer Settings" at bounding box center [68, 524] width 73 height 8
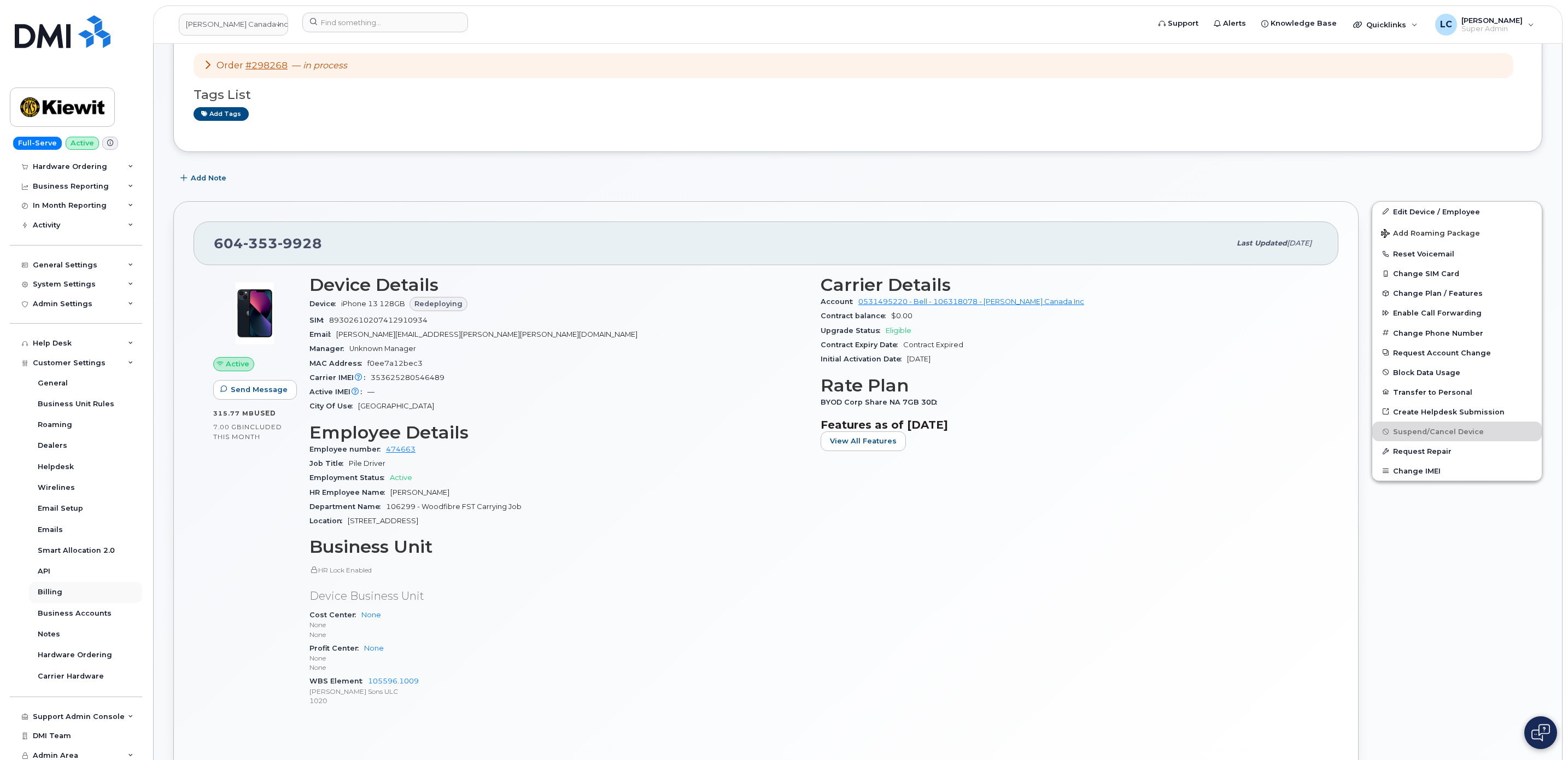
scroll to position [165, 0]
click at [95, 607] on div "Business Accounts" at bounding box center [74, 609] width 74 height 10
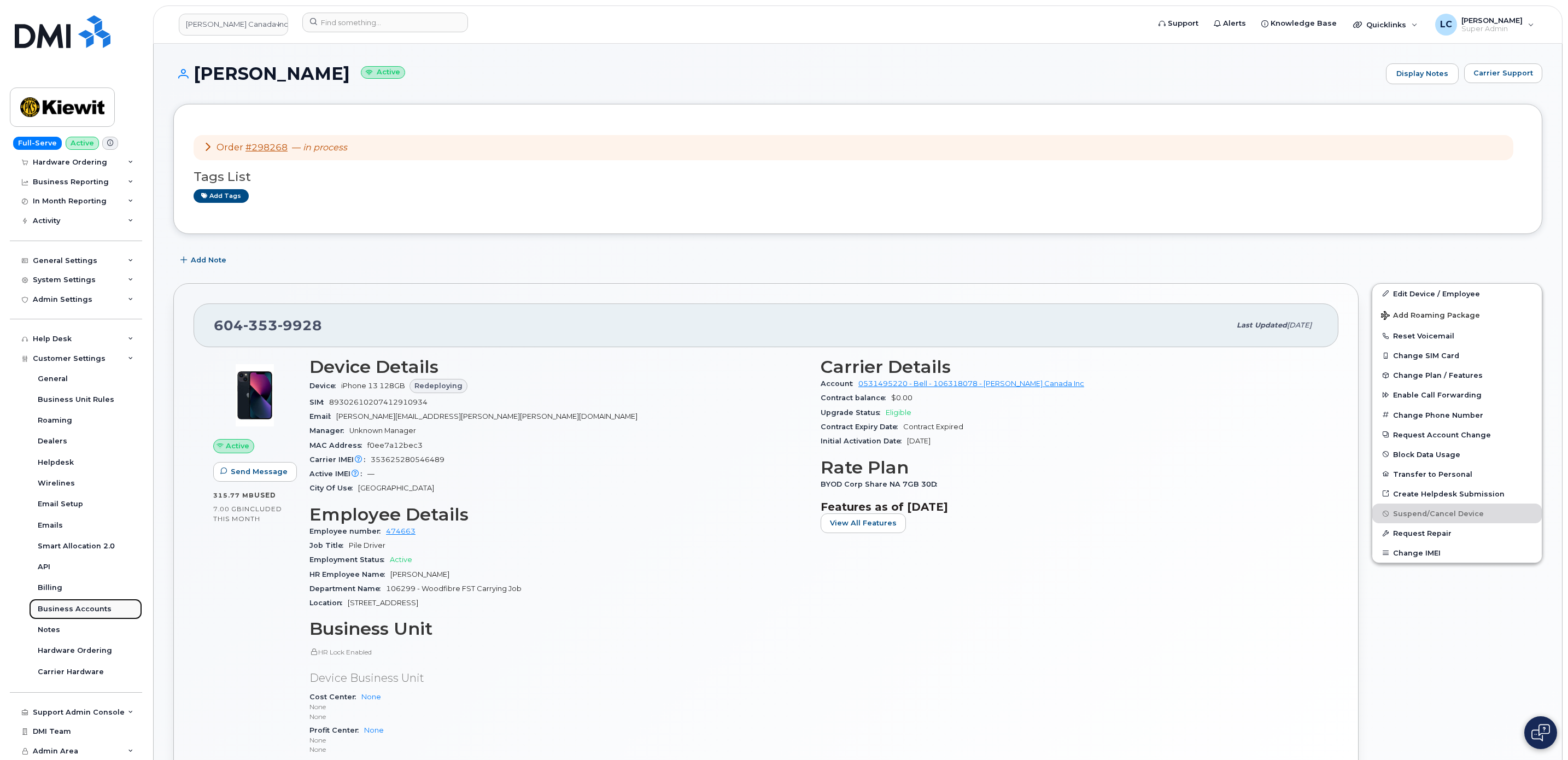
scroll to position [82, 0]
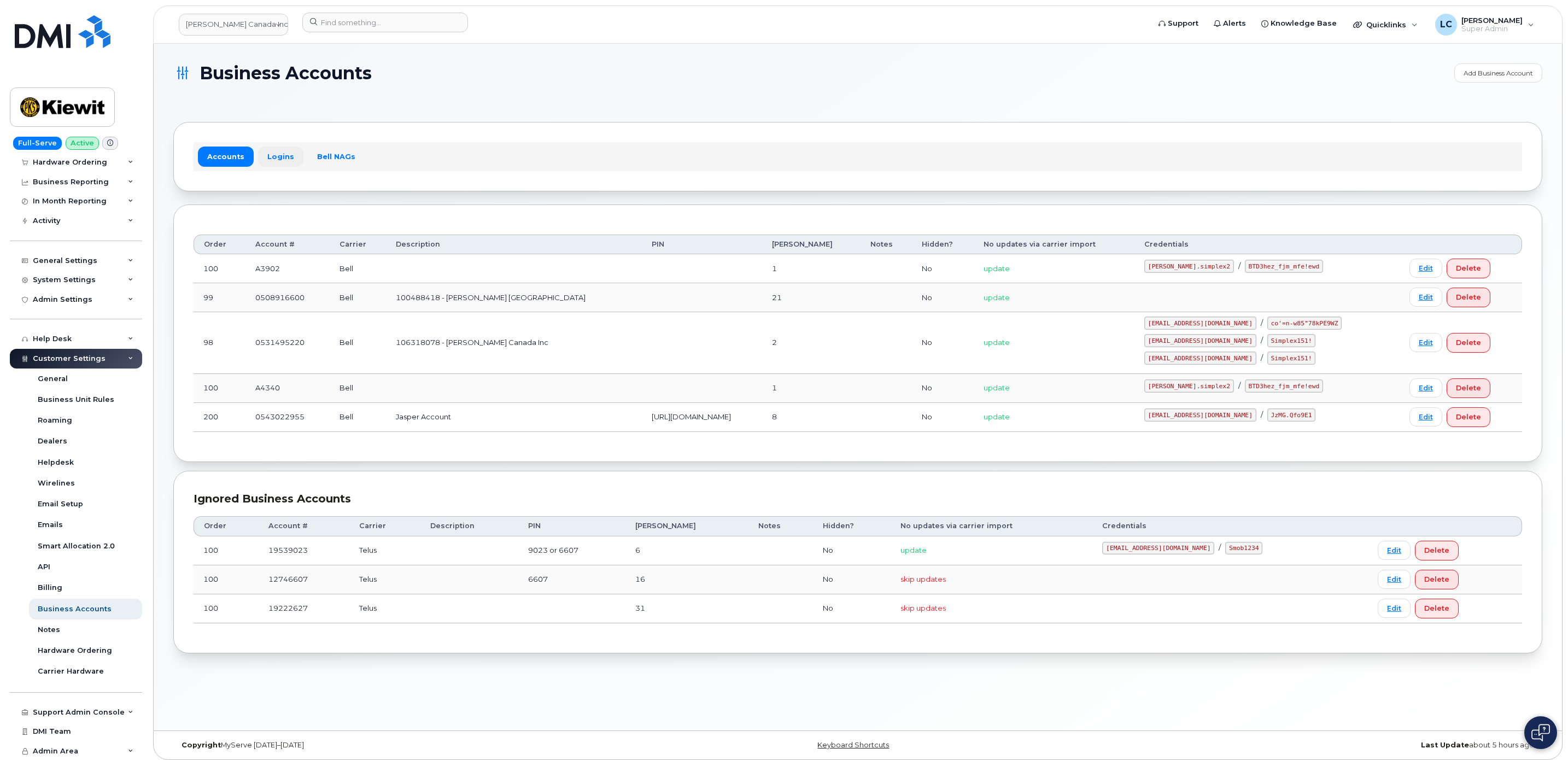
click at [299, 158] on link "Logins" at bounding box center [281, 156] width 46 height 19
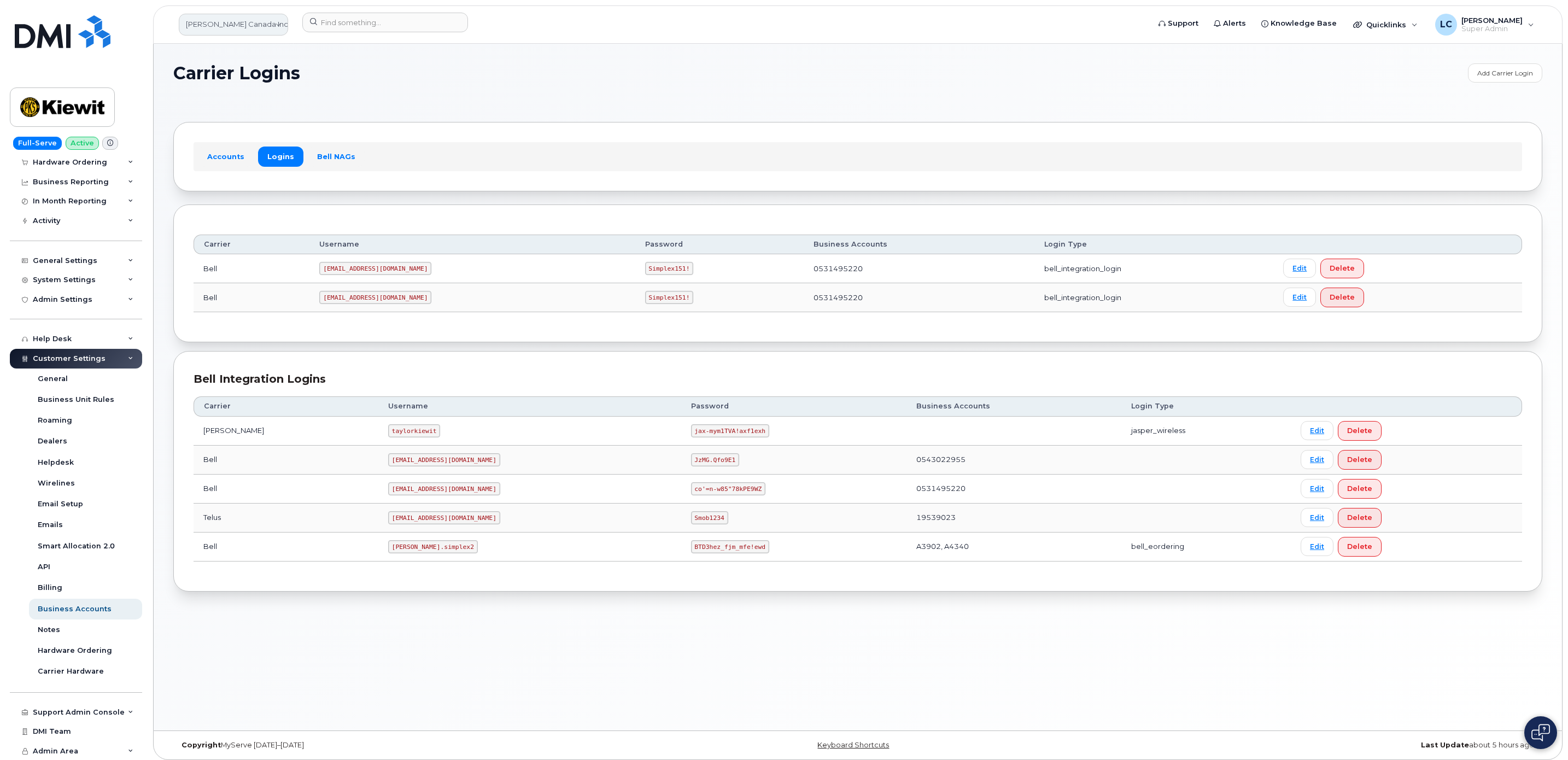
click at [263, 26] on link "Kiewit Canada Inc" at bounding box center [233, 25] width 109 height 22
click at [264, 56] on input at bounding box center [261, 60] width 144 height 22
type input "Kiewit Corpor"
click at [276, 103] on link "[PERSON_NAME] Corporation" at bounding box center [261, 109] width 161 height 22
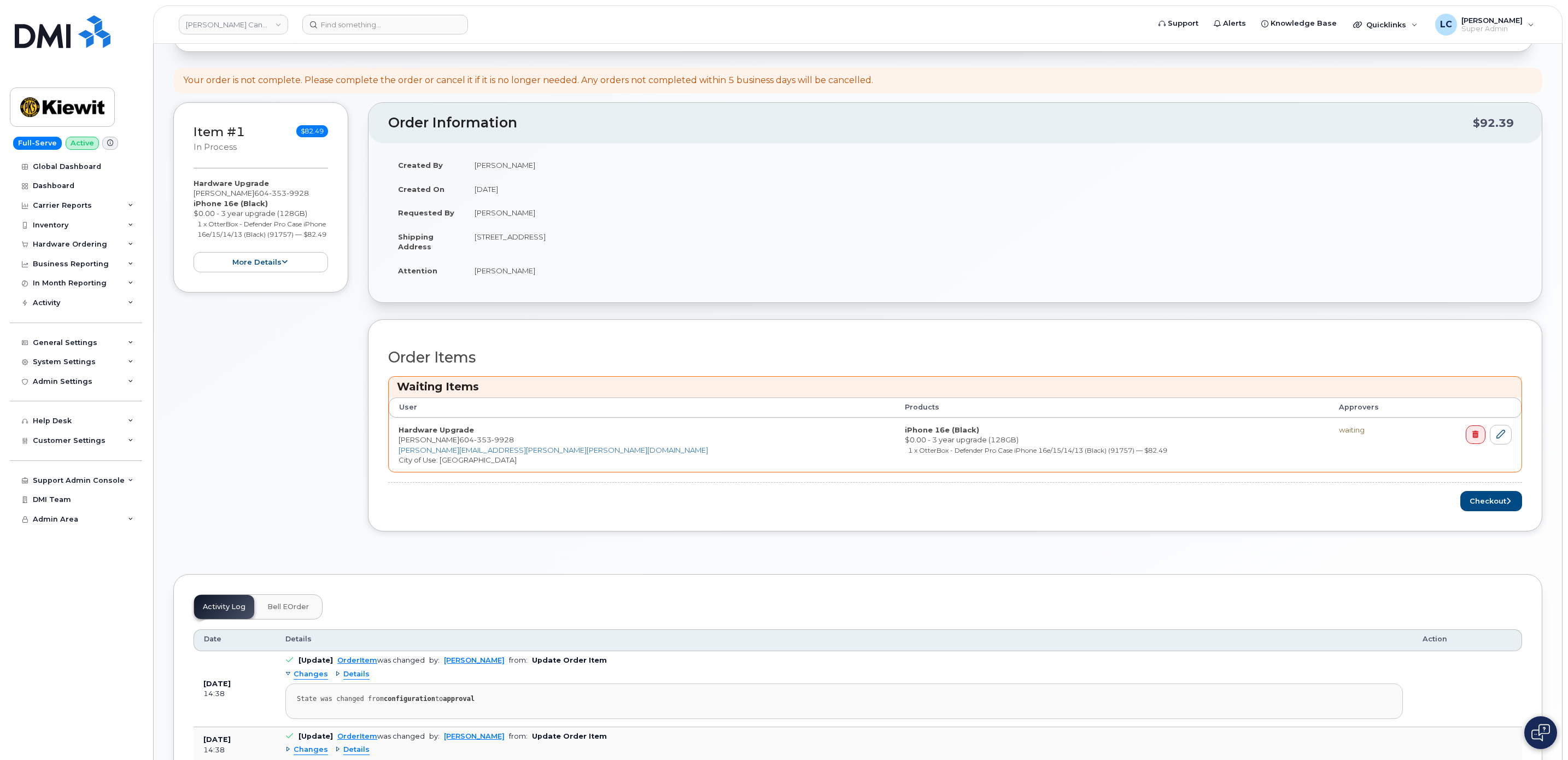
scroll to position [164, 0]
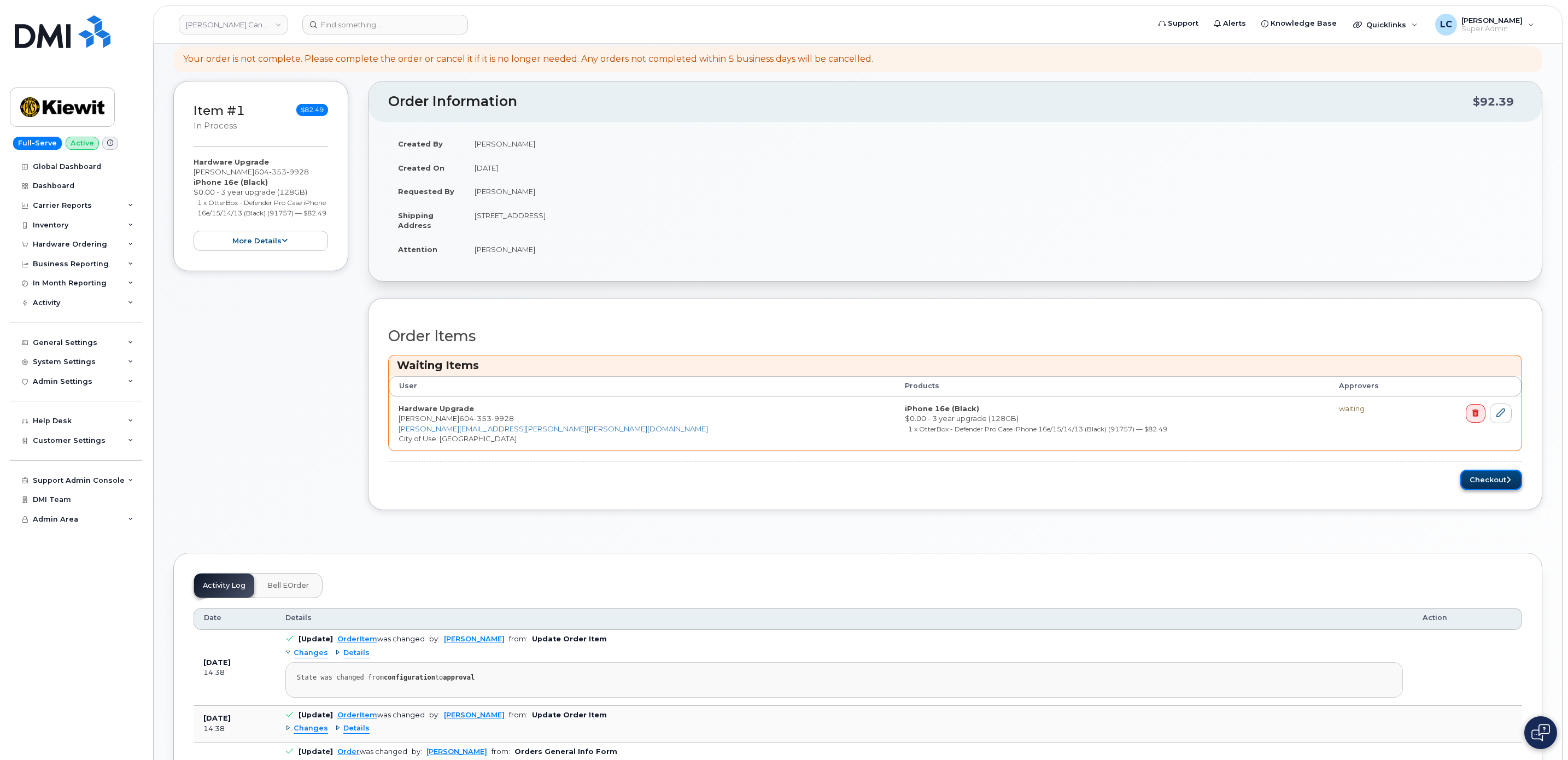
click at [1474, 484] on button "Checkout" at bounding box center [1491, 479] width 62 height 20
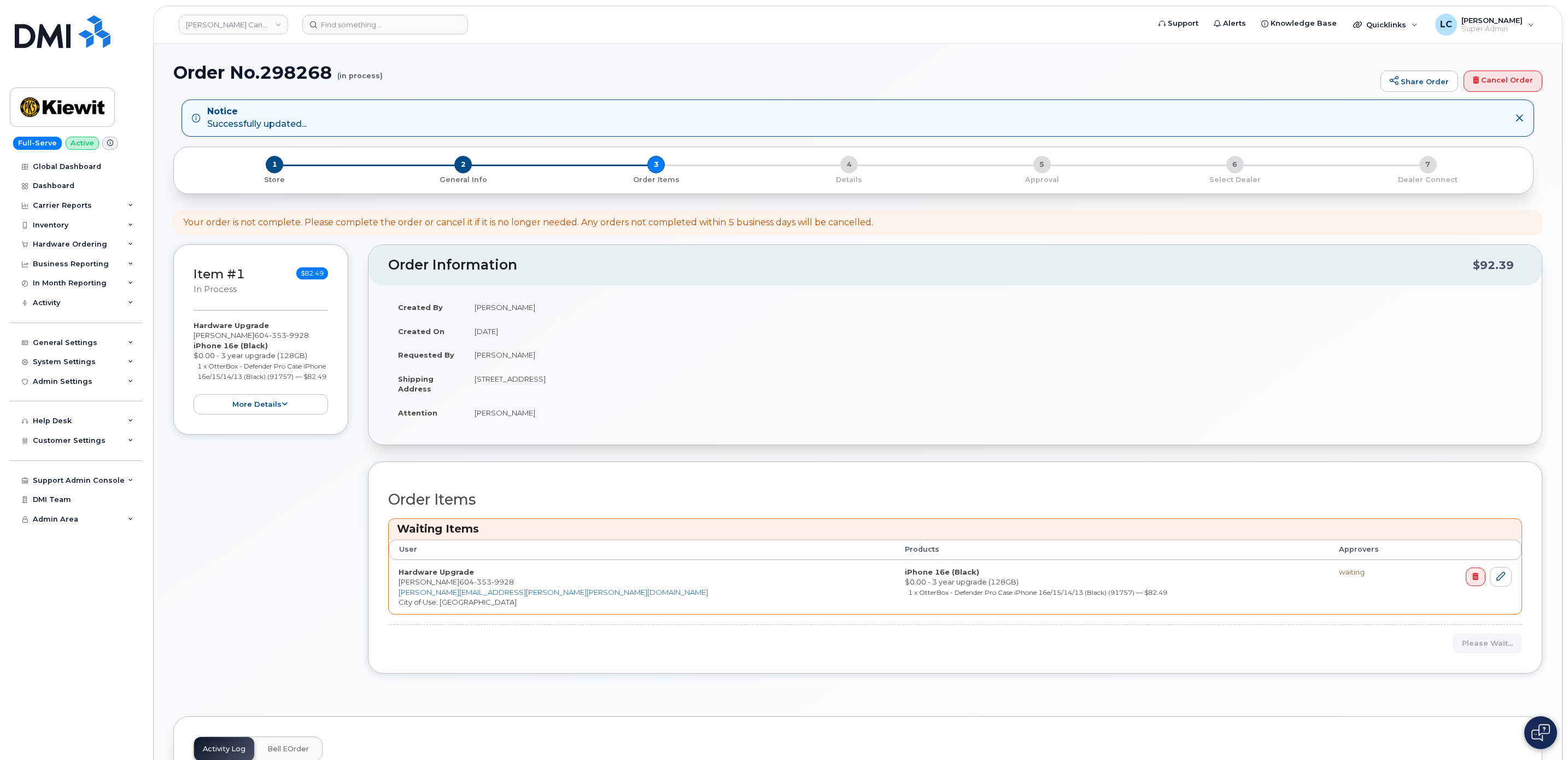
scroll to position [0, 0]
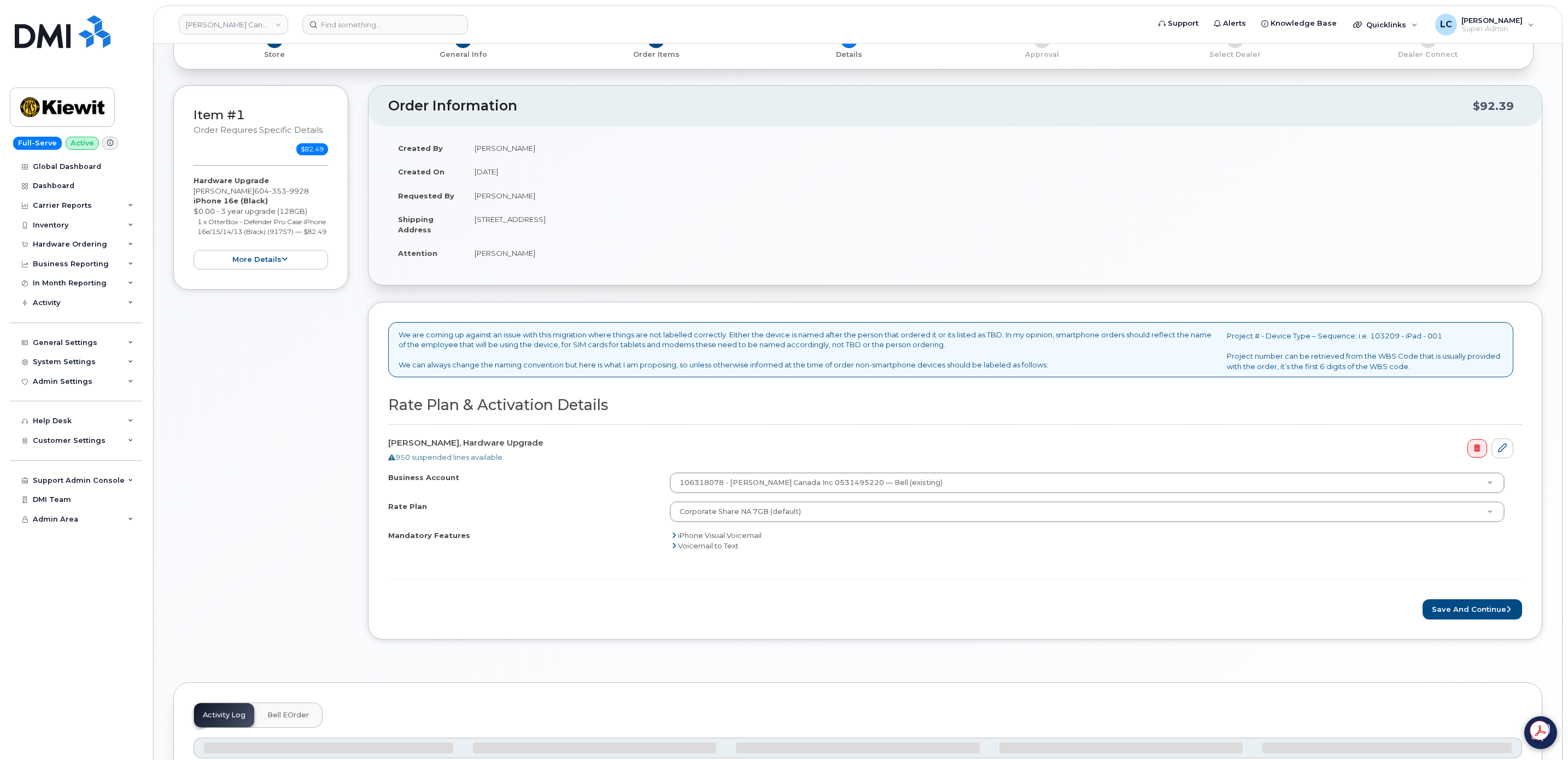
scroll to position [164, 0]
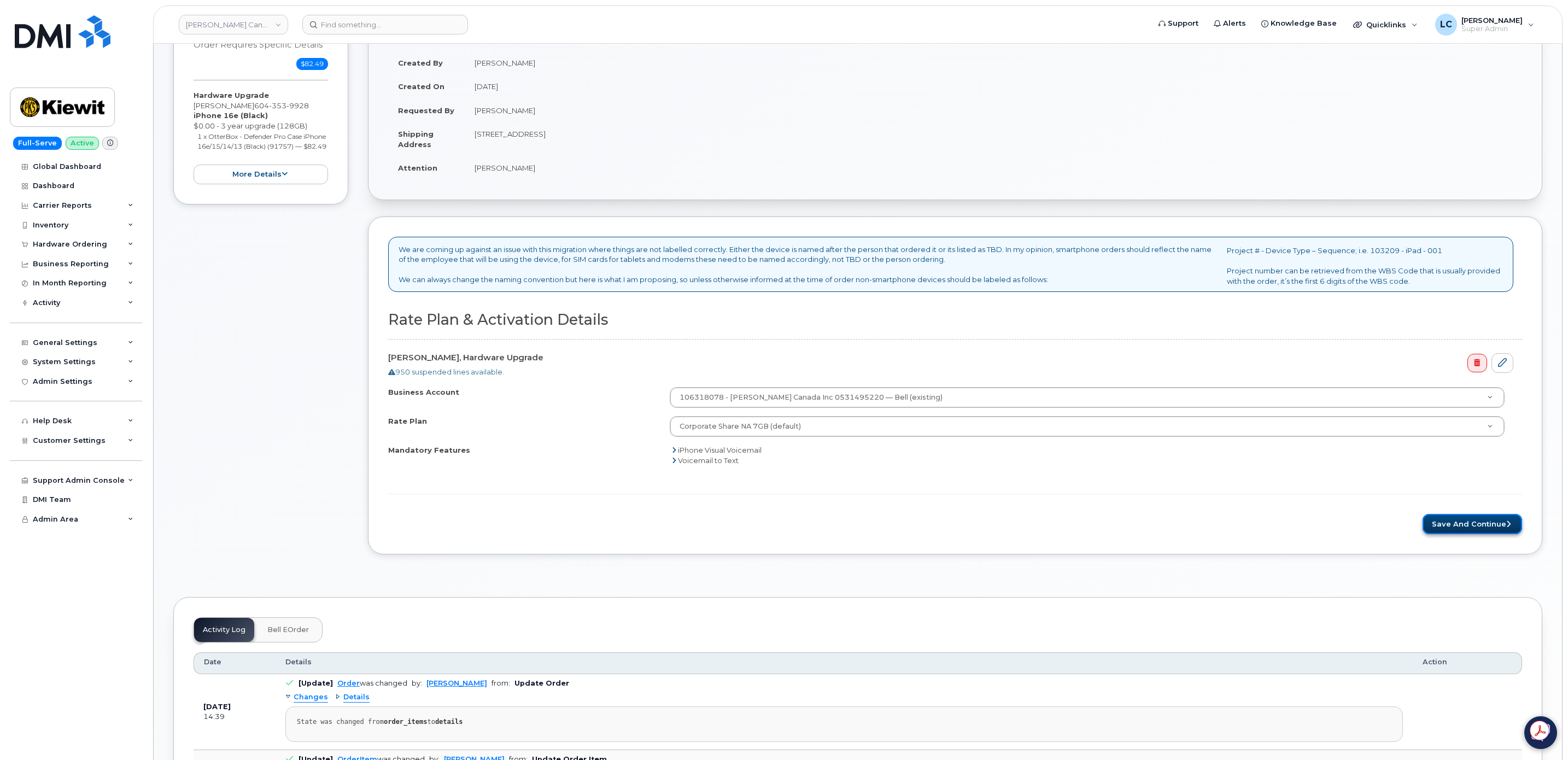
click at [1453, 525] on button "Save and Continue" at bounding box center [1473, 524] width 100 height 20
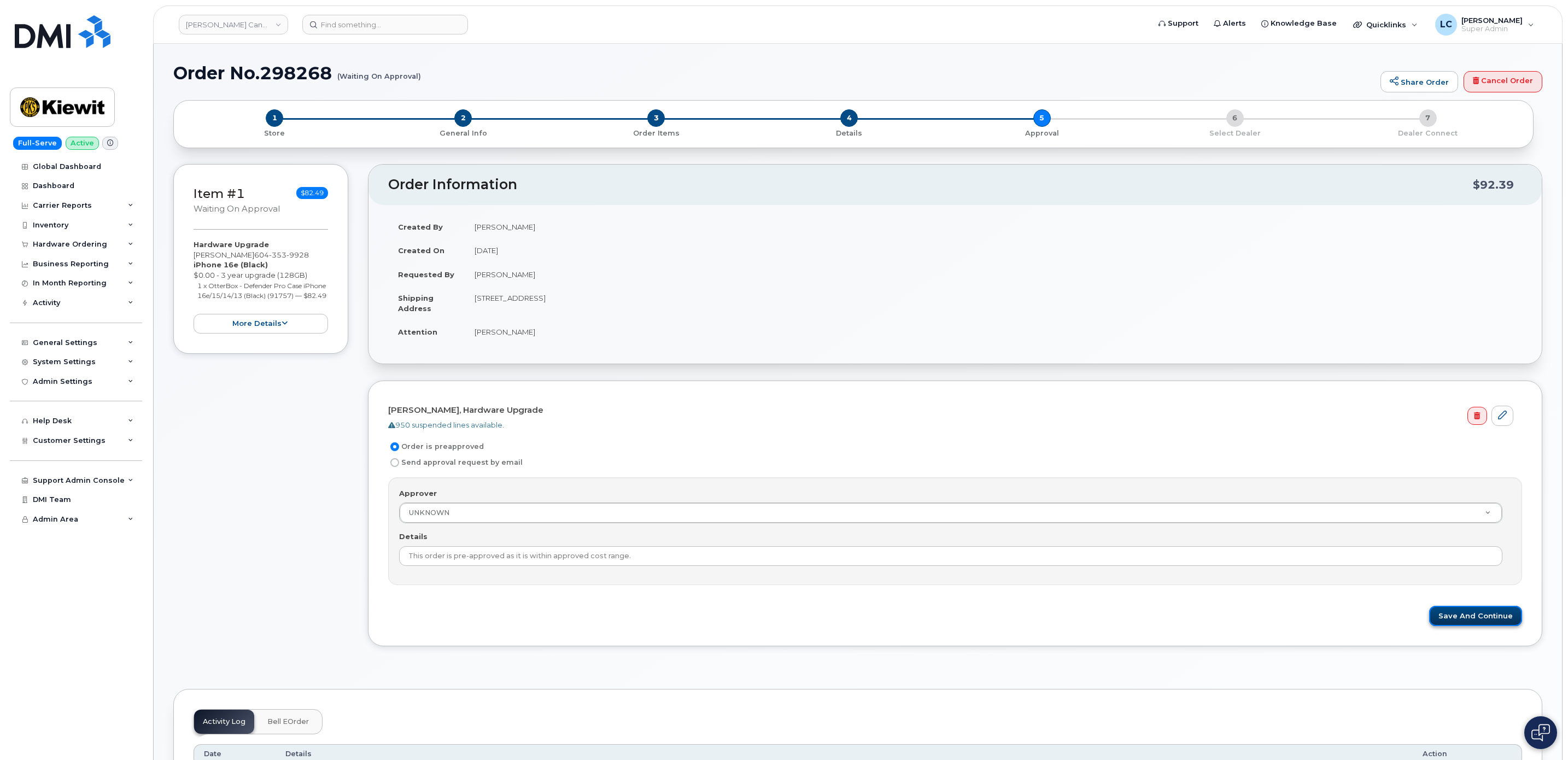
click at [1488, 617] on button "Save and Continue" at bounding box center [1476, 616] width 93 height 20
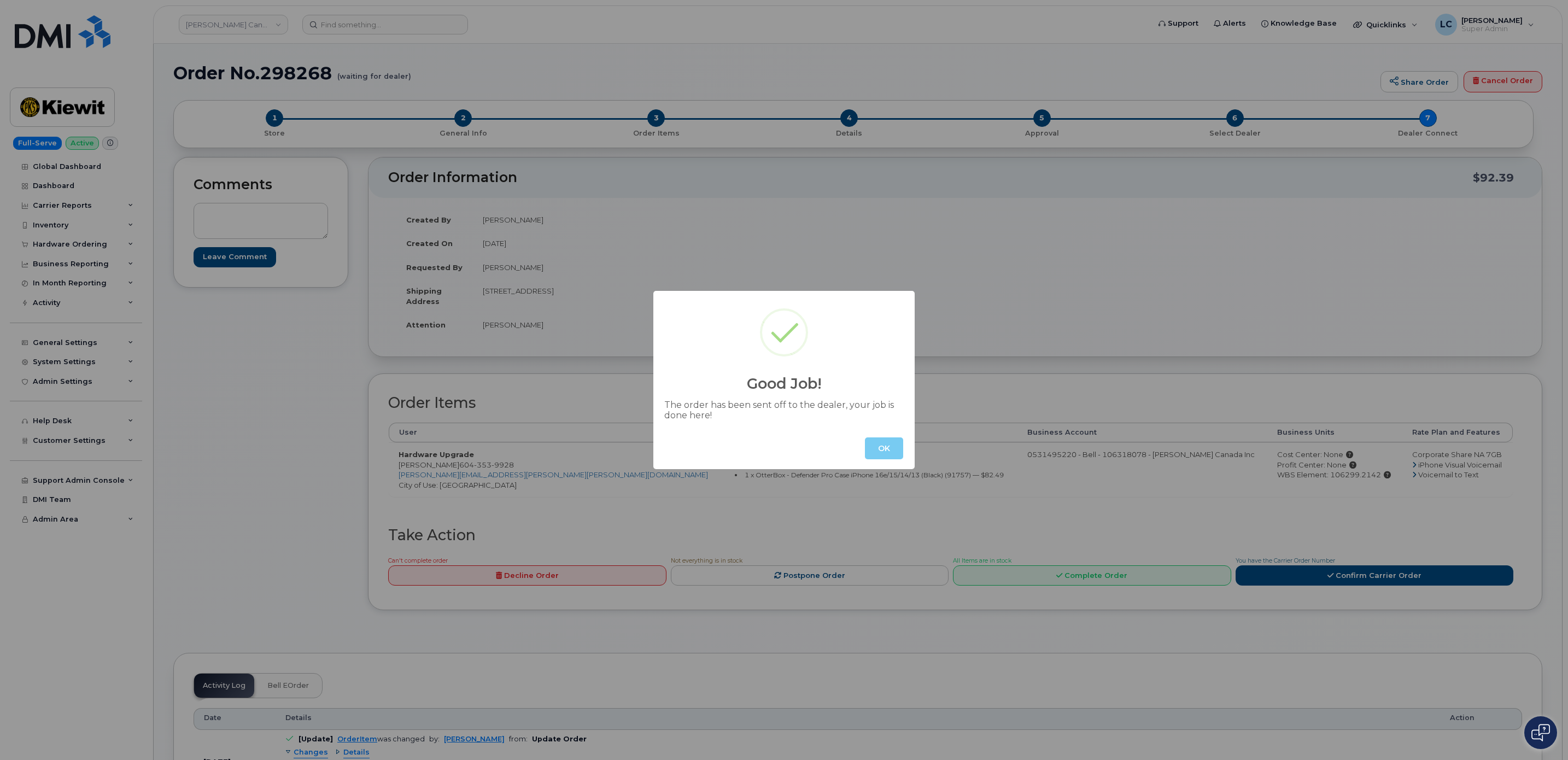
click at [885, 445] on button "OK" at bounding box center [885, 447] width 39 height 22
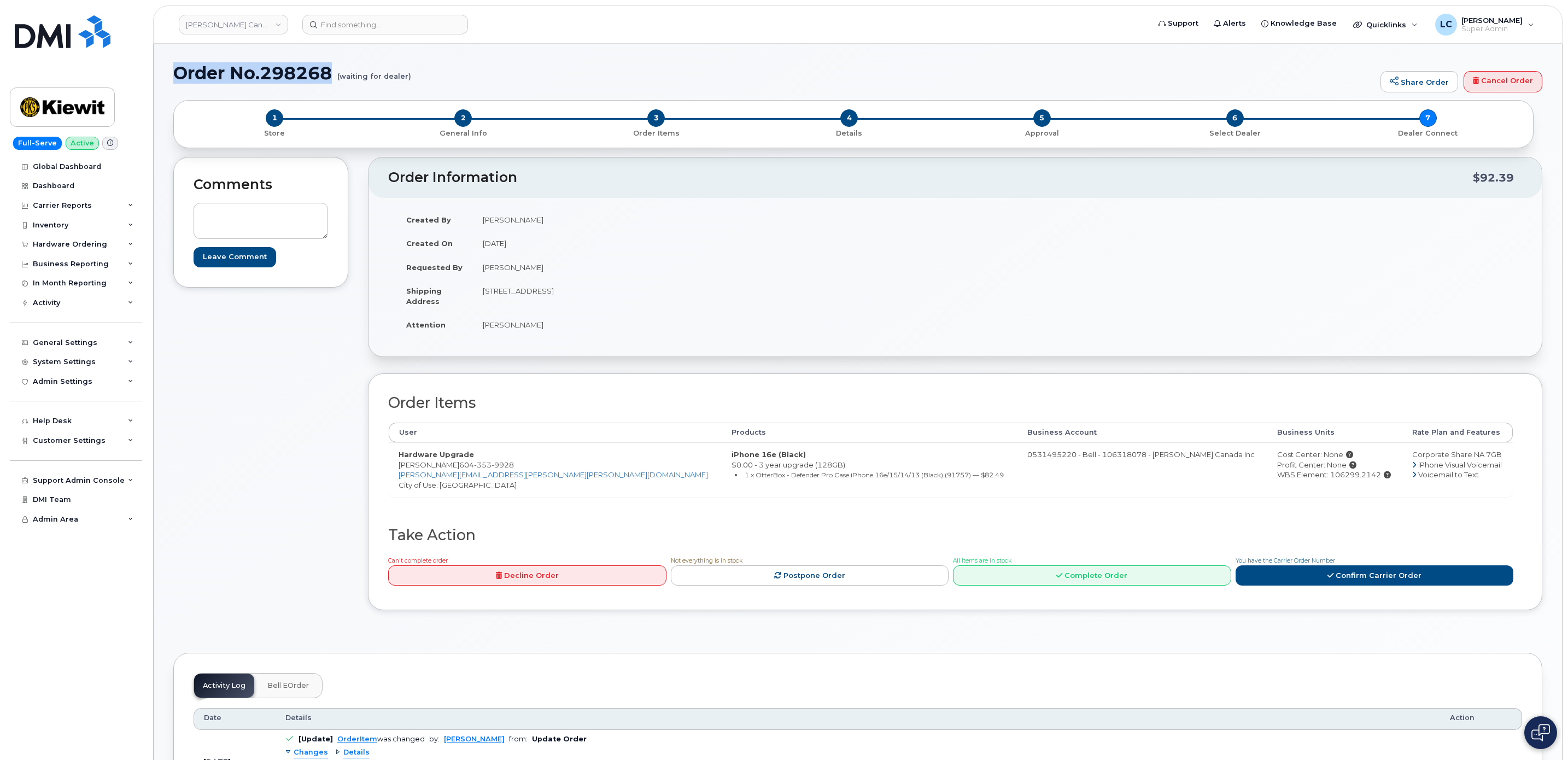
drag, startPoint x: 409, startPoint y: 71, endPoint x: 179, endPoint y: 71, distance: 230.0
click at [179, 71] on h1 "Order No.298268 (waiting for dealer)" at bounding box center [774, 73] width 1202 height 19
copy h1 "Order No.298268"
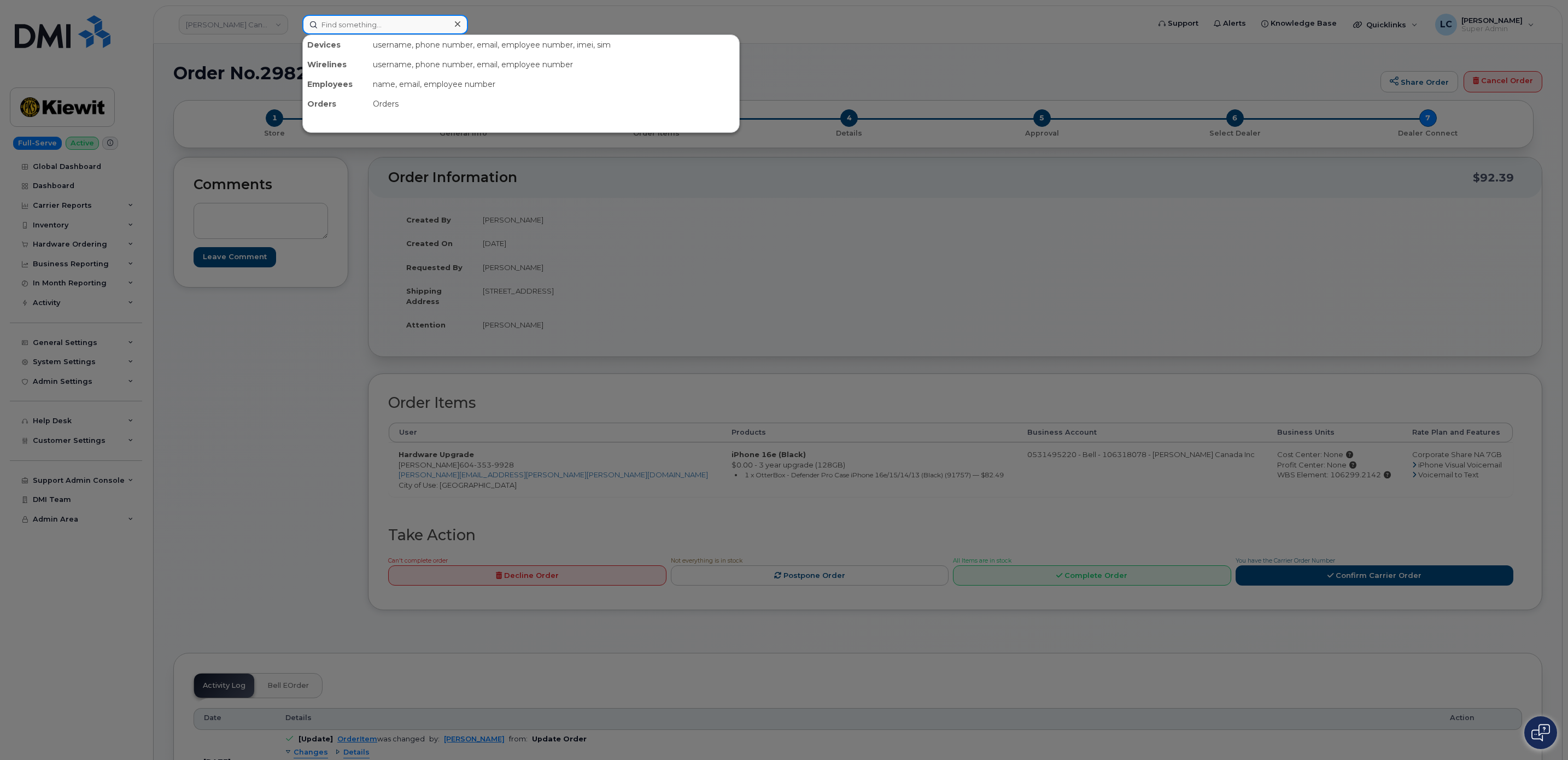
click at [407, 17] on input at bounding box center [385, 25] width 166 height 19
paste input "7207080592"
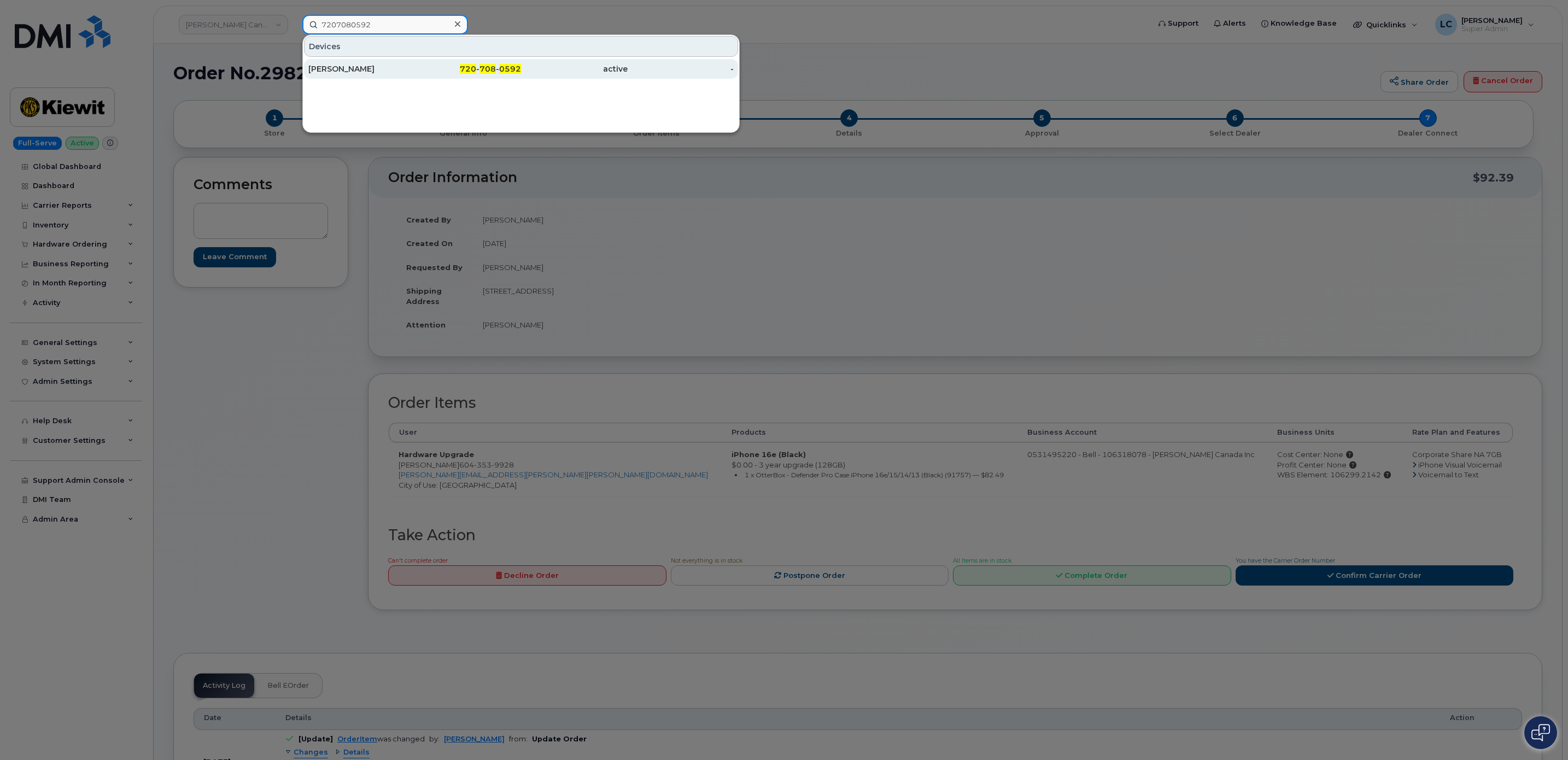
type input "7207080592"
click at [475, 65] on div "720 - 708 - 0592" at bounding box center [469, 68] width 107 height 11
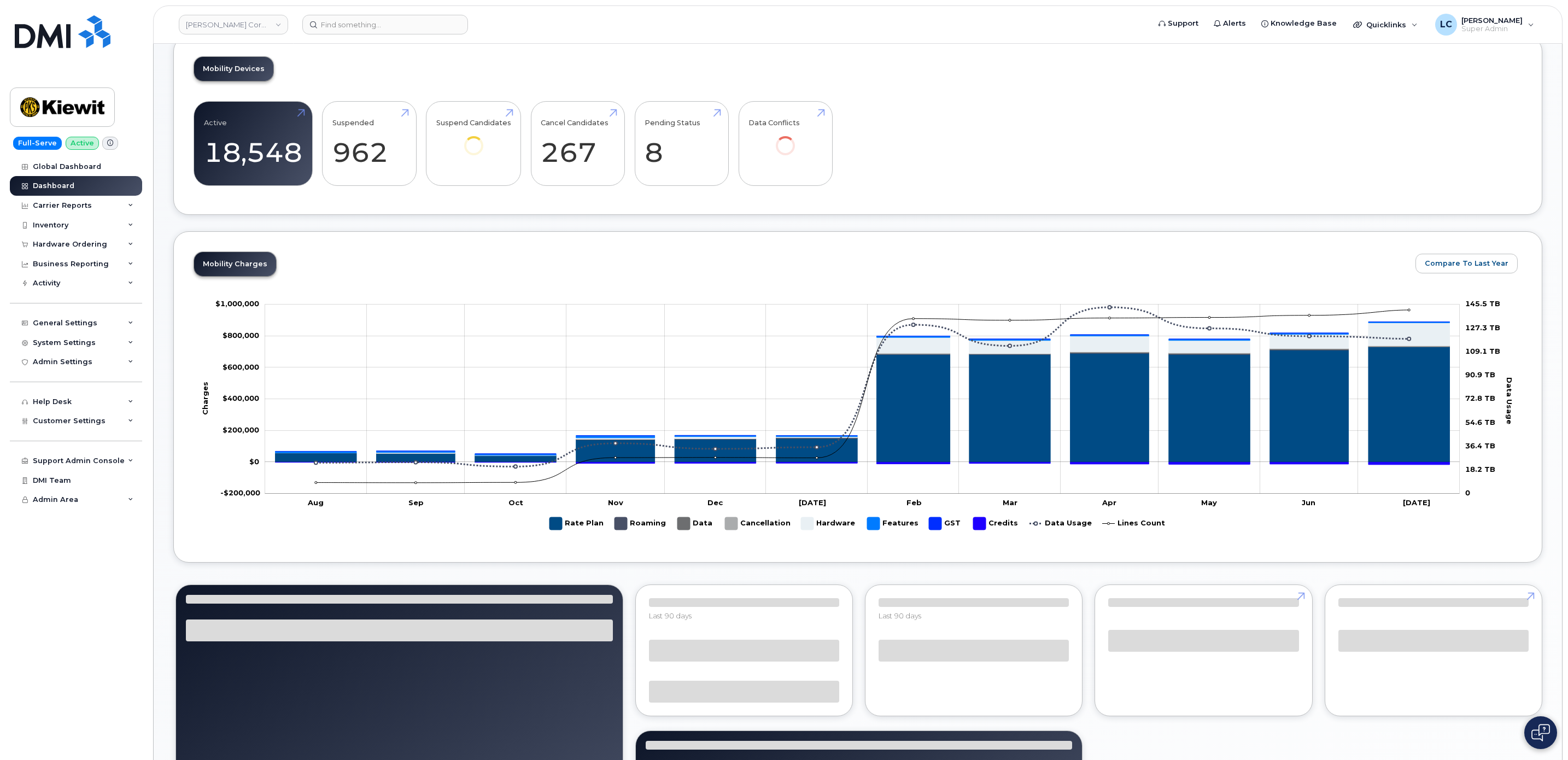
scroll to position [410, 0]
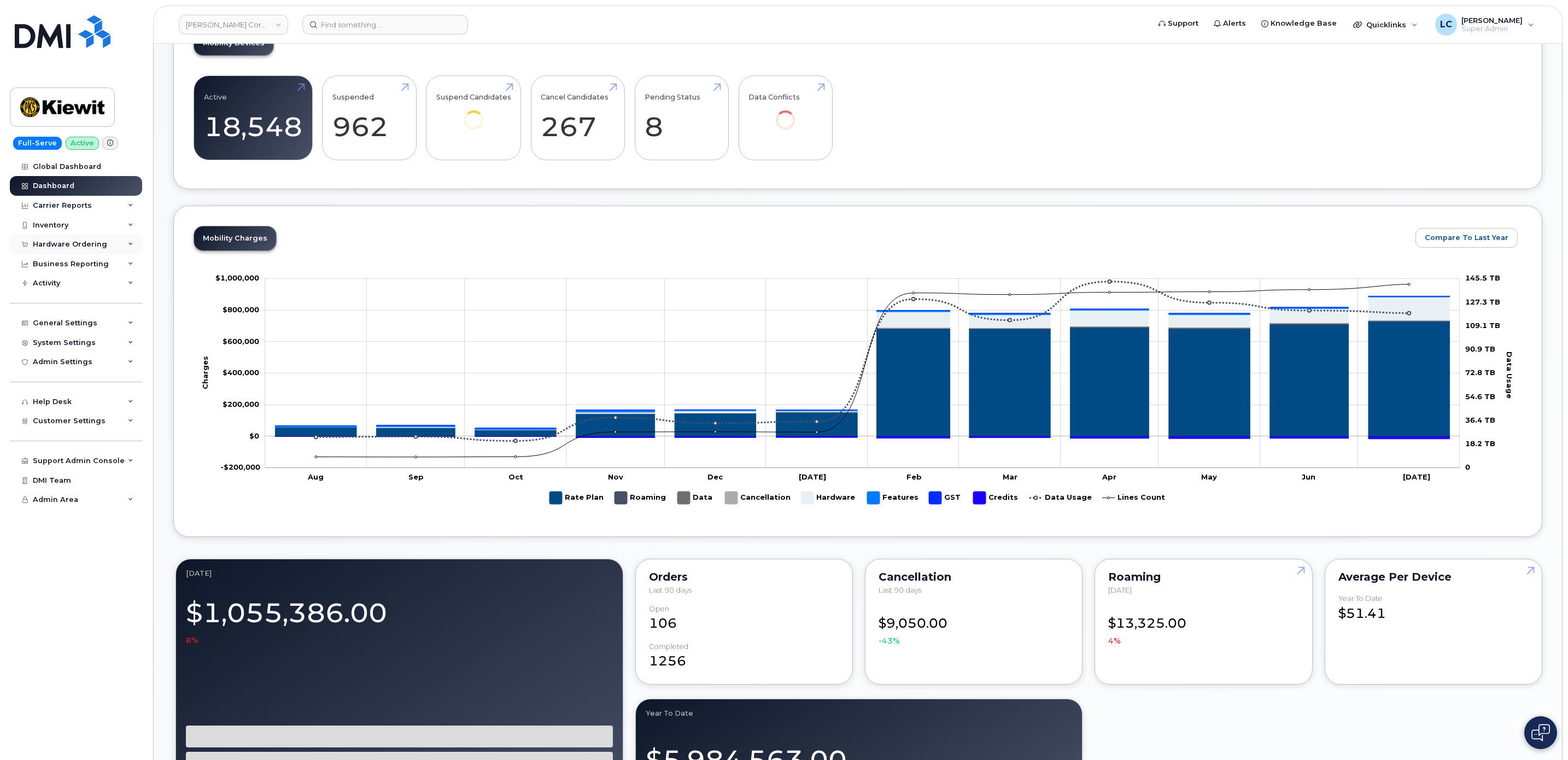
click at [107, 246] on div "Hardware Ordering" at bounding box center [75, 244] width 132 height 19
click at [78, 282] on link "Orders" at bounding box center [85, 285] width 113 height 21
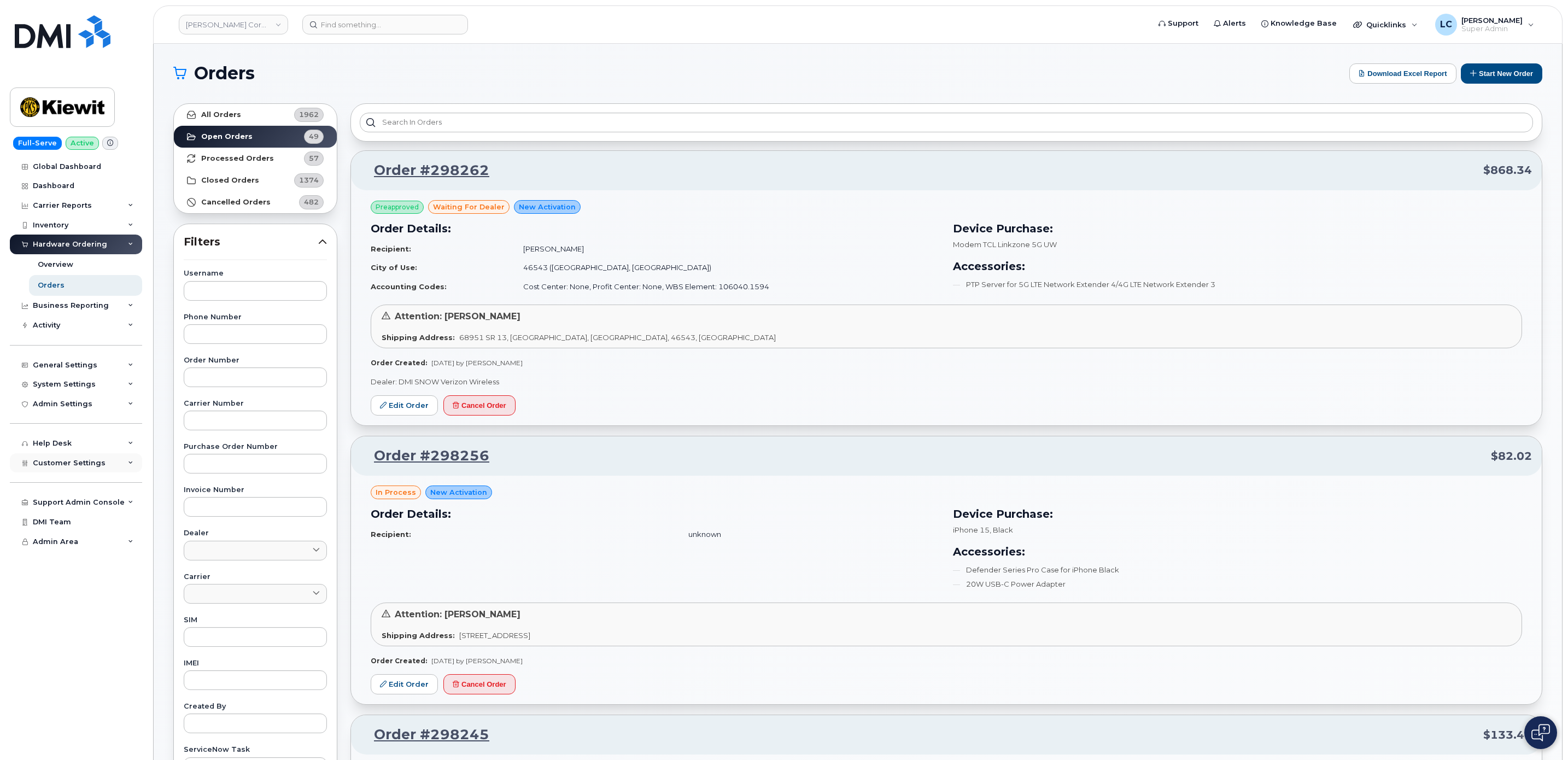
click at [86, 461] on span "Customer Settings" at bounding box center [68, 462] width 73 height 8
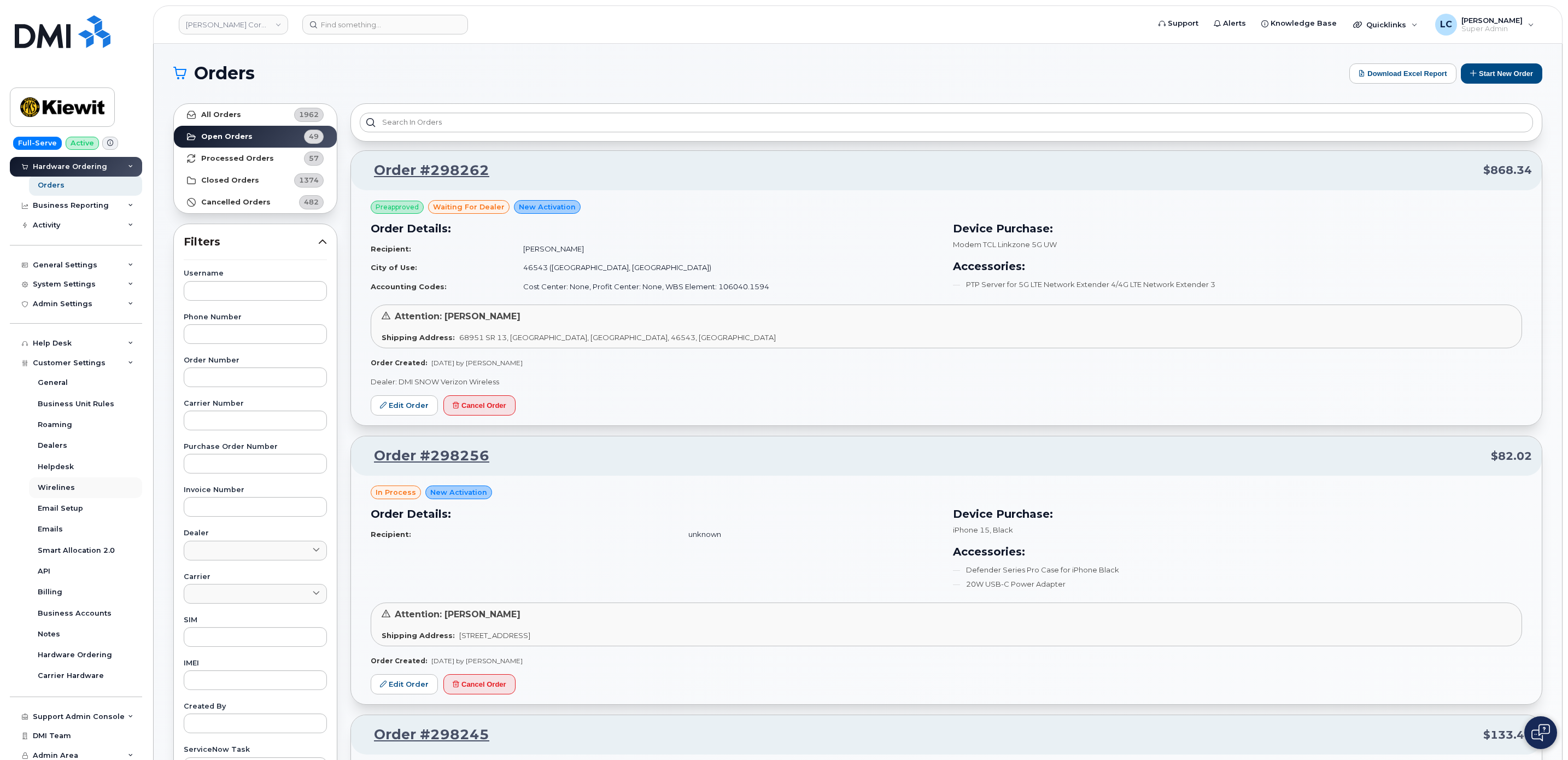
scroll to position [104, 0]
click at [96, 611] on div "Business Accounts" at bounding box center [74, 609] width 74 height 10
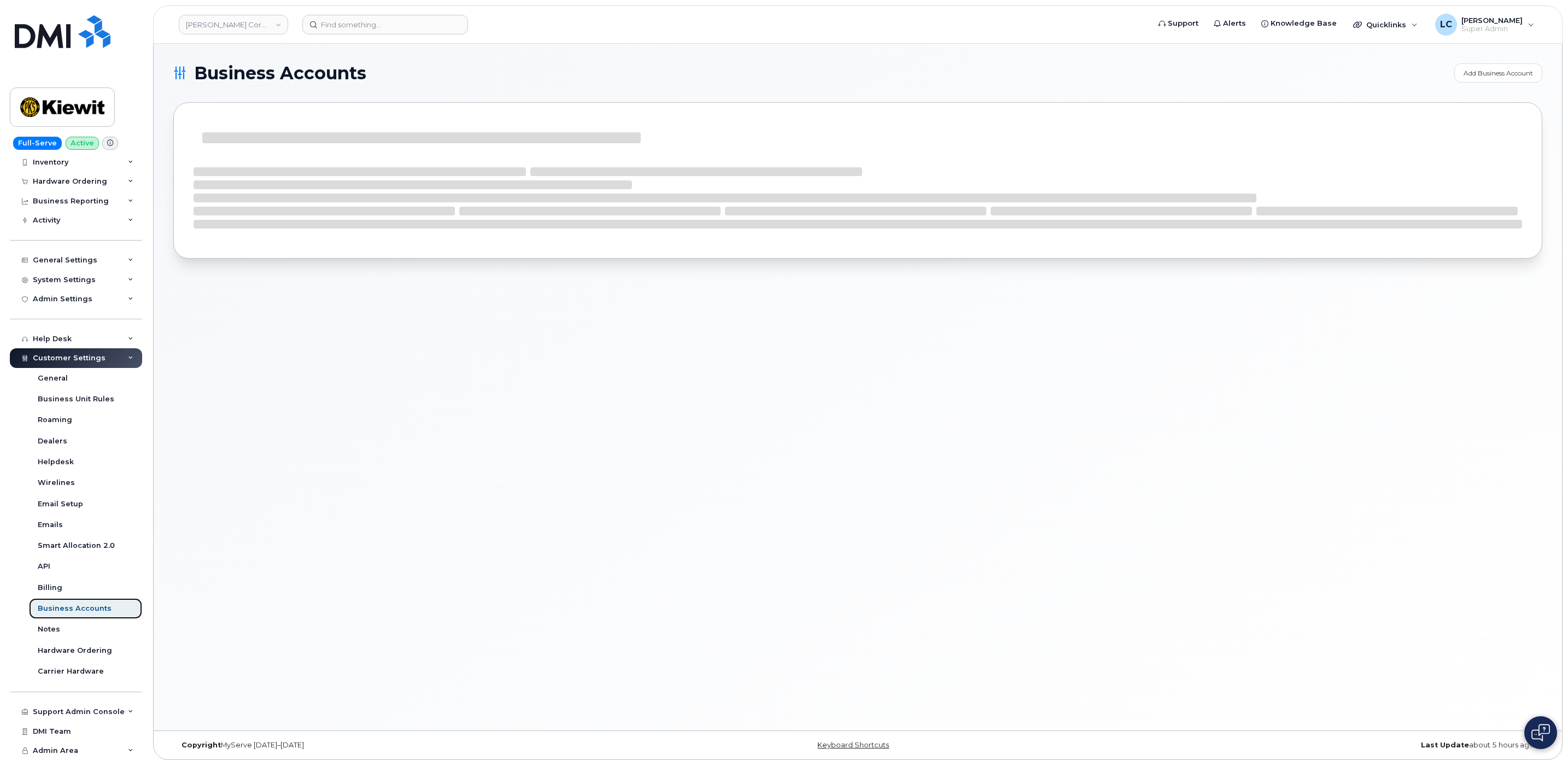
scroll to position [62, 0]
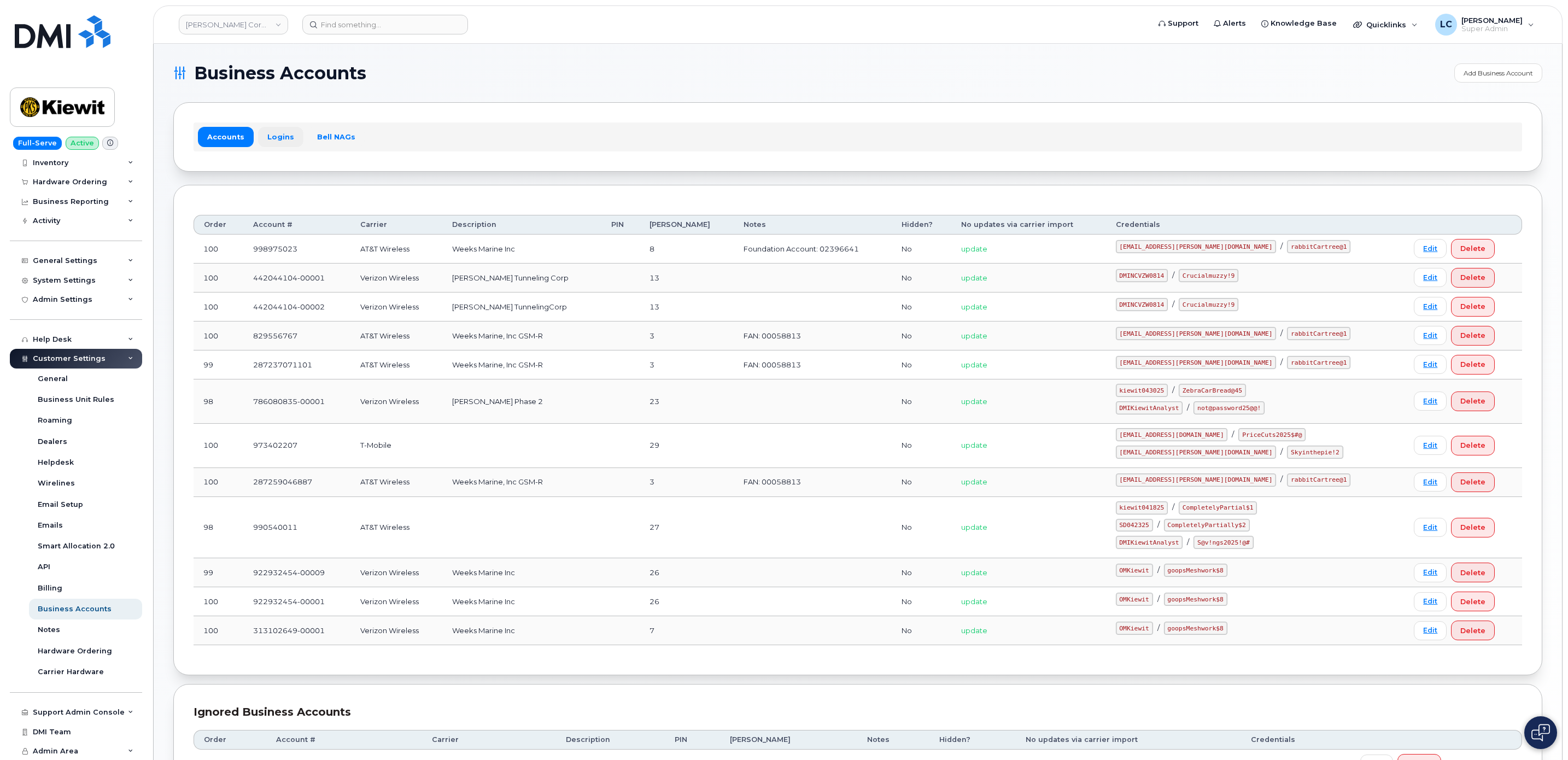
click at [276, 135] on link "Logins" at bounding box center [281, 137] width 46 height 19
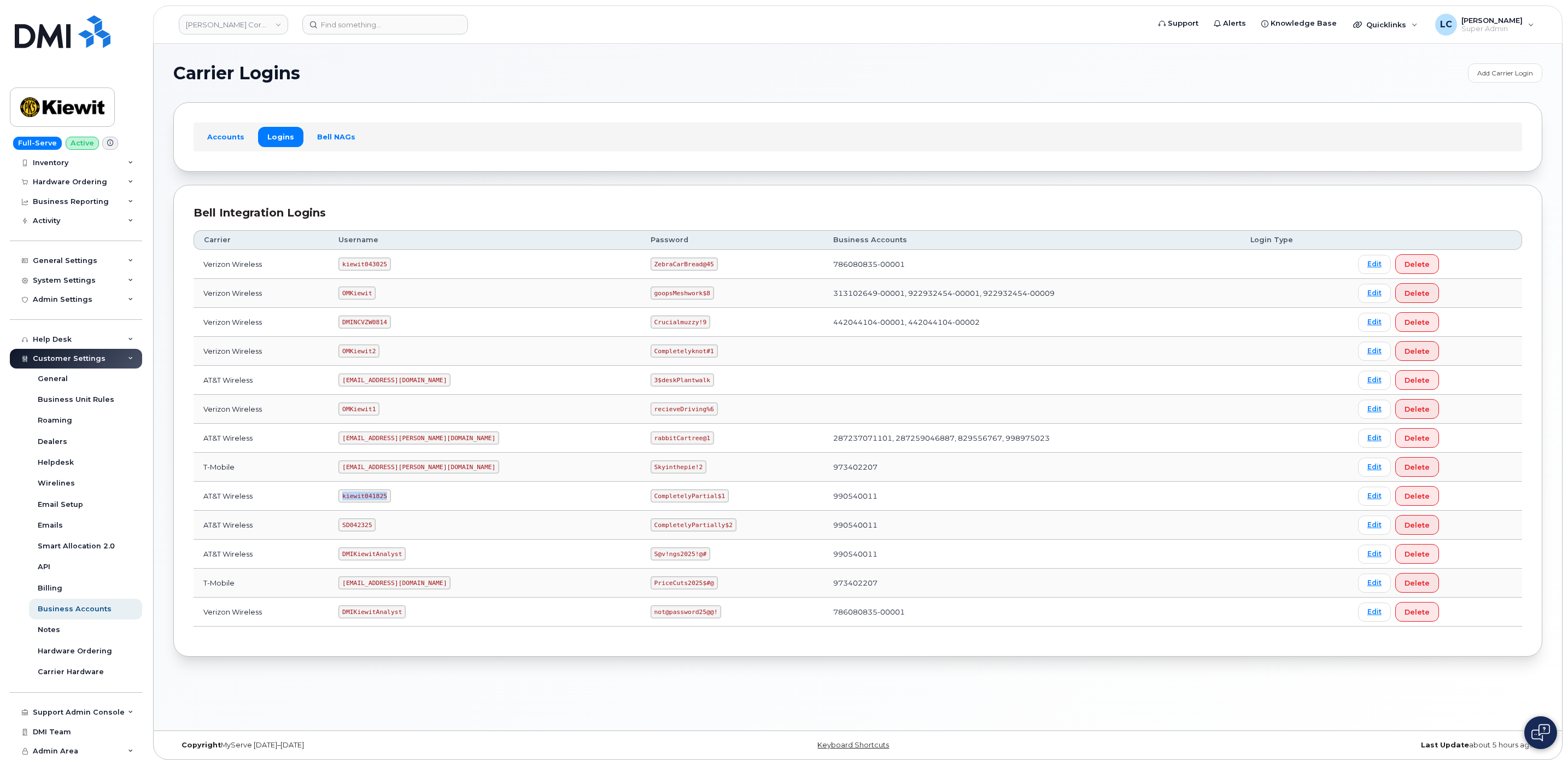
drag, startPoint x: 394, startPoint y: 498, endPoint x: 353, endPoint y: 498, distance: 41.0
click at [353, 498] on code "kiewit041825" at bounding box center [364, 496] width 52 height 13
copy code "kiewit041825"
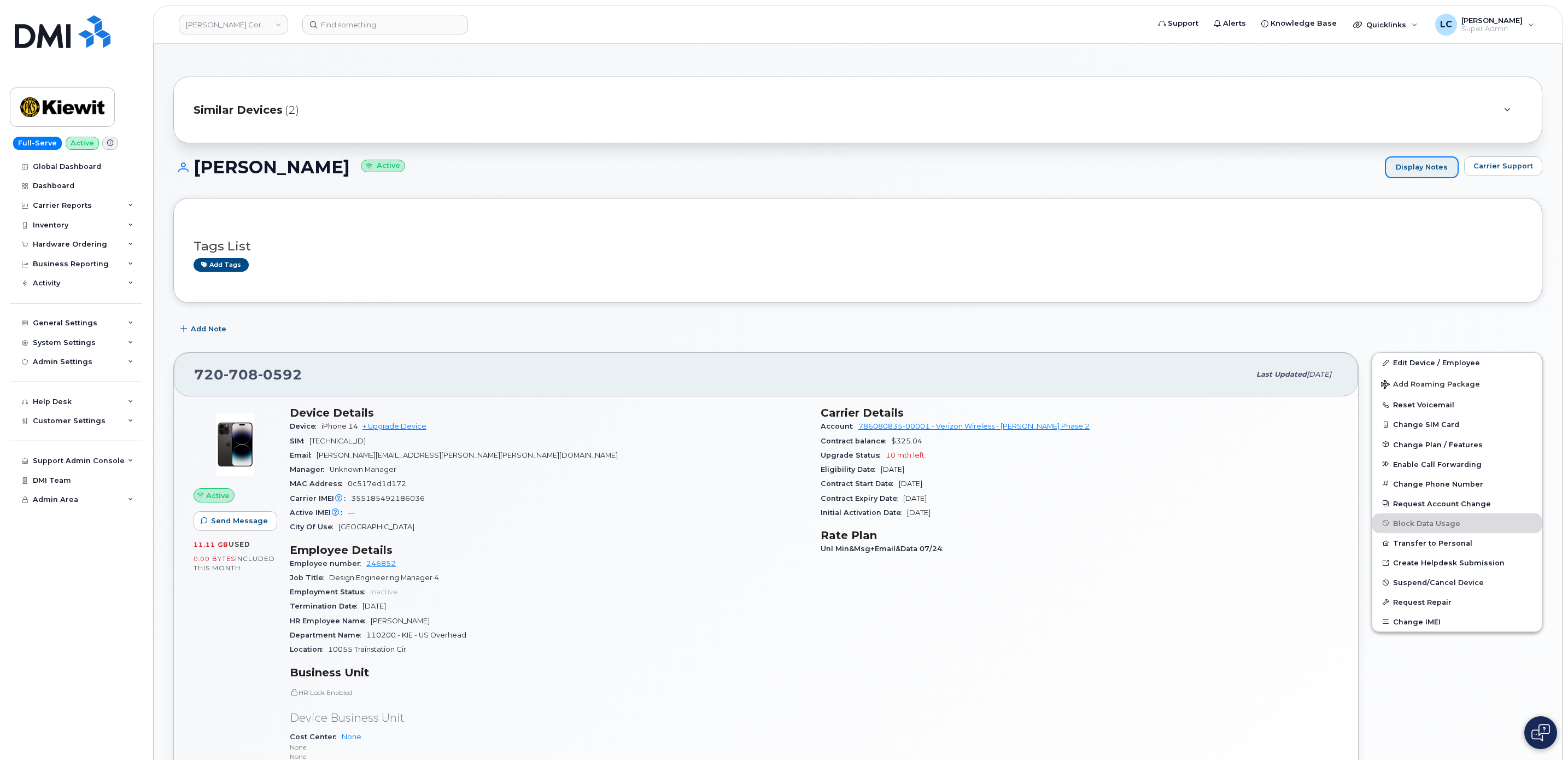
click at [1443, 168] on link "Display Notes" at bounding box center [1422, 167] width 74 height 22
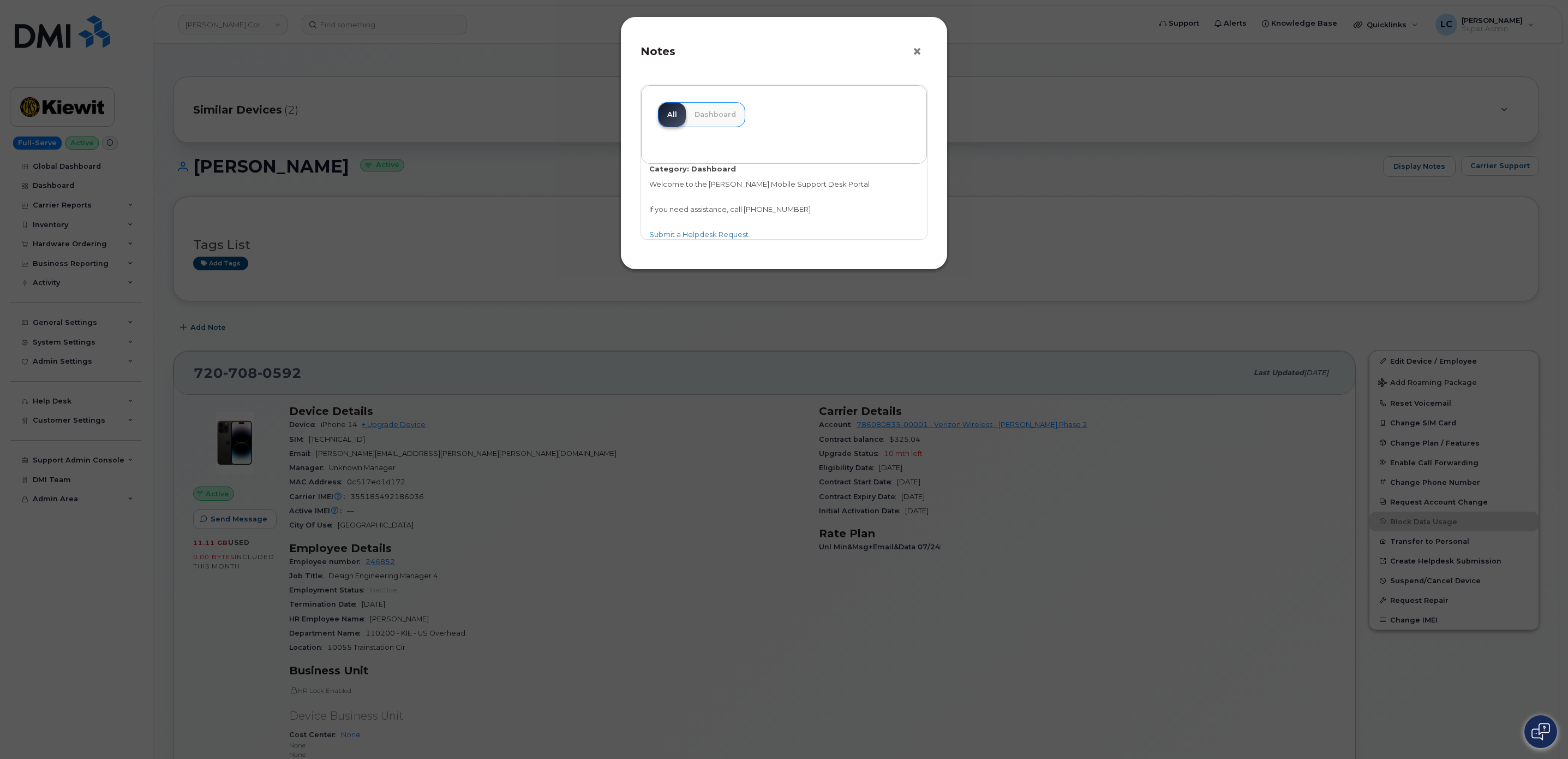
click at [919, 52] on button "×" at bounding box center [919, 52] width 15 height 17
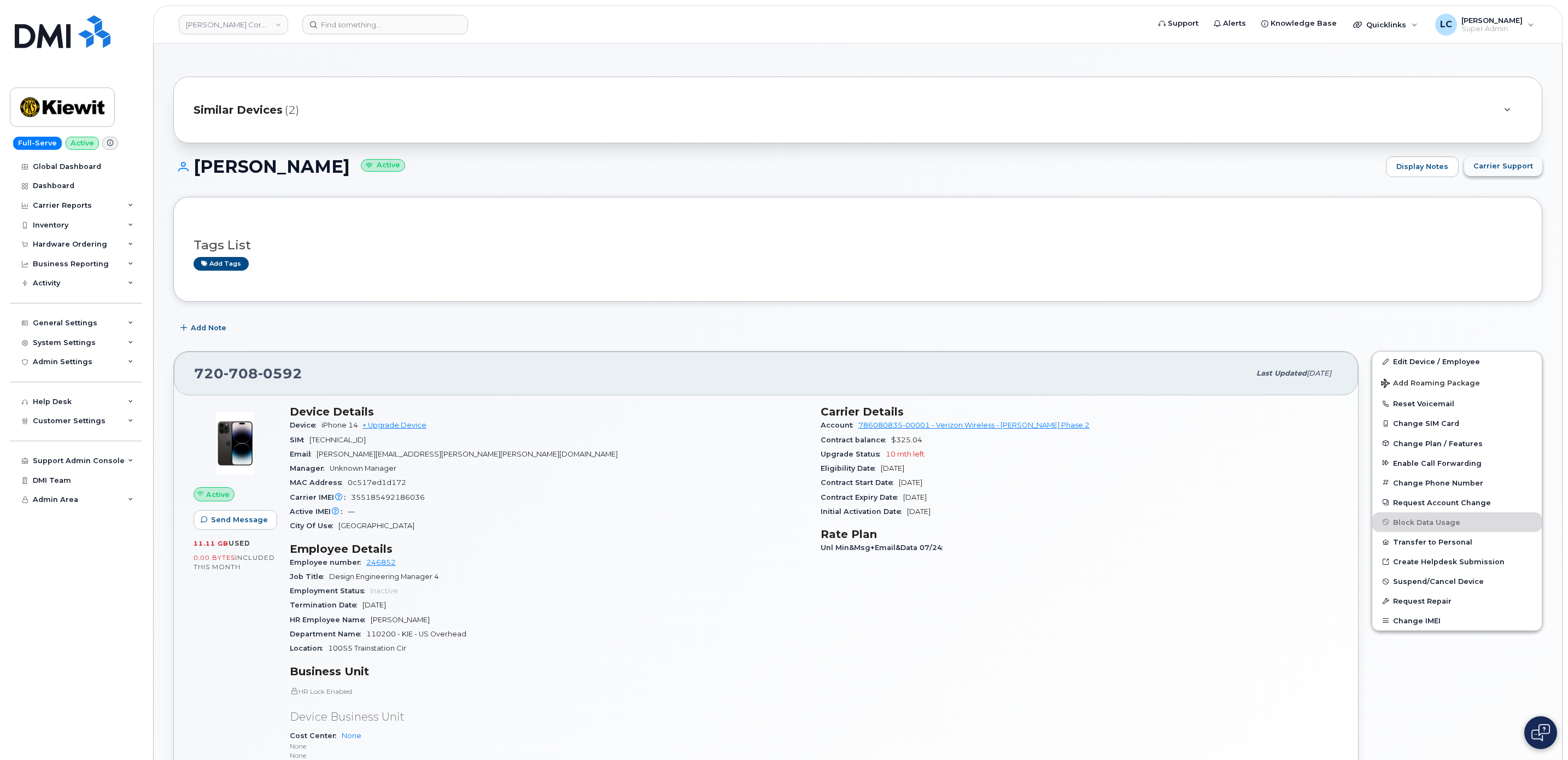
click at [1506, 159] on button "Carrier Support" at bounding box center [1503, 166] width 78 height 19
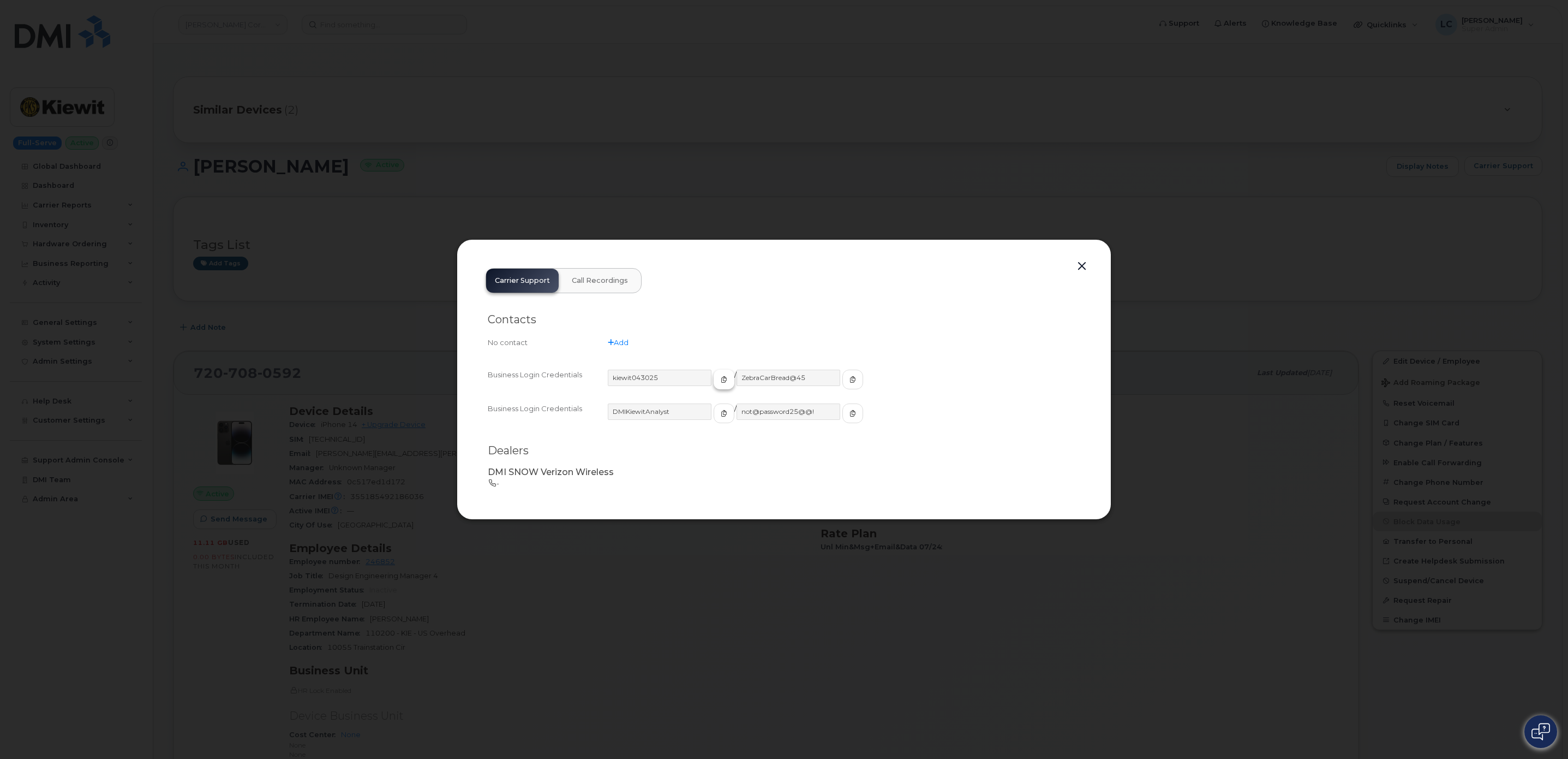
click at [713, 380] on button "button" at bounding box center [724, 380] width 21 height 19
click at [843, 382] on button "button" at bounding box center [853, 380] width 21 height 19
click at [1185, 358] on div at bounding box center [784, 380] width 1568 height 759
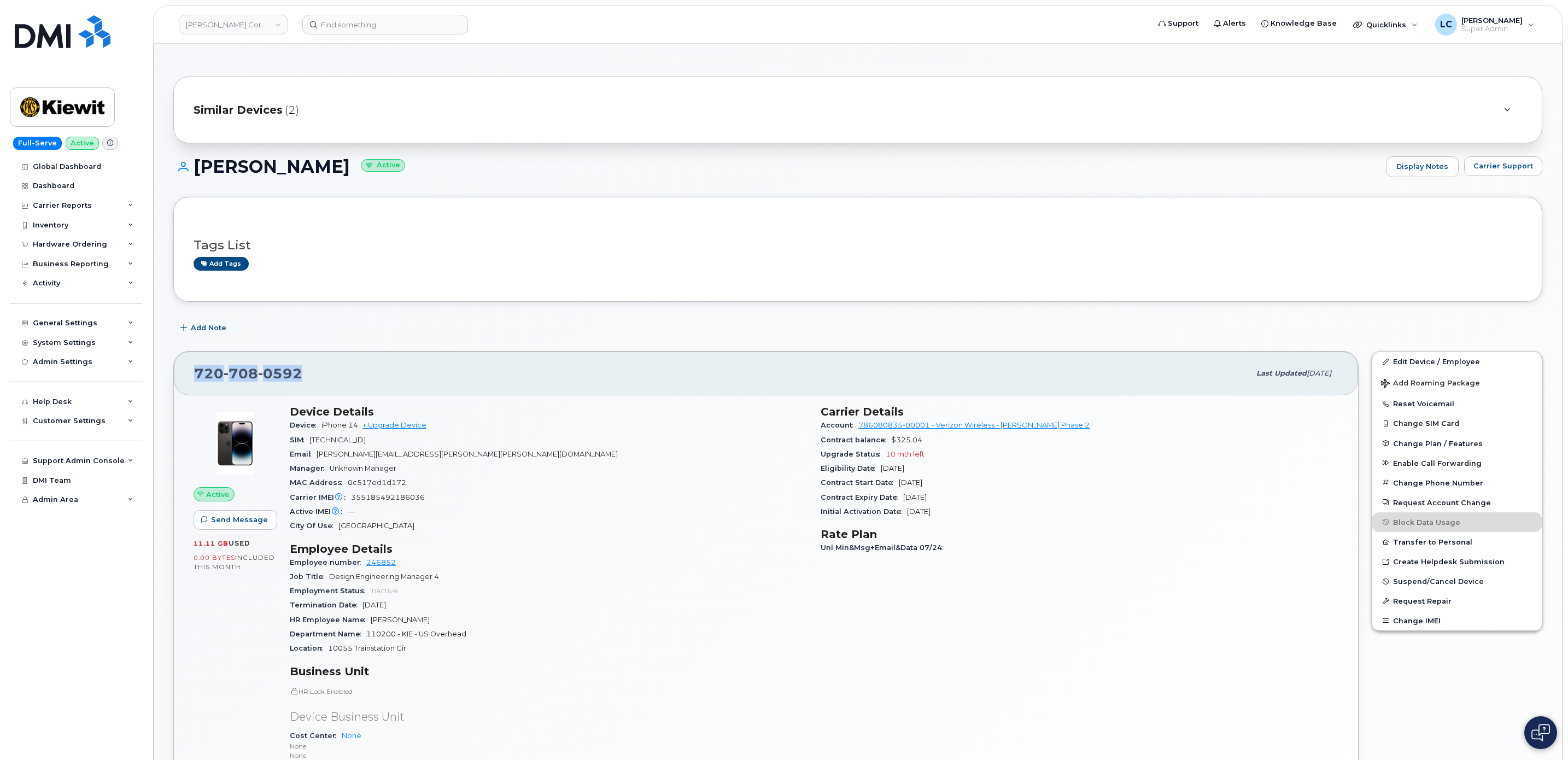
drag, startPoint x: 257, startPoint y: 372, endPoint x: 187, endPoint y: 374, distance: 70.0
click at [187, 374] on div "[PHONE_NUMBER] Last updated [DATE]" at bounding box center [766, 373] width 1184 height 44
copy span "[PHONE_NUMBER]"
